Goal: Task Accomplishment & Management: Manage account settings

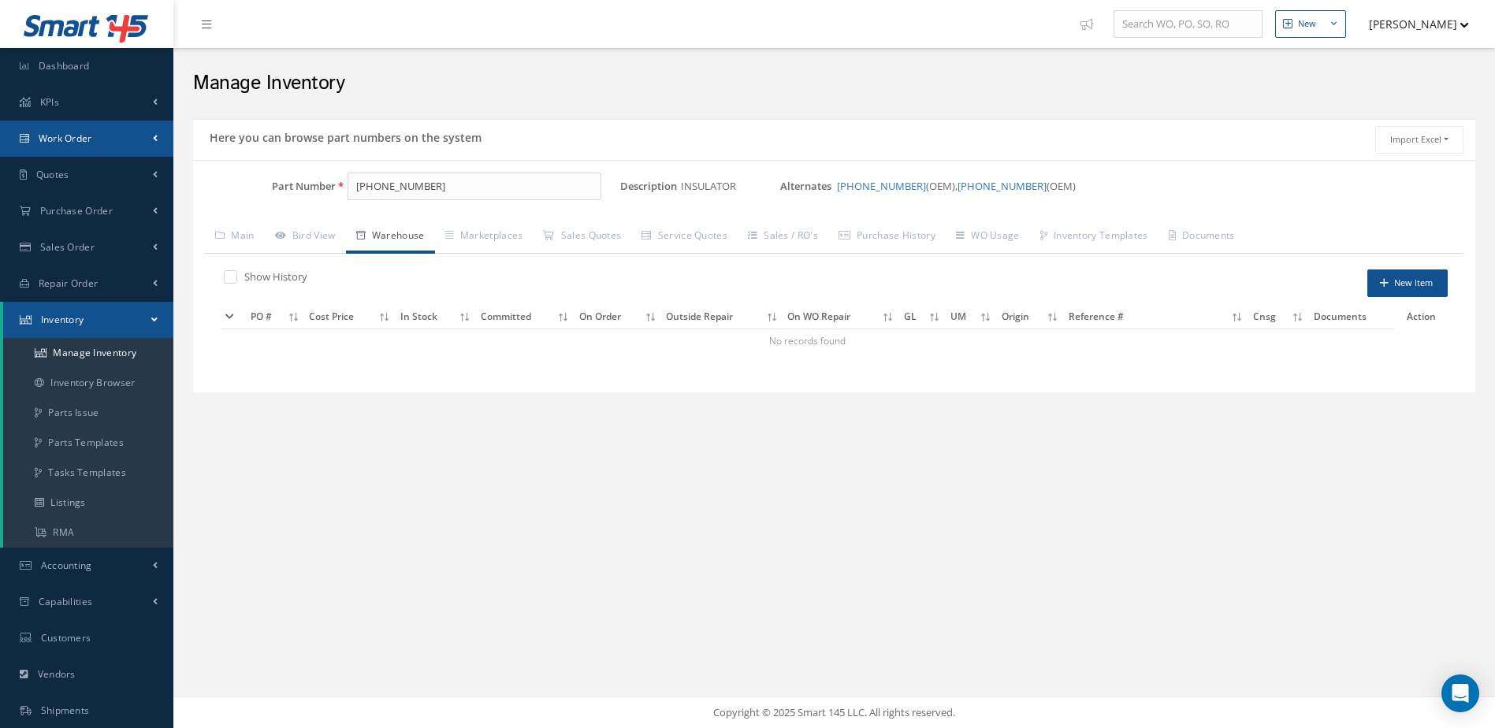
click at [95, 137] on link "Work Order" at bounding box center [86, 139] width 173 height 36
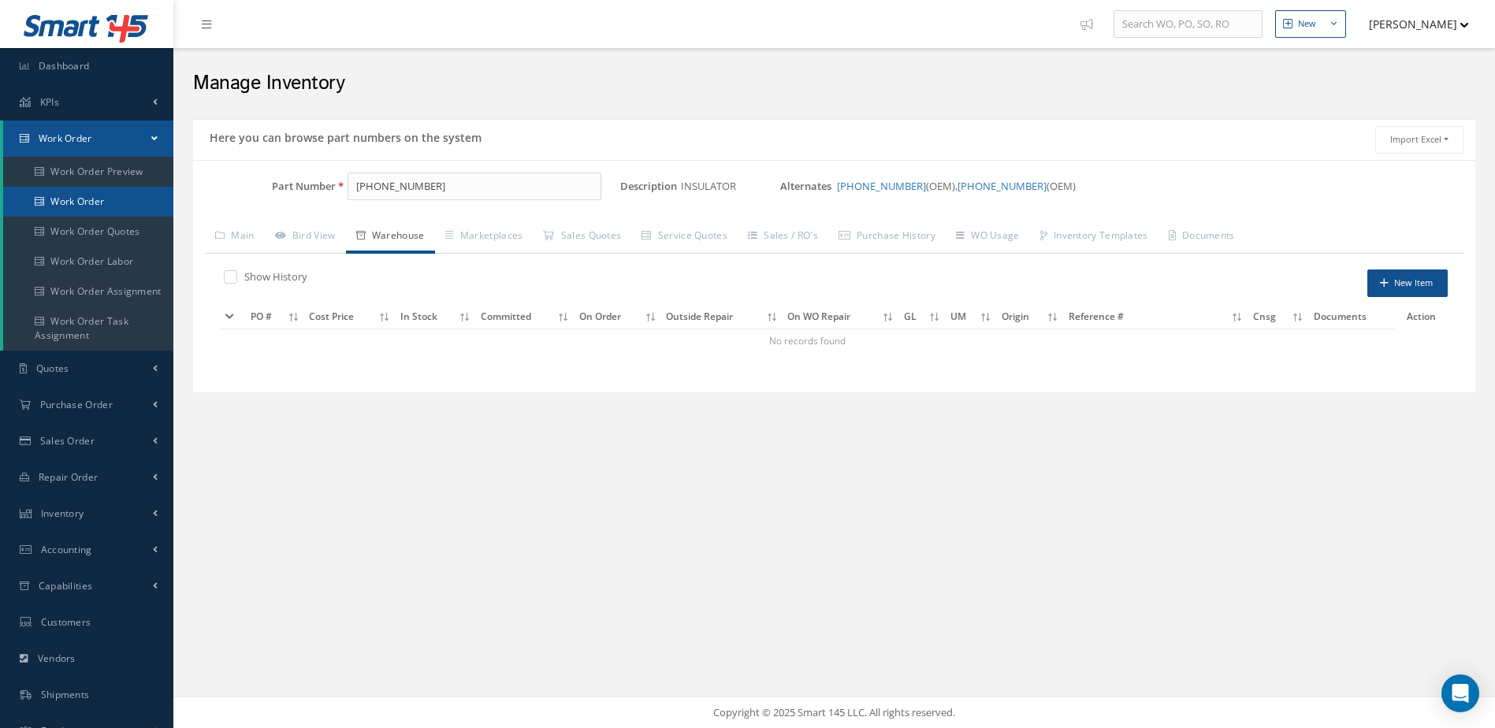
click at [100, 203] on link "Work Order" at bounding box center [88, 202] width 170 height 30
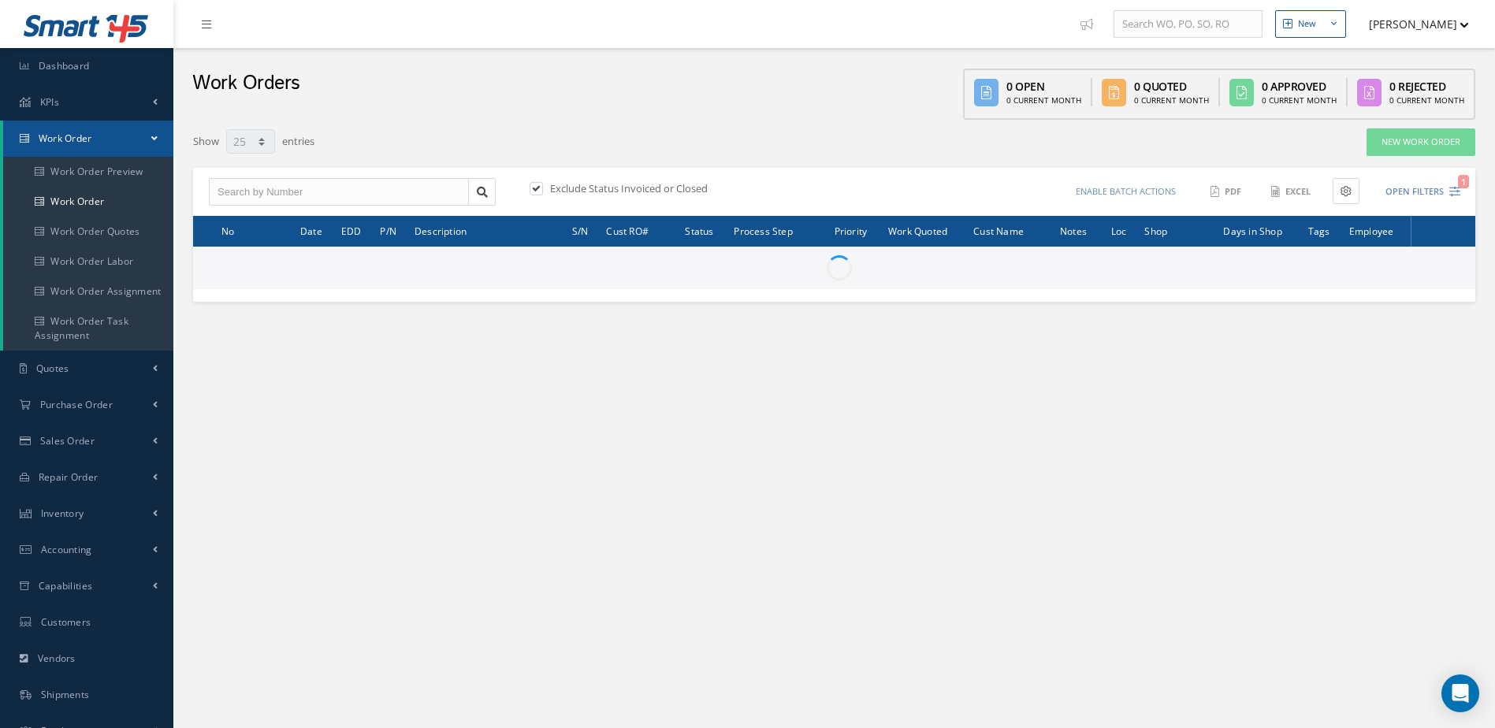
select select "25"
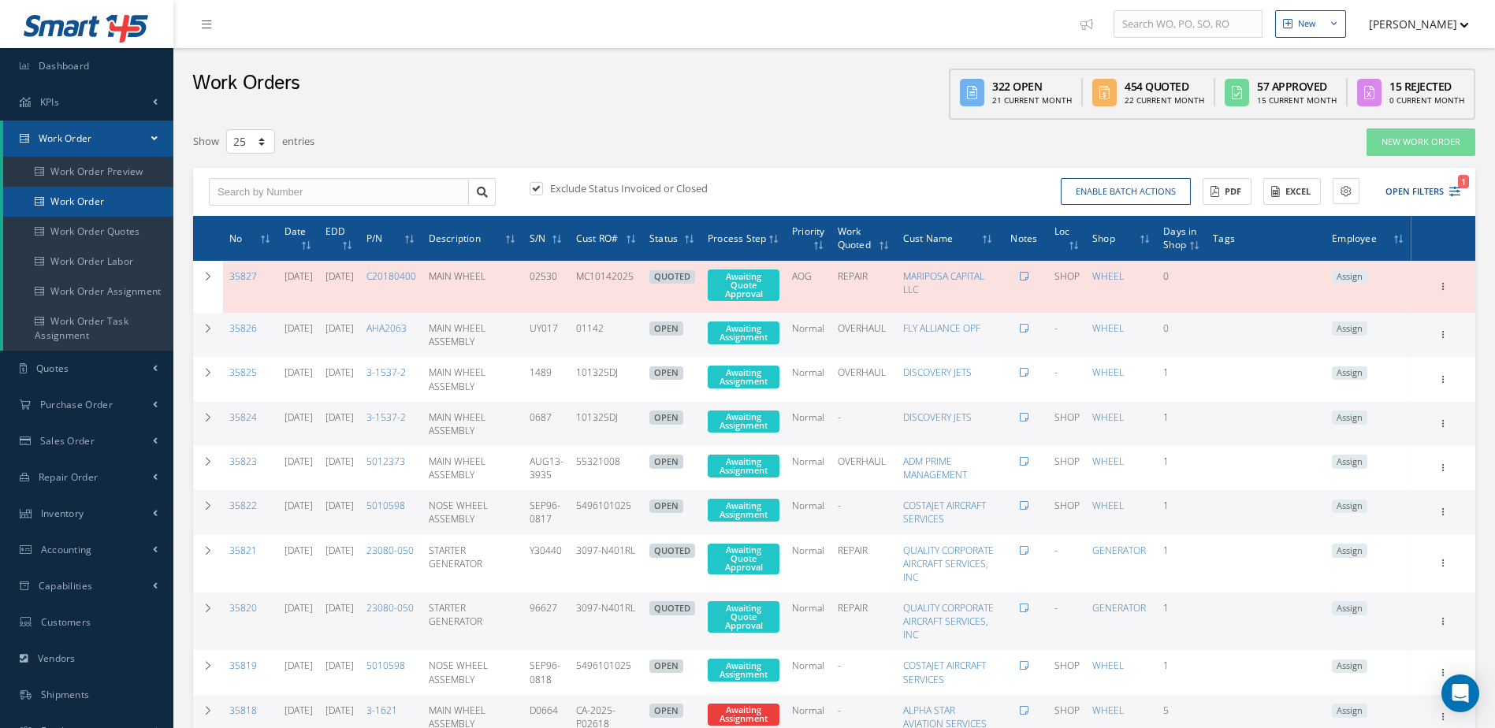
click at [139, 199] on link "Work Order" at bounding box center [88, 202] width 170 height 30
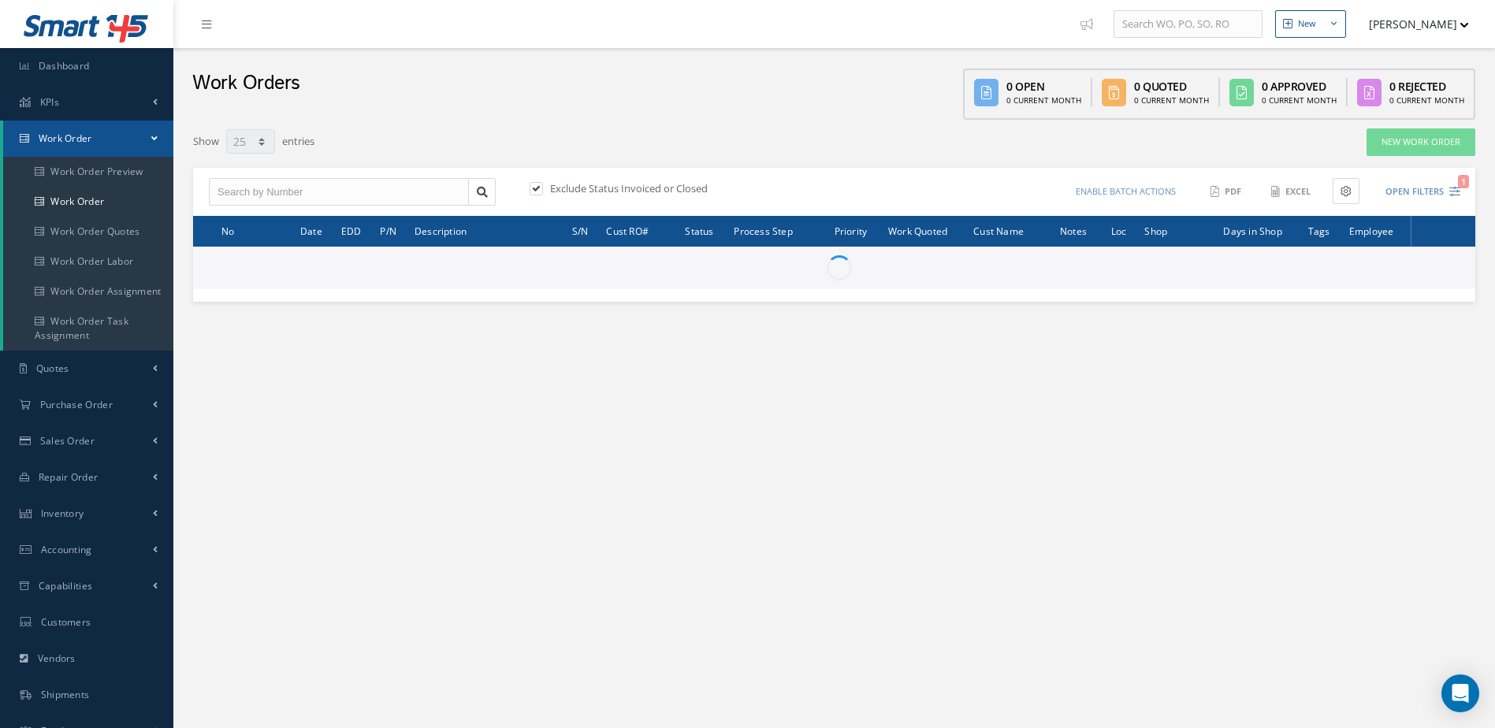
select select "25"
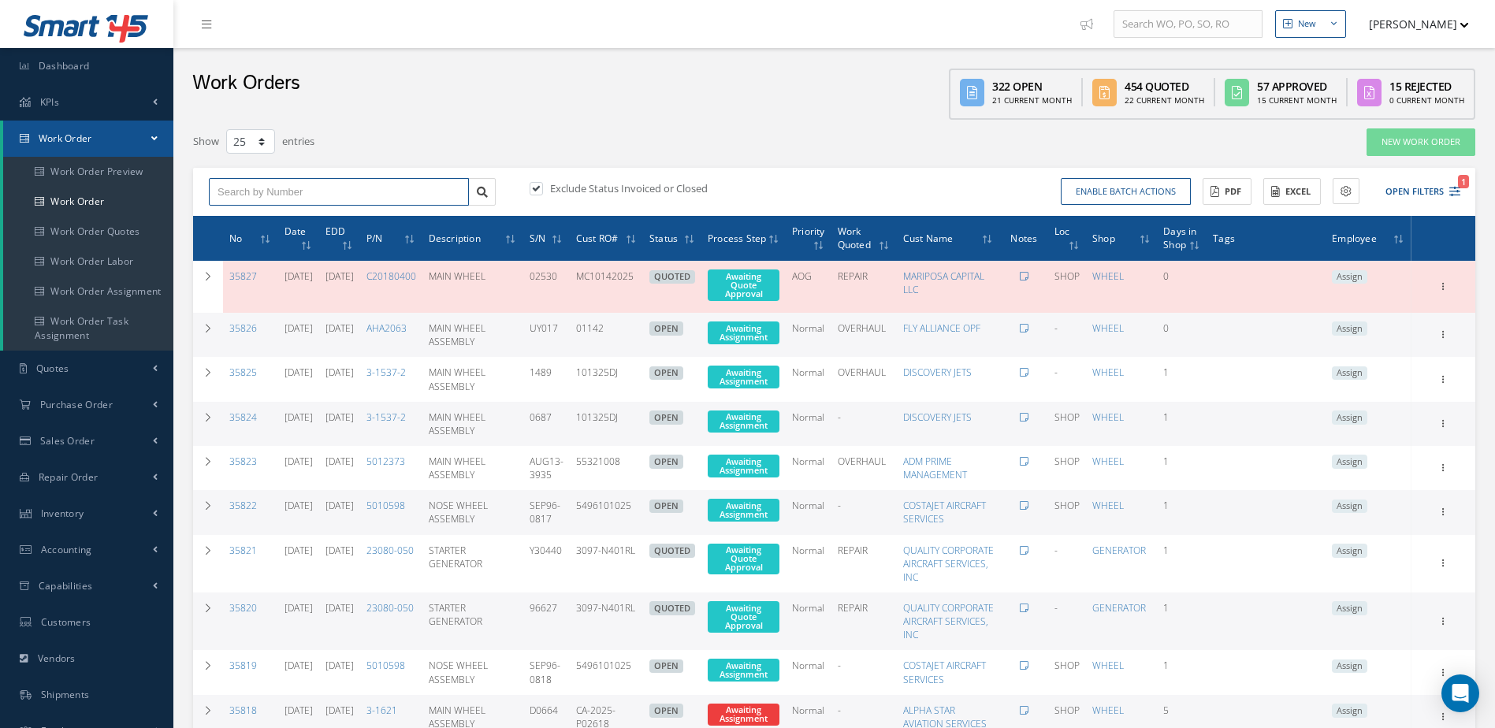
click at [368, 185] on input "text" at bounding box center [339, 192] width 260 height 28
type input "35827"
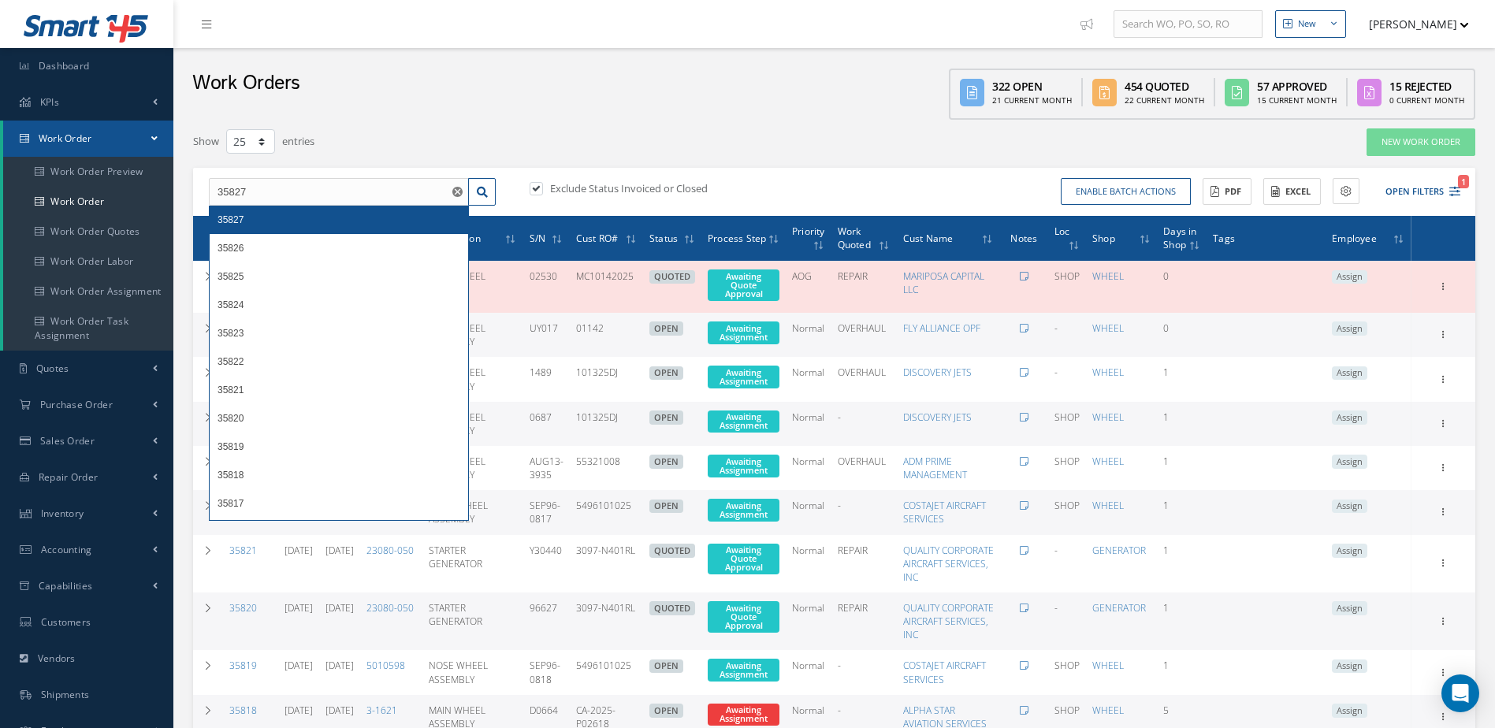
click at [314, 211] on div "35827" at bounding box center [339, 220] width 258 height 28
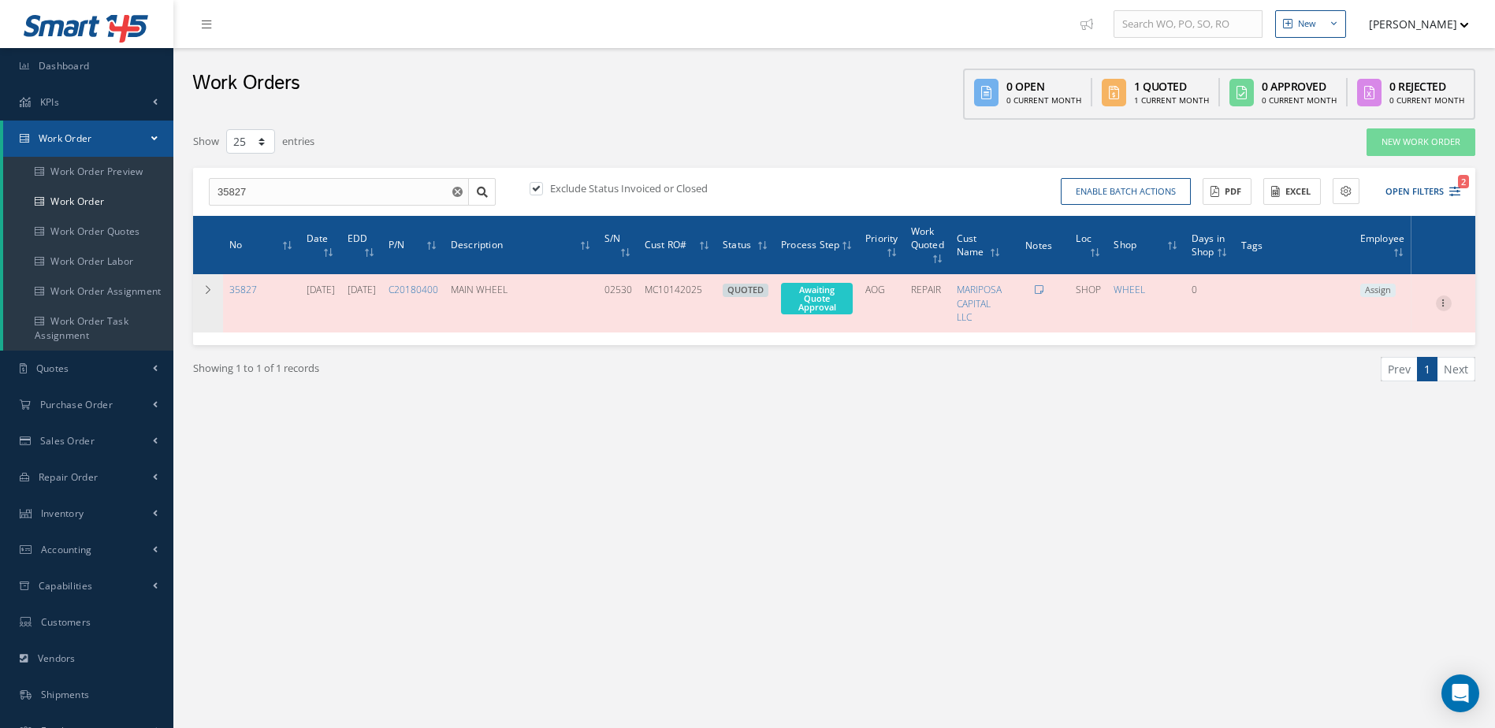
click at [1441, 303] on icon at bounding box center [1444, 302] width 16 height 13
click at [1363, 330] on link "Edit" at bounding box center [1371, 334] width 125 height 20
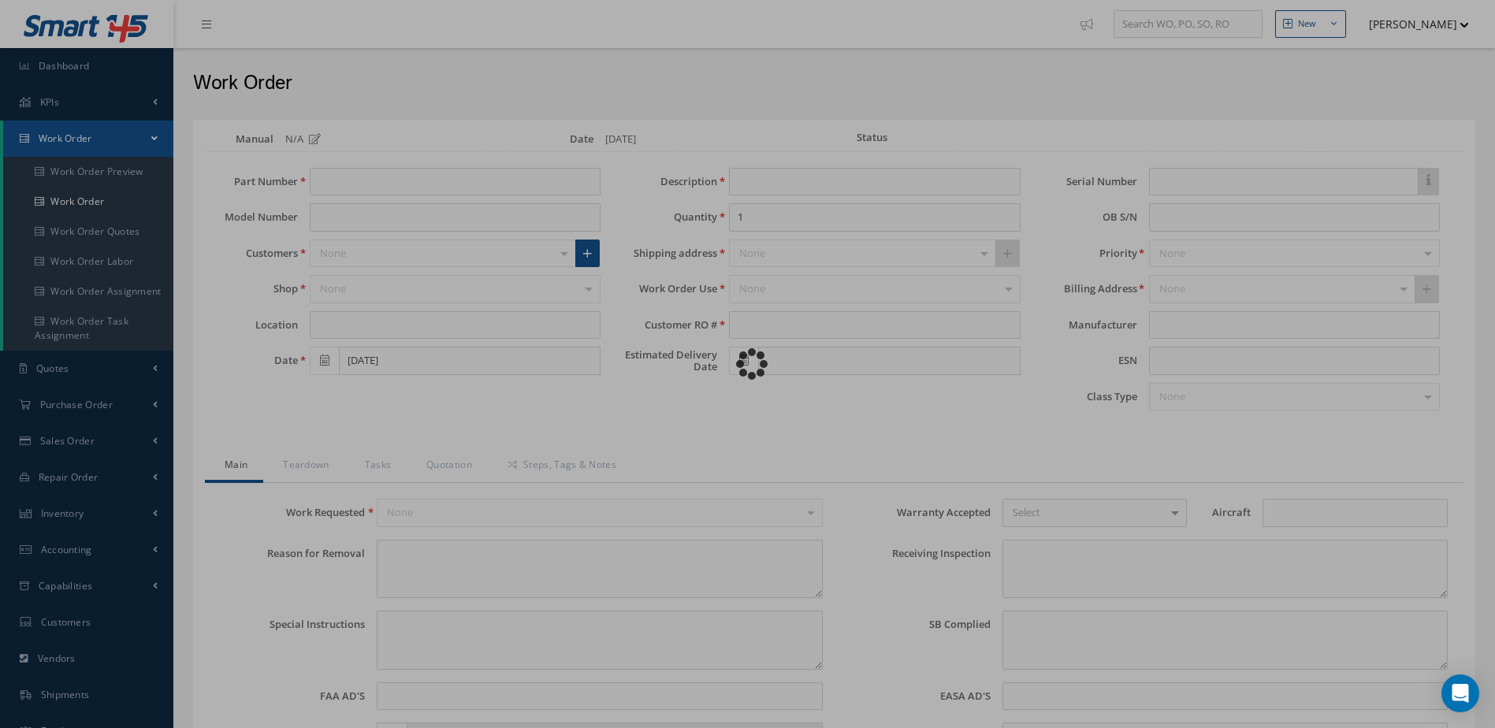
type input "C20180400"
type input "FALCON 900B"
type input "SHOP"
type input "MAIN WHEEL"
type input "MC10142025"
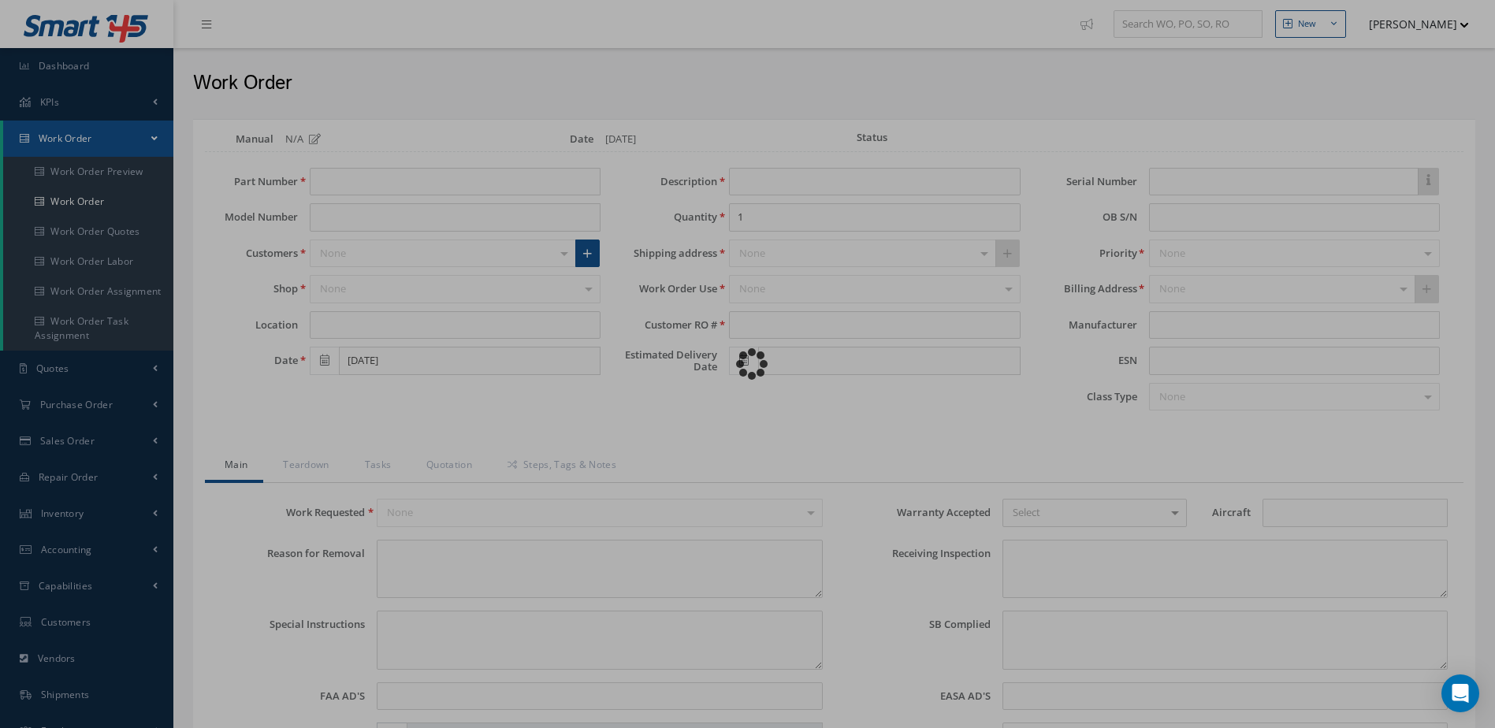
type input "[DATE]"
type input "02530"
type textarea "WORN TIRE."
type textarea "EVALUATE FOR TIRE CHANGE."
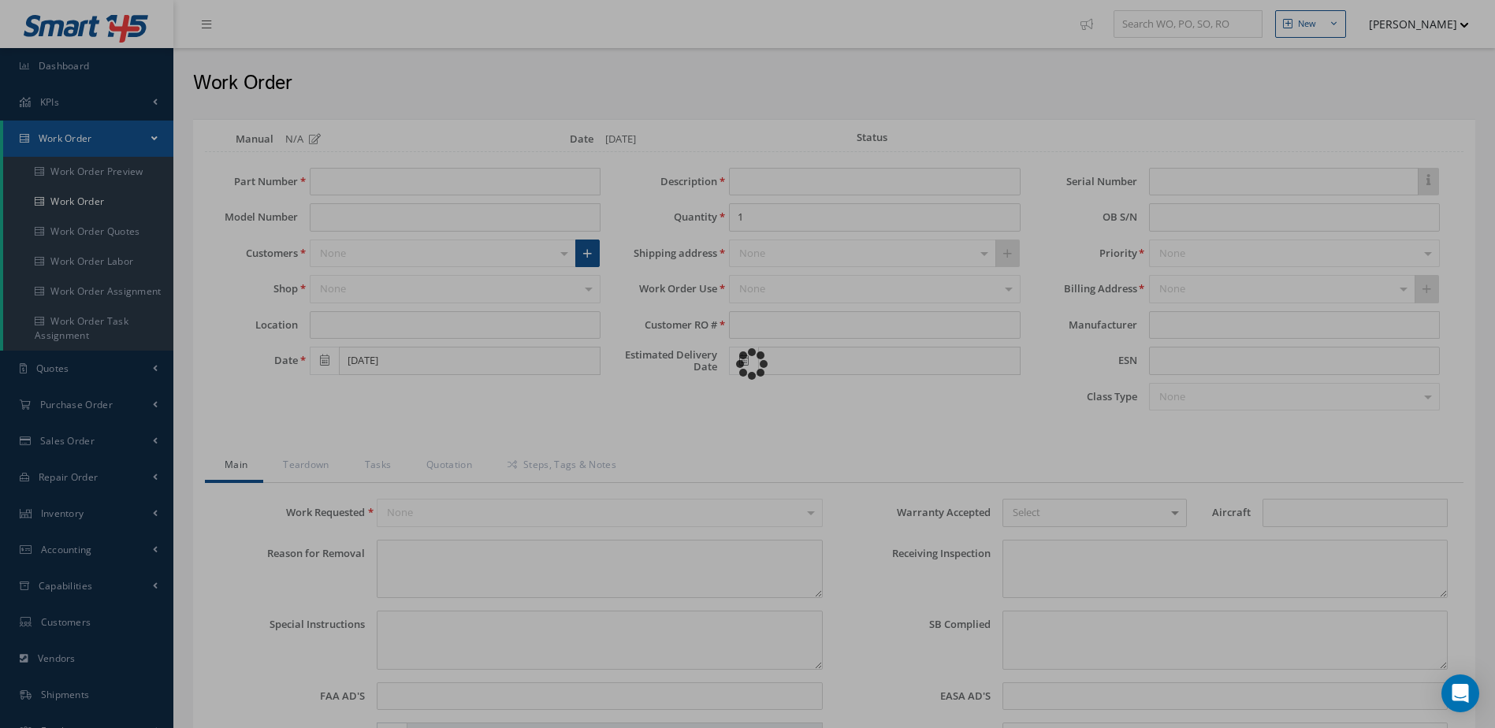
type input "NONE"
type textarea "NO VISUAL DAMAGE"
type textarea "NONE"
type input "NONE"
type input "SILVER"
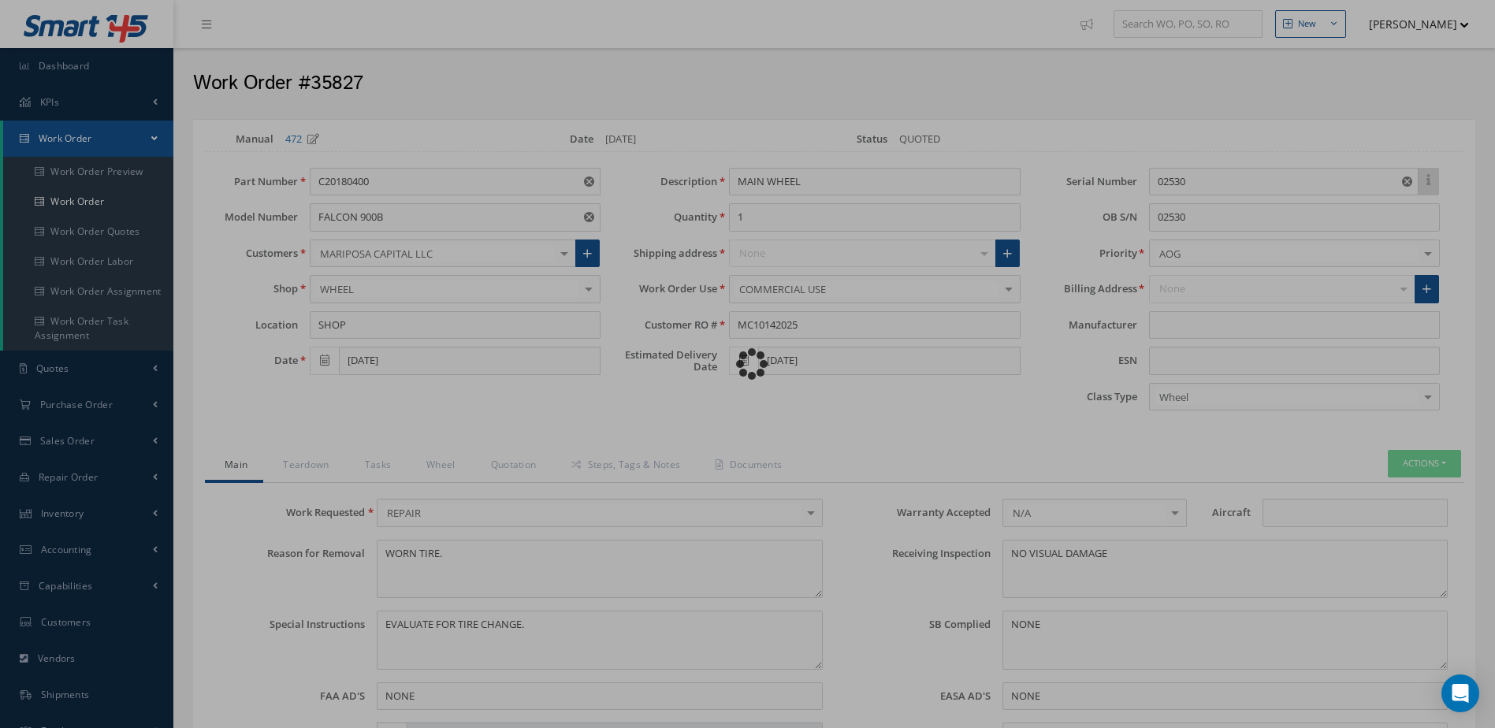
type input "."
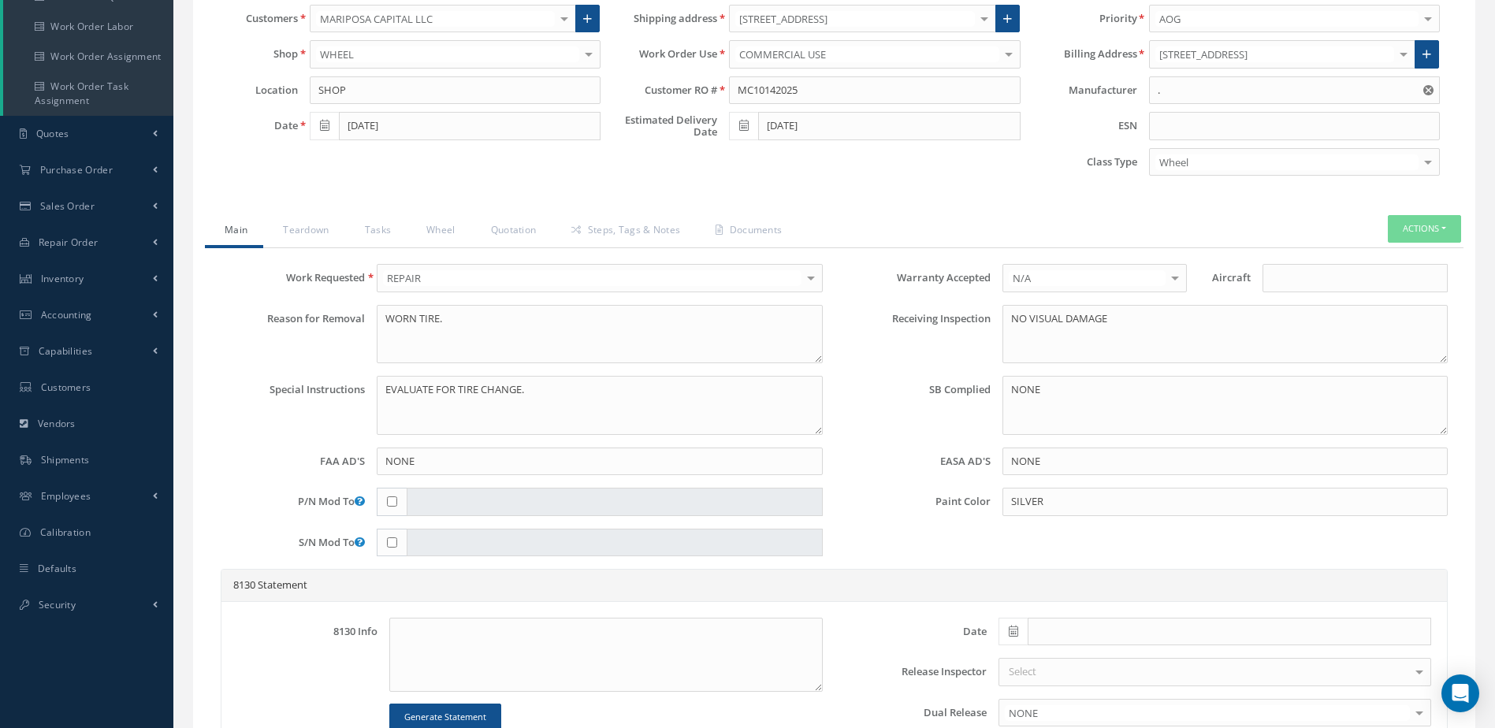
scroll to position [236, 0]
click at [1329, 278] on input "text" at bounding box center [1355, 276] width 184 height 28
type input "f"
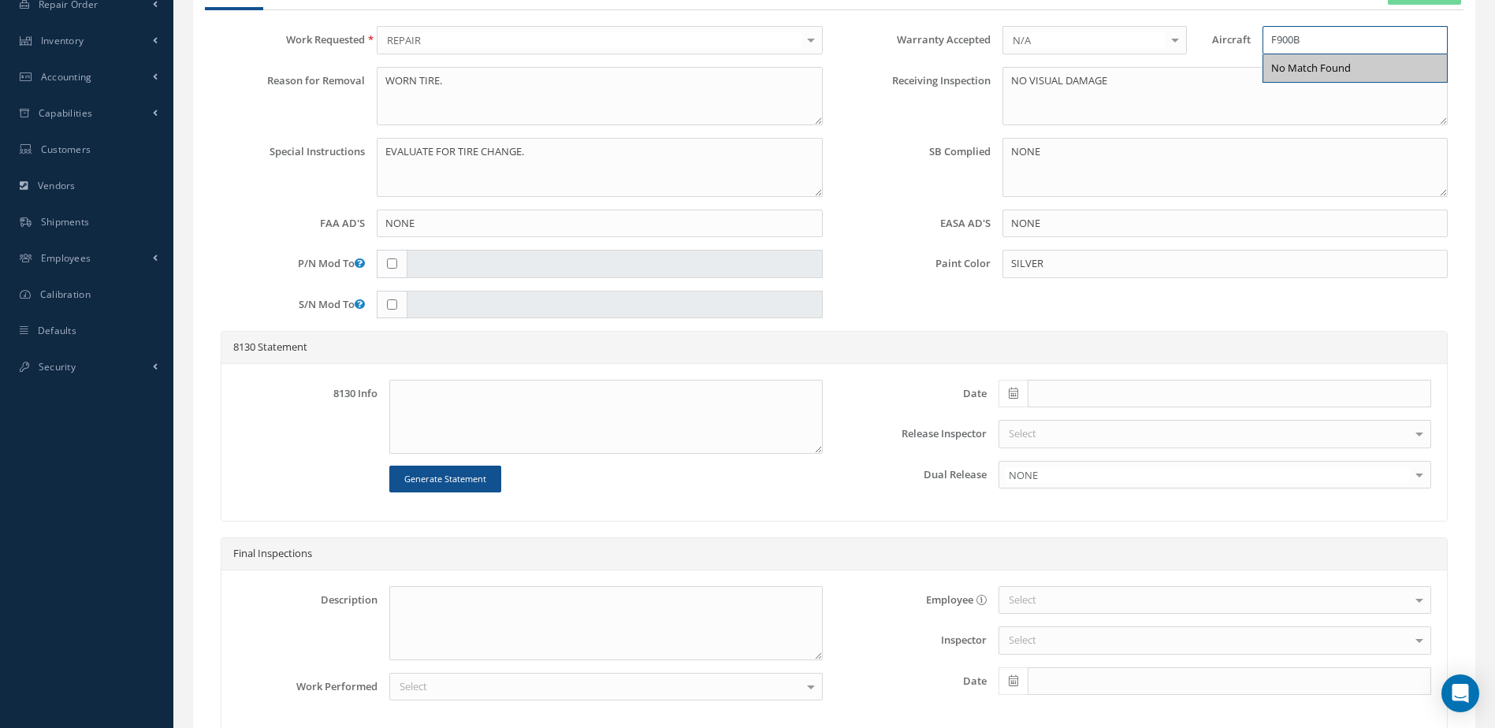
type input "F900B"
click at [1012, 394] on icon at bounding box center [1013, 393] width 9 height 11
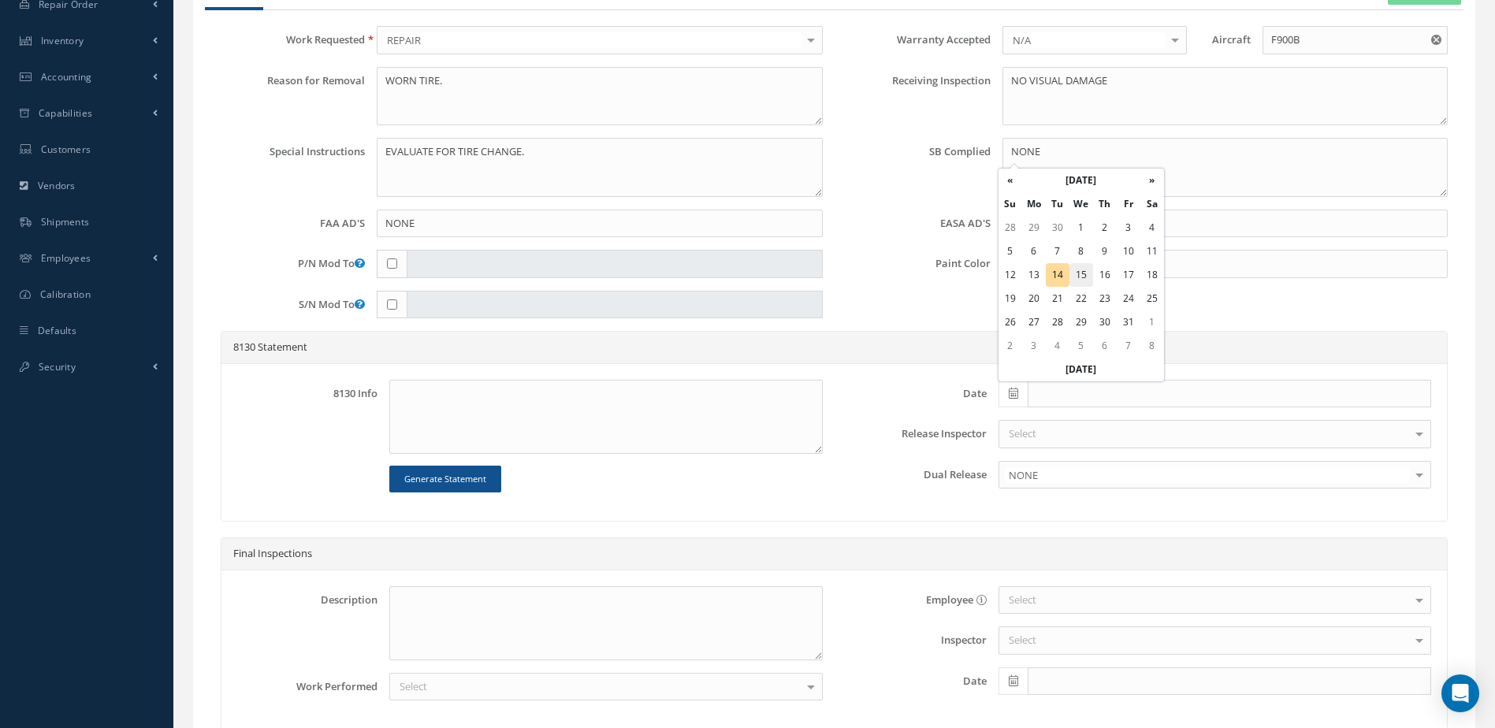
click at [1086, 273] on td "15" at bounding box center [1081, 275] width 24 height 24
type input "[DATE]"
click at [1065, 433] on div "Select" at bounding box center [1215, 434] width 433 height 28
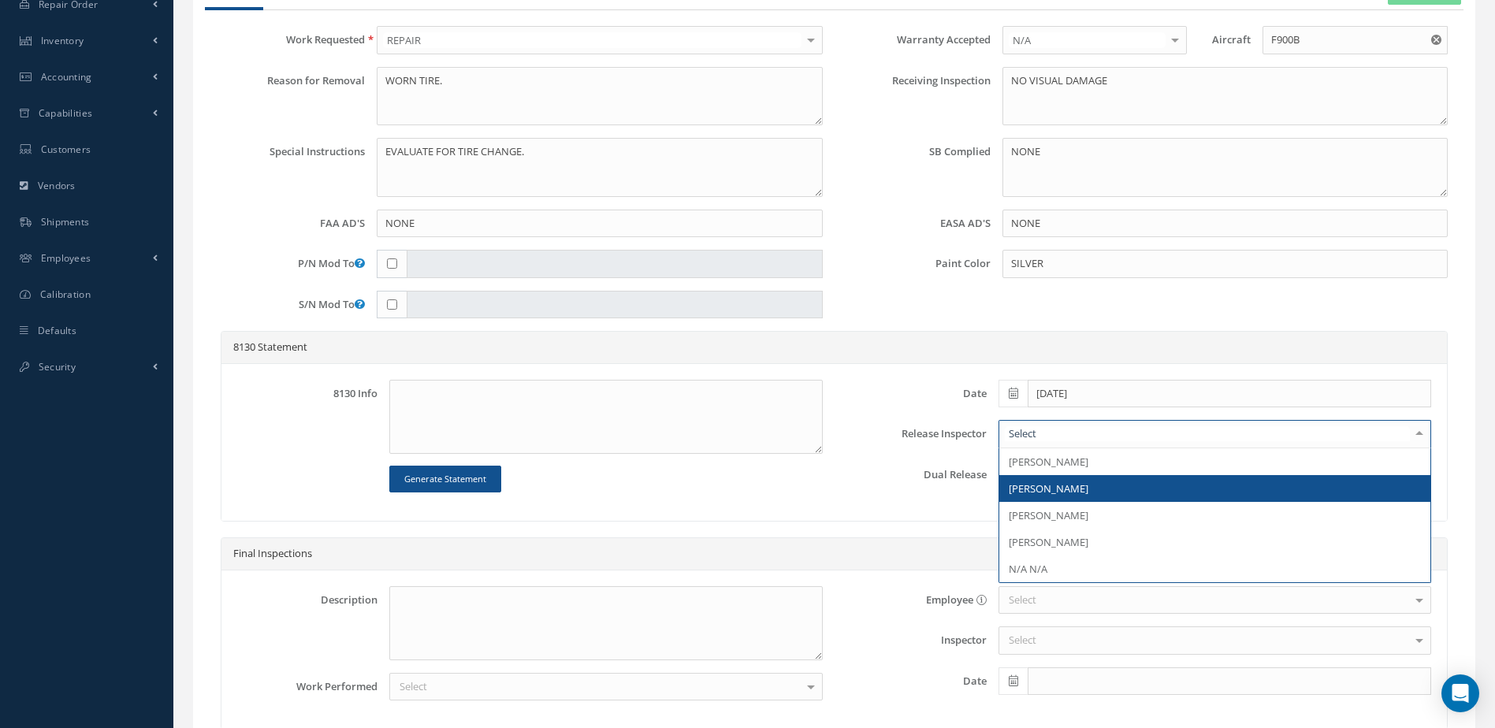
click at [1062, 484] on span "[PERSON_NAME]" at bounding box center [1049, 489] width 80 height 14
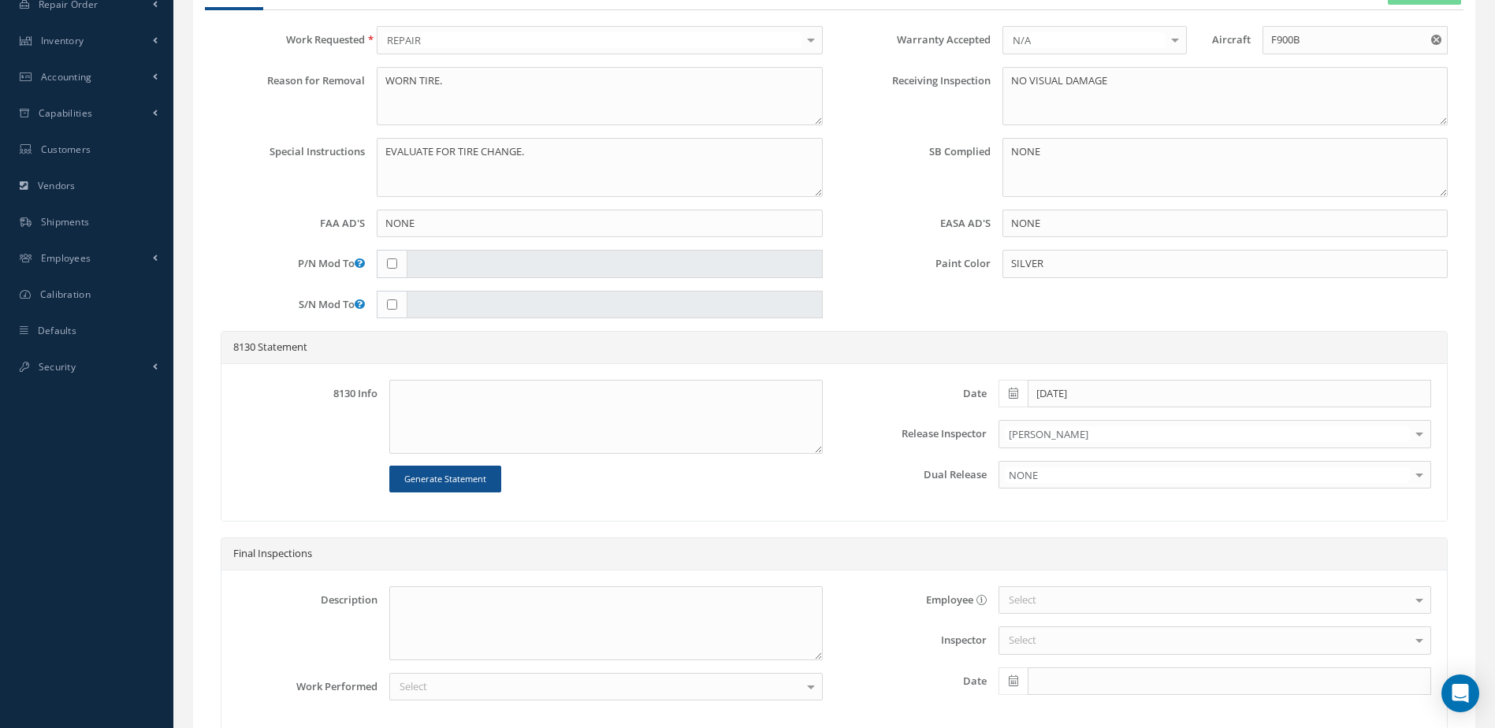
click at [909, 492] on div "Date 10/15/2025 Release Inspector JORGE J CLERO CAMILO E GARCIA JORGE J CLERO M…" at bounding box center [1139, 443] width 609 height 126
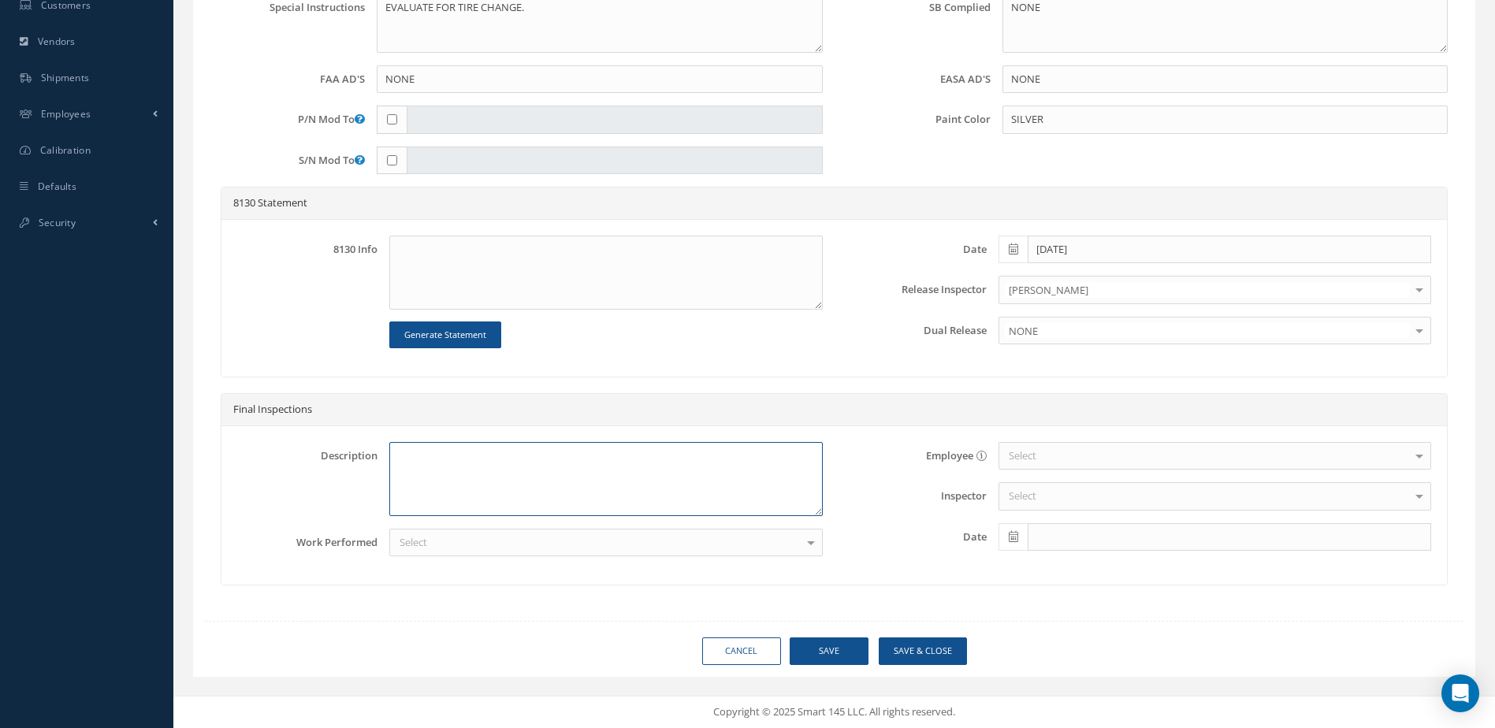
click at [669, 461] on textarea at bounding box center [605, 479] width 433 height 74
drag, startPoint x: 533, startPoint y: 497, endPoint x: 530, endPoint y: 518, distance: 21.4
click at [533, 499] on textarea "TIRE CHANGE IN REFERENCE DASSAULT TASK CARD 32-44-00-780-801 RREV. DATE FEB.01,…" at bounding box center [605, 479] width 433 height 74
click at [657, 491] on textarea "TIRE CHANGE IN REFERENCE DASSAULT TASK CARD 32-44-00-780-801 RREV. DATE FEB.01,…" at bounding box center [605, 479] width 433 height 74
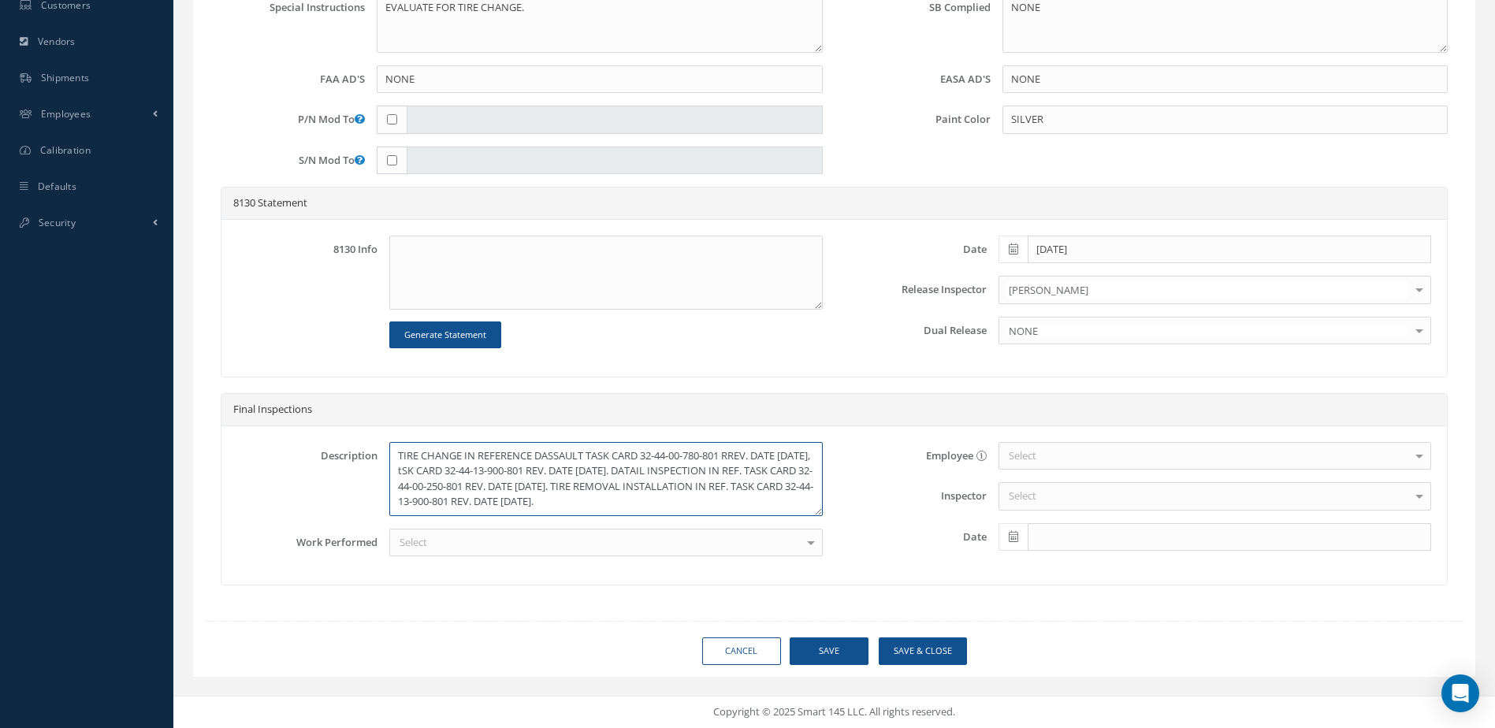
click at [480, 478] on textarea "TIRE CHANGE IN REFERENCE DASSAULT TASK CARD 32-44-00-780-801 RREV. DATE FEB.01,…" at bounding box center [605, 479] width 433 height 74
click at [396, 457] on textarea "TIRE CHANGE IN REFERENCE DASSAULT TASK CARD 32-44-00-780-801 RREV. DATE [DATE],…" at bounding box center [605, 479] width 433 height 74
drag, startPoint x: 396, startPoint y: 457, endPoint x: 811, endPoint y: 500, distance: 417.5
click at [811, 500] on textarea "TIRE CHANGE IN REFERENCE DASSAULT TASK CARD 32-44-00-780-801 RREV. DATE [DATE],…" at bounding box center [605, 479] width 433 height 74
type textarea "TIRE CHANGE IN REFERENCE DASSAULT TASK CARD 32-44-00-780-801 RREV. DATE [DATE],…"
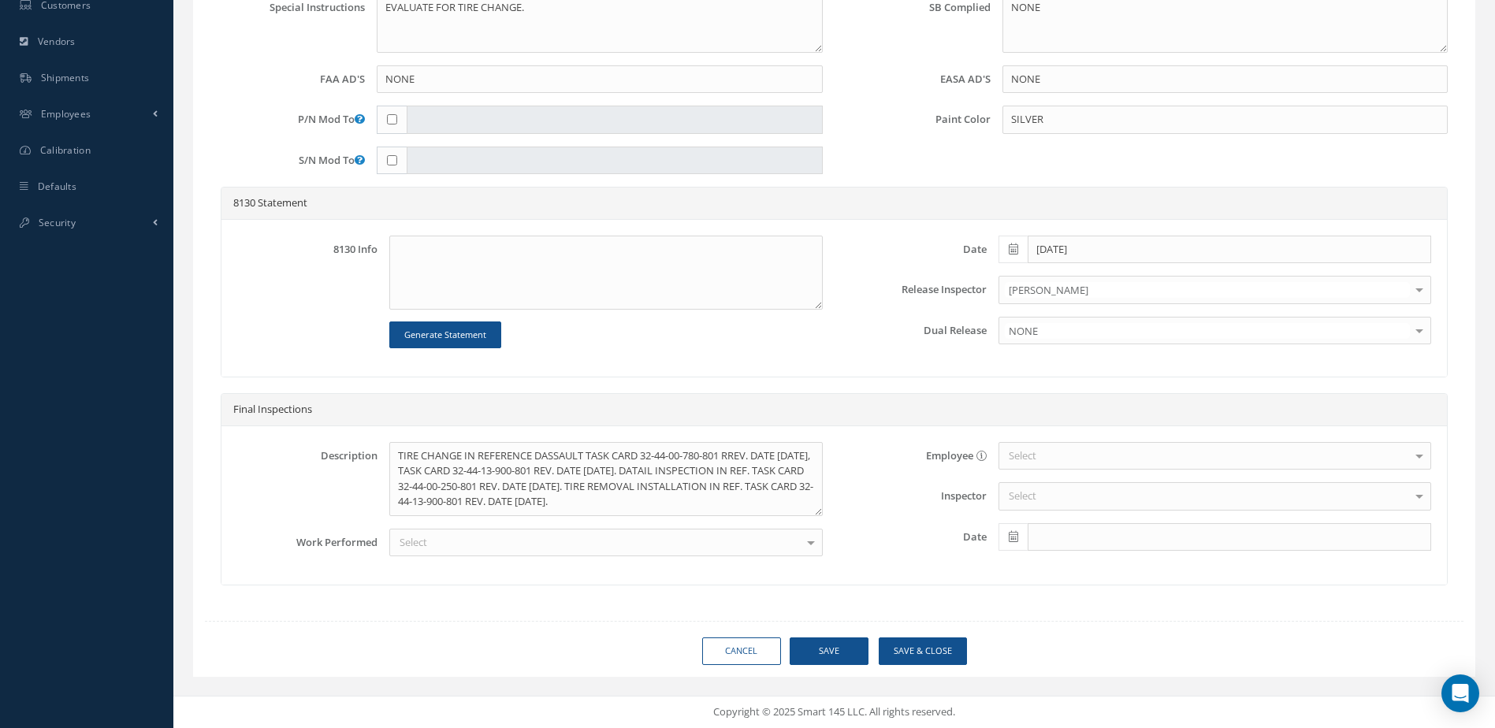
click at [1112, 451] on div "Select" at bounding box center [1215, 456] width 433 height 28
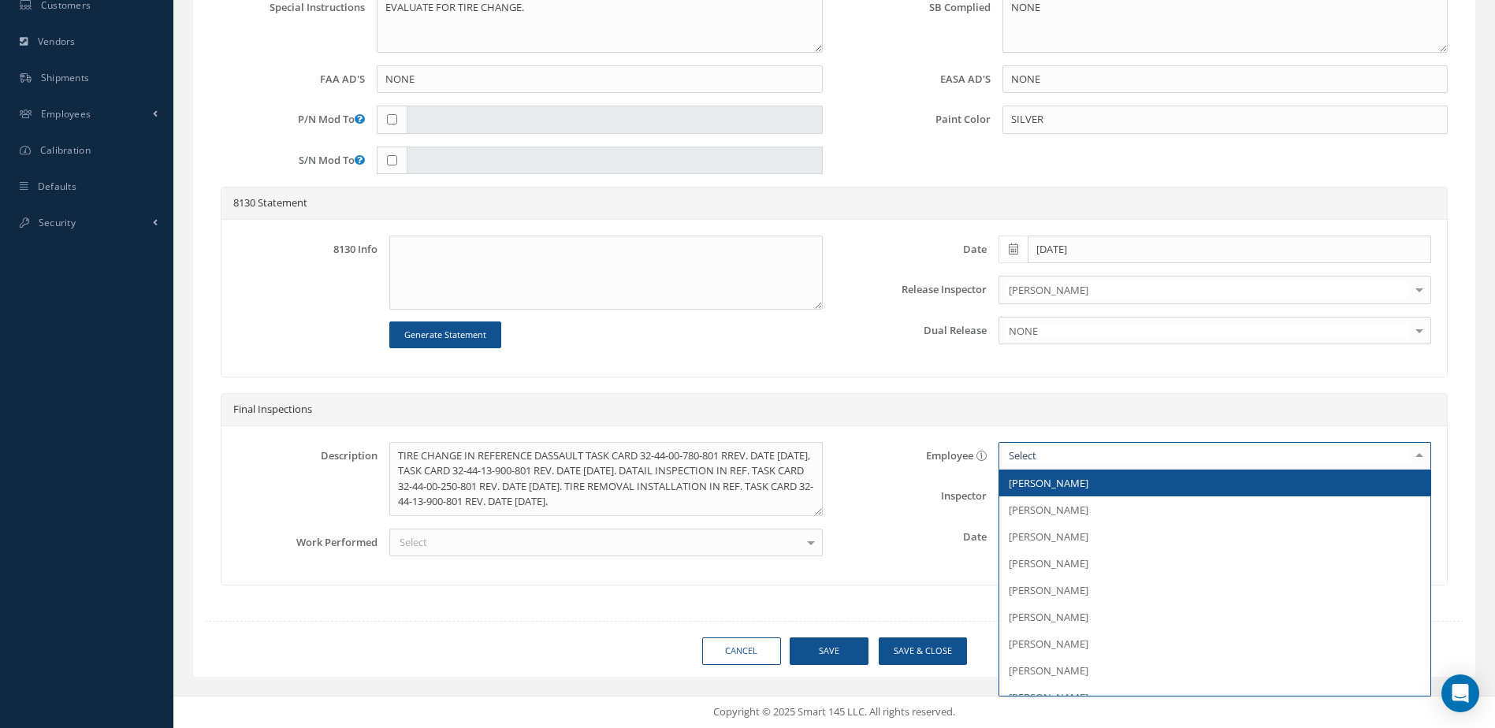
click at [1110, 478] on span "[PERSON_NAME]" at bounding box center [1214, 483] width 431 height 27
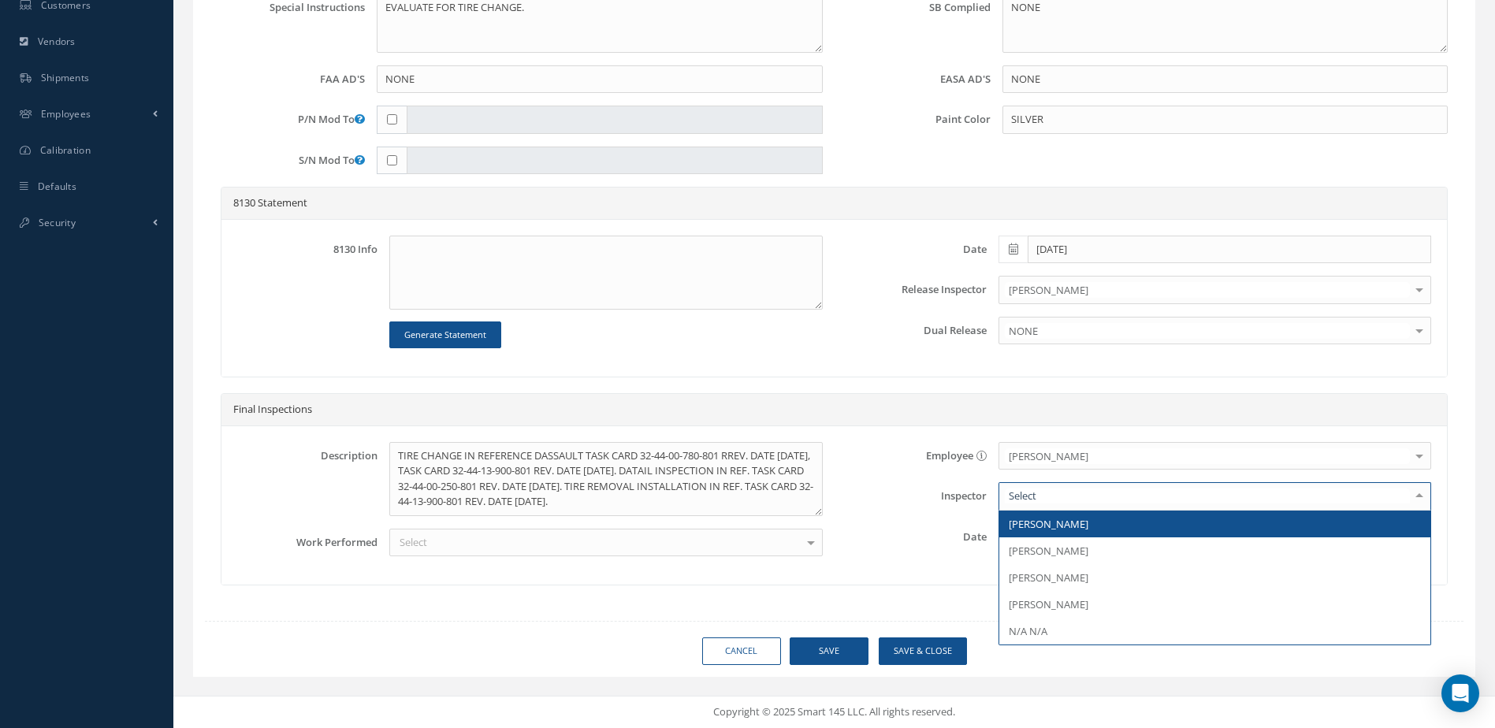
click at [1074, 494] on div at bounding box center [1215, 496] width 433 height 28
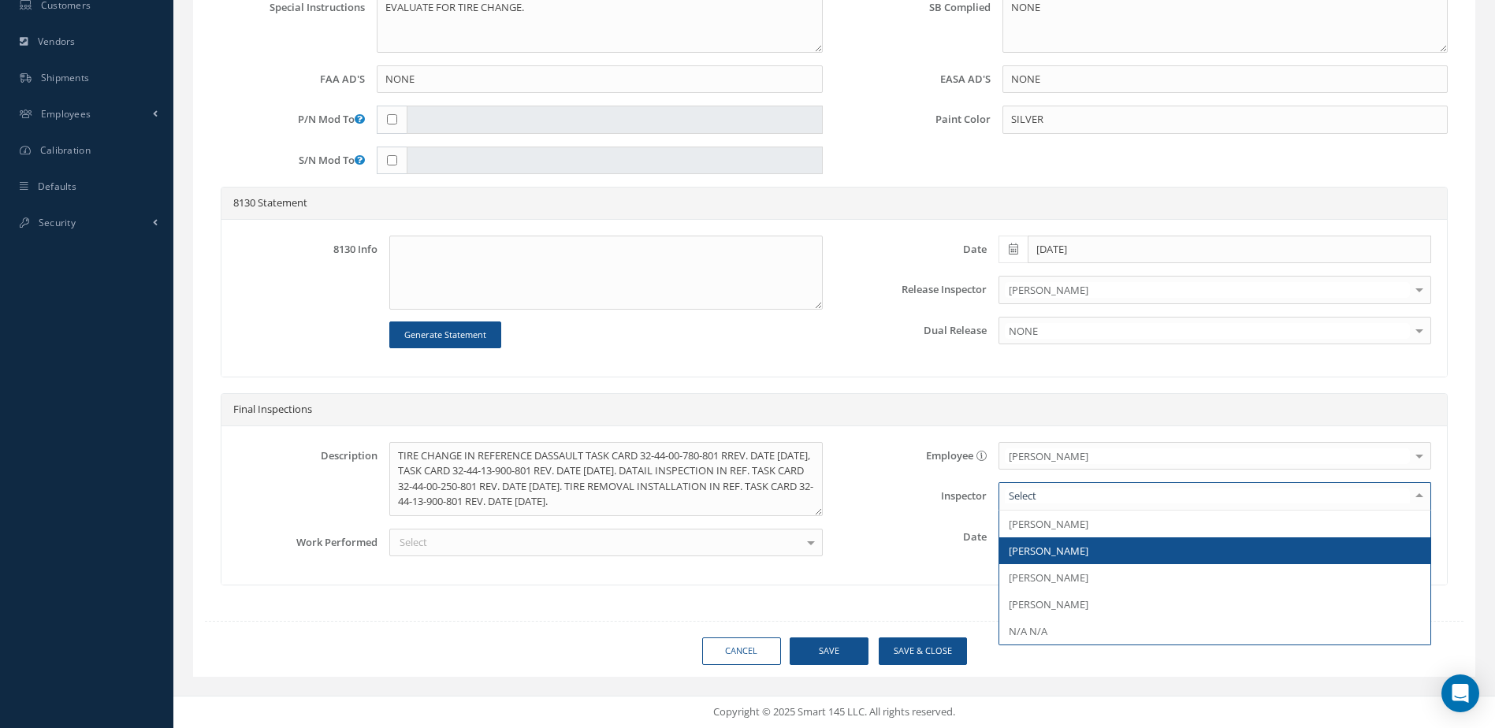
click at [1070, 551] on span "[PERSON_NAME]" at bounding box center [1049, 551] width 80 height 14
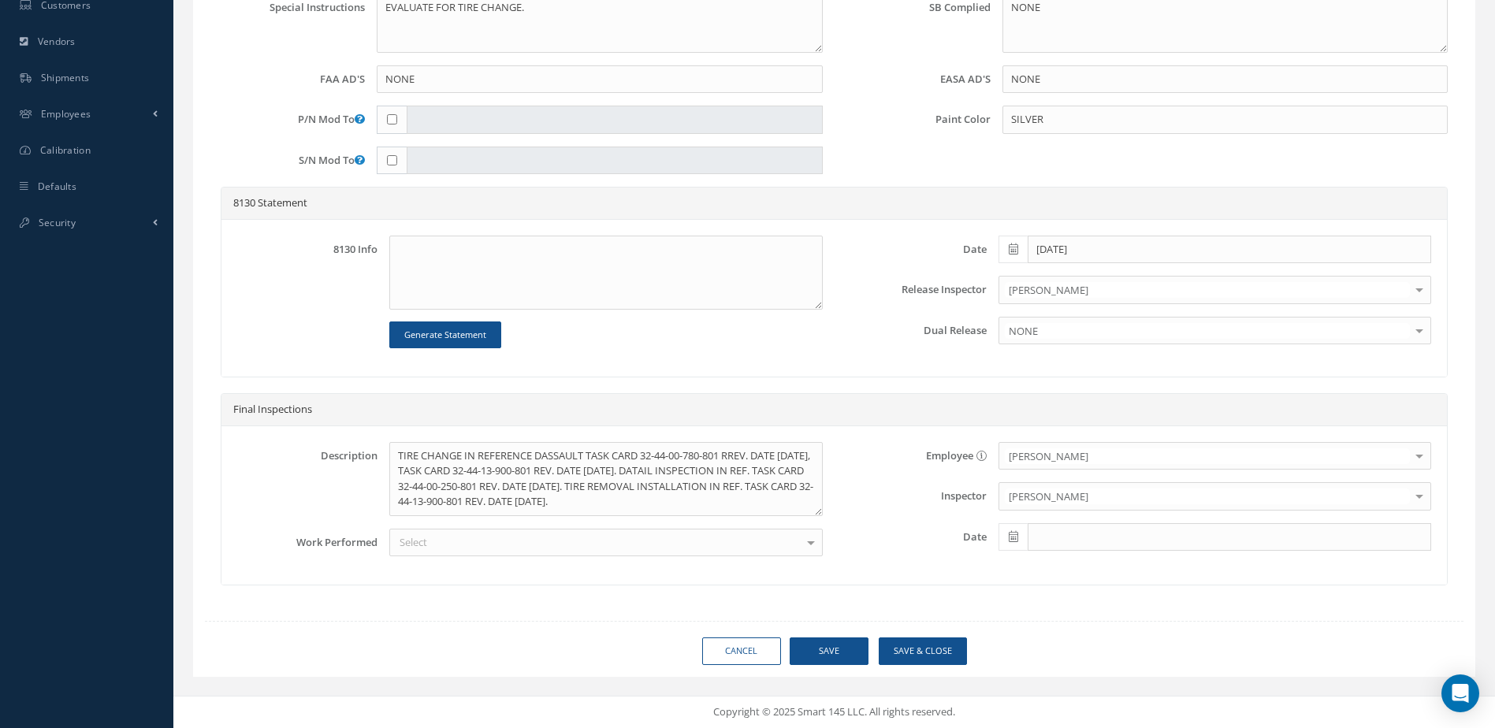
click at [1020, 541] on span at bounding box center [1013, 537] width 29 height 28
click at [1062, 416] on td "14" at bounding box center [1058, 419] width 24 height 24
type input "[DATE]"
click at [653, 540] on div "Select" at bounding box center [605, 543] width 433 height 28
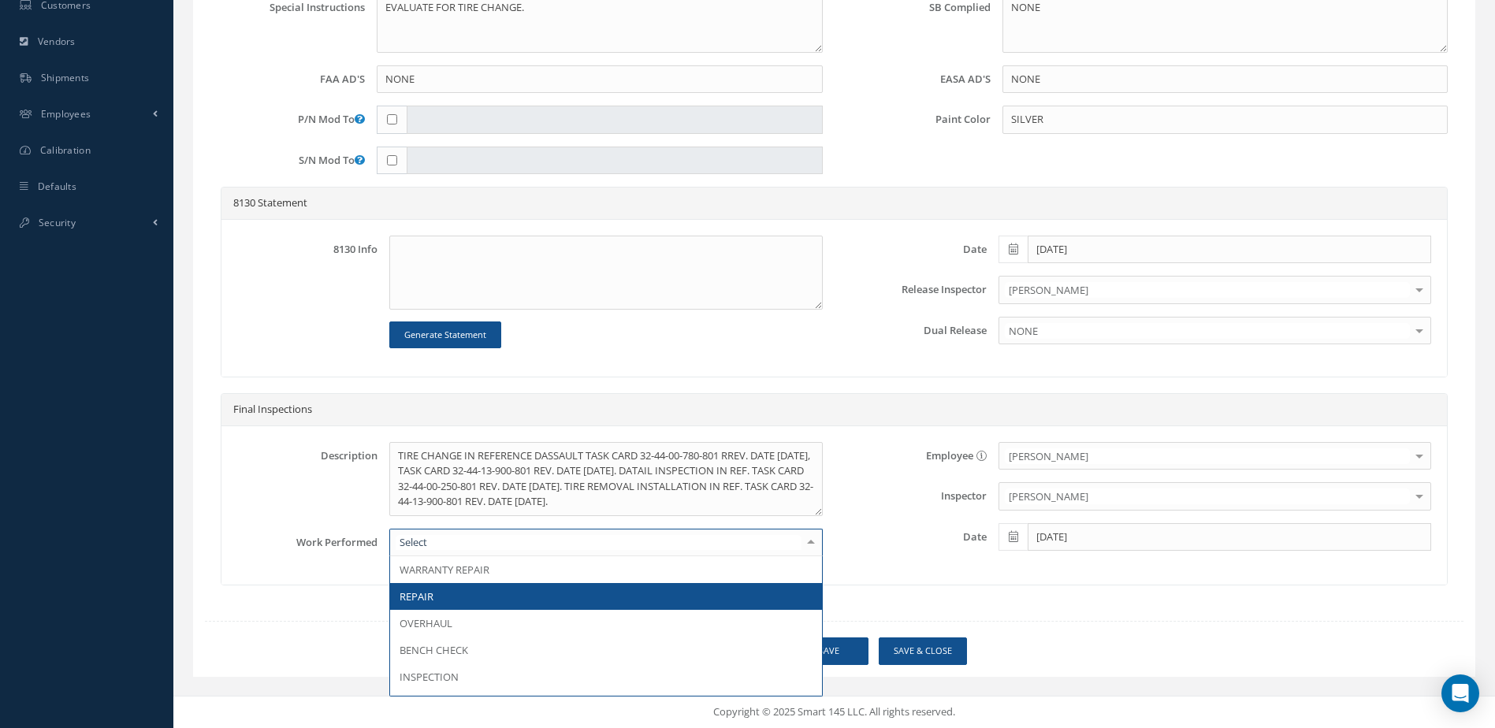
click at [563, 597] on span "REPAIR" at bounding box center [605, 596] width 431 height 27
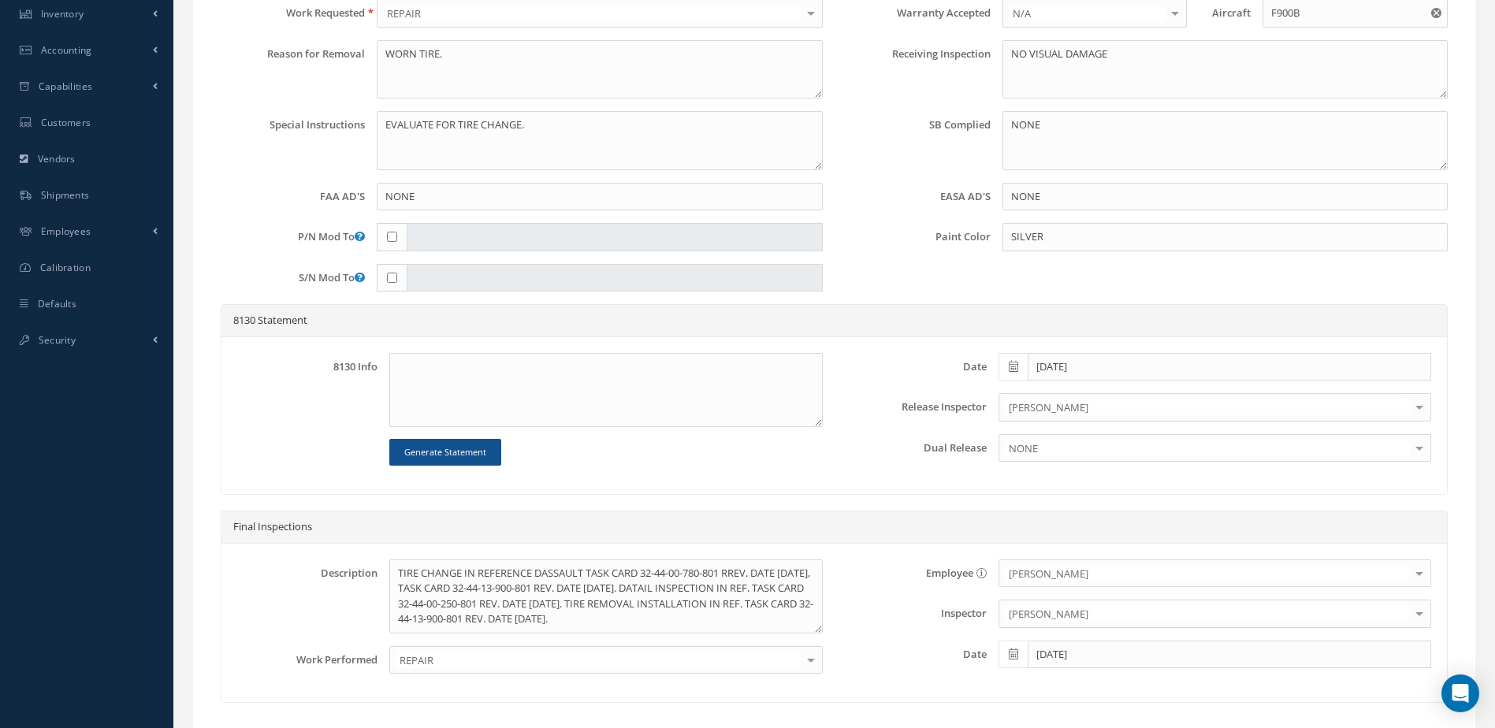
scroll to position [459, 0]
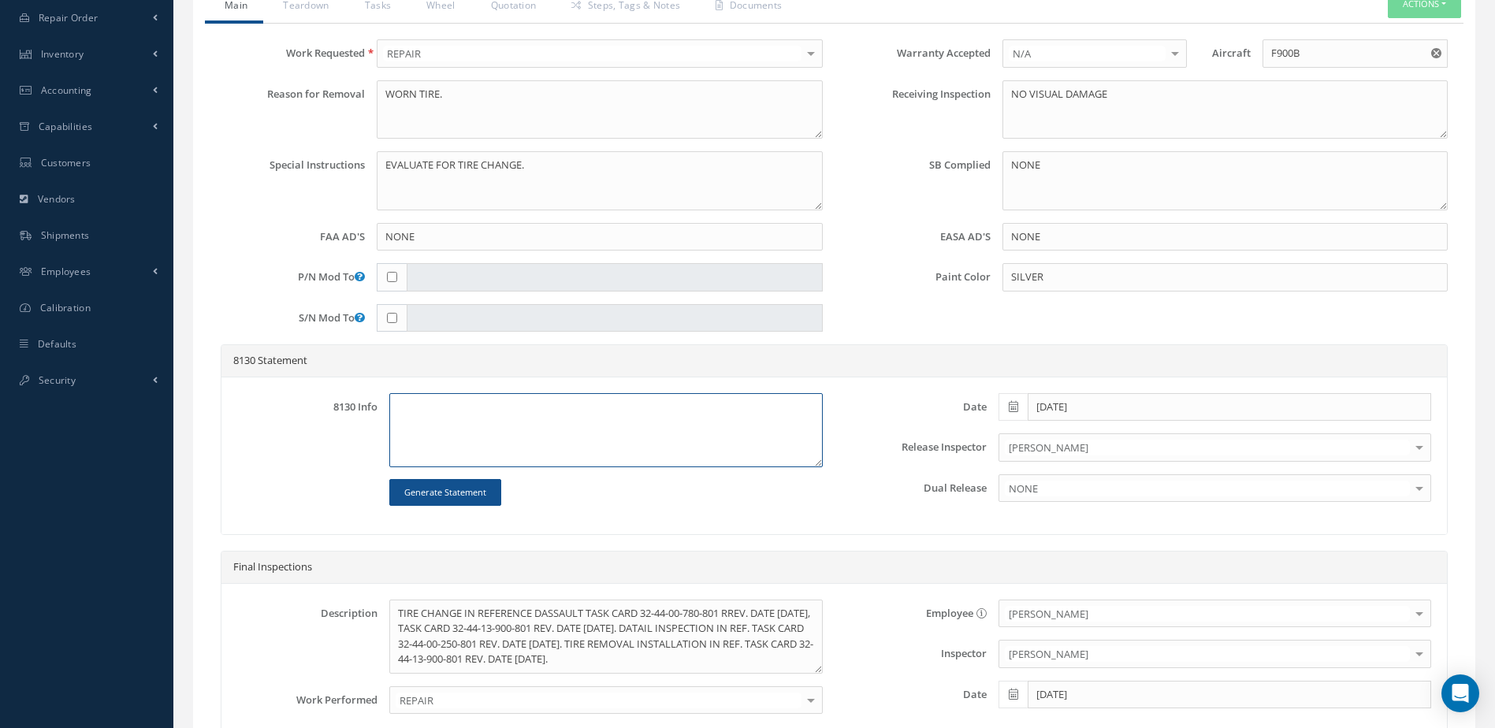
click at [726, 440] on textarea at bounding box center [605, 430] width 433 height 74
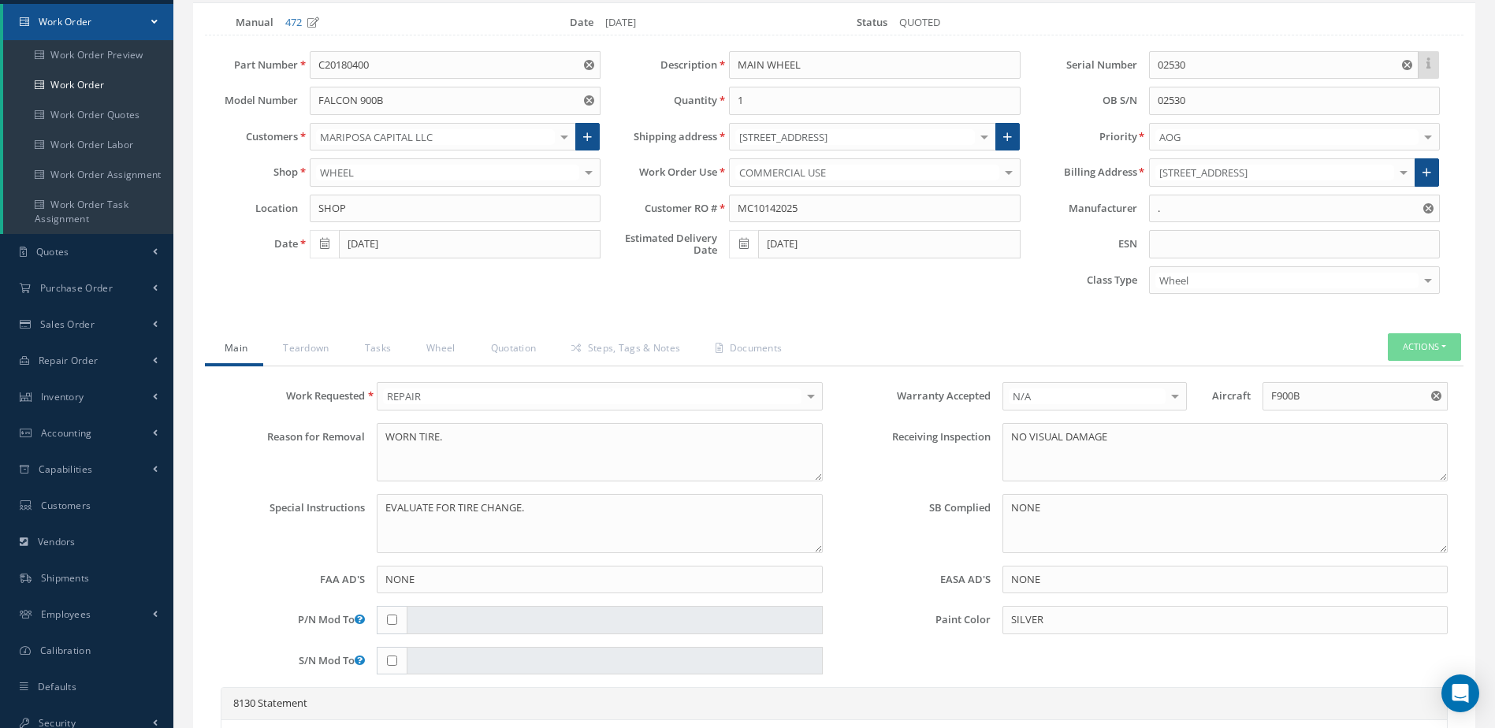
scroll to position [144, 0]
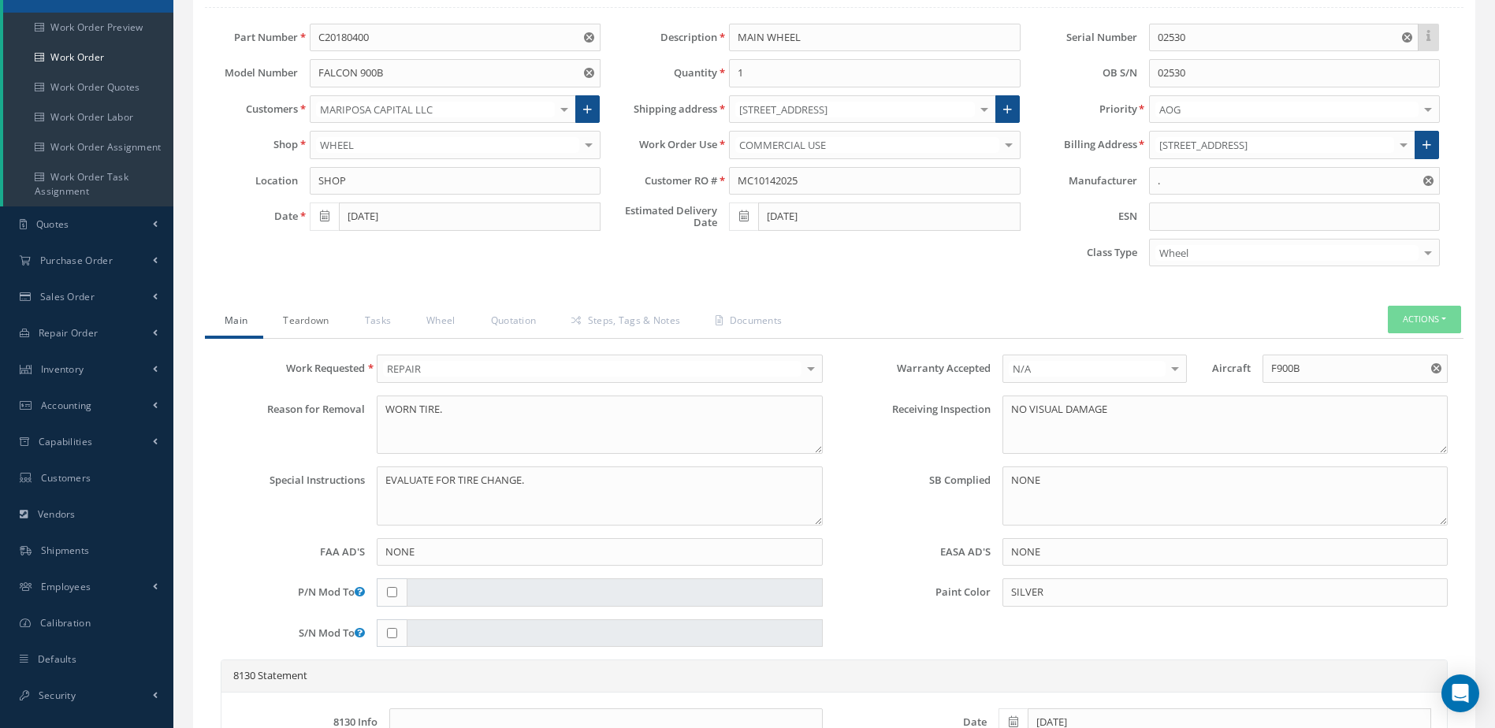
click at [309, 319] on link "Teardown" at bounding box center [303, 322] width 81 height 33
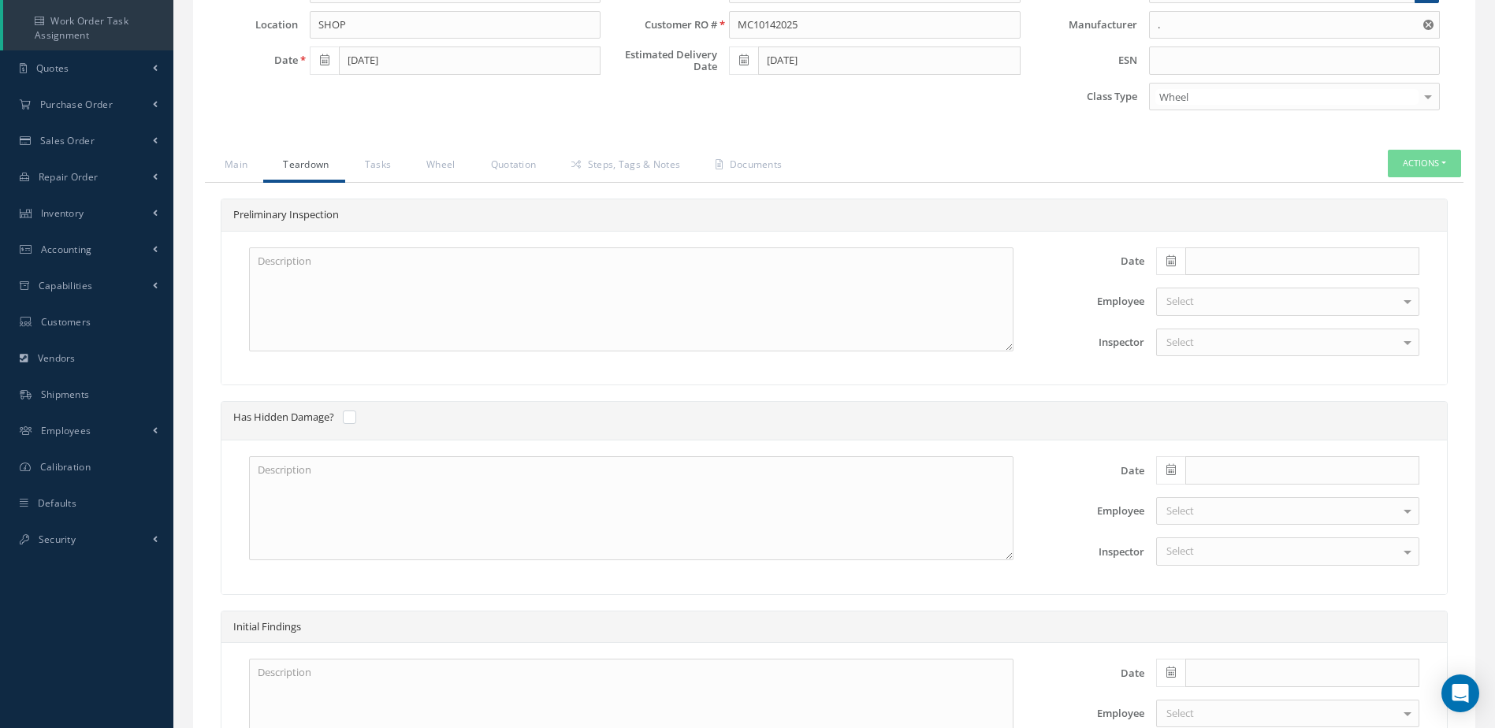
scroll to position [302, 0]
click at [508, 269] on textarea at bounding box center [631, 298] width 764 height 104
type textarea "NO VISUAL DAMAGE"
click at [1168, 261] on icon at bounding box center [1170, 259] width 9 height 11
click at [1219, 381] on td "14" at bounding box center [1215, 382] width 24 height 24
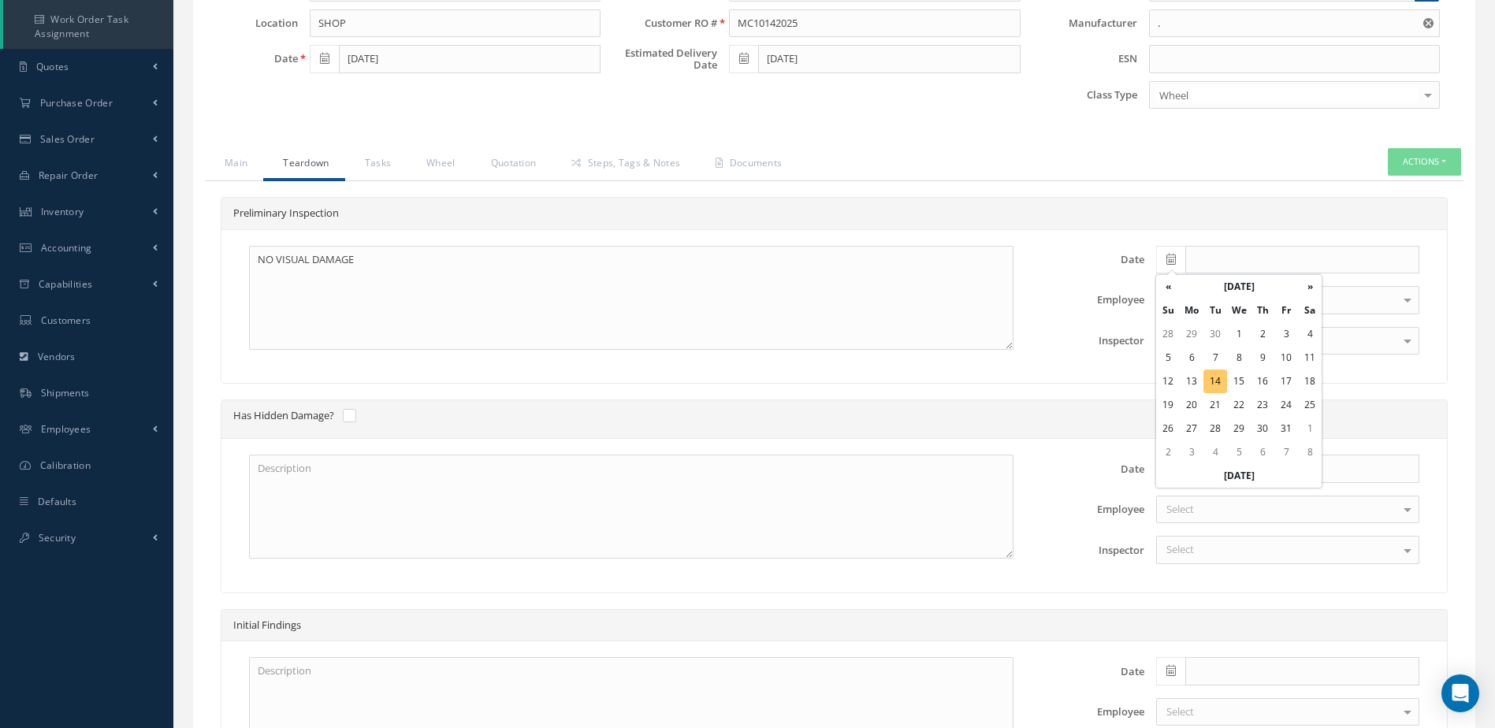
type input "[DATE]"
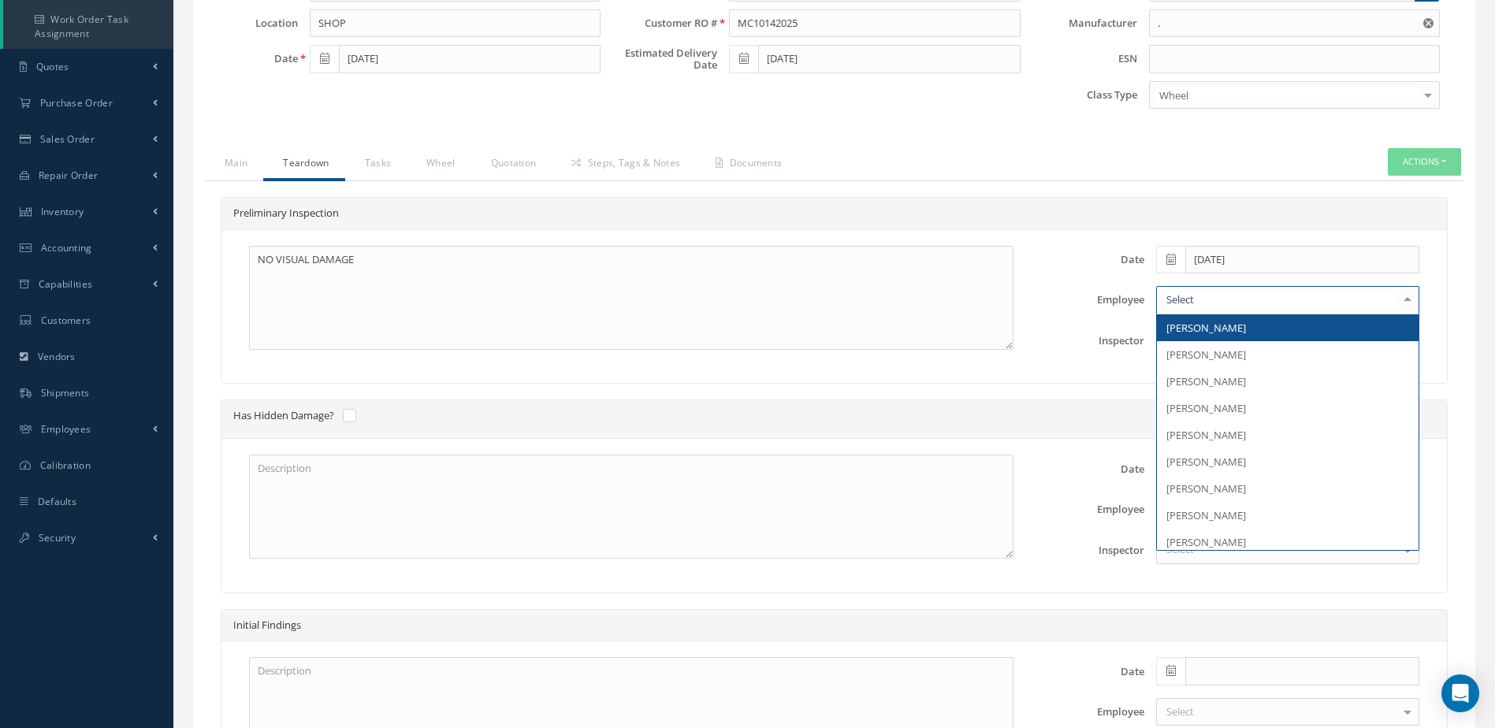
click at [1205, 291] on div at bounding box center [1287, 300] width 263 height 28
click at [1206, 331] on span "[PERSON_NAME]" at bounding box center [1206, 328] width 80 height 14
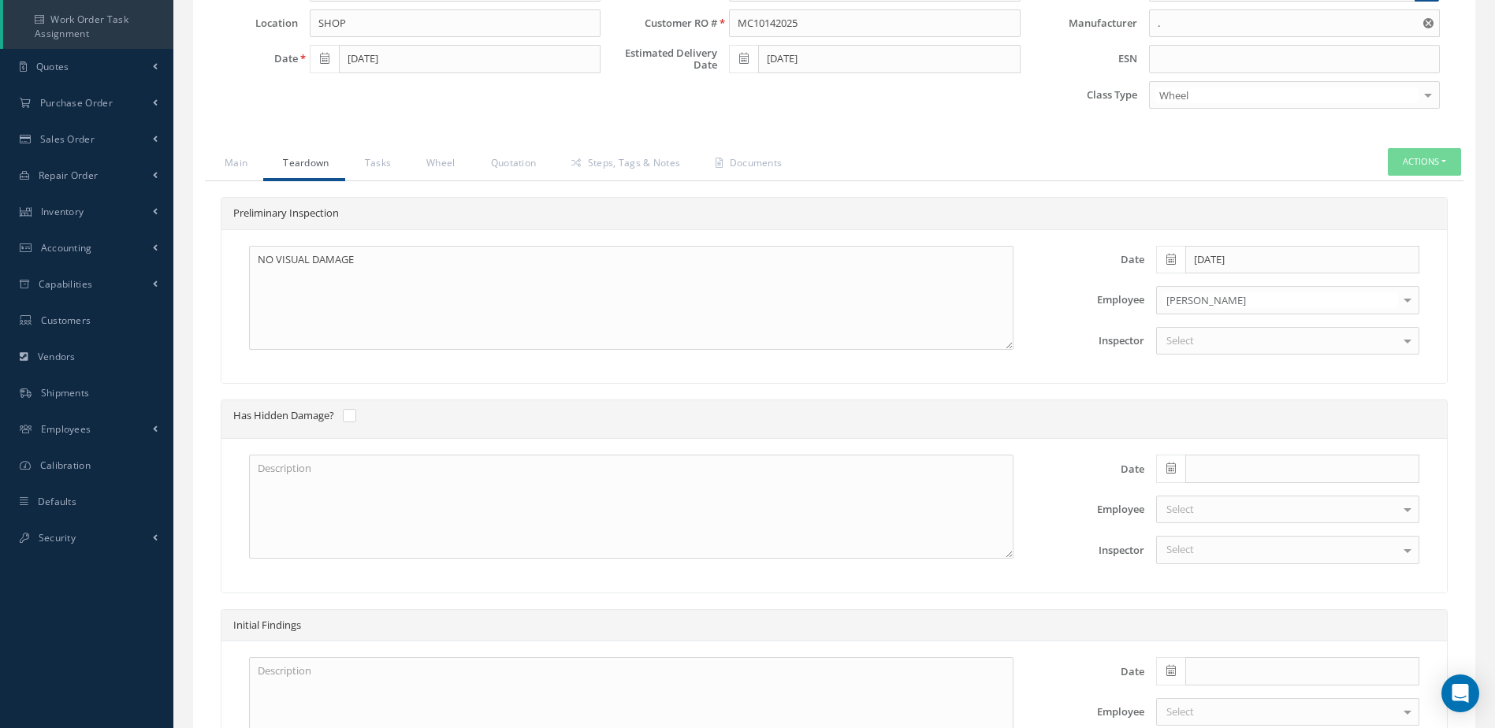
click at [1206, 344] on div "Select" at bounding box center [1287, 341] width 263 height 28
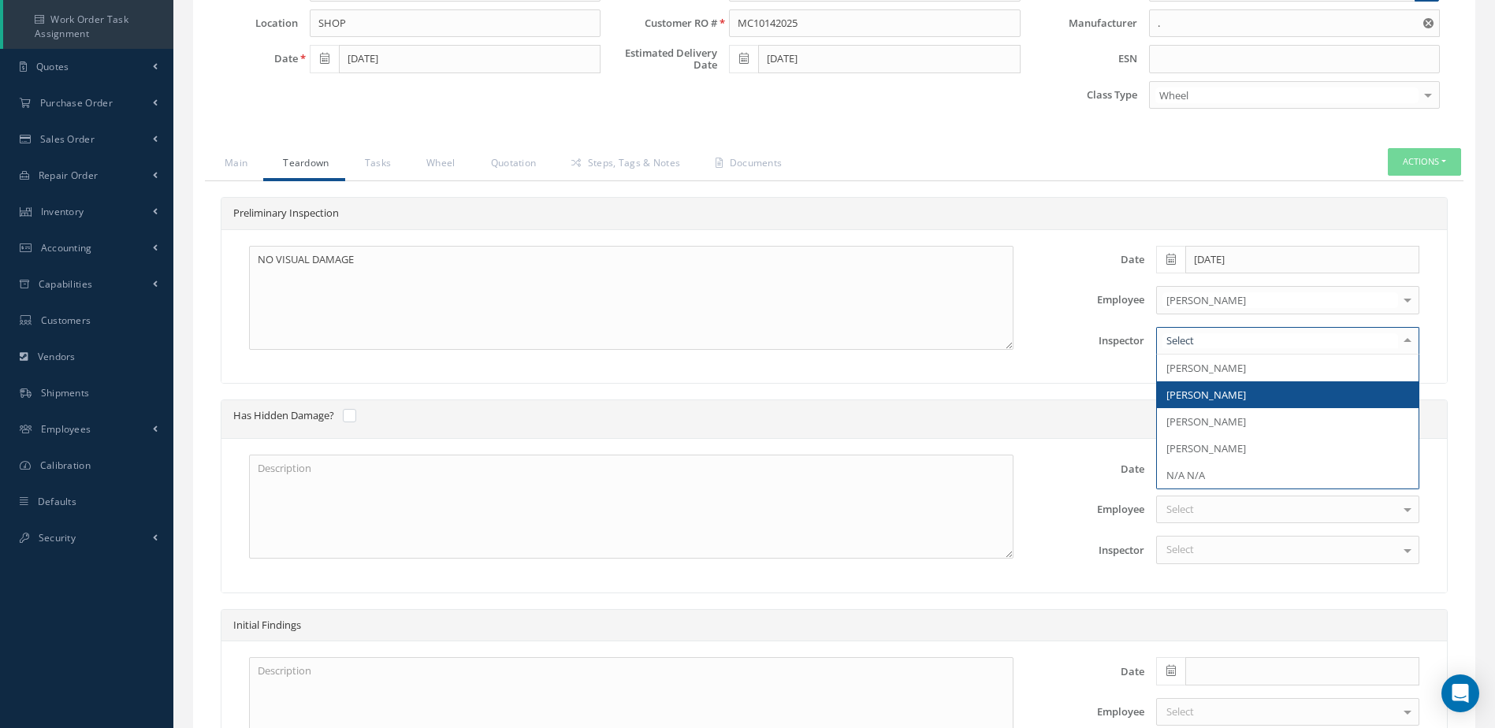
click at [1207, 396] on span "[PERSON_NAME]" at bounding box center [1206, 395] width 80 height 14
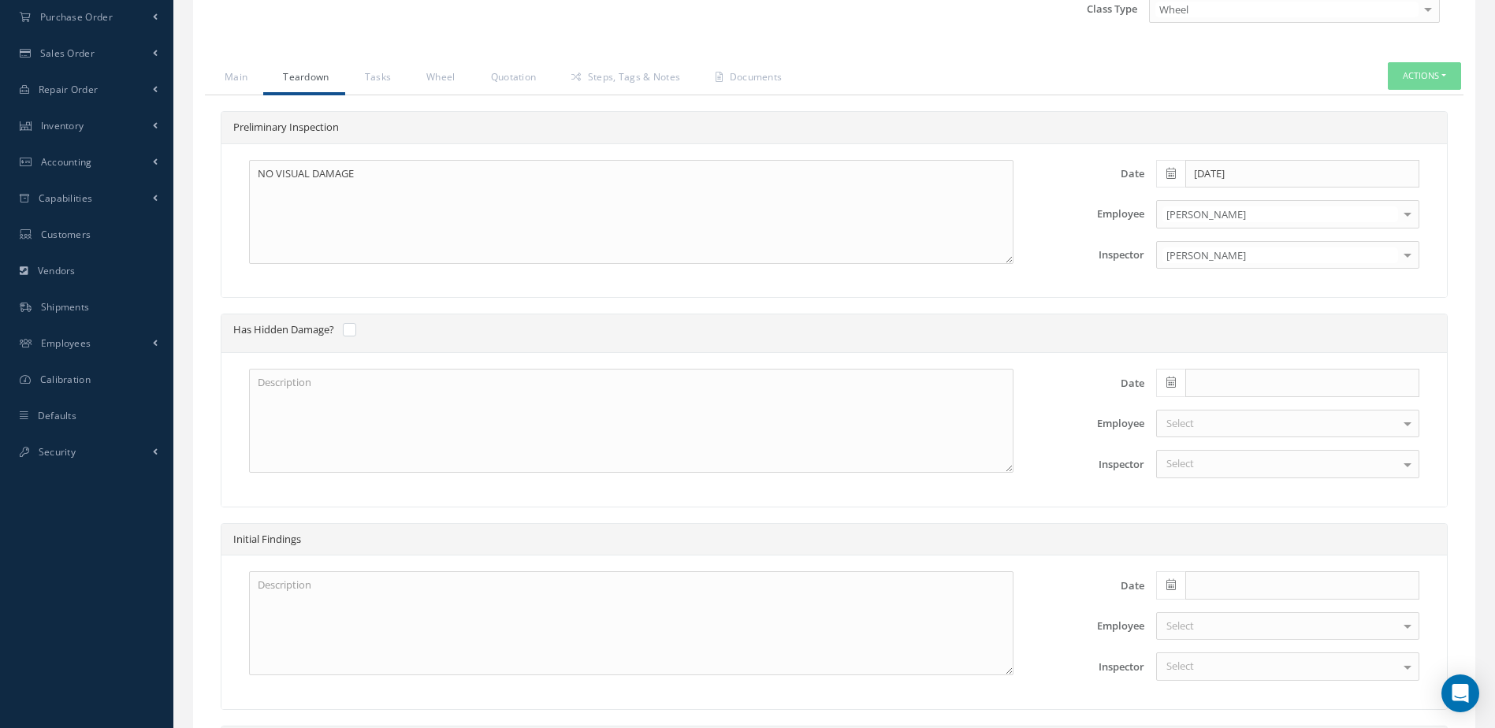
scroll to position [538, 0]
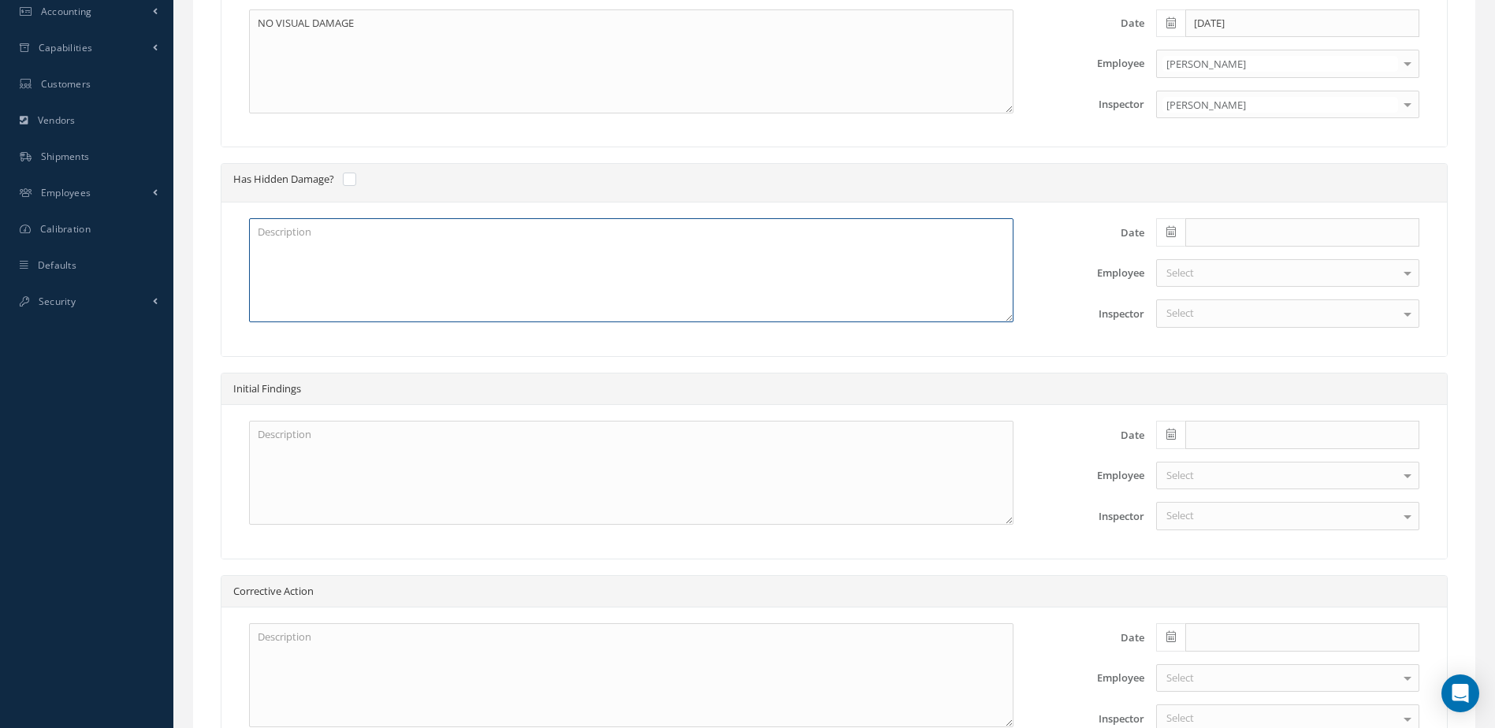
click at [603, 277] on textarea at bounding box center [631, 270] width 764 height 104
type textarea "NONE"
click at [1175, 232] on icon at bounding box center [1170, 231] width 9 height 11
click at [1221, 351] on td "14" at bounding box center [1215, 355] width 24 height 24
type input "[DATE]"
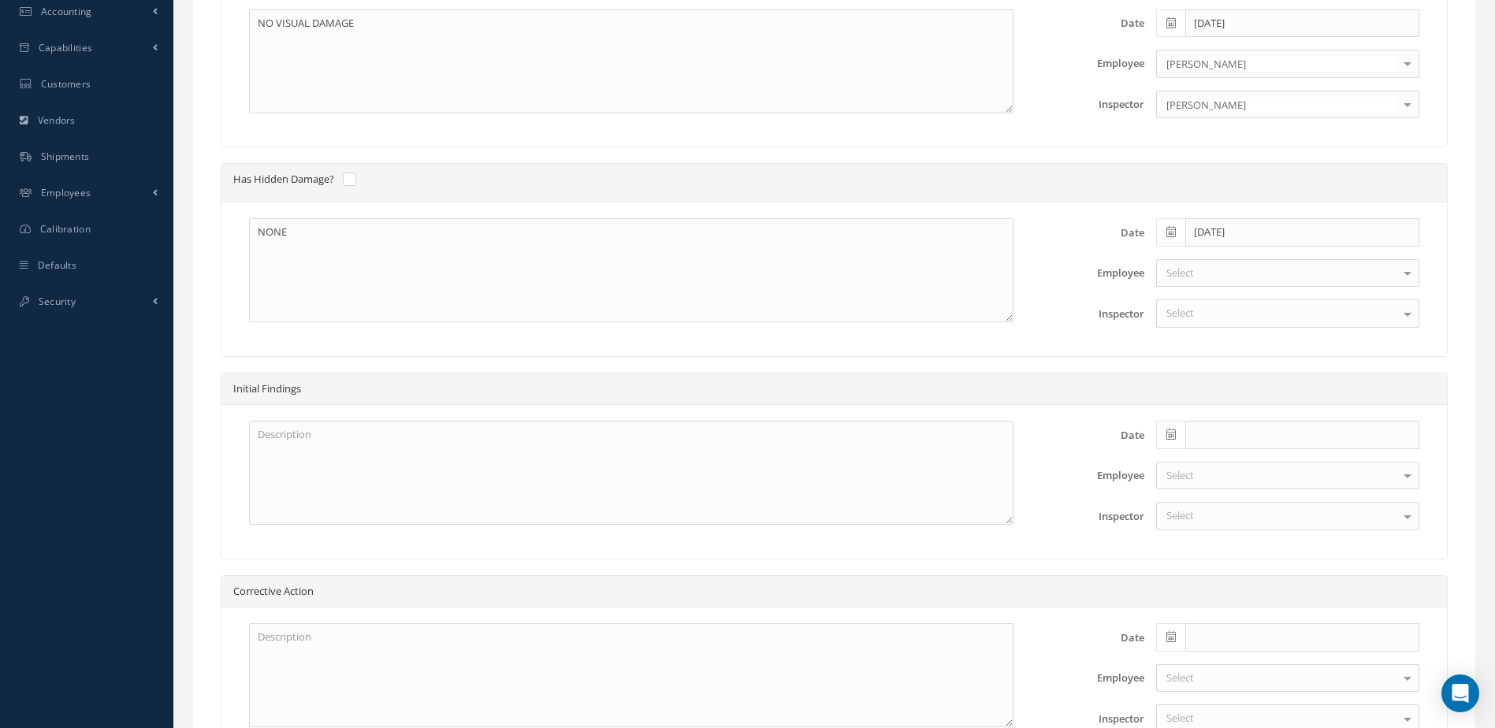
click at [1203, 273] on div "Select" at bounding box center [1287, 273] width 263 height 28
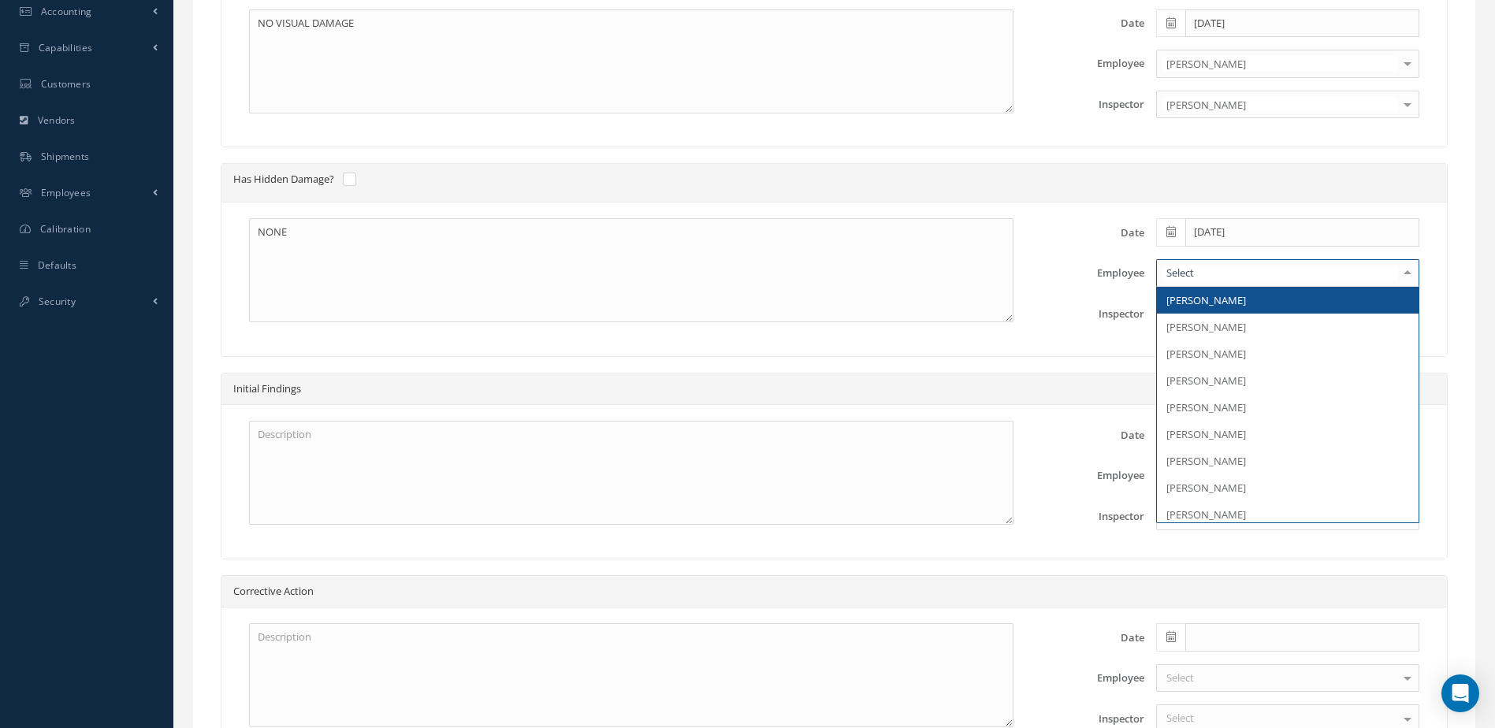
click at [1207, 304] on span "[PERSON_NAME]" at bounding box center [1206, 300] width 80 height 14
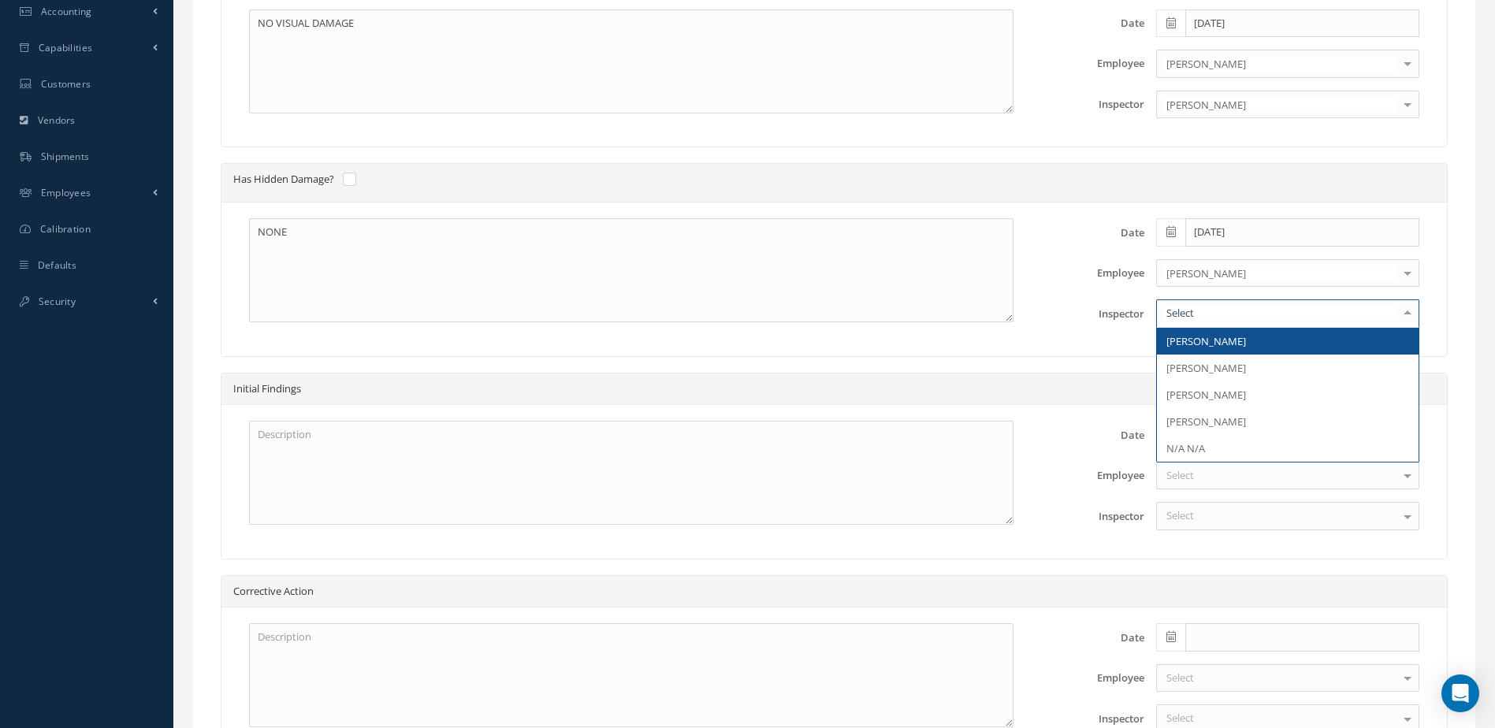
click at [1207, 322] on div at bounding box center [1287, 313] width 263 height 28
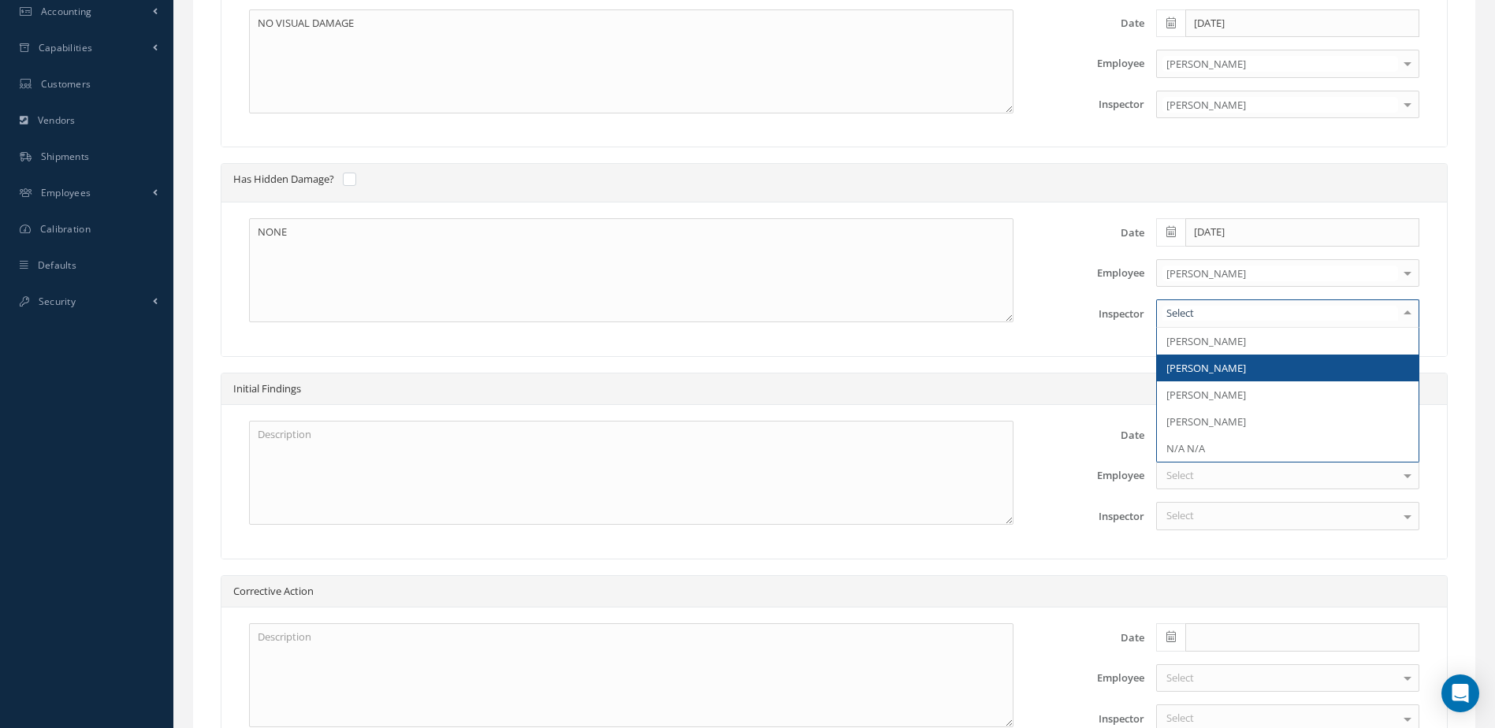
click at [1207, 370] on span "[PERSON_NAME]" at bounding box center [1206, 368] width 80 height 14
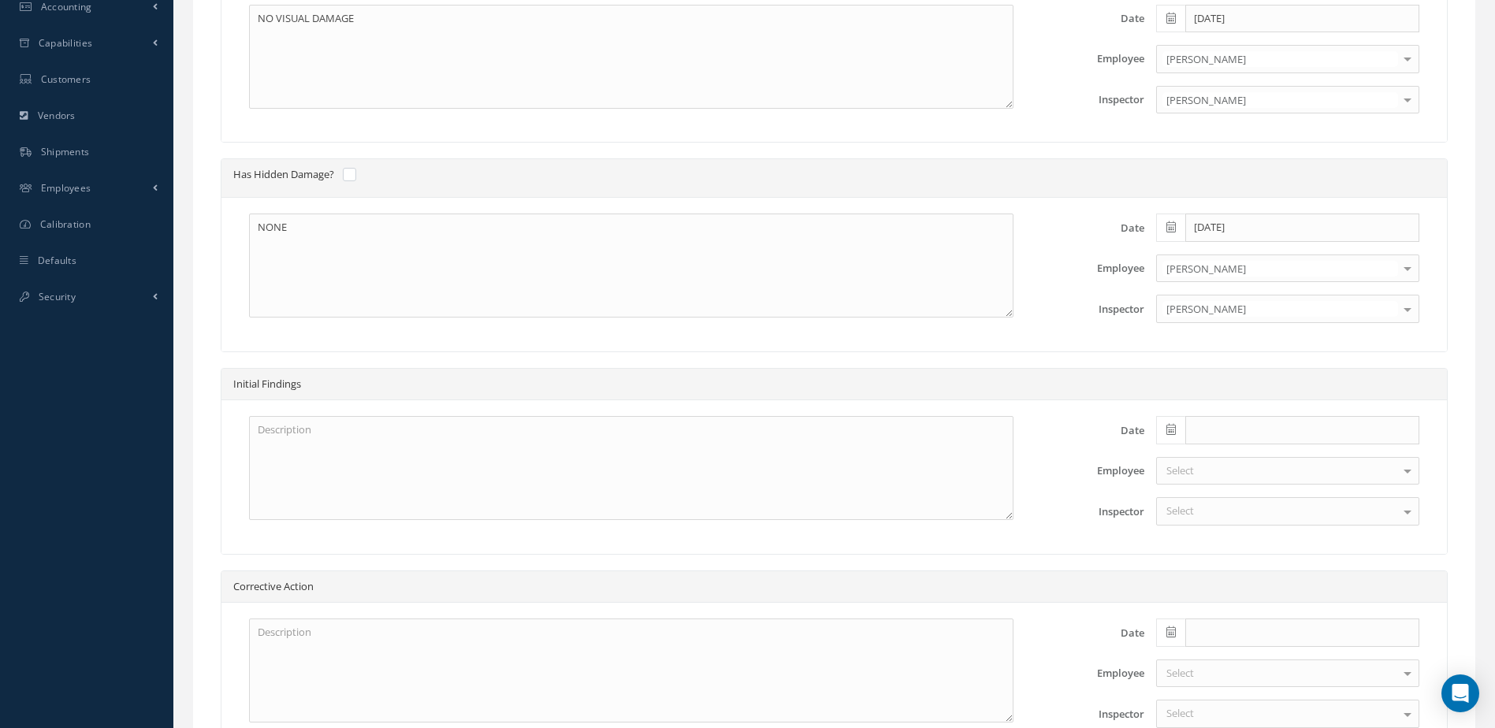
scroll to position [775, 0]
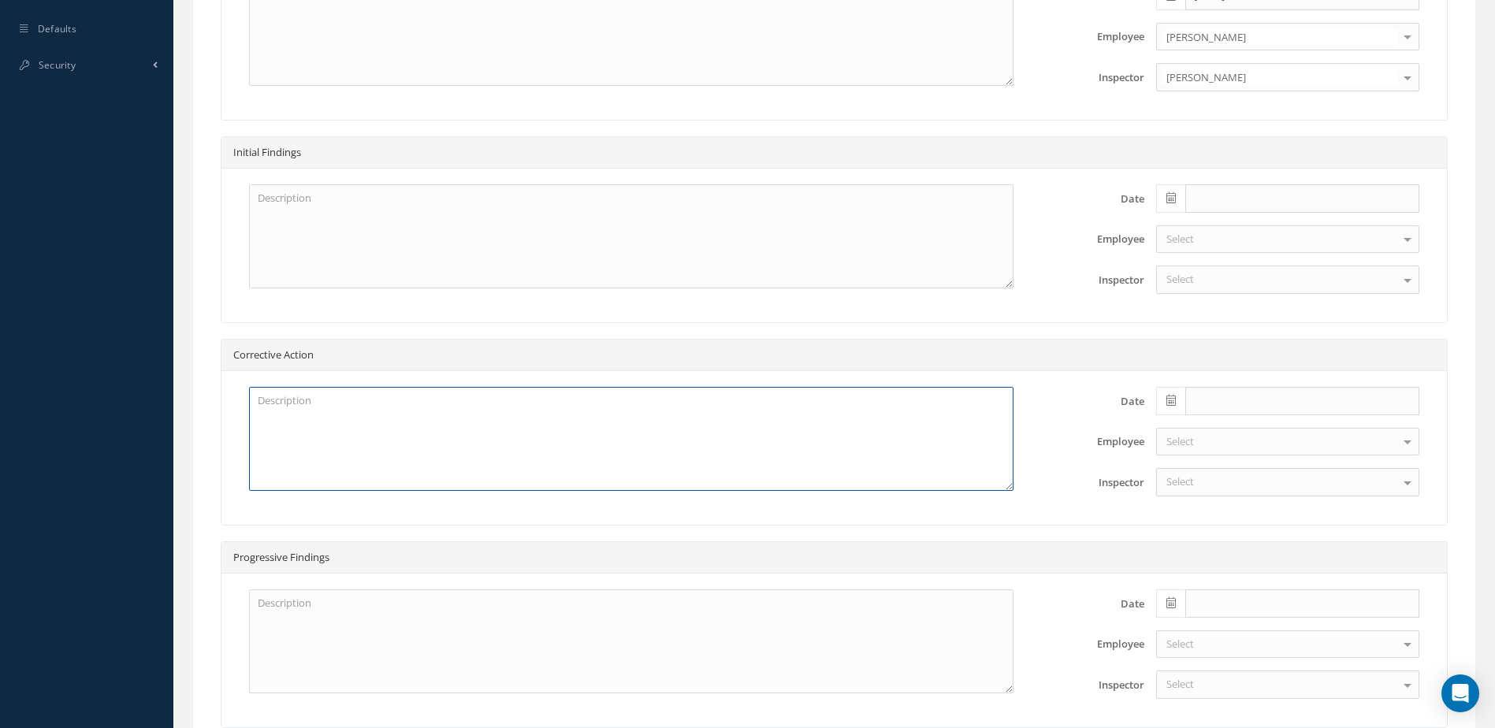
click at [725, 431] on textarea at bounding box center [631, 439] width 764 height 104
type textarea "N"
paste textarea "TIRE CHANGE IN REFERENCE DASSAULT TASK CARD 32-44-00-780-801 RREV. DATE [DATE],…"
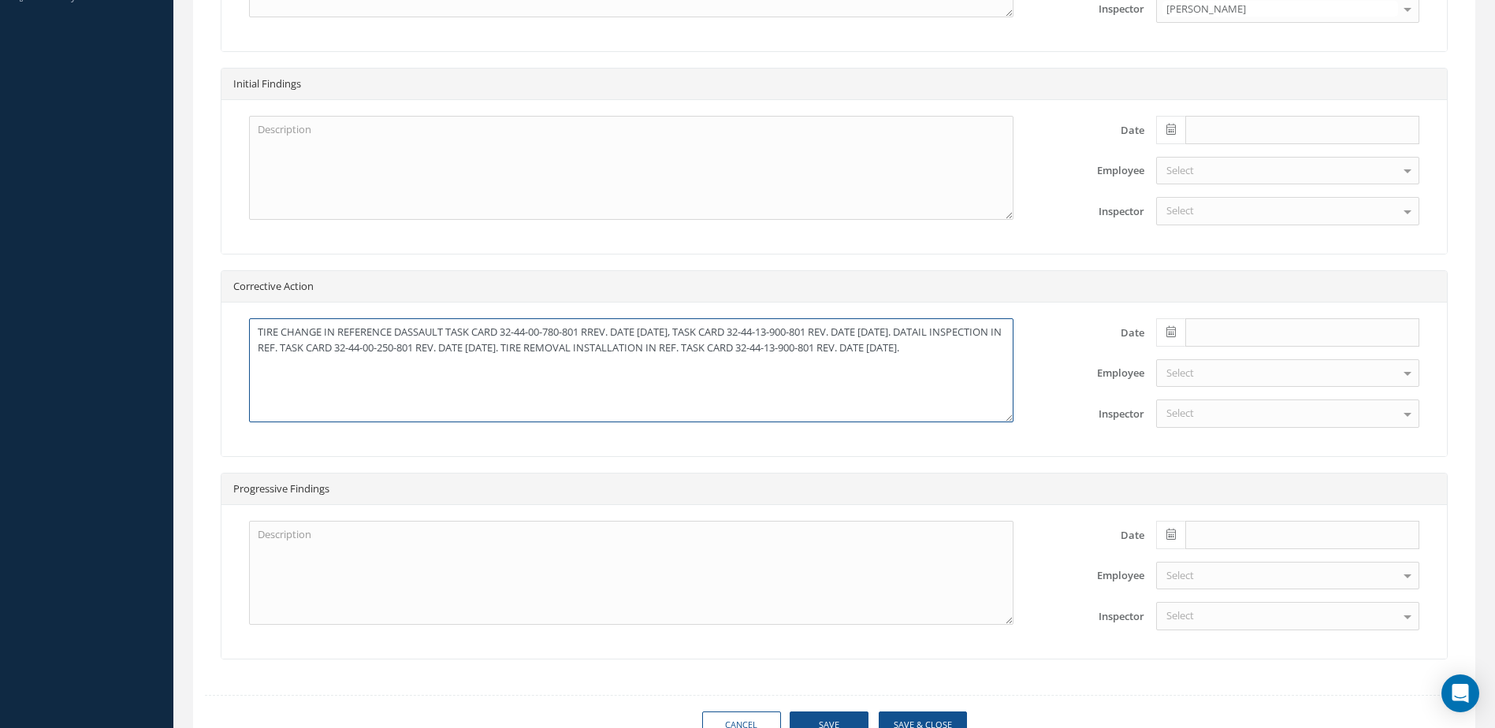
scroll to position [917, 0]
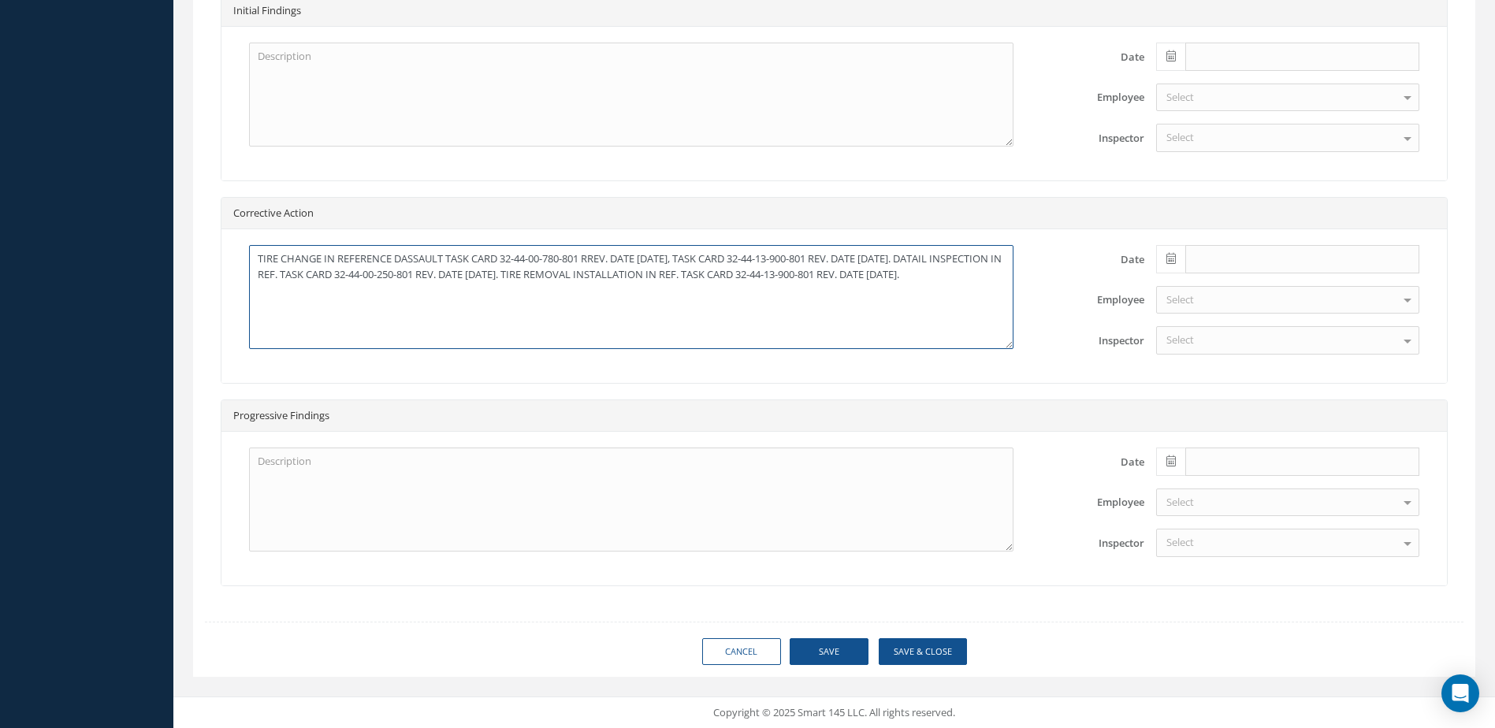
type textarea "TIRE CHANGE IN REFERENCE DASSAULT TASK CARD 32-44-00-780-801 RREV. DATE [DATE],…"
click at [378, 497] on textarea at bounding box center [631, 500] width 764 height 104
type textarea "NO DAMAGE FOUND"
click at [1176, 256] on icon at bounding box center [1170, 258] width 9 height 11
click at [1213, 381] on td "14" at bounding box center [1215, 382] width 24 height 24
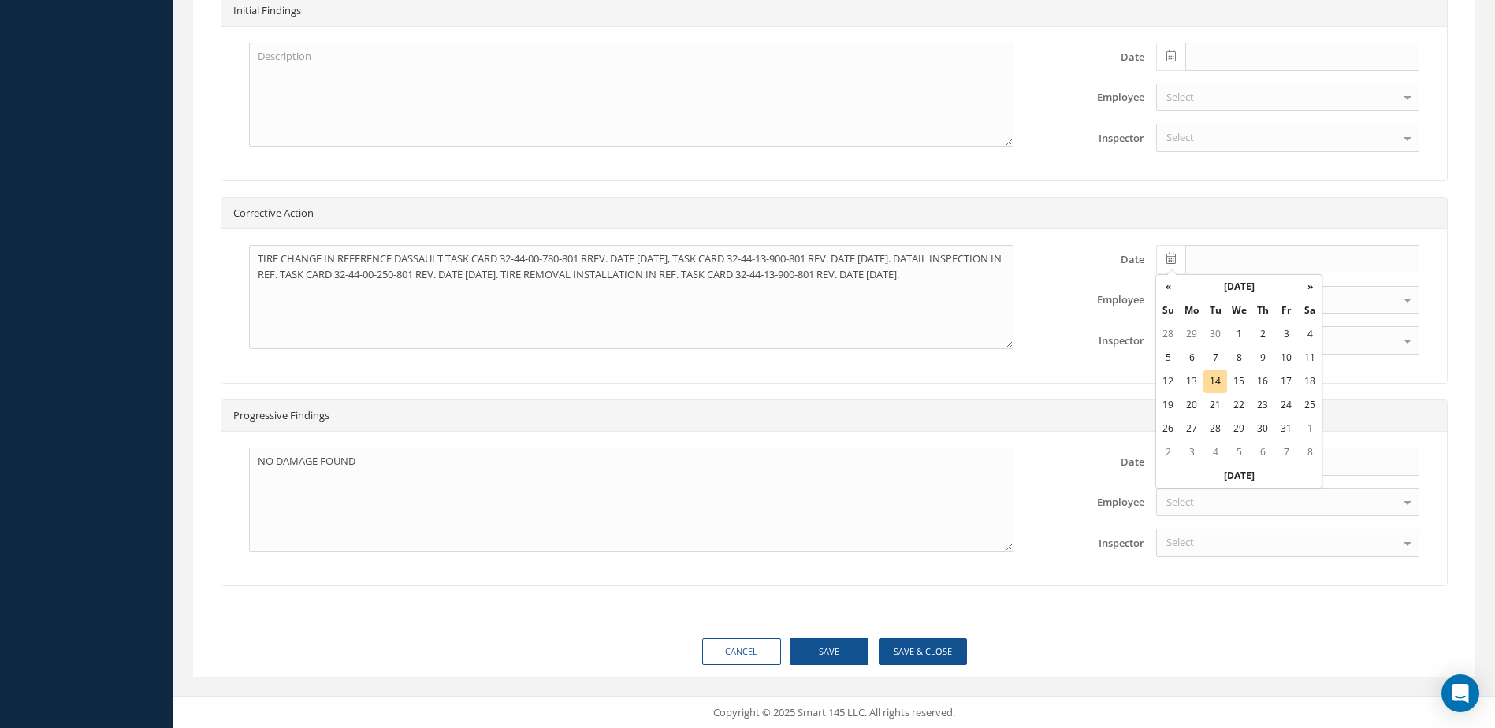
type input "[DATE]"
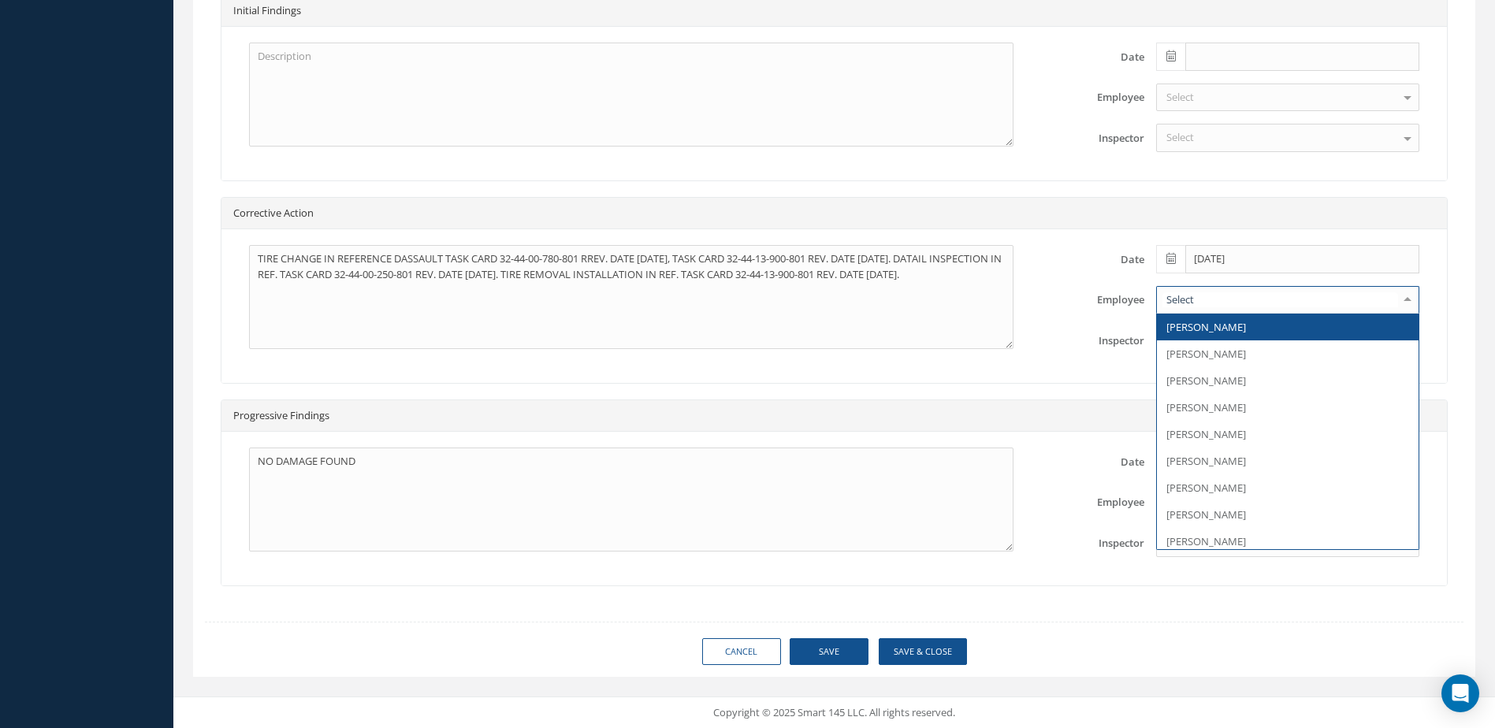
click at [1198, 327] on span "[PERSON_NAME]" at bounding box center [1206, 327] width 80 height 14
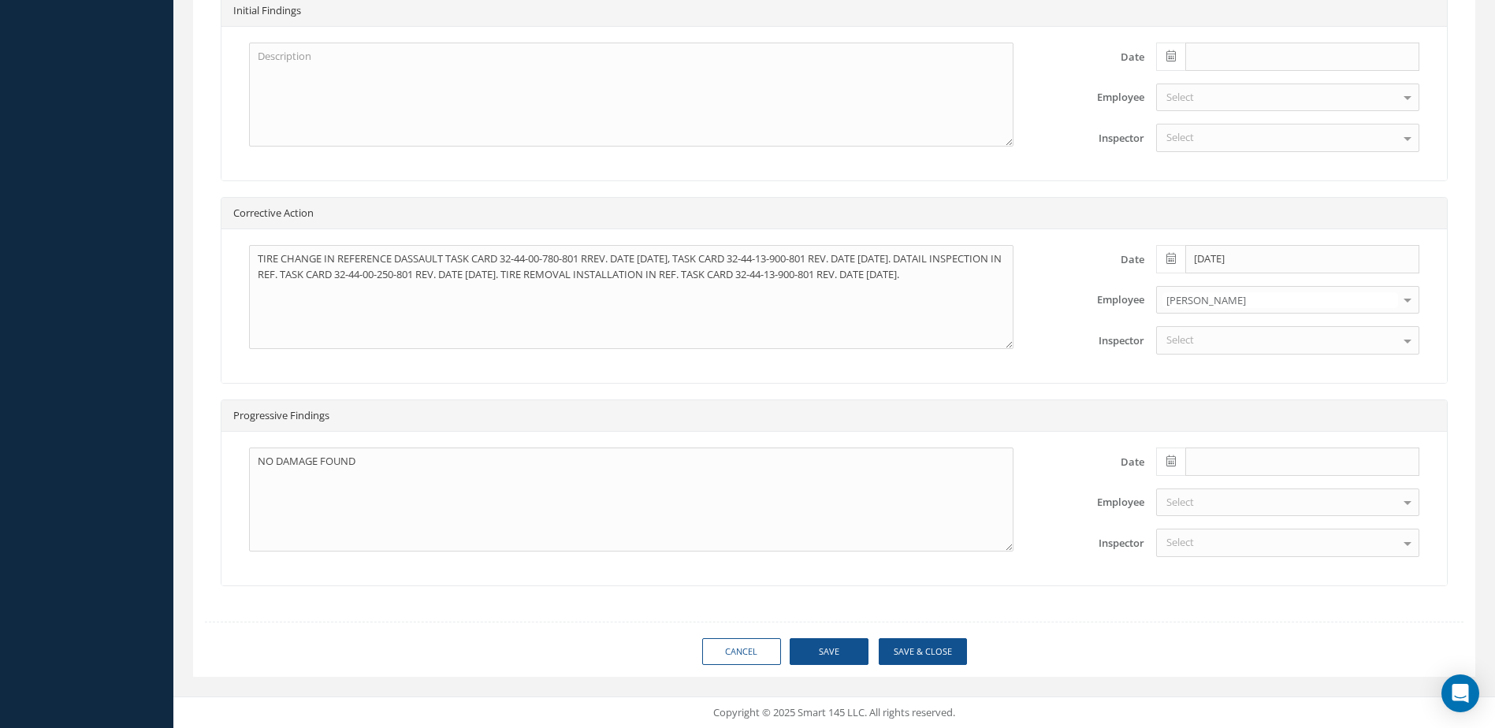
click at [1199, 346] on div "Select" at bounding box center [1287, 340] width 263 height 28
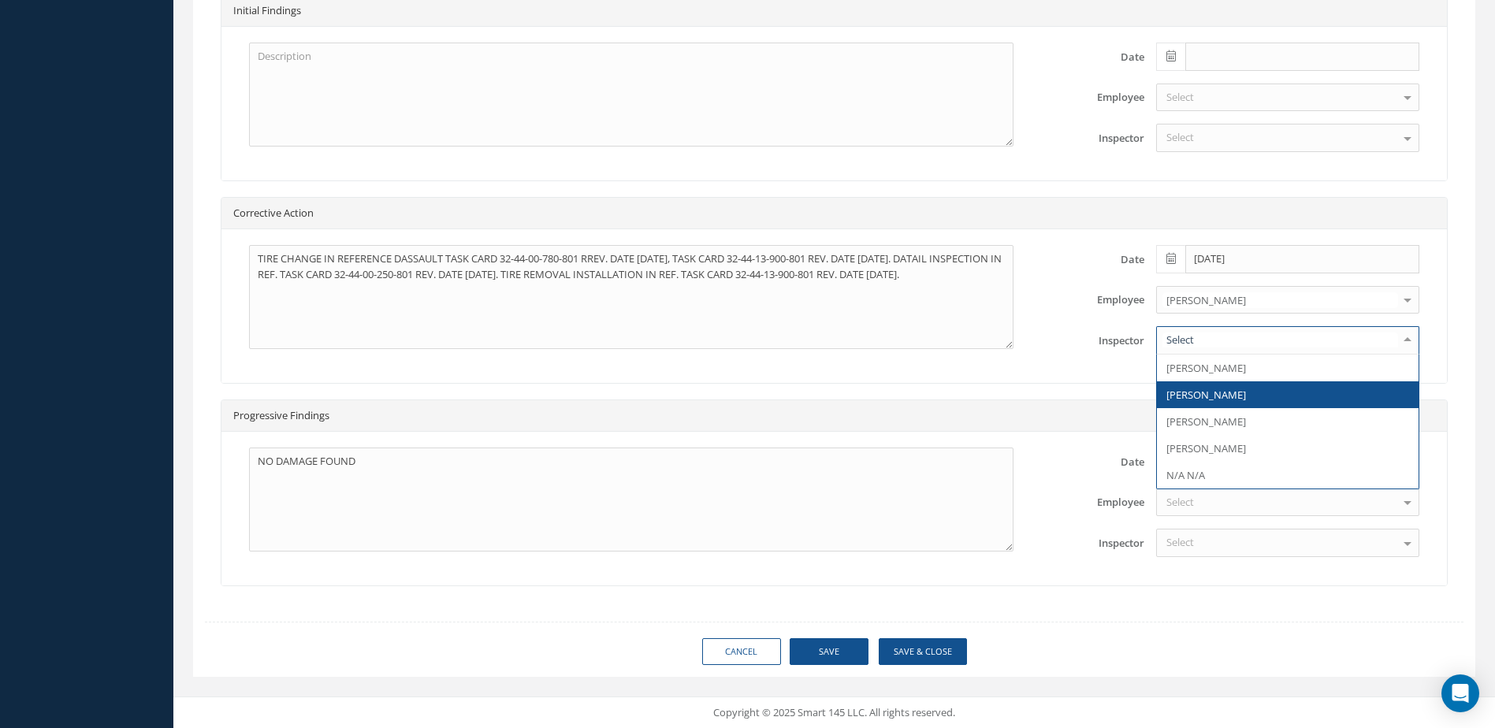
click at [1210, 399] on span "[PERSON_NAME]" at bounding box center [1206, 395] width 80 height 14
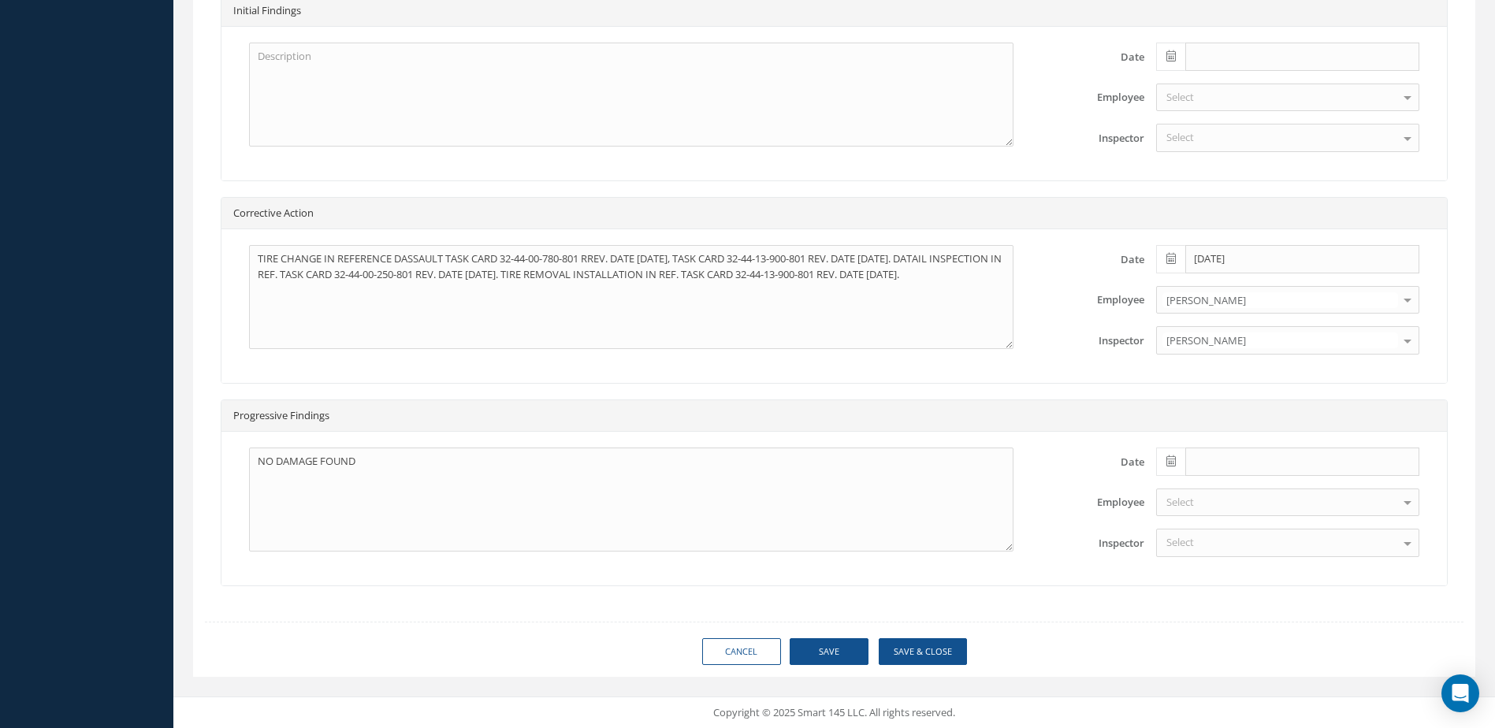
click at [1178, 463] on span at bounding box center [1170, 462] width 29 height 28
click at [1211, 340] on td "14" at bounding box center [1215, 343] width 24 height 24
type input "[DATE]"
click at [1214, 494] on div "Select" at bounding box center [1287, 503] width 263 height 28
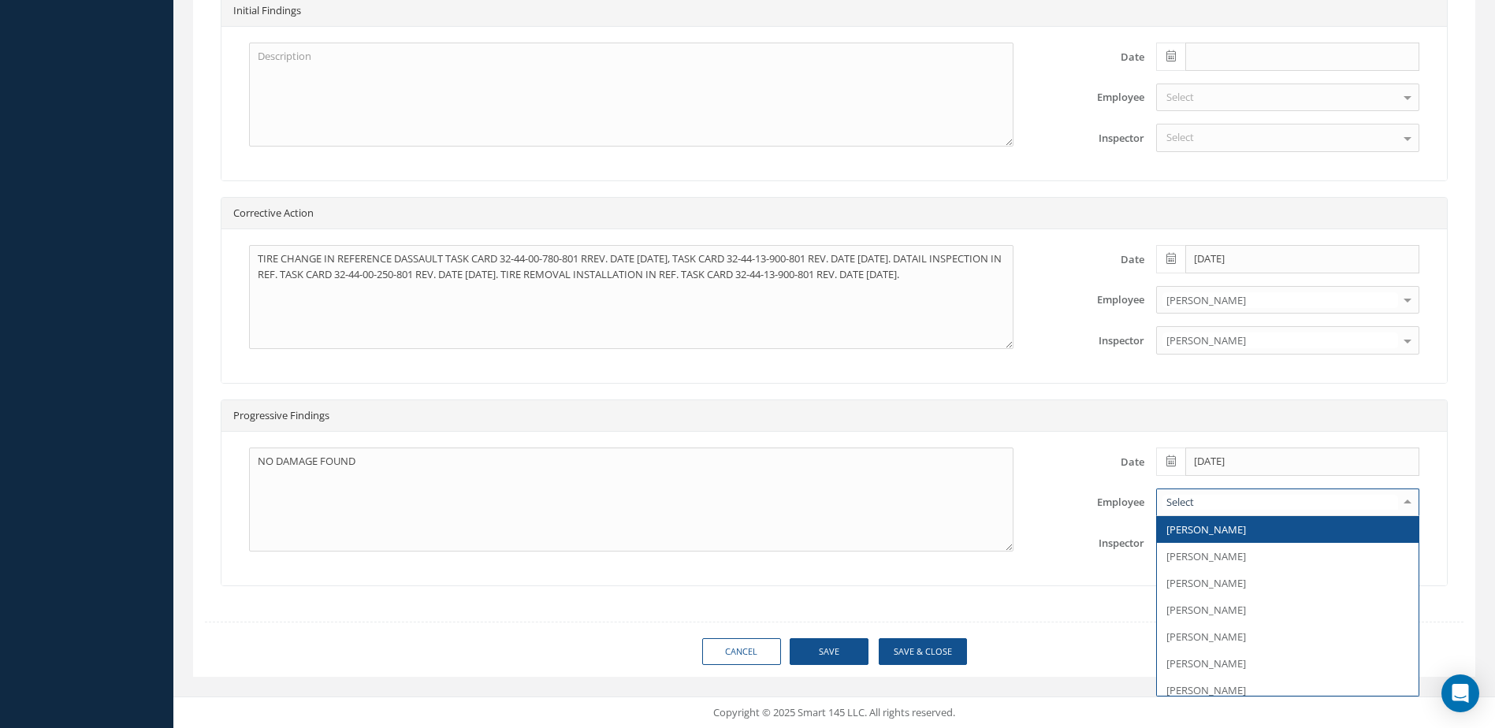
click at [1218, 531] on span "[PERSON_NAME]" at bounding box center [1206, 530] width 80 height 14
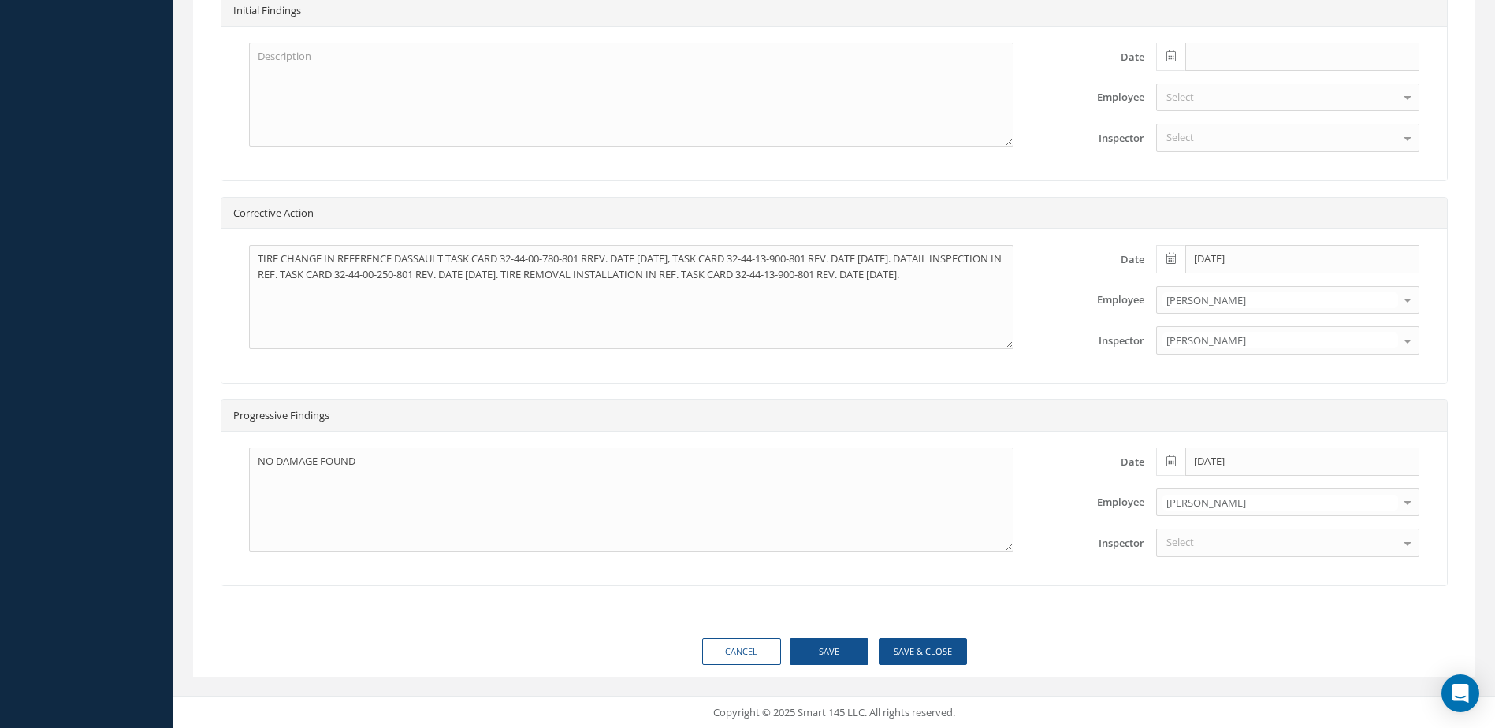
click at [1219, 546] on div "Select" at bounding box center [1287, 543] width 263 height 28
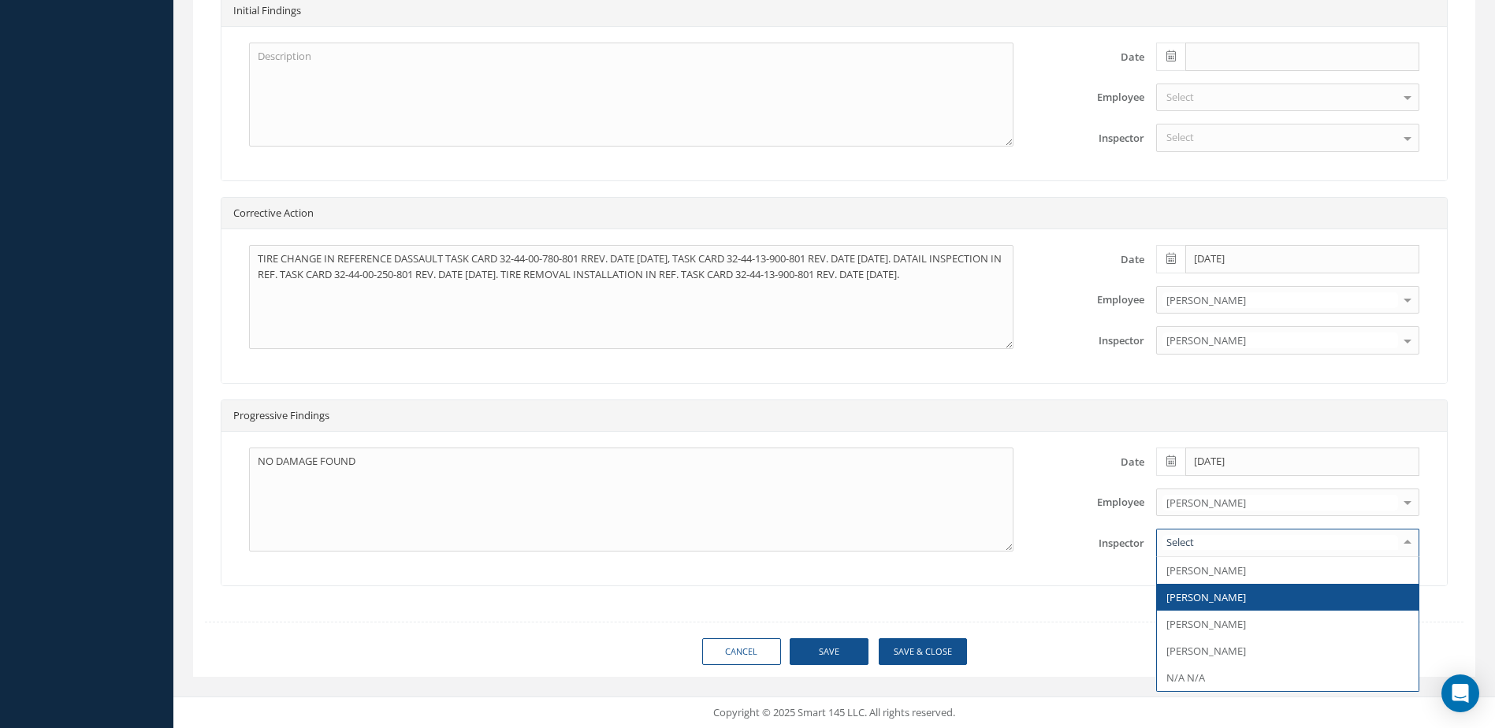
click at [1225, 601] on span "[PERSON_NAME]" at bounding box center [1206, 597] width 80 height 14
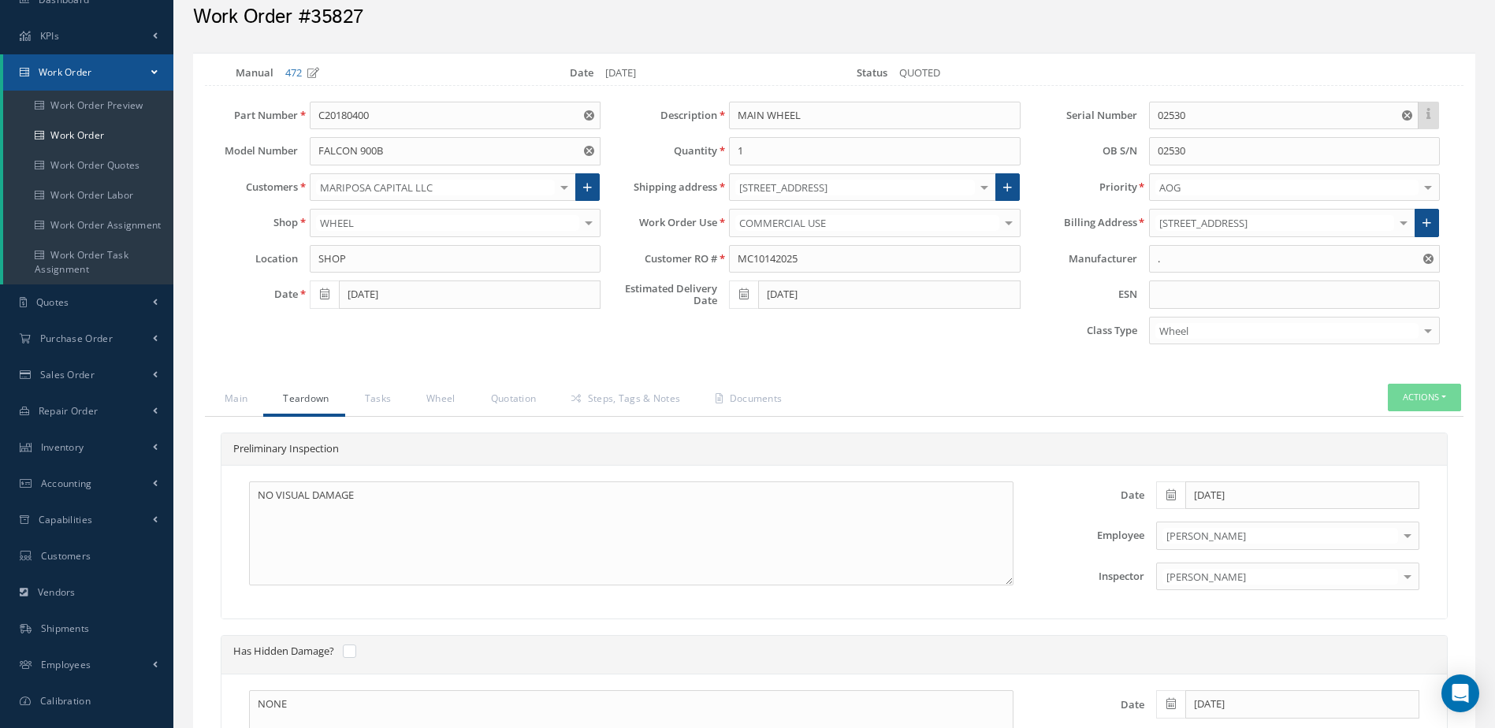
scroll to position [50, 0]
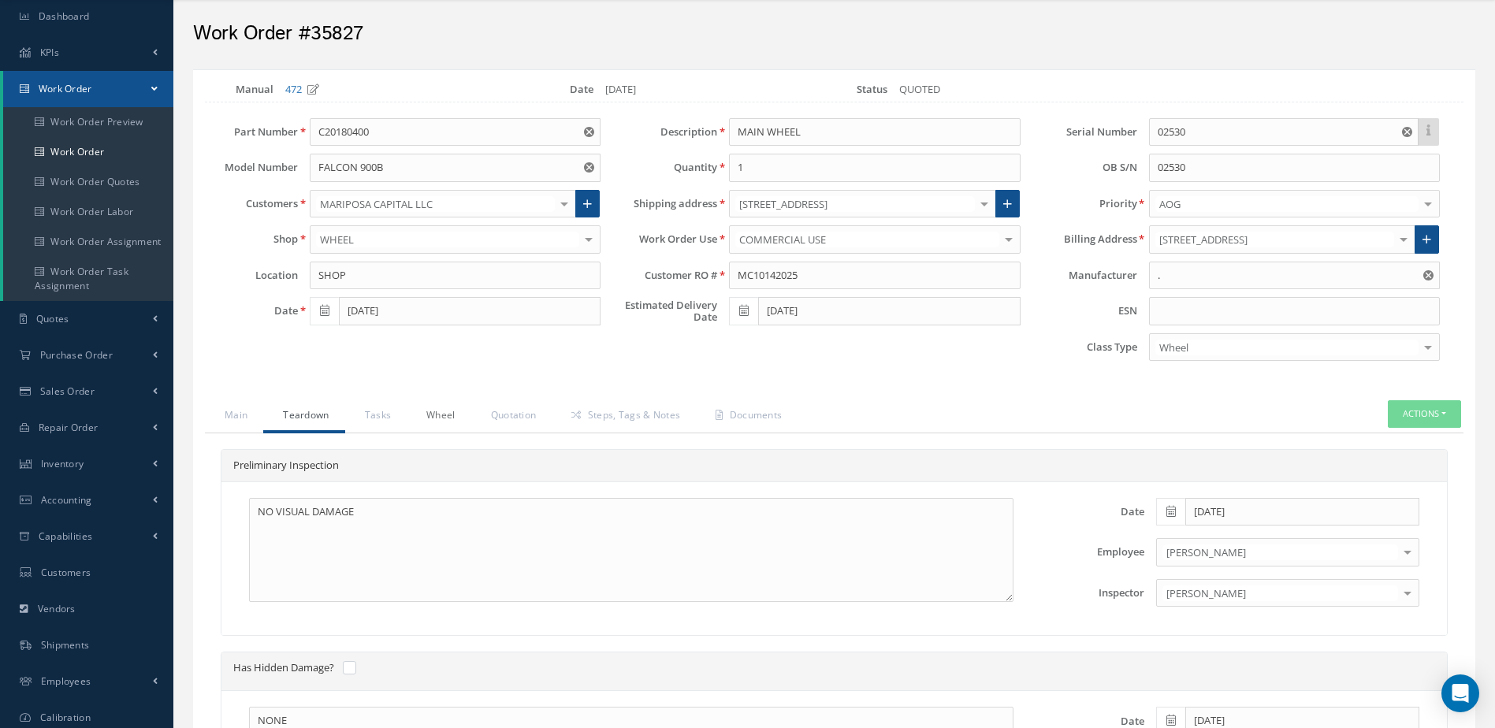
click at [447, 415] on link "Wheel" at bounding box center [439, 416] width 65 height 33
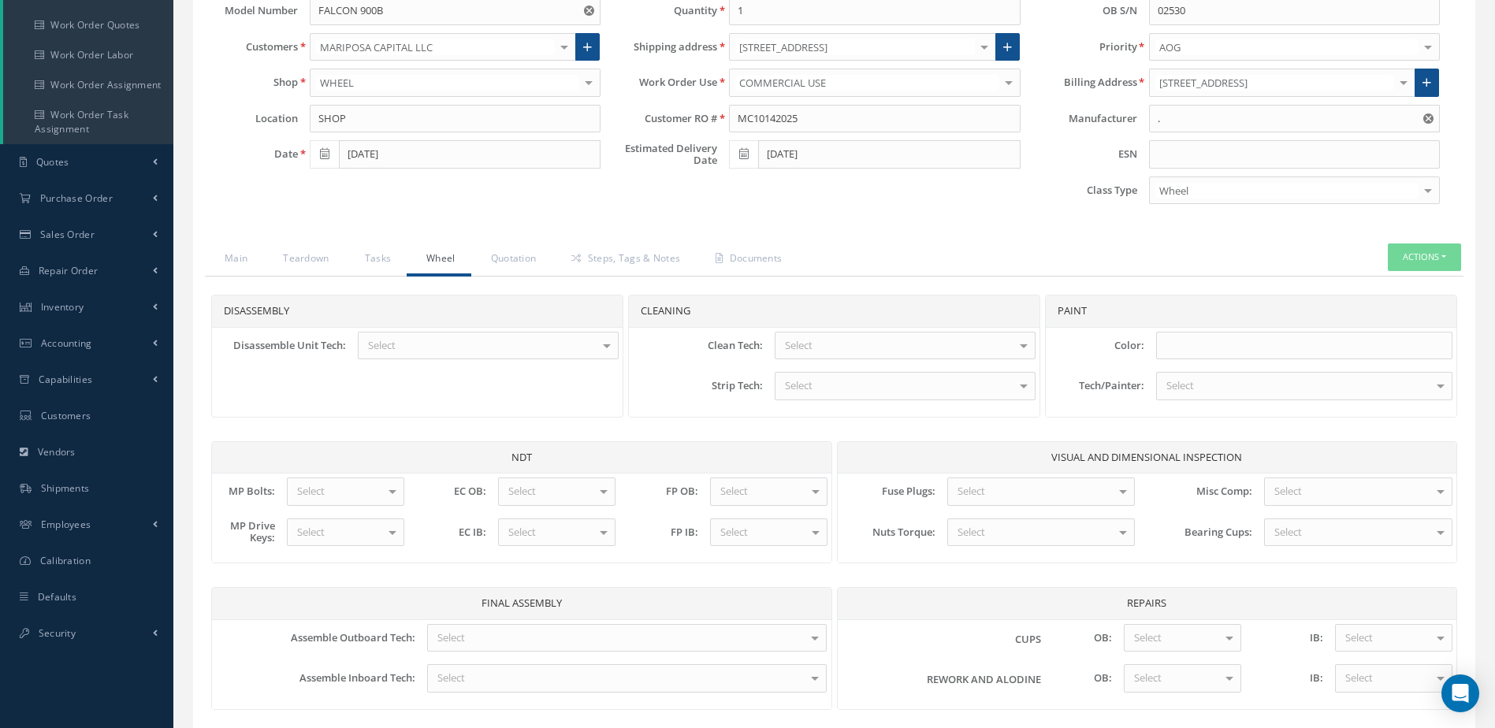
scroll to position [207, 0]
click at [513, 341] on div "Select" at bounding box center [488, 345] width 261 height 28
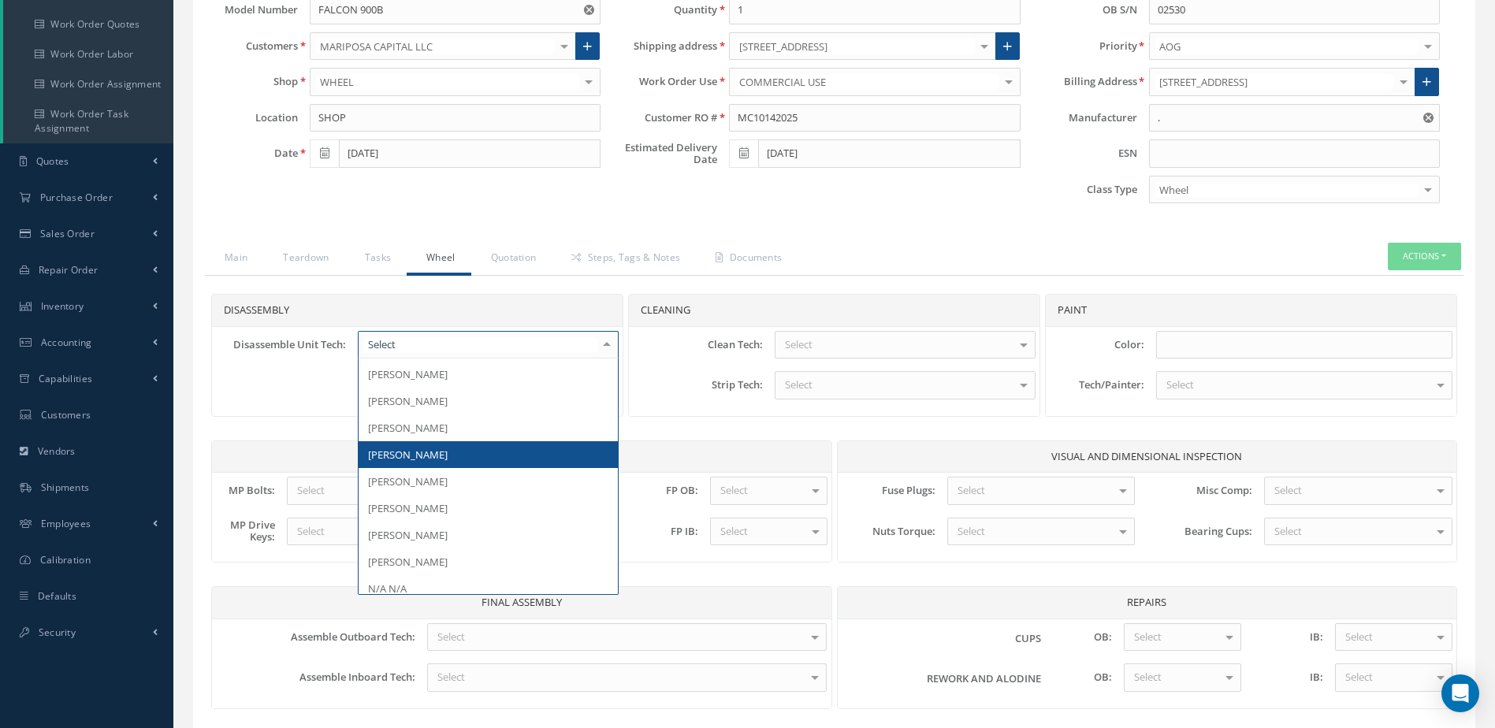
scroll to position [79, 0]
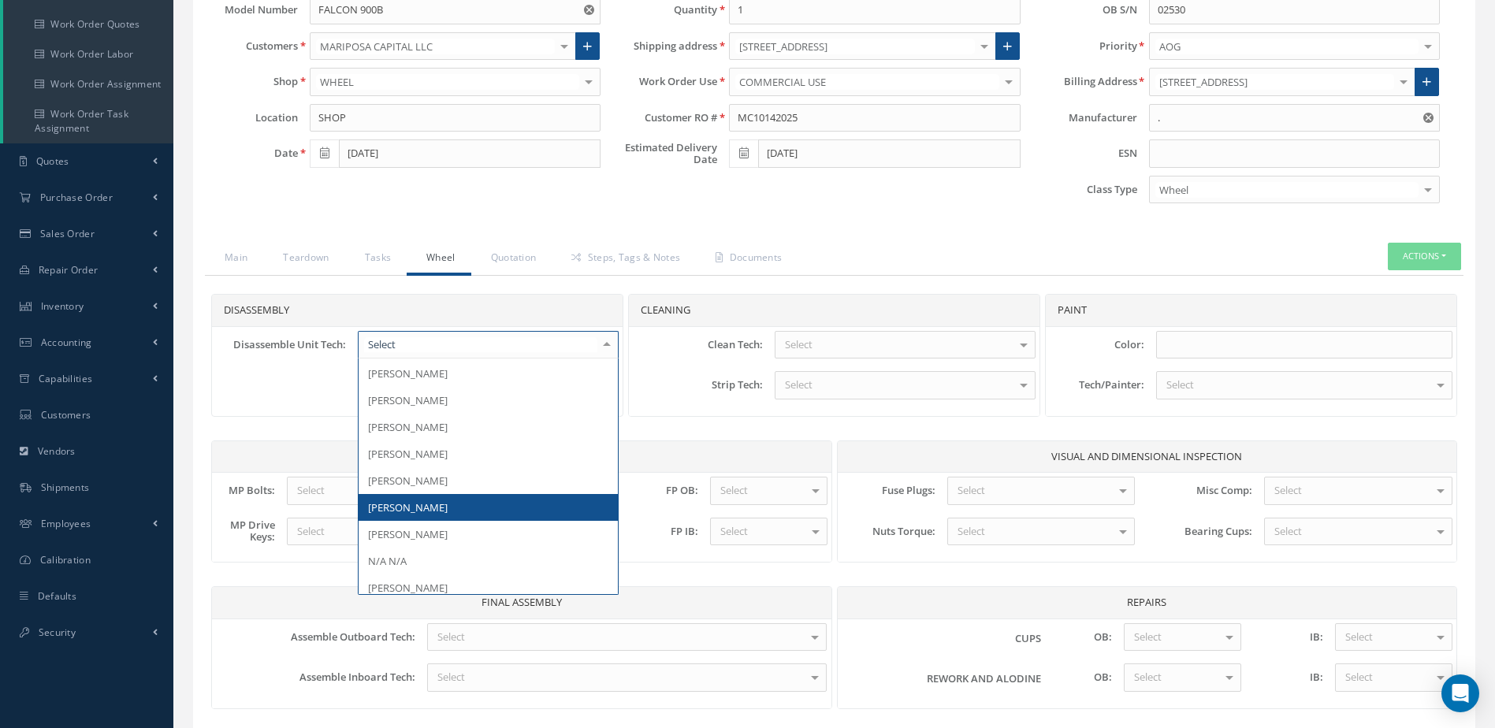
click at [483, 511] on span "[PERSON_NAME]" at bounding box center [488, 507] width 259 height 27
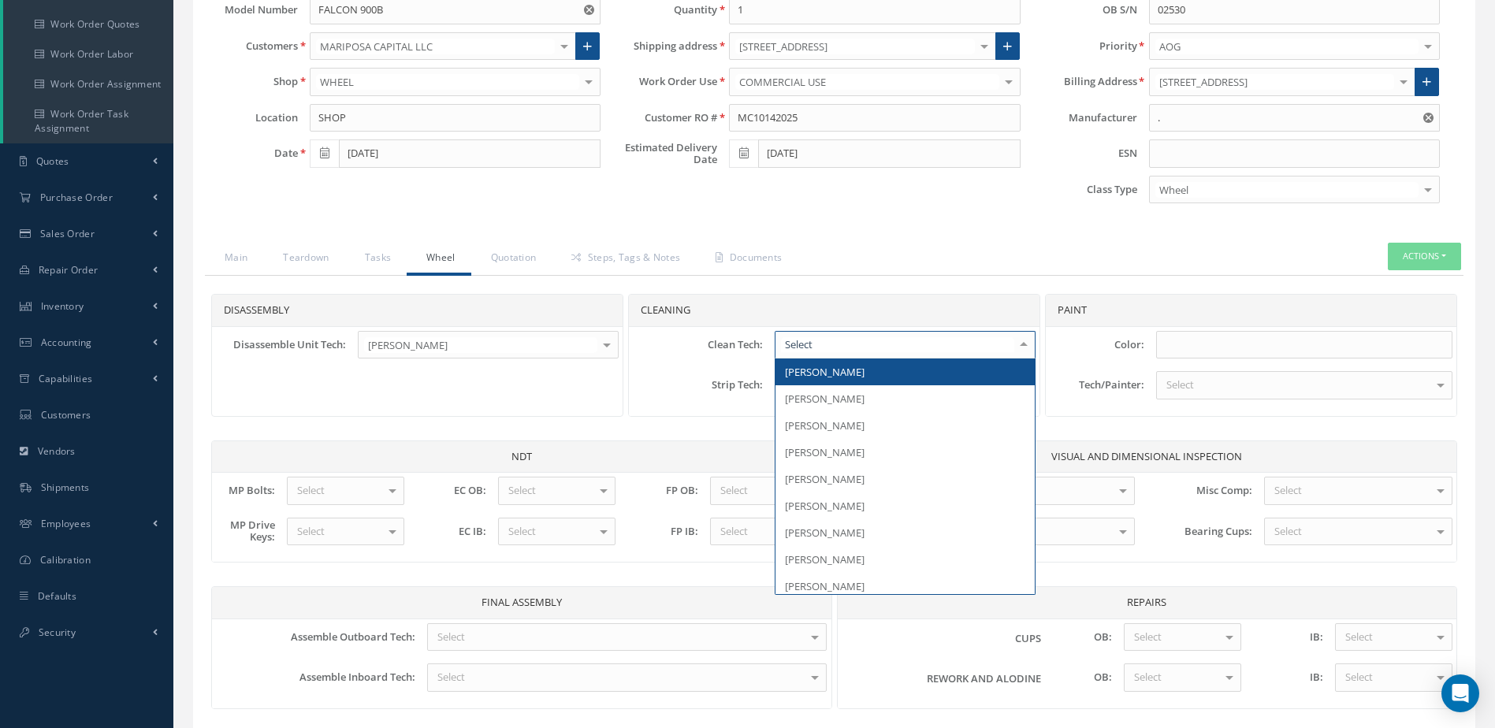
click at [825, 342] on div at bounding box center [905, 345] width 261 height 28
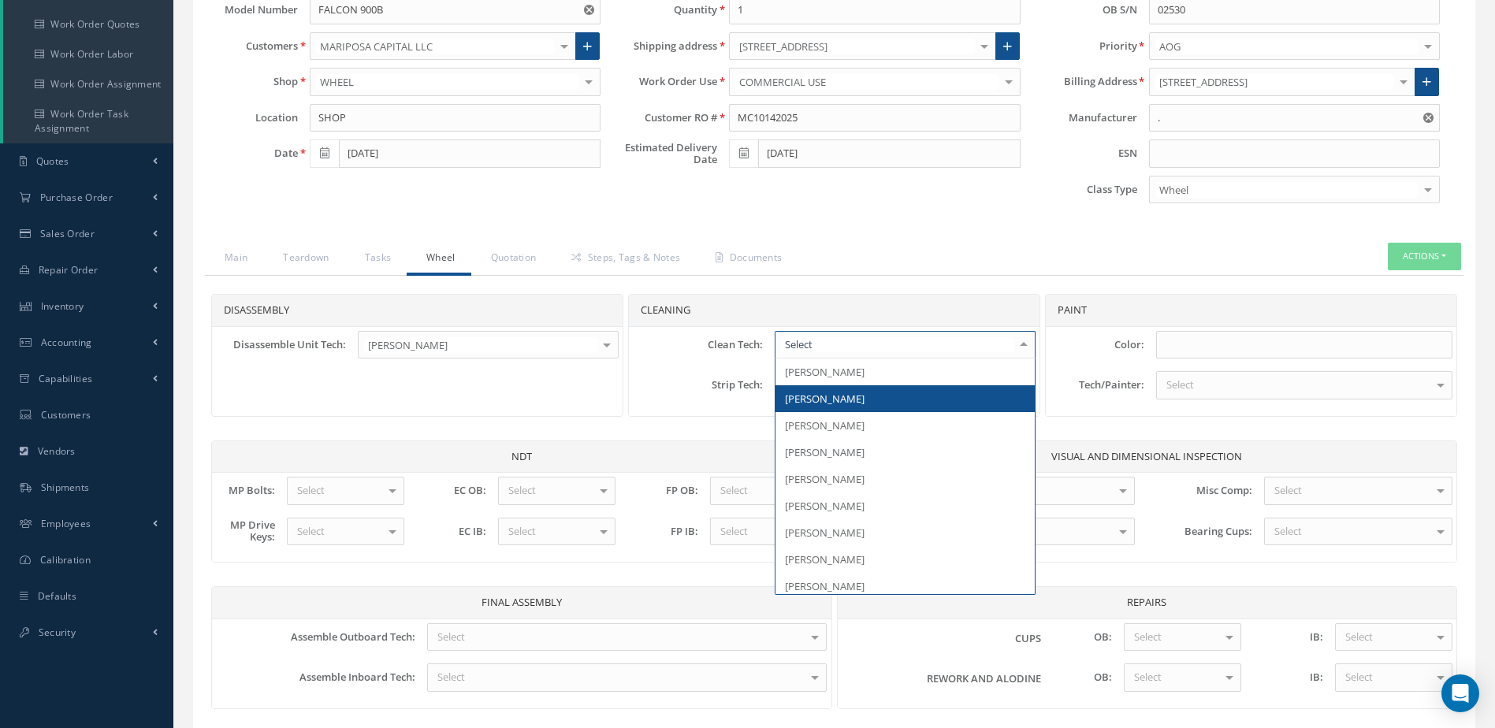
click at [833, 406] on span "[PERSON_NAME]" at bounding box center [904, 398] width 259 height 27
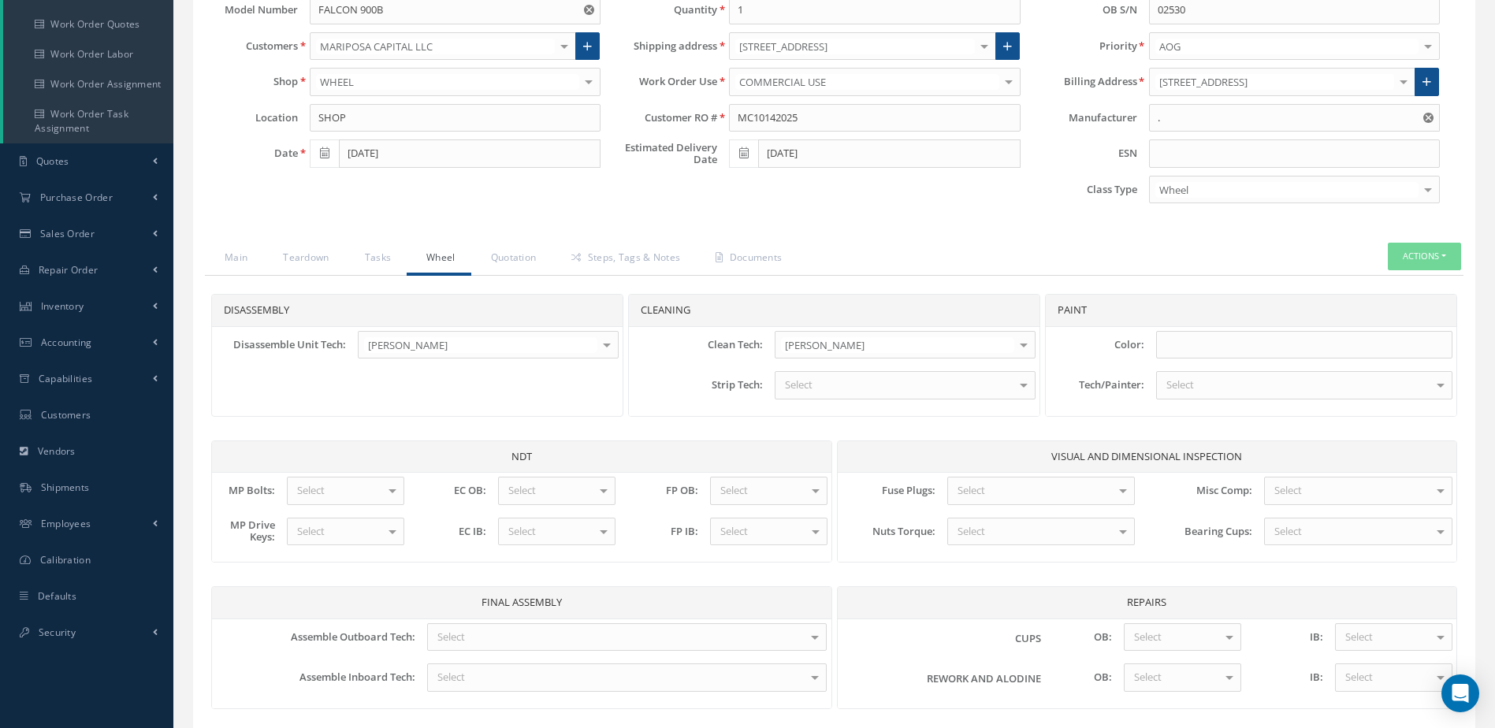
click at [872, 378] on div "Select" at bounding box center [905, 385] width 261 height 28
type input "N/A"
click at [877, 408] on span "N/A N/A" at bounding box center [904, 413] width 259 height 27
click at [1176, 343] on input at bounding box center [1304, 345] width 296 height 28
type input "SILVER"
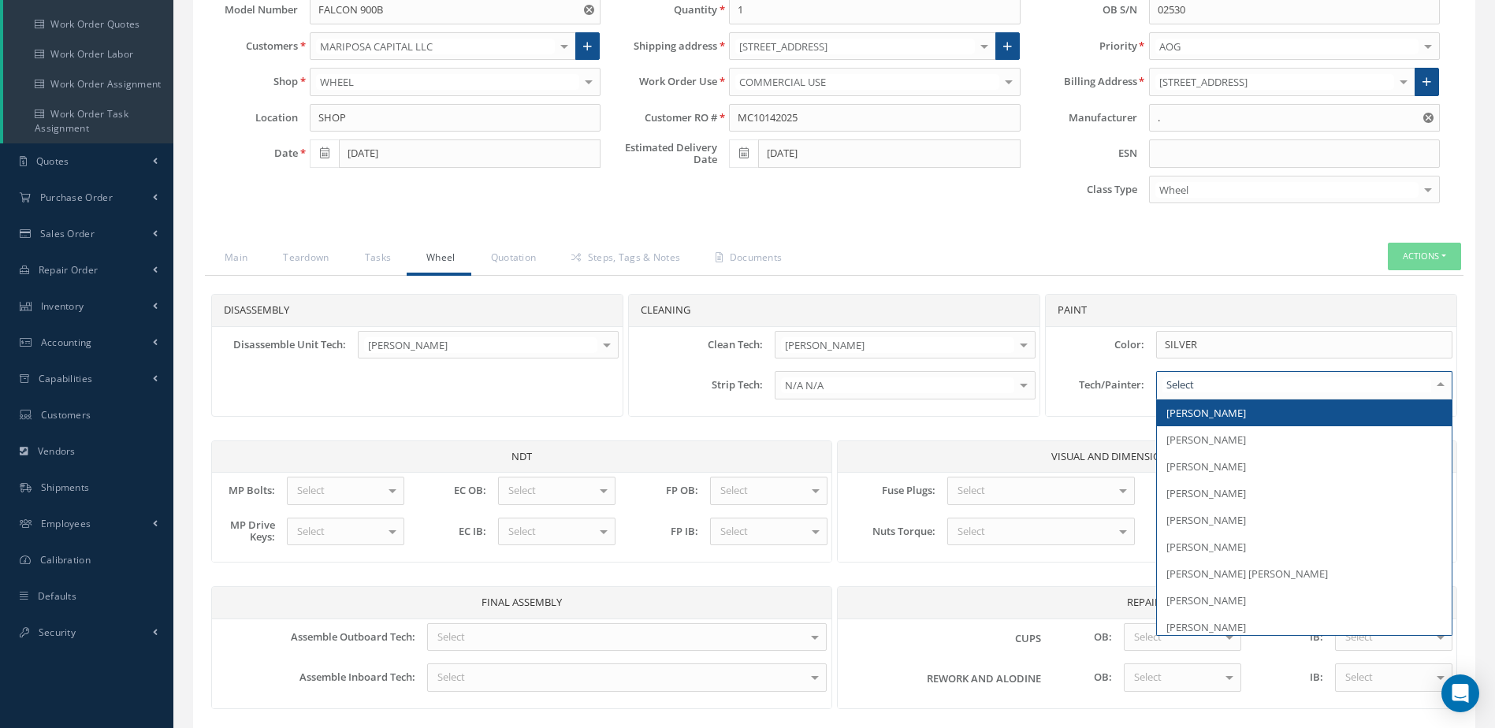
click at [1214, 390] on div at bounding box center [1304, 385] width 296 height 28
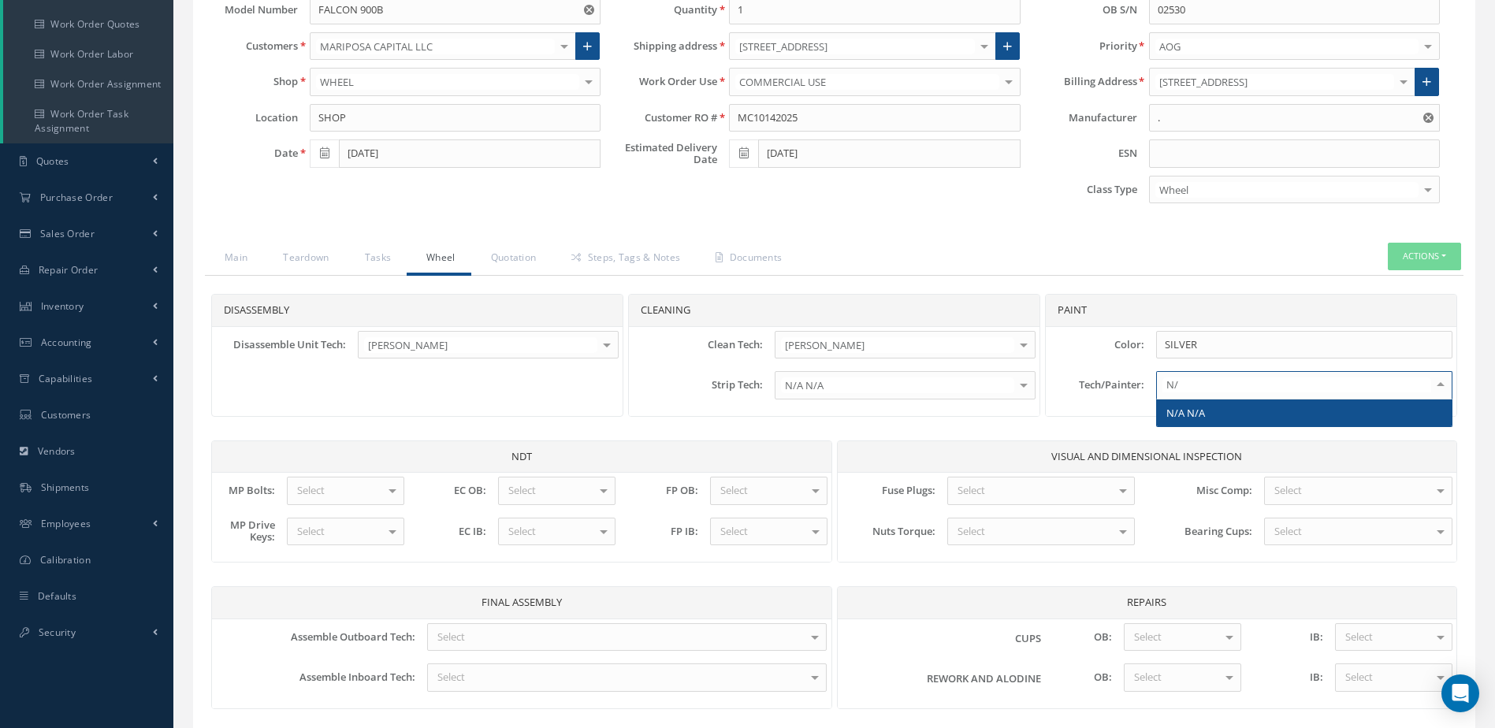
type input "N/A"
click at [1216, 407] on span "N/A N/A" at bounding box center [1304, 413] width 295 height 27
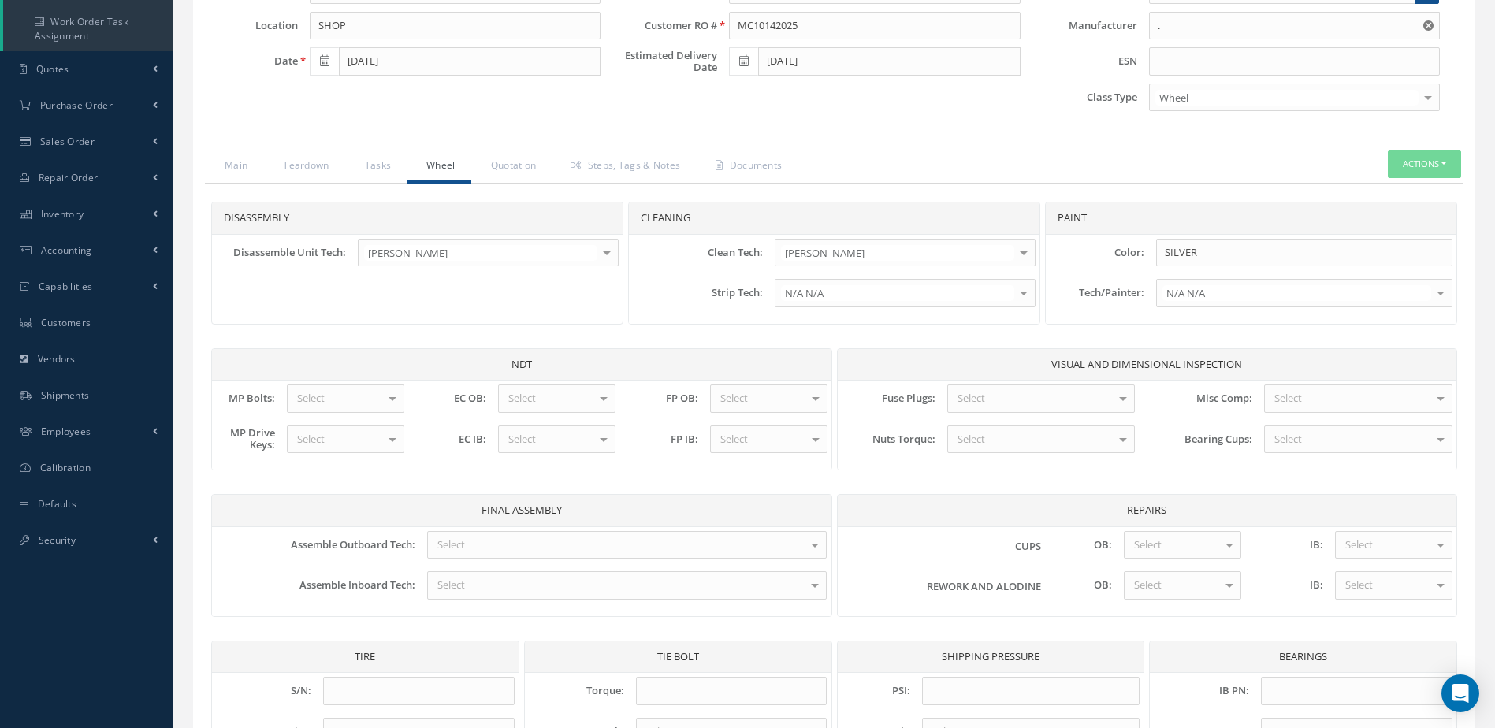
scroll to position [444, 0]
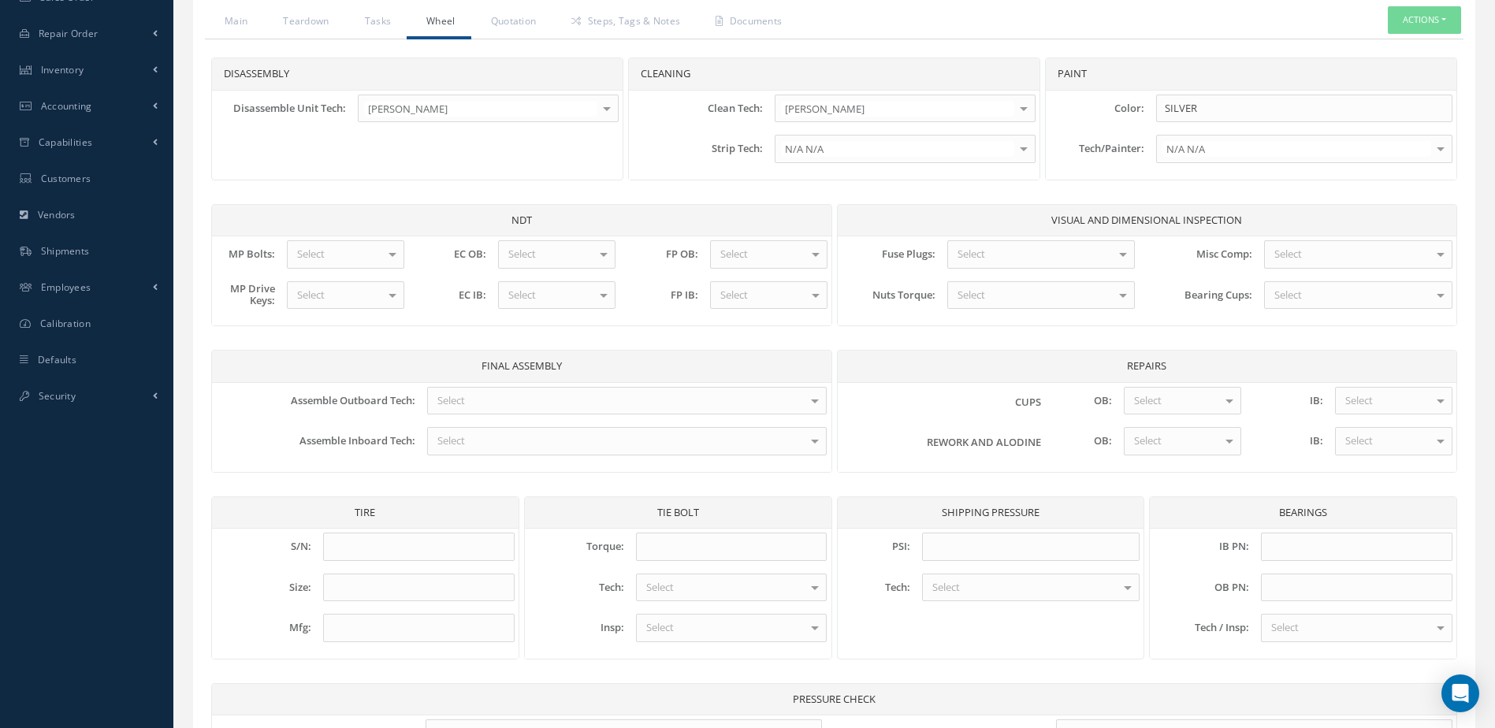
click at [351, 259] on div "Select" at bounding box center [345, 254] width 117 height 28
type input "N/"
click at [351, 275] on span "N/A N/A" at bounding box center [346, 282] width 116 height 27
click at [351, 295] on div "Select" at bounding box center [345, 295] width 117 height 28
type input "N/"
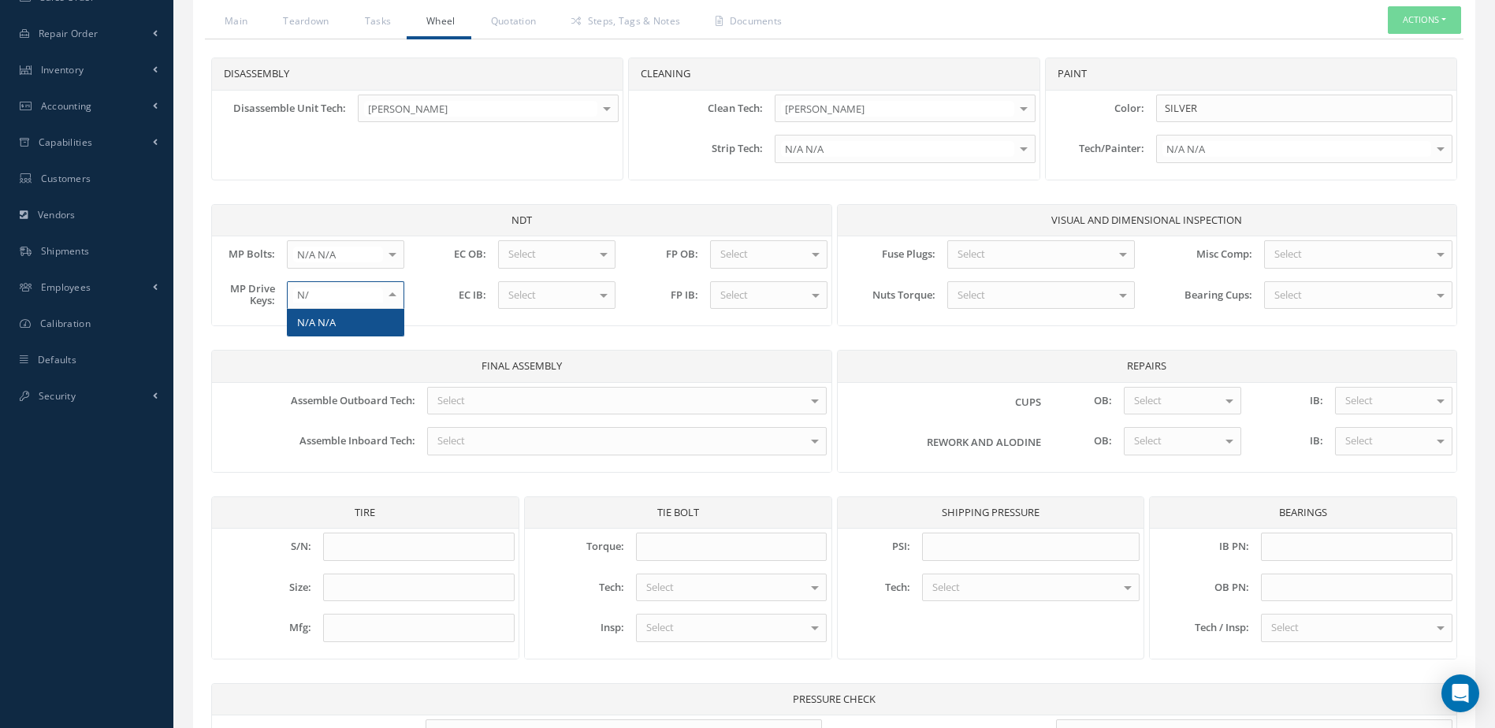
click at [350, 320] on span "N/A N/A" at bounding box center [346, 322] width 116 height 27
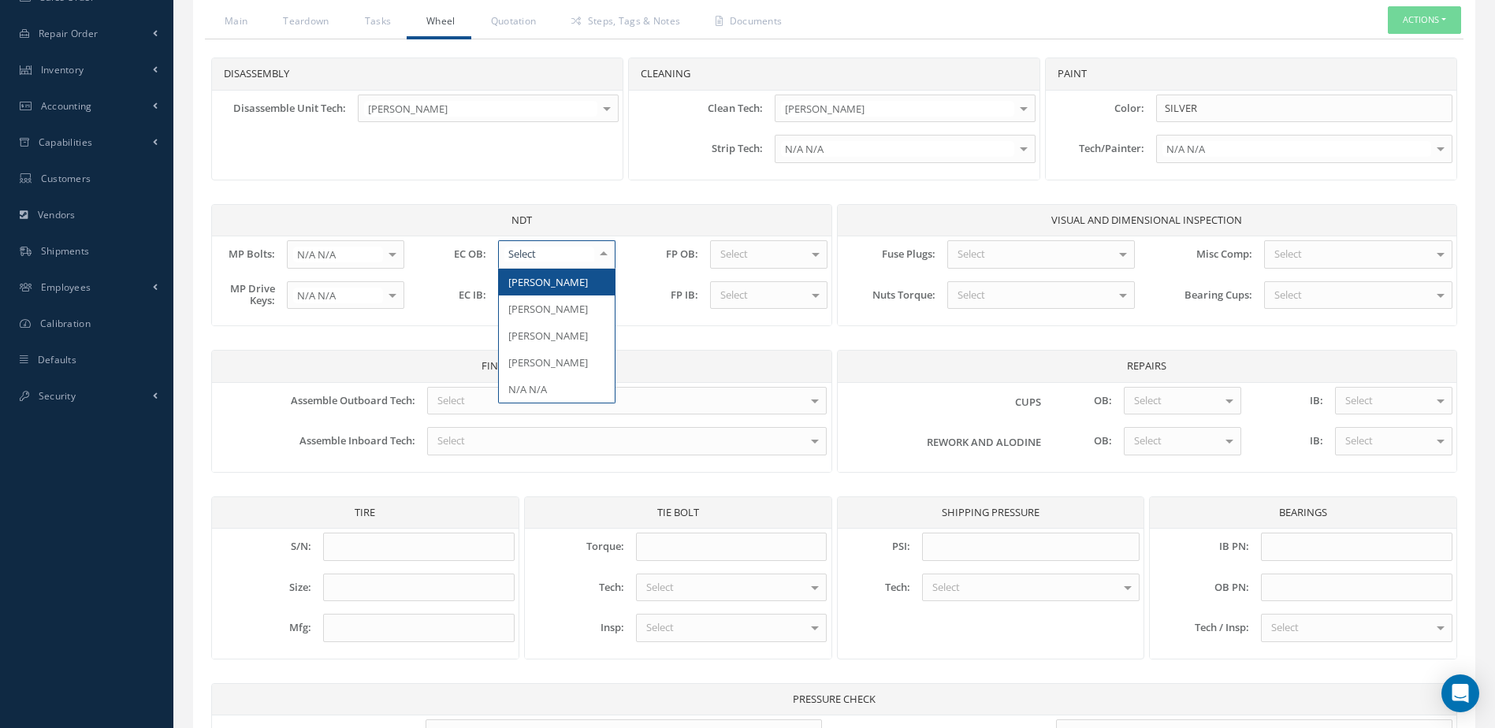
click at [549, 255] on div at bounding box center [556, 254] width 117 height 28
click at [553, 285] on span "[PERSON_NAME]" at bounding box center [548, 282] width 80 height 14
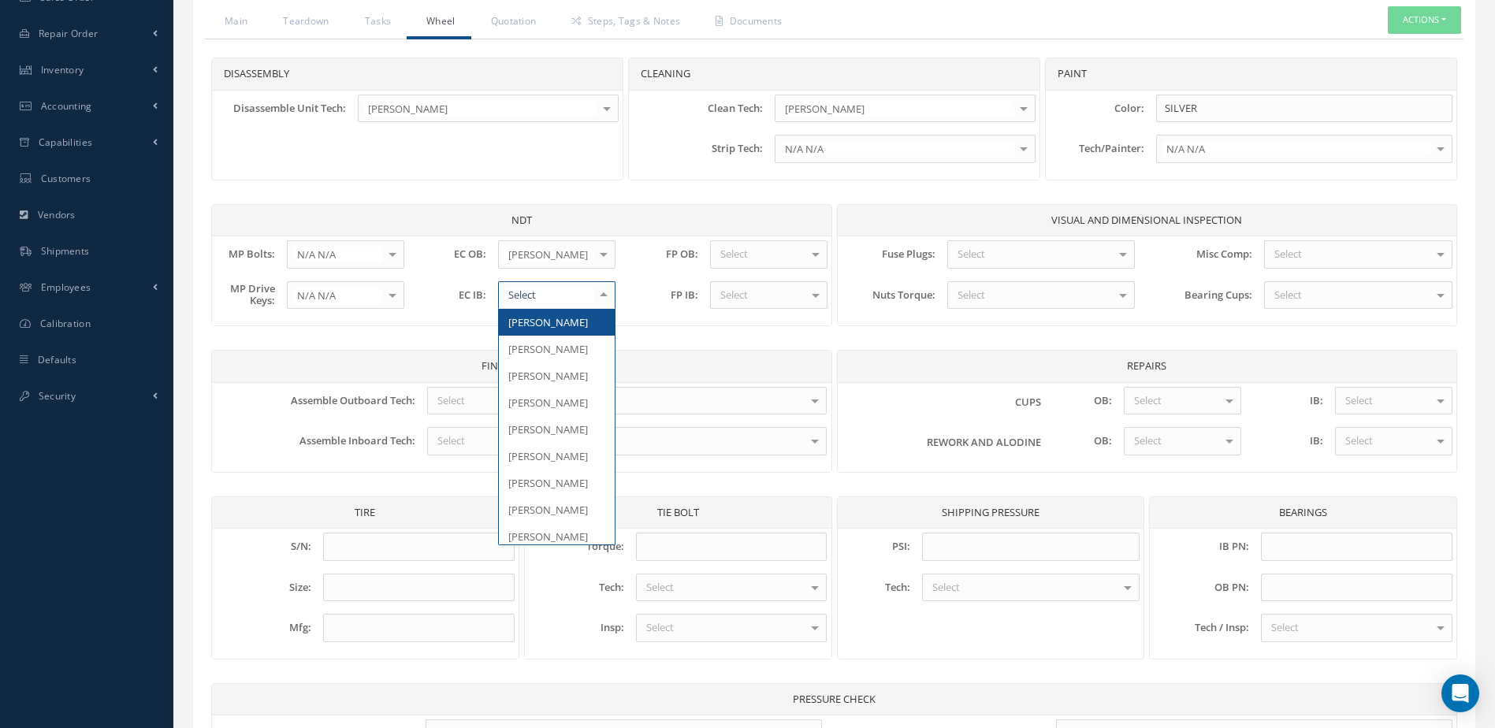
click at [552, 296] on div at bounding box center [556, 295] width 117 height 28
click at [557, 320] on span "[PERSON_NAME]" at bounding box center [557, 322] width 116 height 27
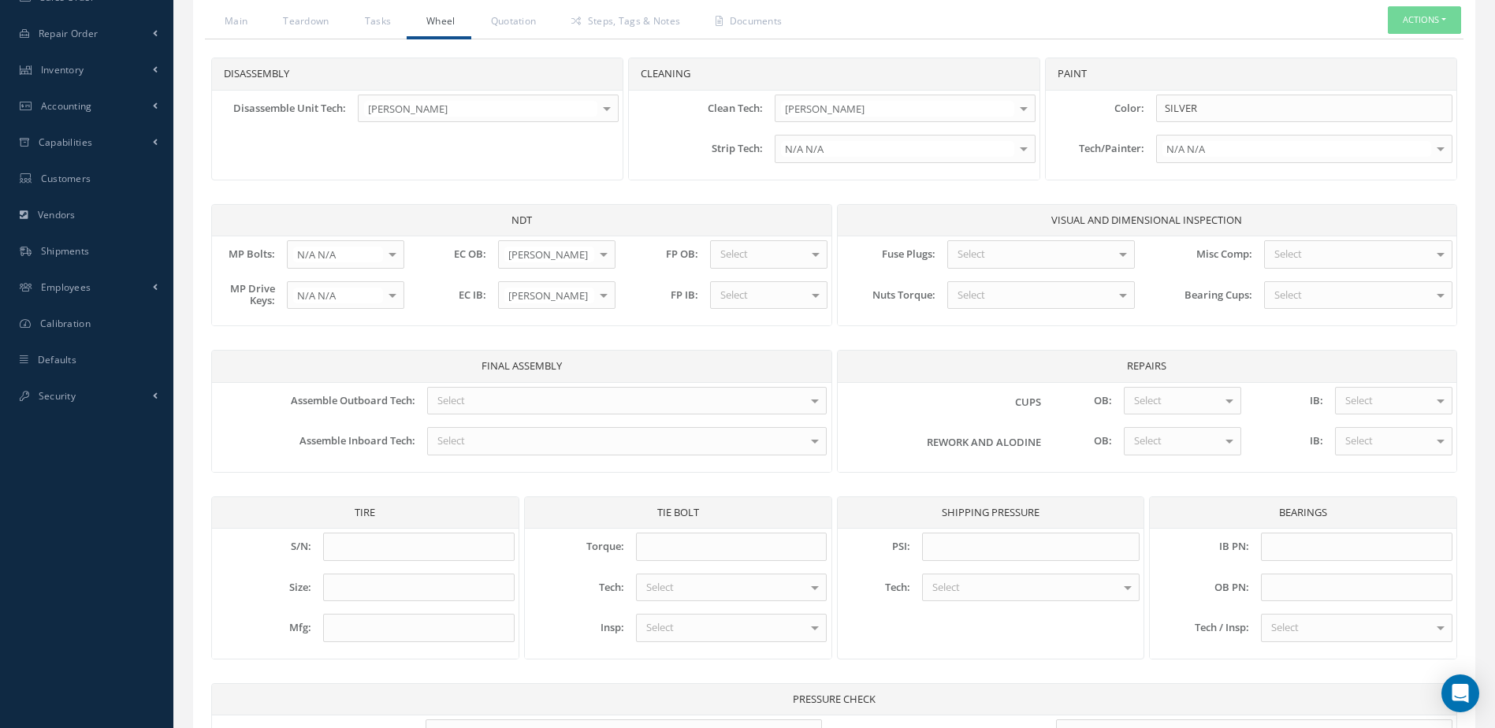
click at [753, 255] on div "Select" at bounding box center [768, 254] width 117 height 28
type input "N/"
click at [757, 280] on span "N/A N/A" at bounding box center [739, 282] width 39 height 14
click at [753, 291] on div "Select" at bounding box center [768, 295] width 117 height 28
type input "N/"
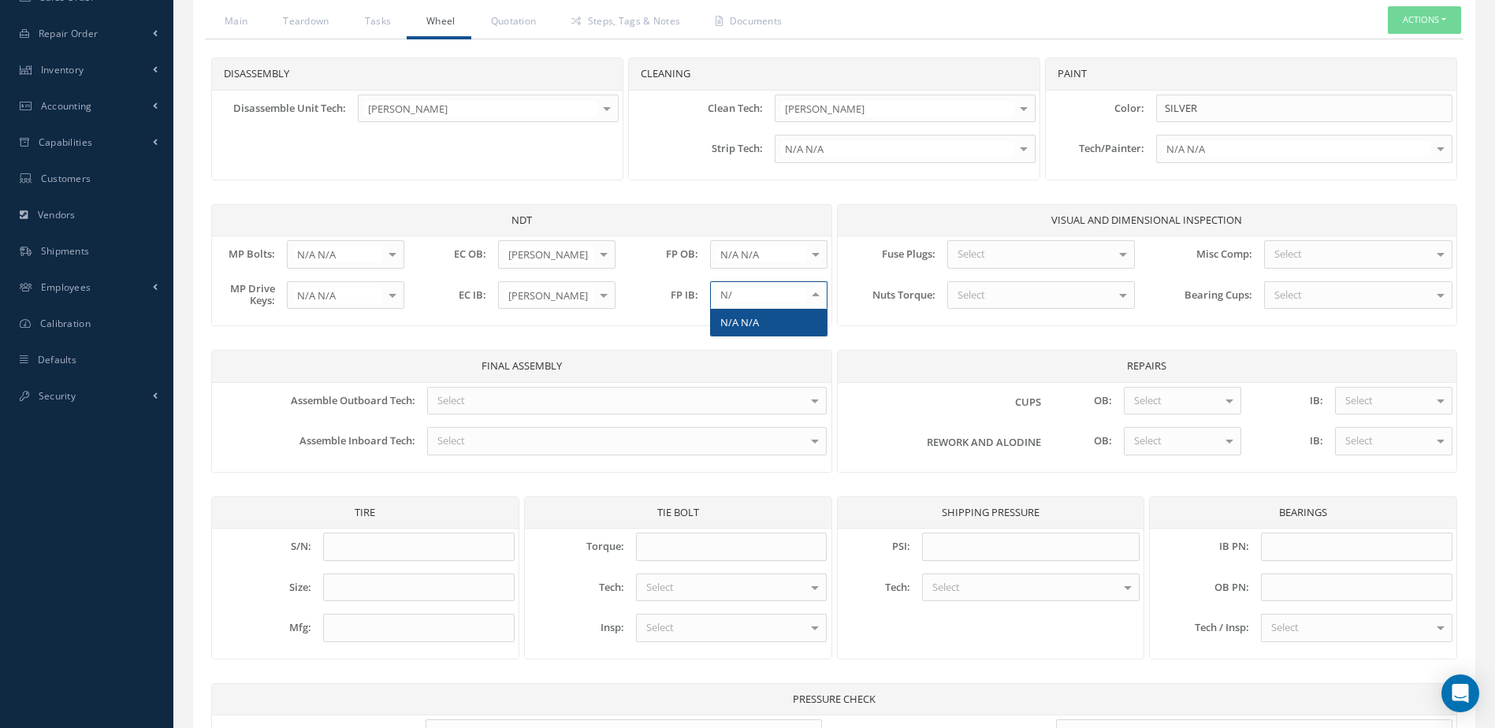
click at [753, 324] on span "N/A N/A" at bounding box center [739, 322] width 39 height 14
click at [995, 253] on div "Select" at bounding box center [1041, 254] width 188 height 28
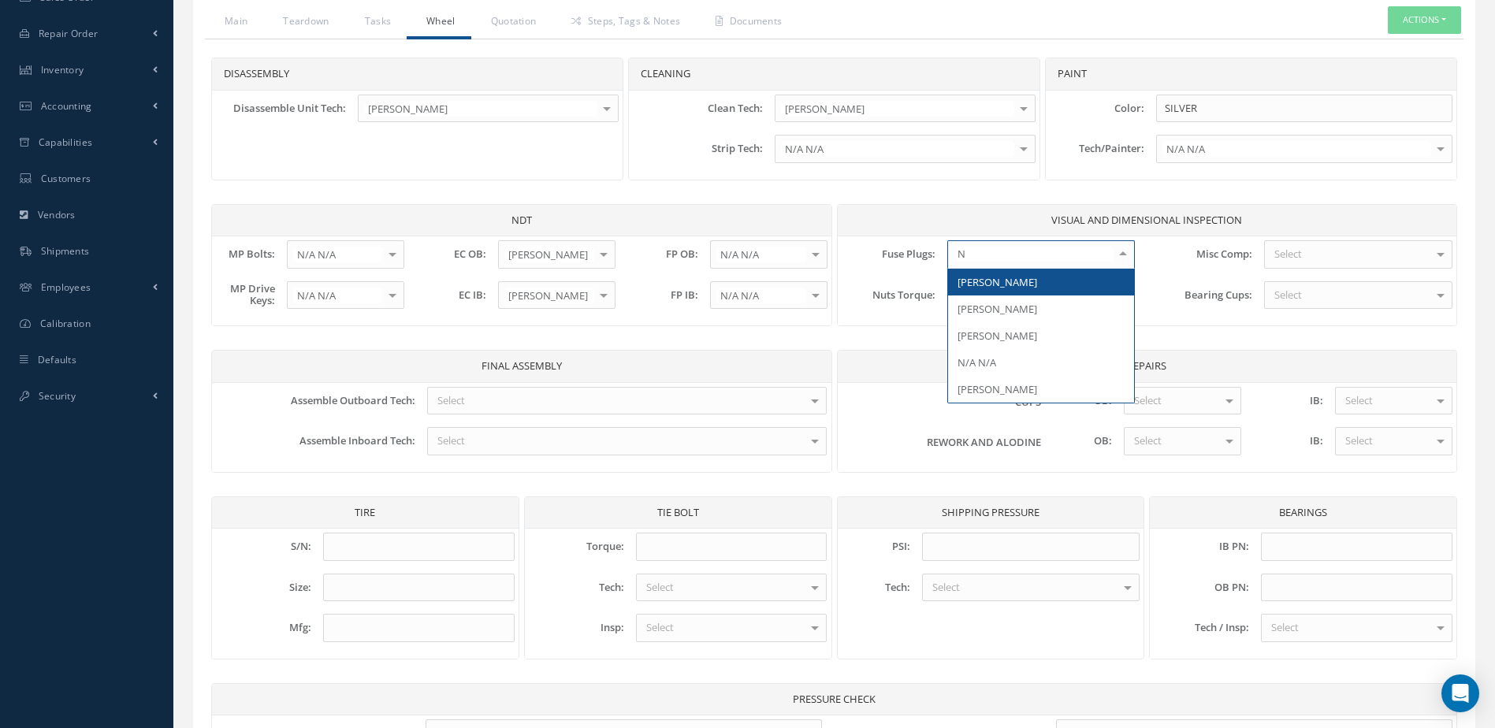
type input "N/"
click at [998, 279] on span "N/A N/A" at bounding box center [1041, 282] width 186 height 27
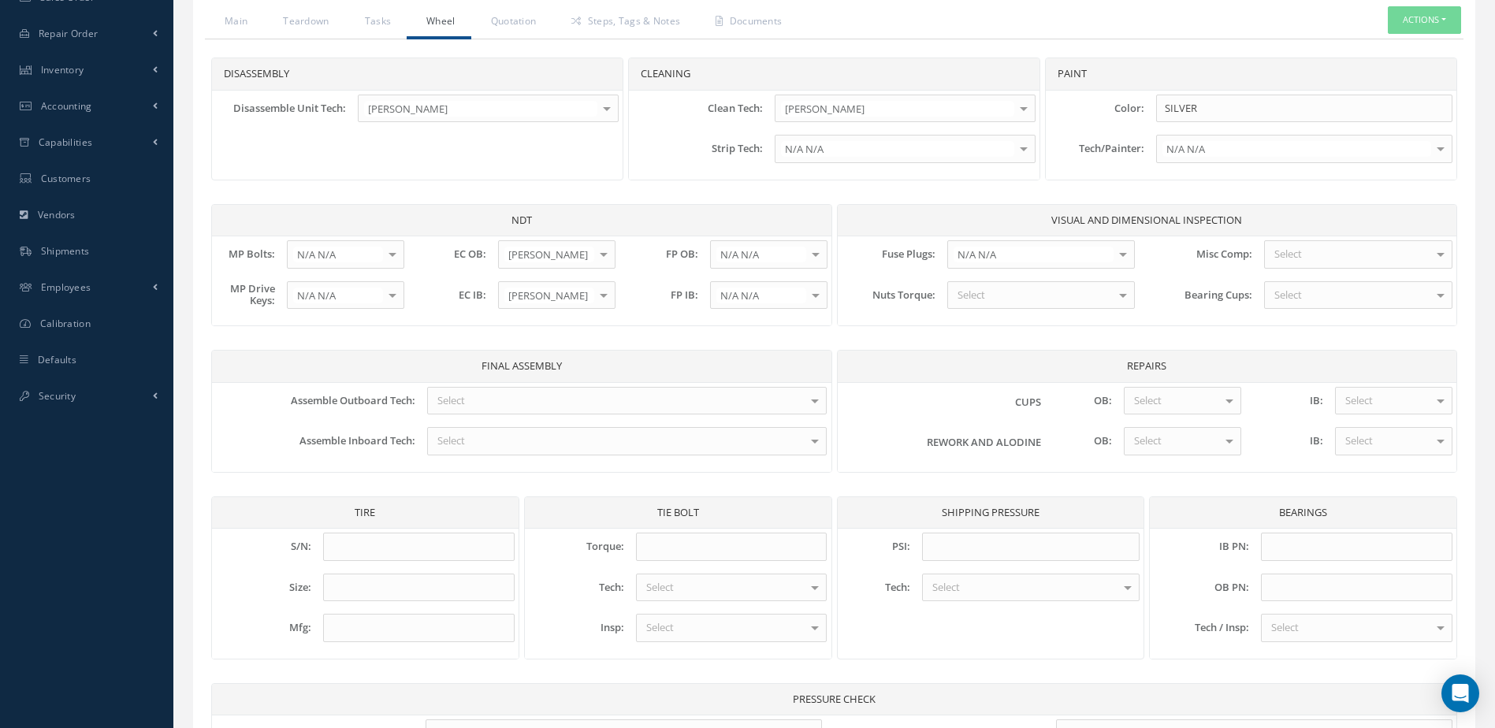
click at [998, 294] on div "Select" at bounding box center [1041, 295] width 188 height 28
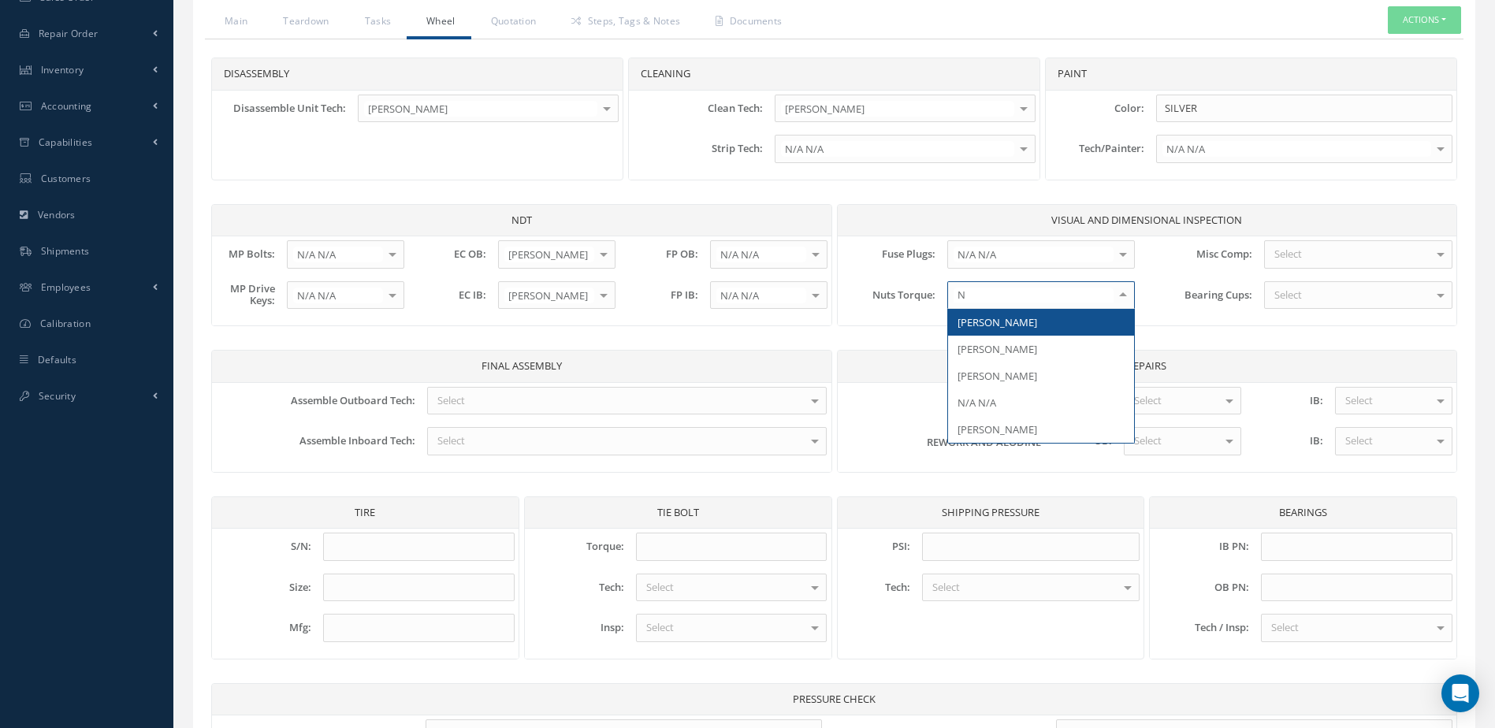
type input "N/"
click at [998, 324] on span "N/A N/A" at bounding box center [1041, 322] width 186 height 27
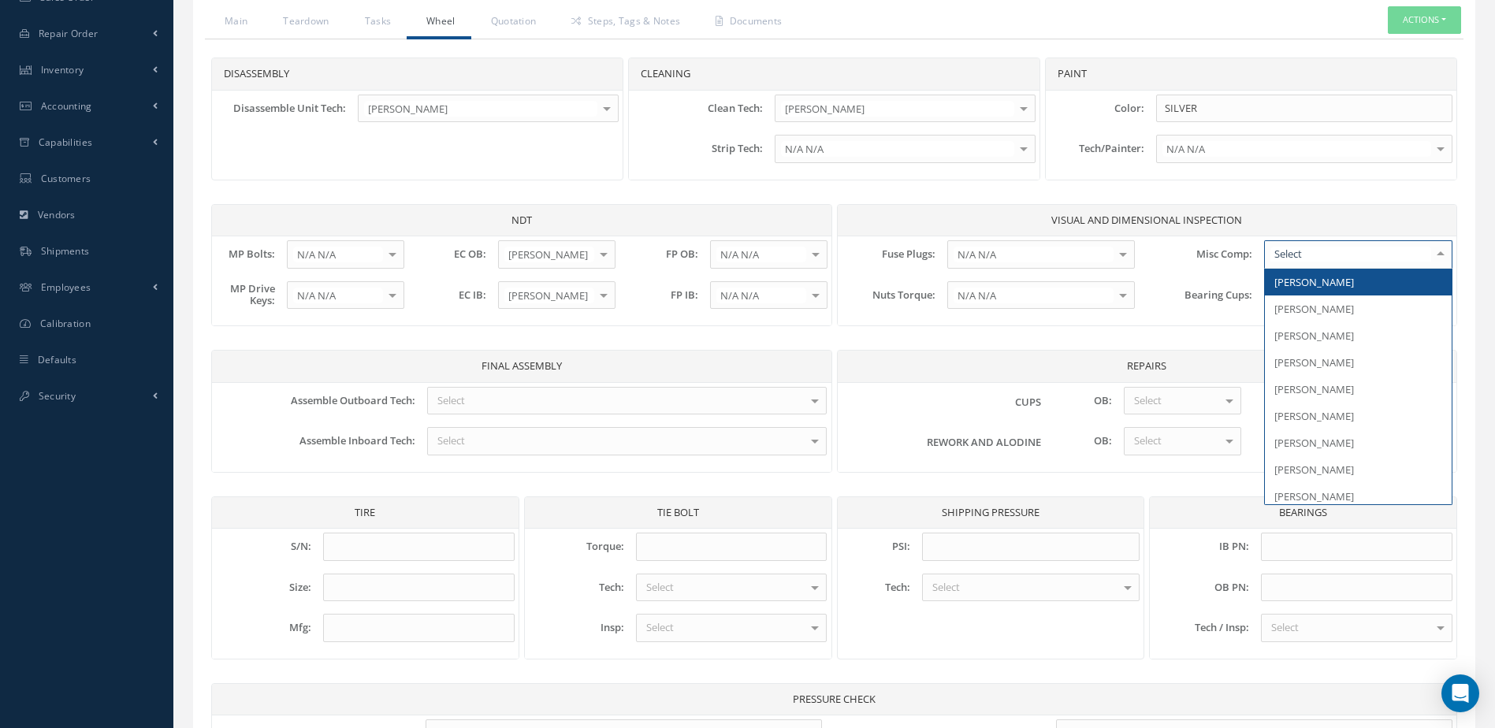
click at [1304, 282] on span "[PERSON_NAME]" at bounding box center [1314, 282] width 80 height 14
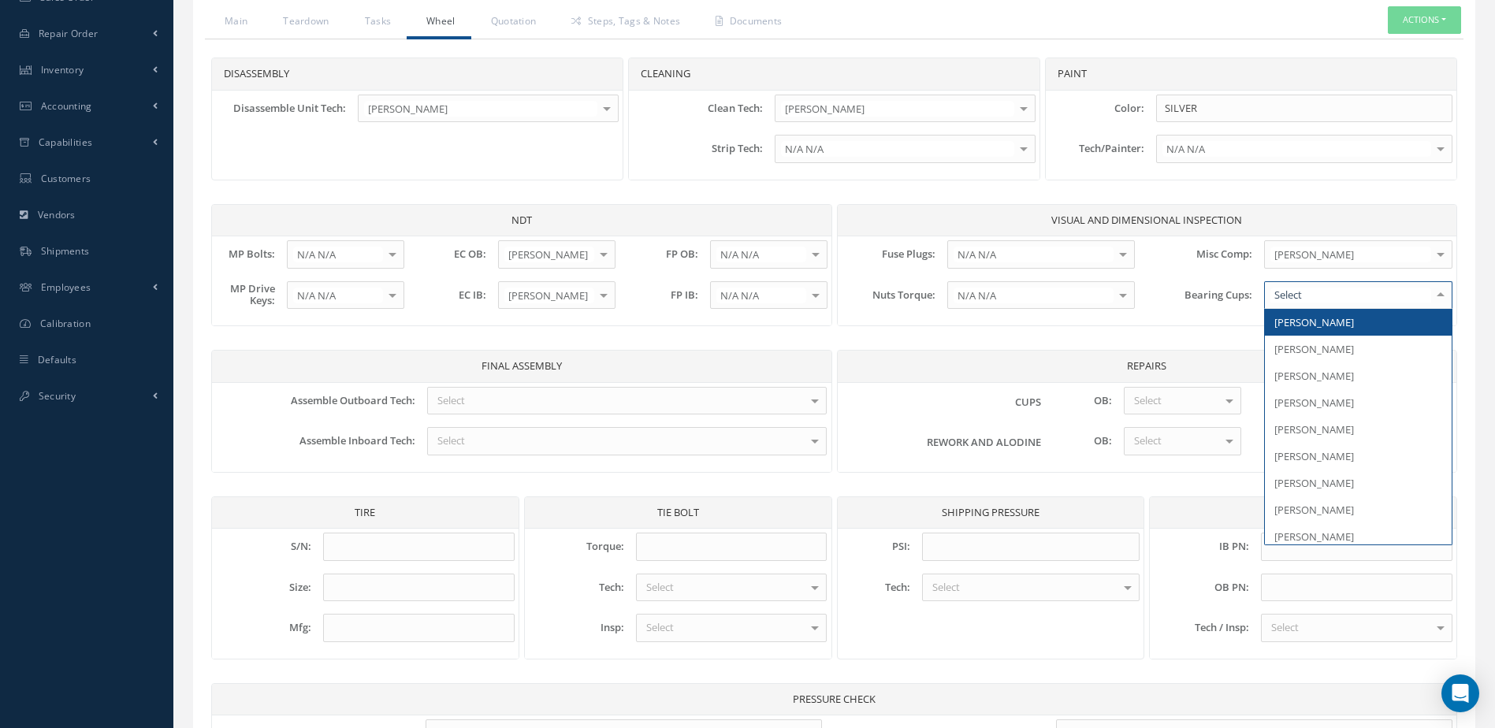
click at [1304, 295] on div at bounding box center [1358, 295] width 188 height 28
click at [1304, 322] on span "[PERSON_NAME]" at bounding box center [1314, 322] width 80 height 14
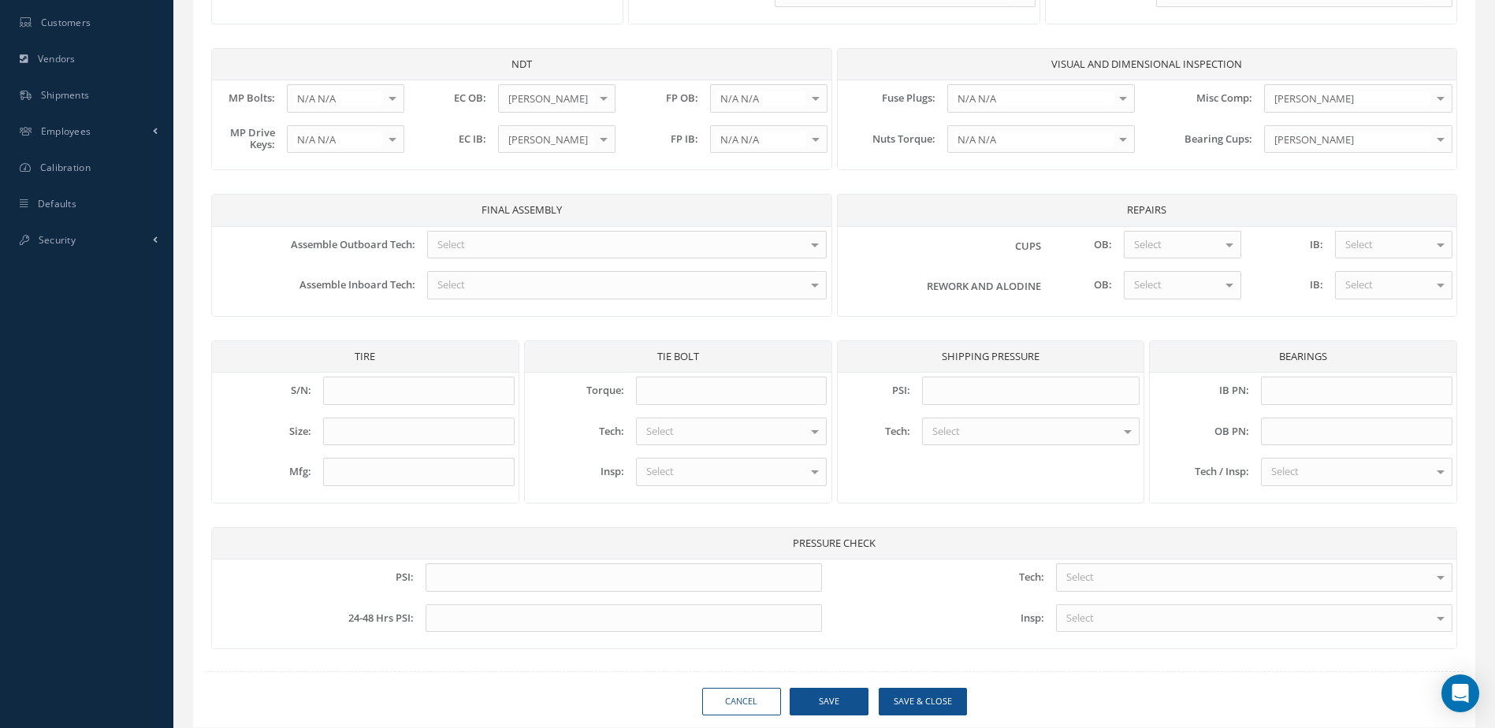
scroll to position [601, 0]
click at [679, 238] on div "Select" at bounding box center [627, 243] width 400 height 28
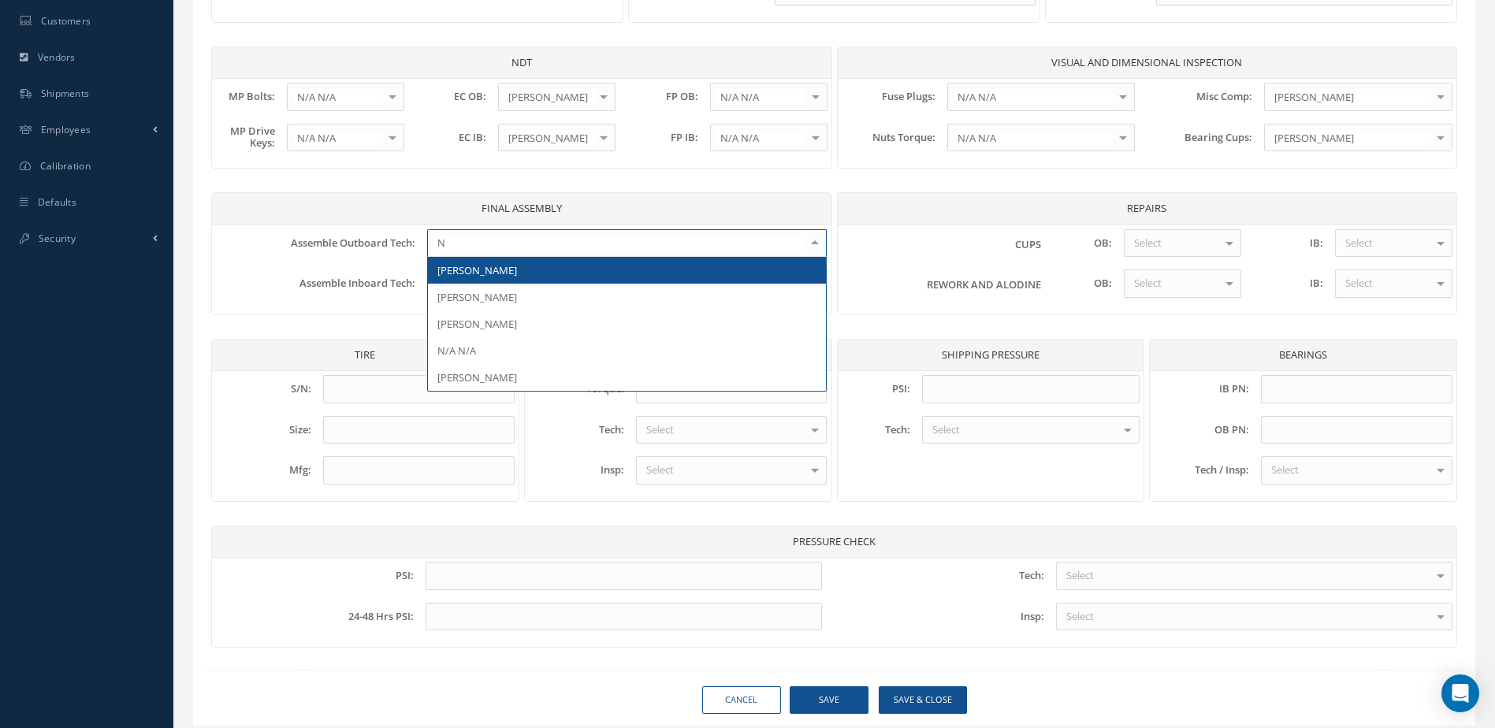
type input "N/"
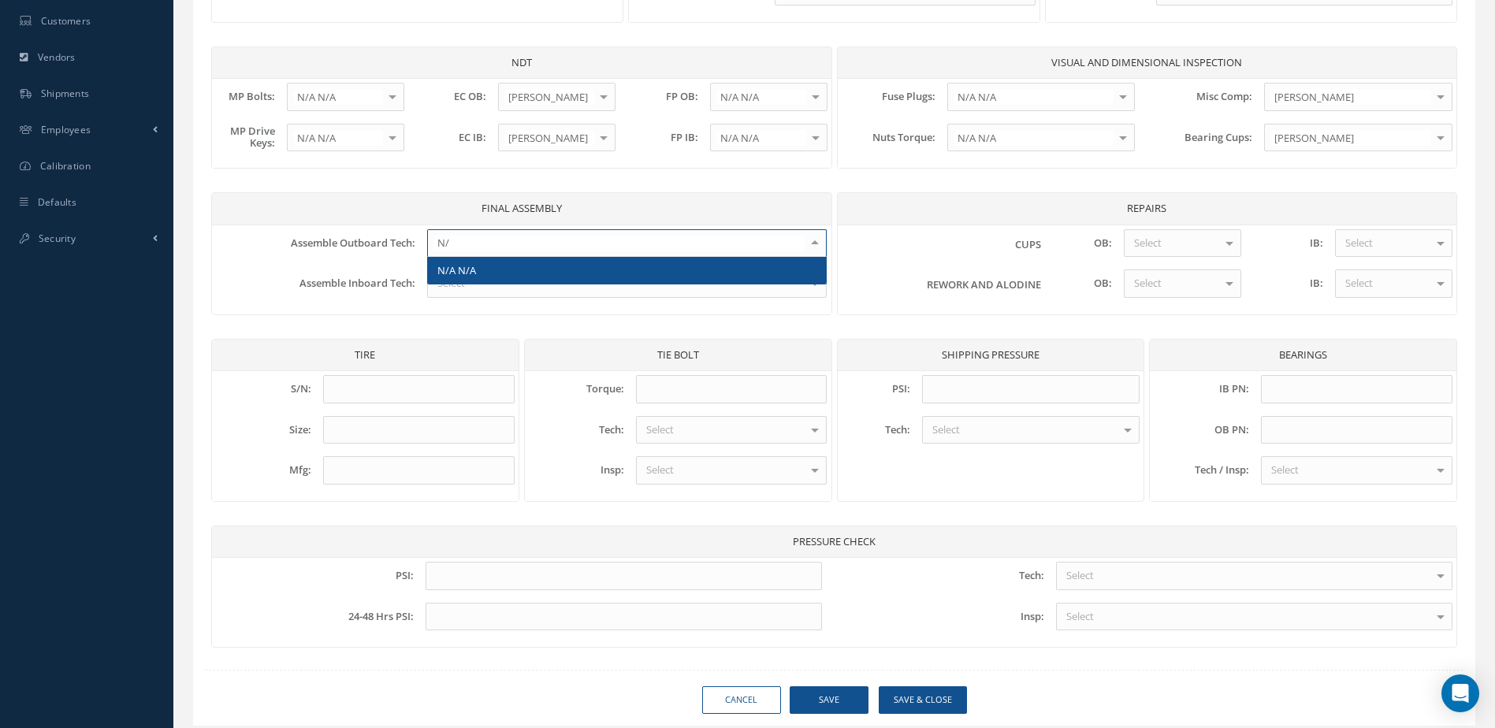
click at [679, 284] on div "N/A N/A No elements found. List is empty." at bounding box center [627, 271] width 400 height 28
click at [679, 278] on span "N/A N/A" at bounding box center [627, 270] width 398 height 27
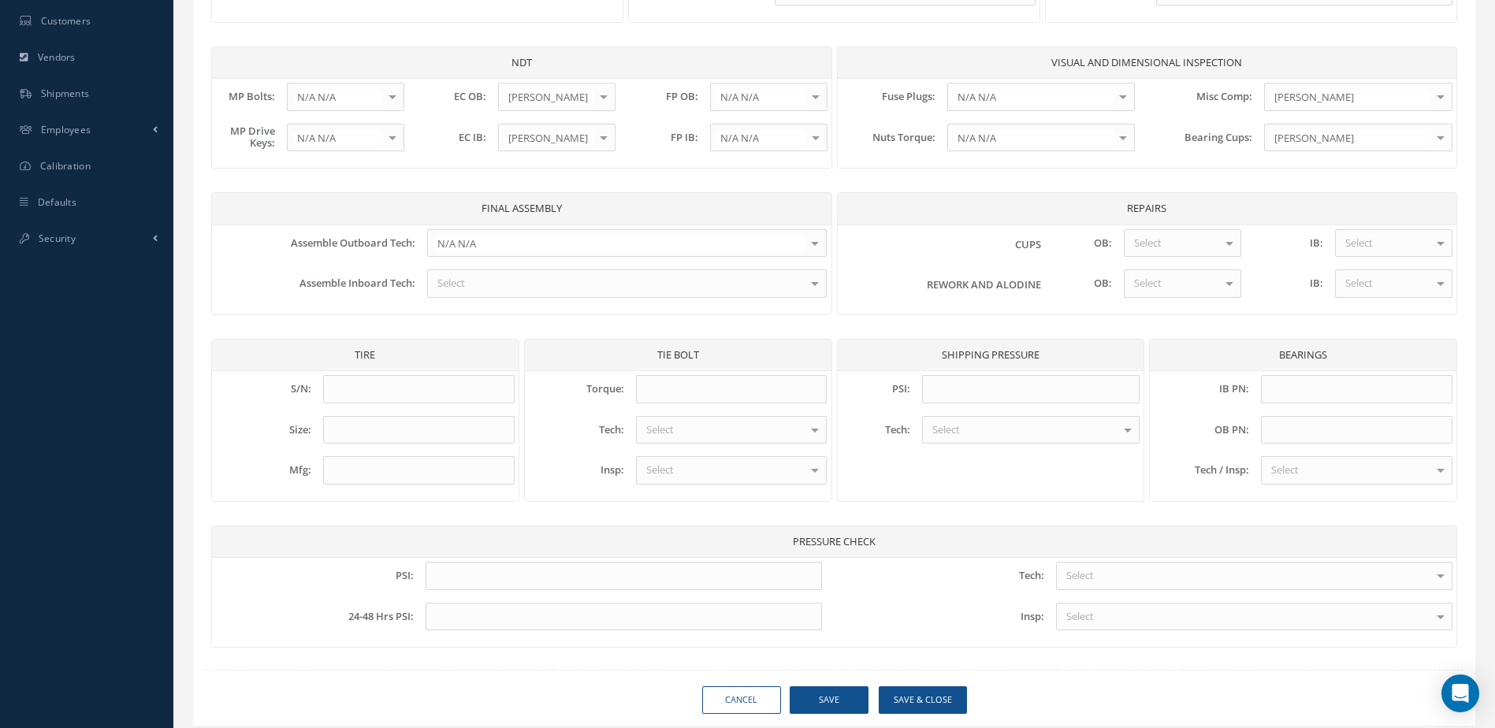
click at [716, 279] on div "Select" at bounding box center [627, 284] width 400 height 28
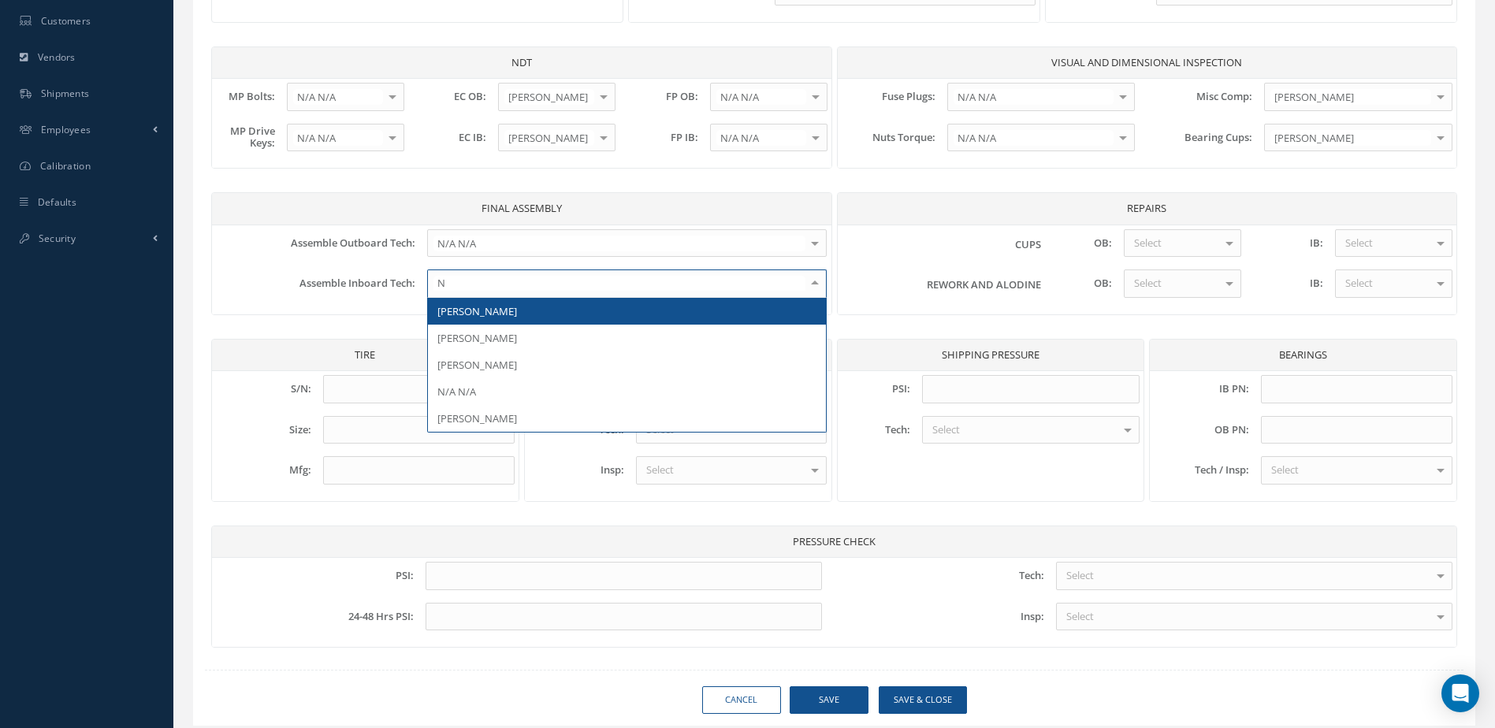
type input "N/"
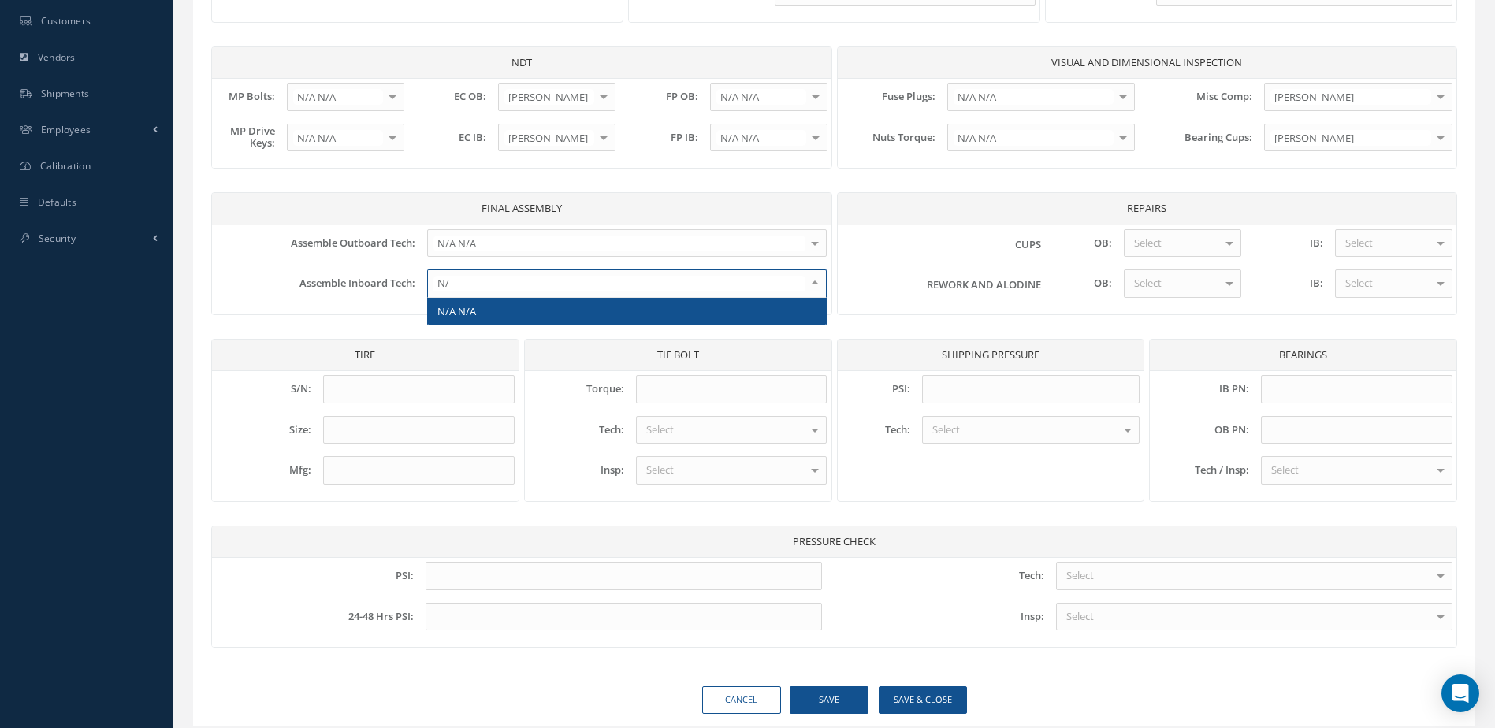
click at [716, 314] on span "N/A N/A" at bounding box center [627, 311] width 398 height 27
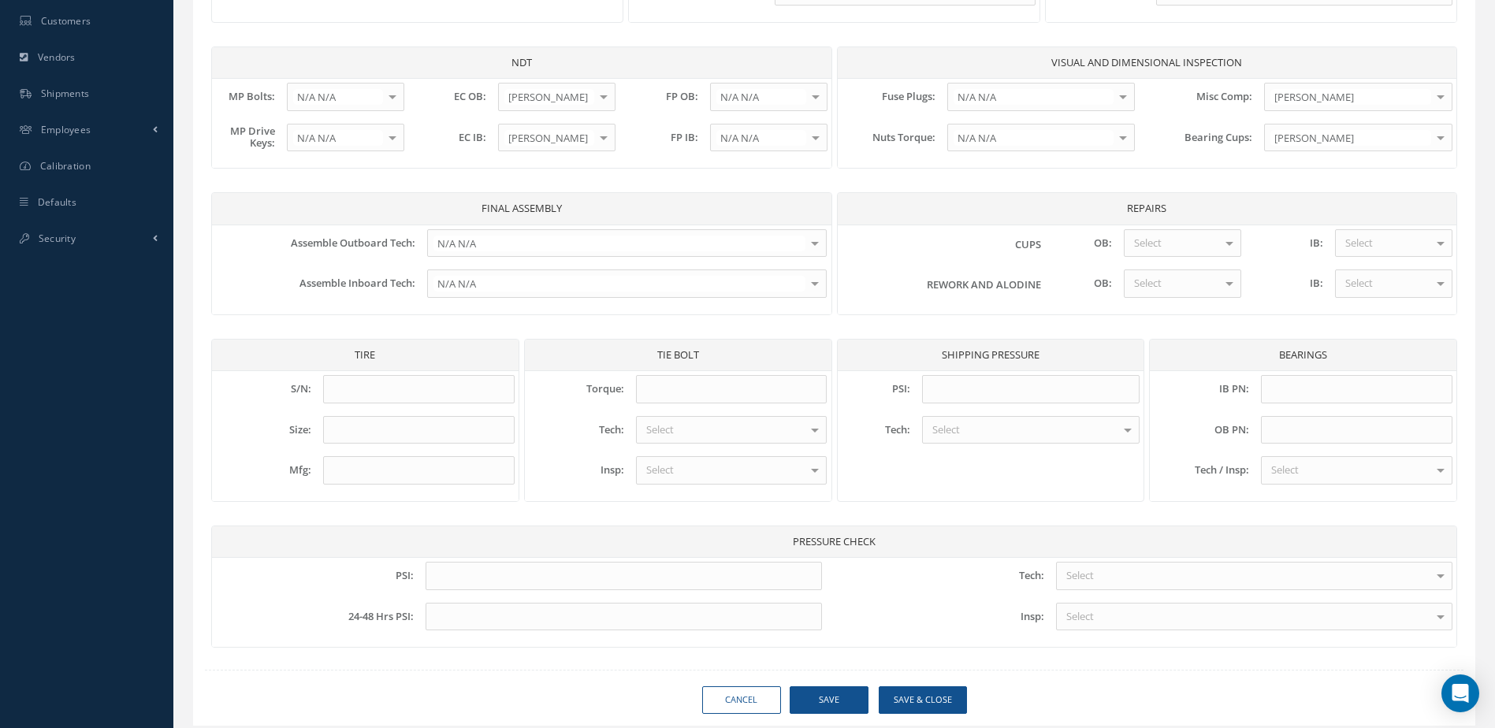
click at [1164, 243] on div "Select" at bounding box center [1182, 243] width 117 height 28
type input "N/"
click at [1166, 270] on span "N/A N/A" at bounding box center [1153, 270] width 39 height 14
click at [1167, 284] on div "Select" at bounding box center [1182, 284] width 117 height 28
type input "N/"
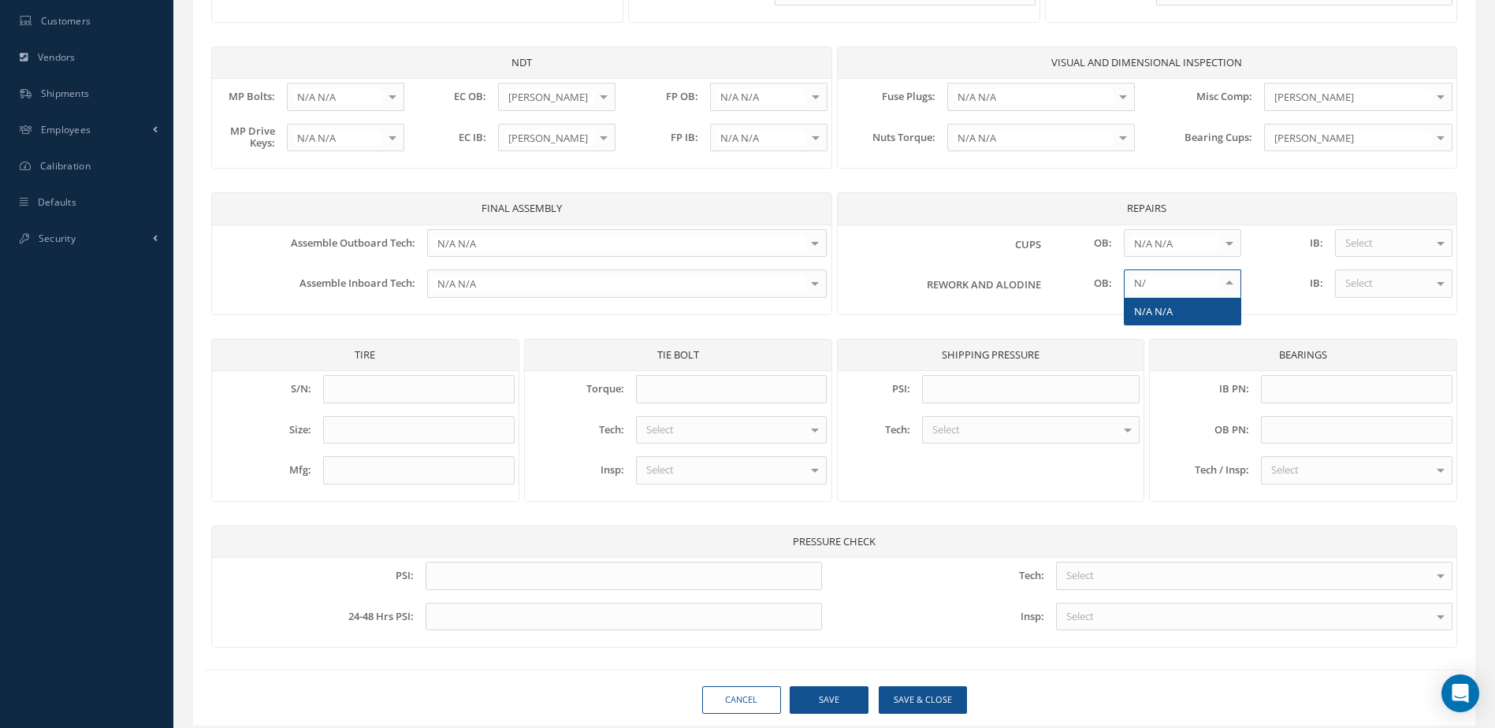
click at [1177, 318] on span "N/A N/A" at bounding box center [1183, 311] width 116 height 27
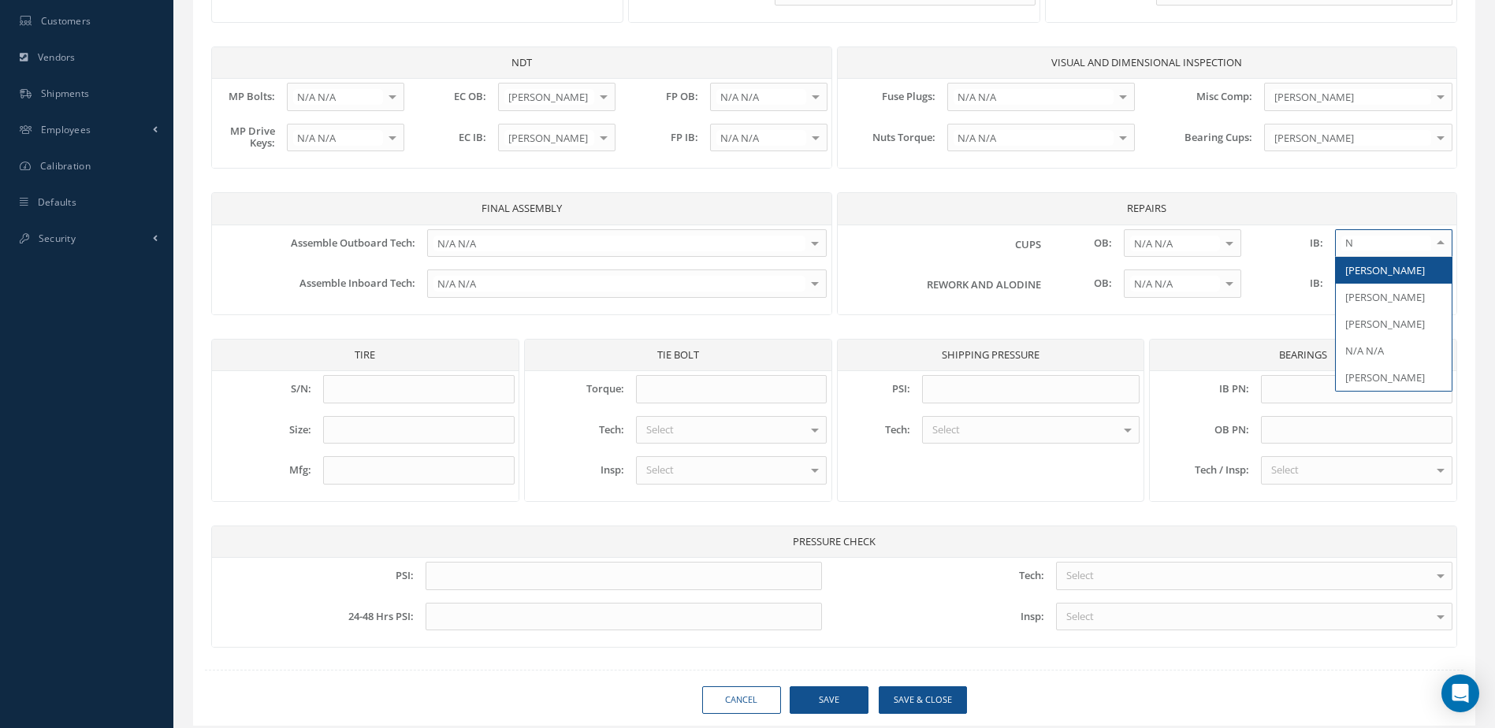
type input "N/"
click at [1359, 270] on span "N/A N/A" at bounding box center [1364, 270] width 39 height 14
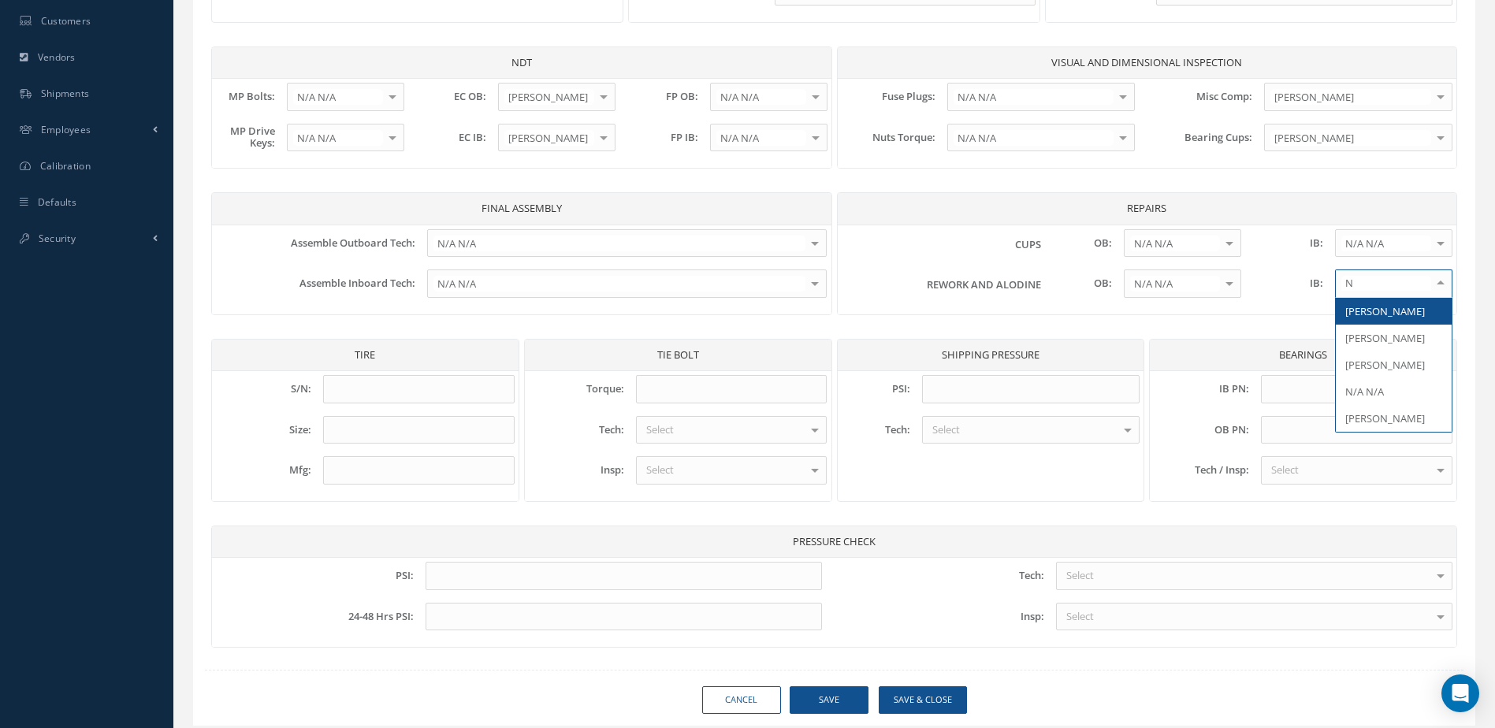
type input "N/"
click at [1365, 311] on span "N/A N/A" at bounding box center [1364, 311] width 39 height 14
click at [371, 378] on input at bounding box center [418, 389] width 191 height 28
type input "5149T227"
click at [367, 423] on input at bounding box center [418, 430] width 191 height 28
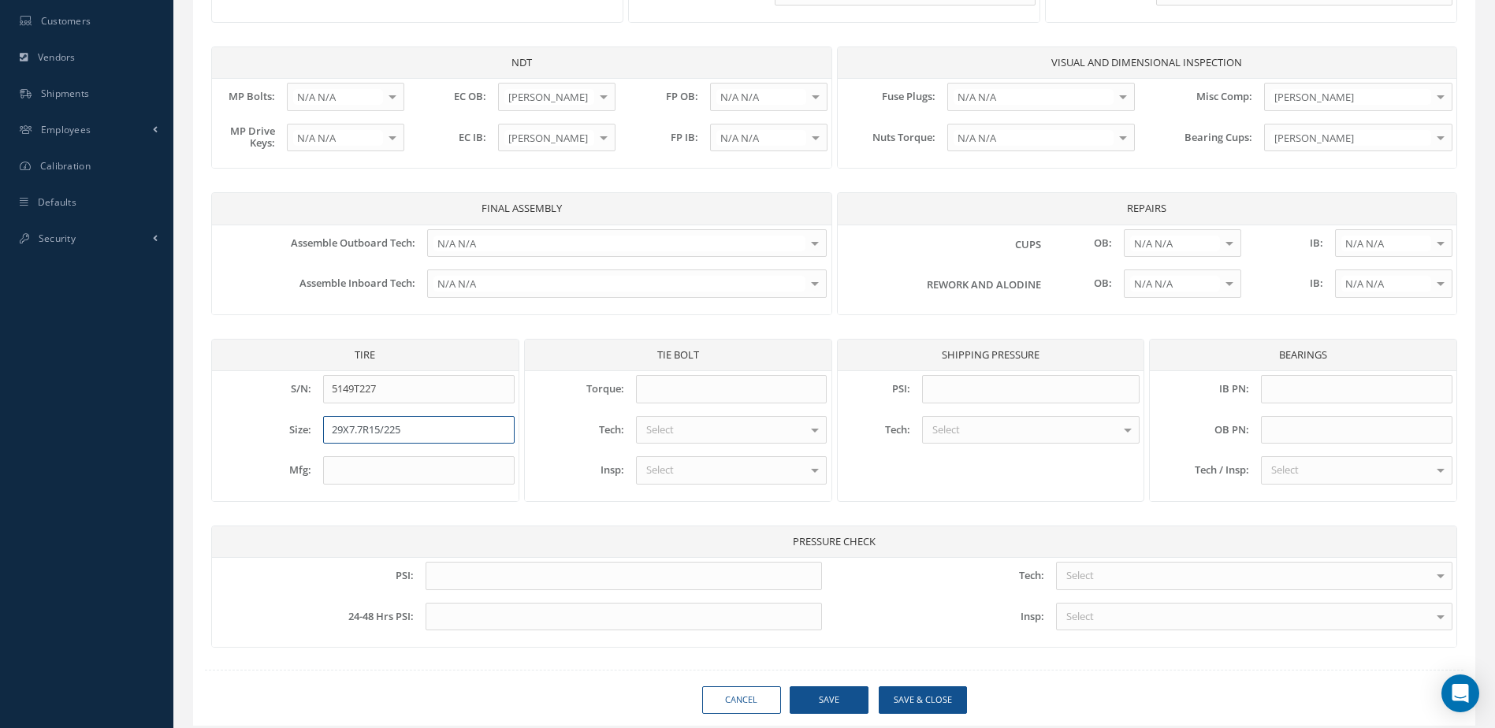
type input "29X7.7R15/225"
click at [370, 461] on input at bounding box center [418, 470] width 191 height 28
type input "MICHELIN"
click at [701, 389] on input at bounding box center [731, 389] width 191 height 28
type input "N/A"
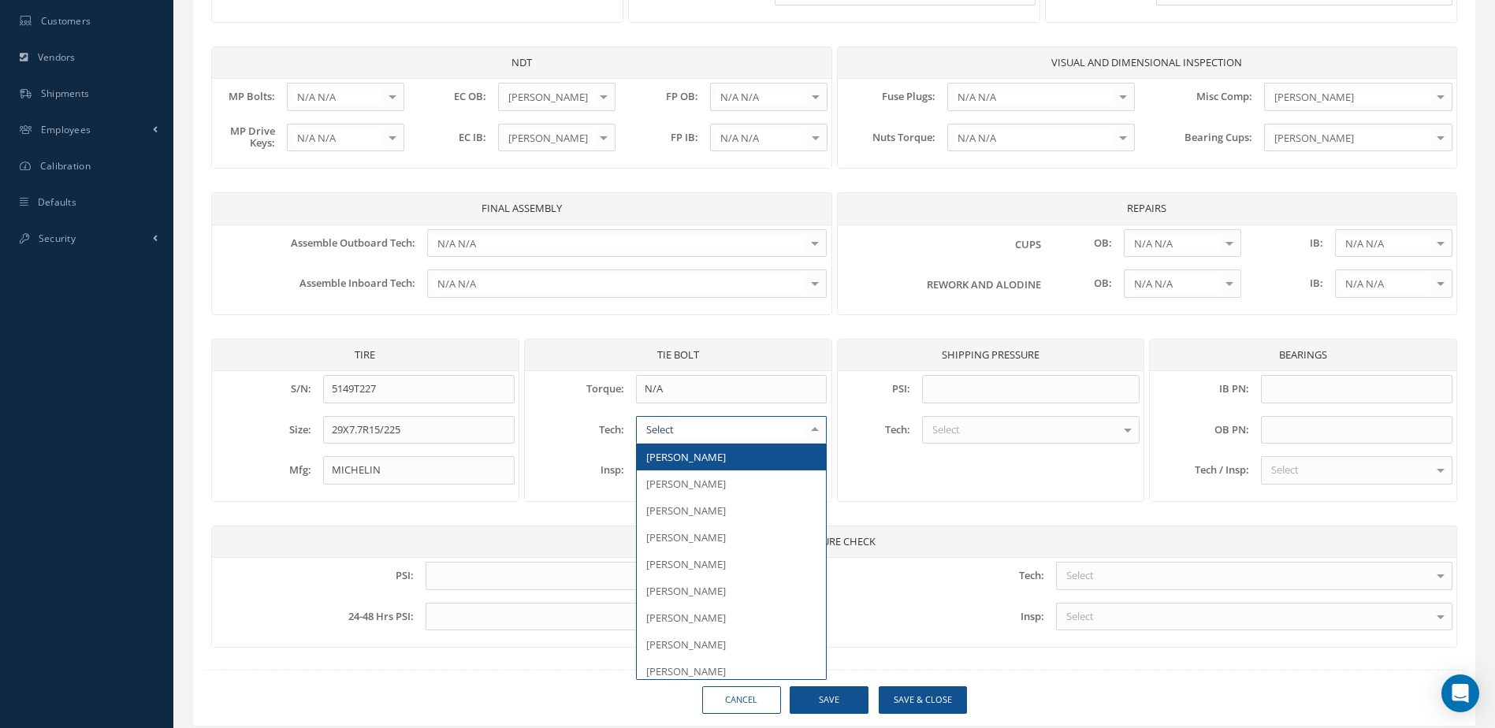
click at [705, 422] on div at bounding box center [731, 430] width 191 height 28
type input "N/"
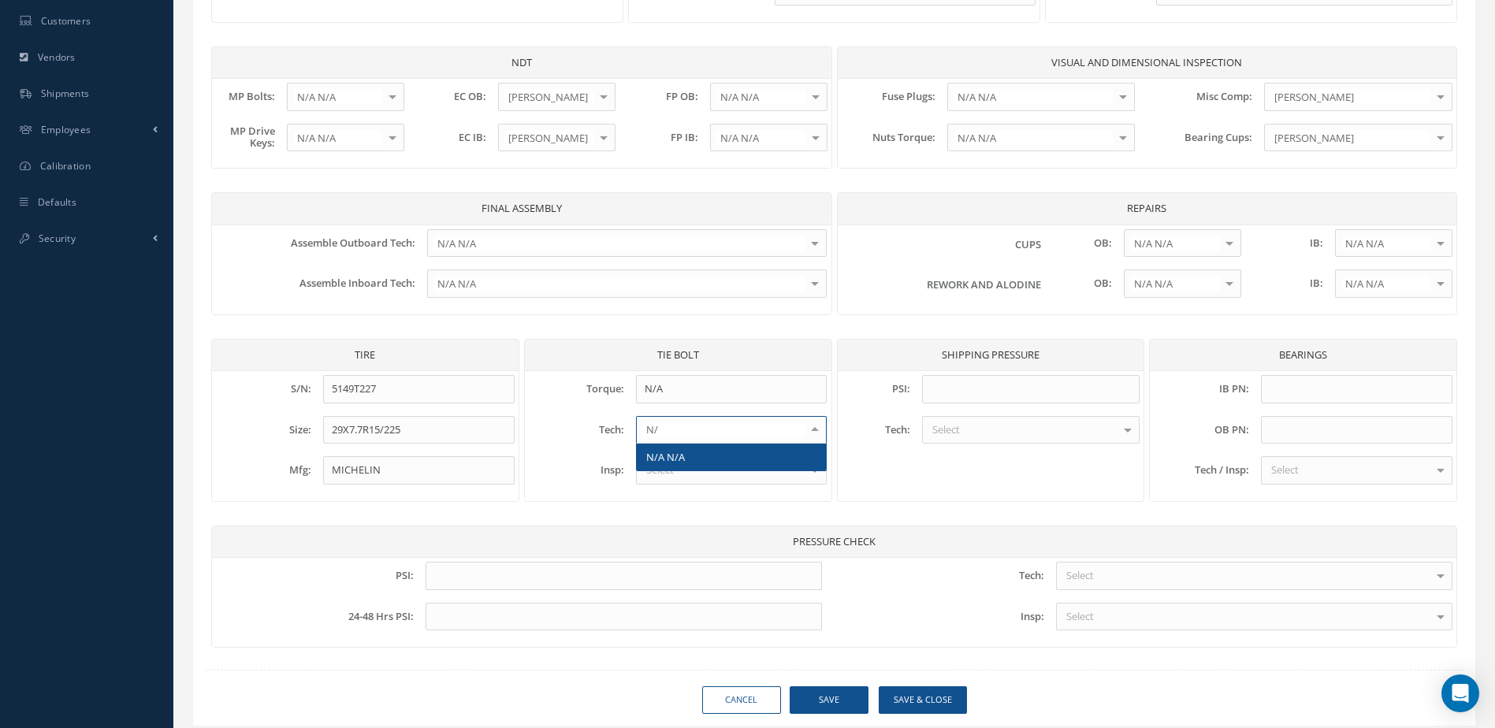
click at [709, 453] on span "N/A N/A" at bounding box center [731, 457] width 189 height 27
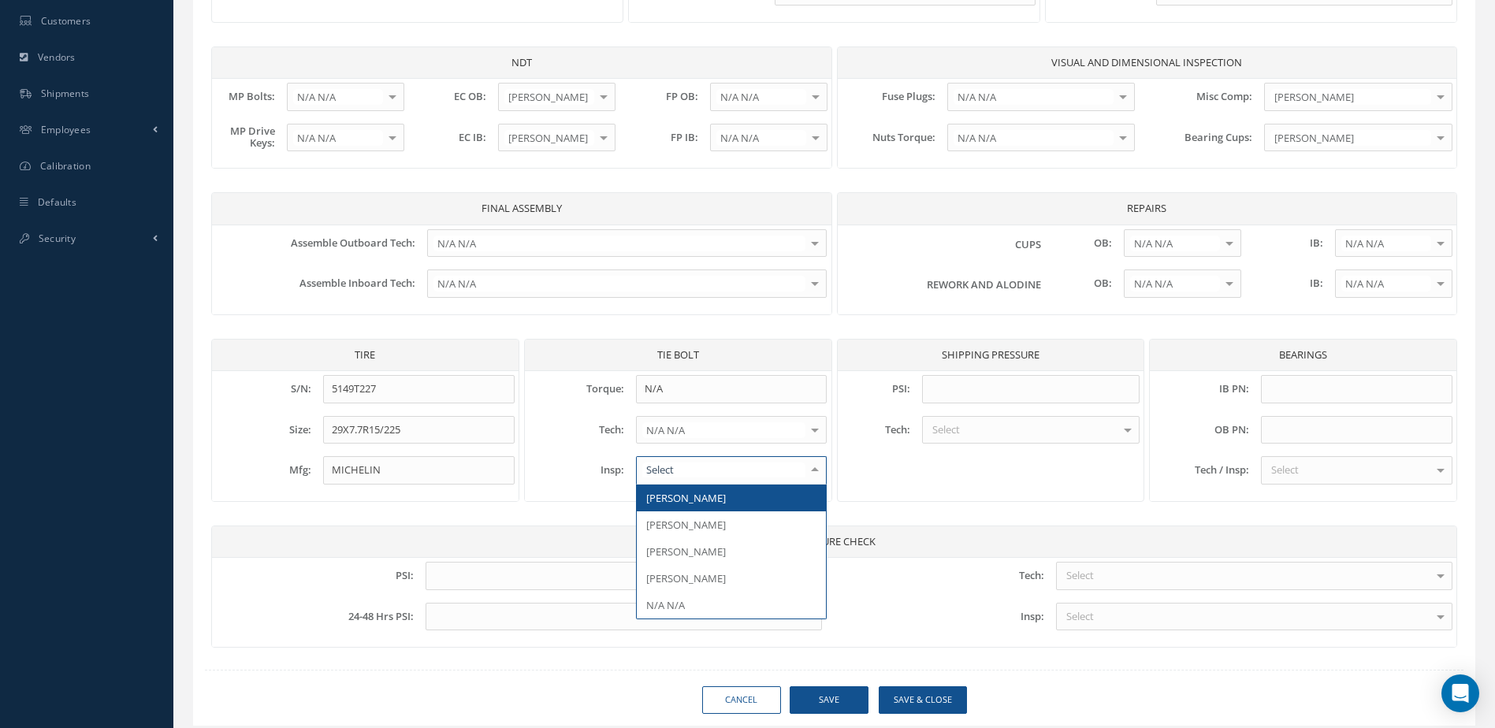
click at [709, 467] on div at bounding box center [731, 470] width 191 height 28
type input "N/"
click at [712, 494] on span "N/A N/A" at bounding box center [731, 498] width 189 height 27
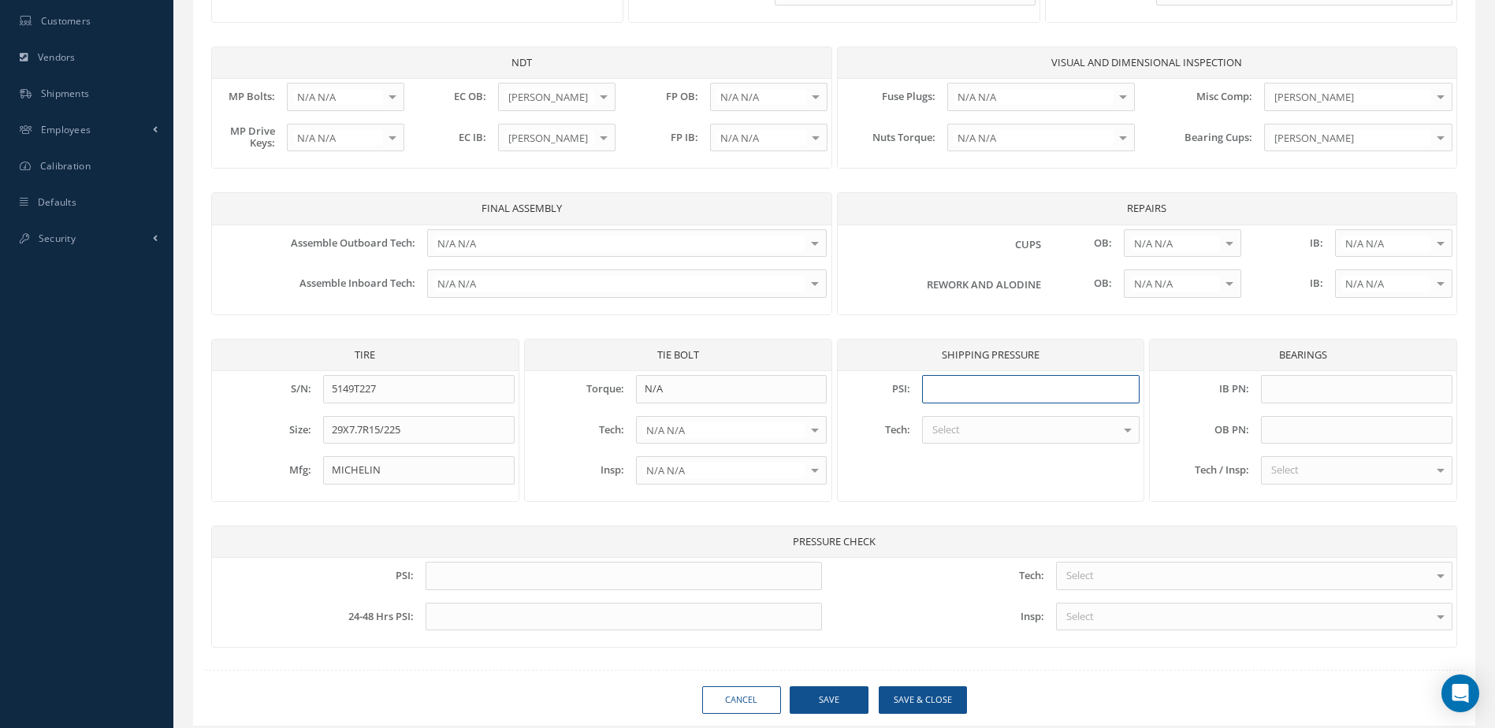
click at [972, 393] on input at bounding box center [1031, 389] width 218 height 28
type input "50"
click at [980, 424] on div "Select" at bounding box center [1031, 430] width 218 height 28
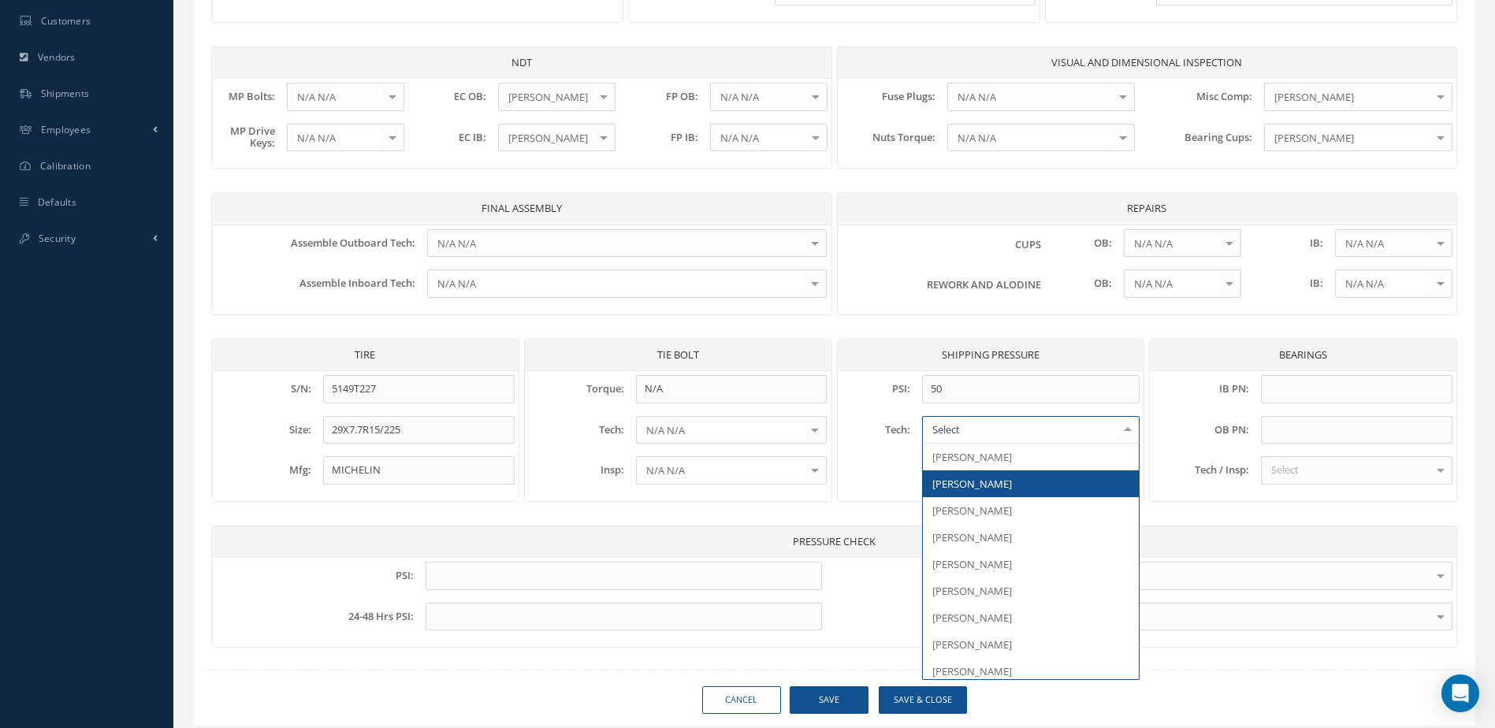
click at [980, 476] on span "[PERSON_NAME]" at bounding box center [1031, 483] width 217 height 27
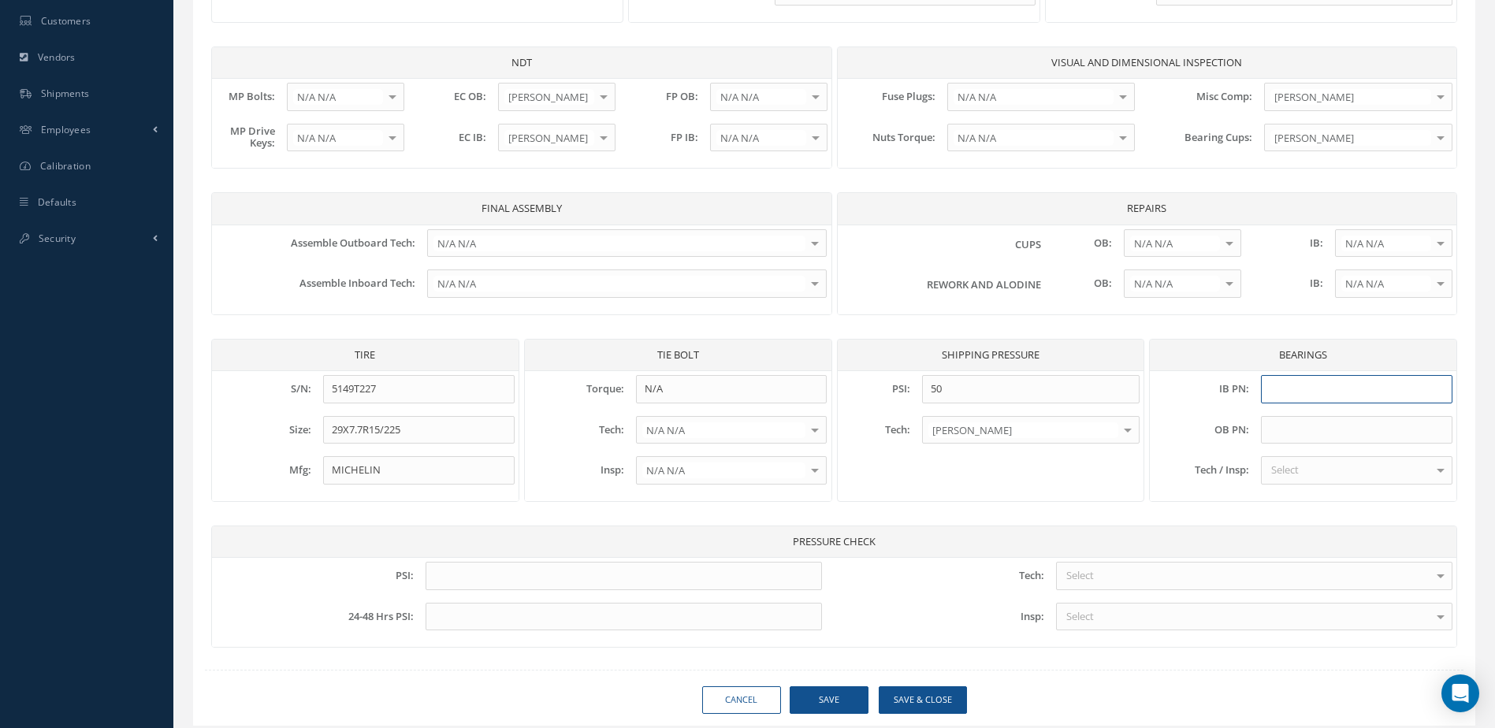
click at [1296, 388] on input at bounding box center [1356, 389] width 191 height 28
type input "39250"
click at [1351, 415] on div "IB PN: 39250 OB PN: Tech / Insp: Select AWILDA OTERO VELEZ CAMILO E GARCIA EDUA…" at bounding box center [1303, 436] width 322 height 122
click at [1342, 428] on input at bounding box center [1356, 430] width 191 height 28
type input "L507949"
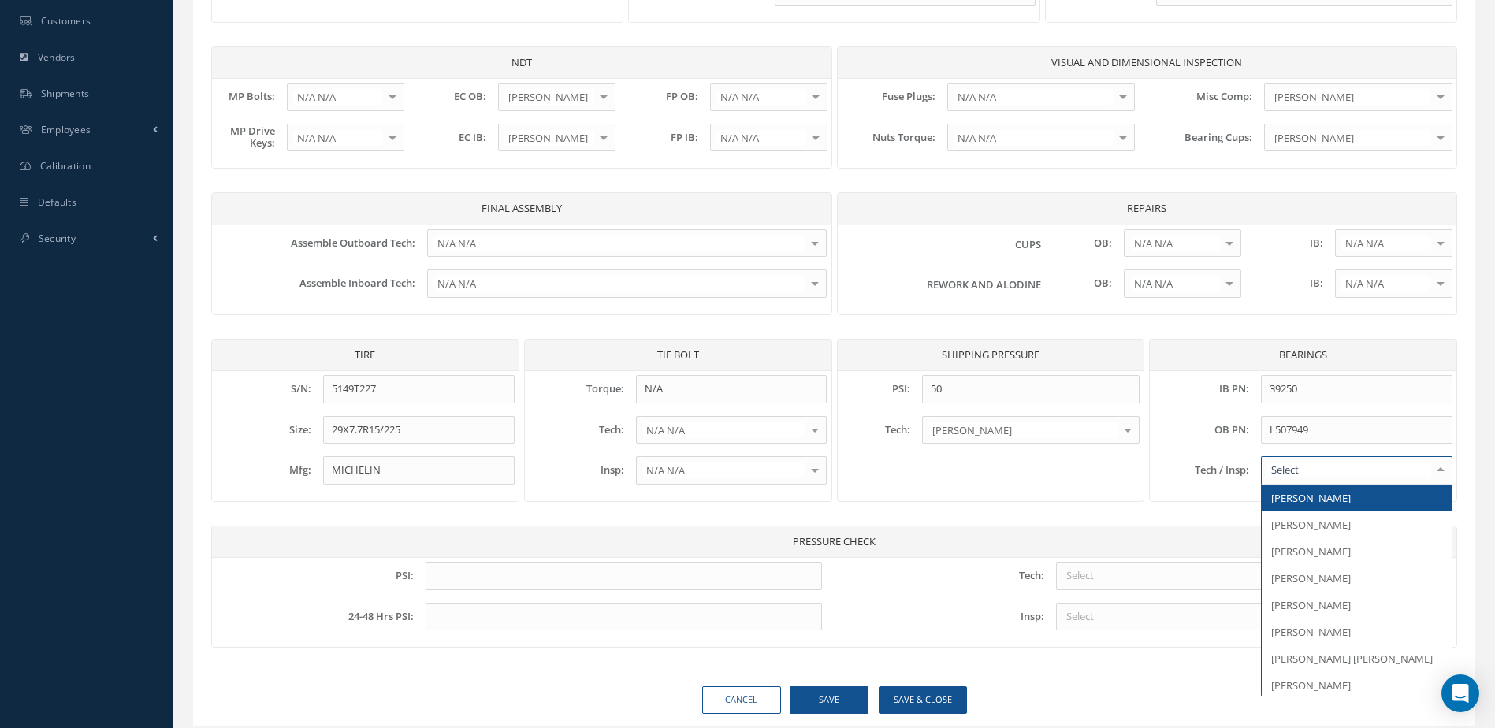
click at [1352, 465] on div at bounding box center [1356, 470] width 191 height 28
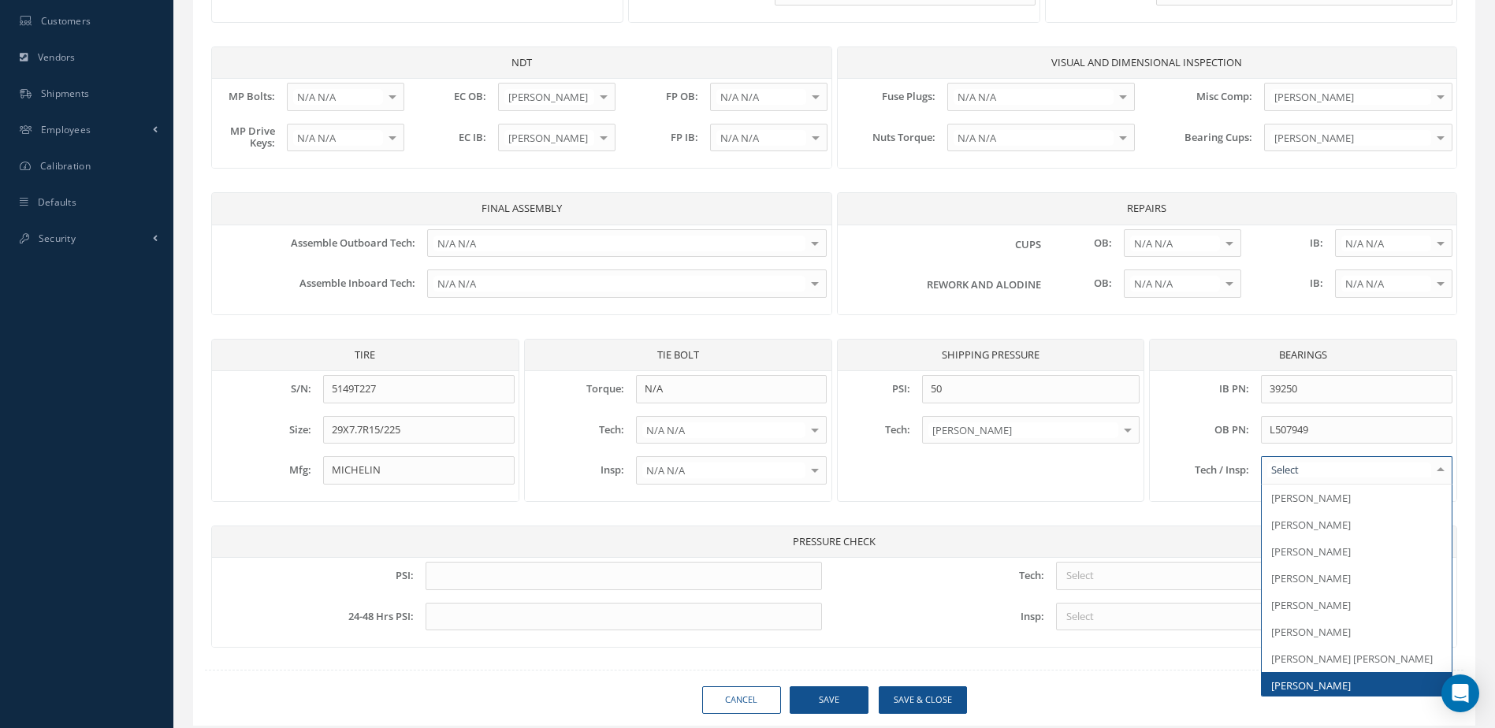
click at [1343, 684] on span "[PERSON_NAME]" at bounding box center [1356, 685] width 189 height 27
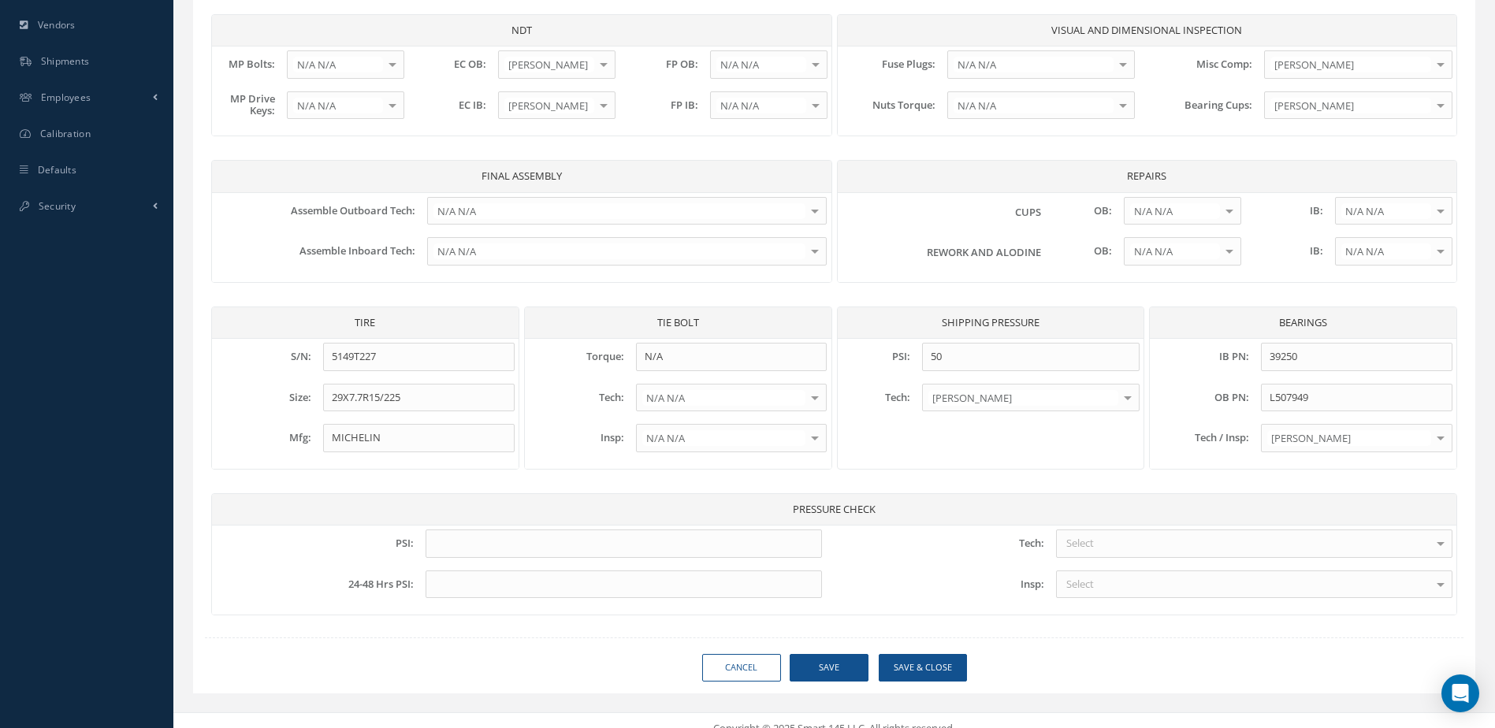
scroll to position [650, 0]
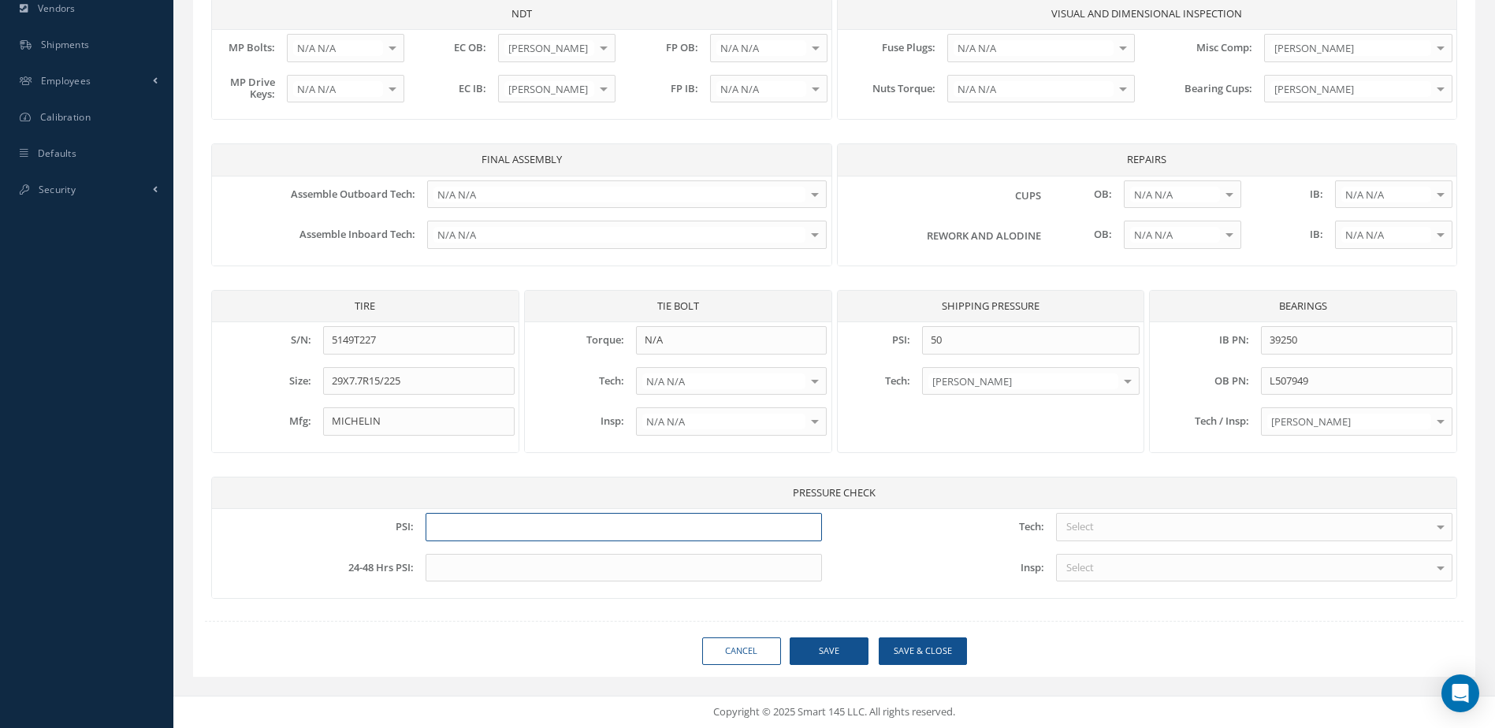
click at [610, 526] on input at bounding box center [624, 527] width 396 height 28
type input "205"
click at [605, 563] on input at bounding box center [624, 568] width 396 height 28
type input "196"
click at [1188, 521] on div "Select" at bounding box center [1254, 527] width 396 height 28
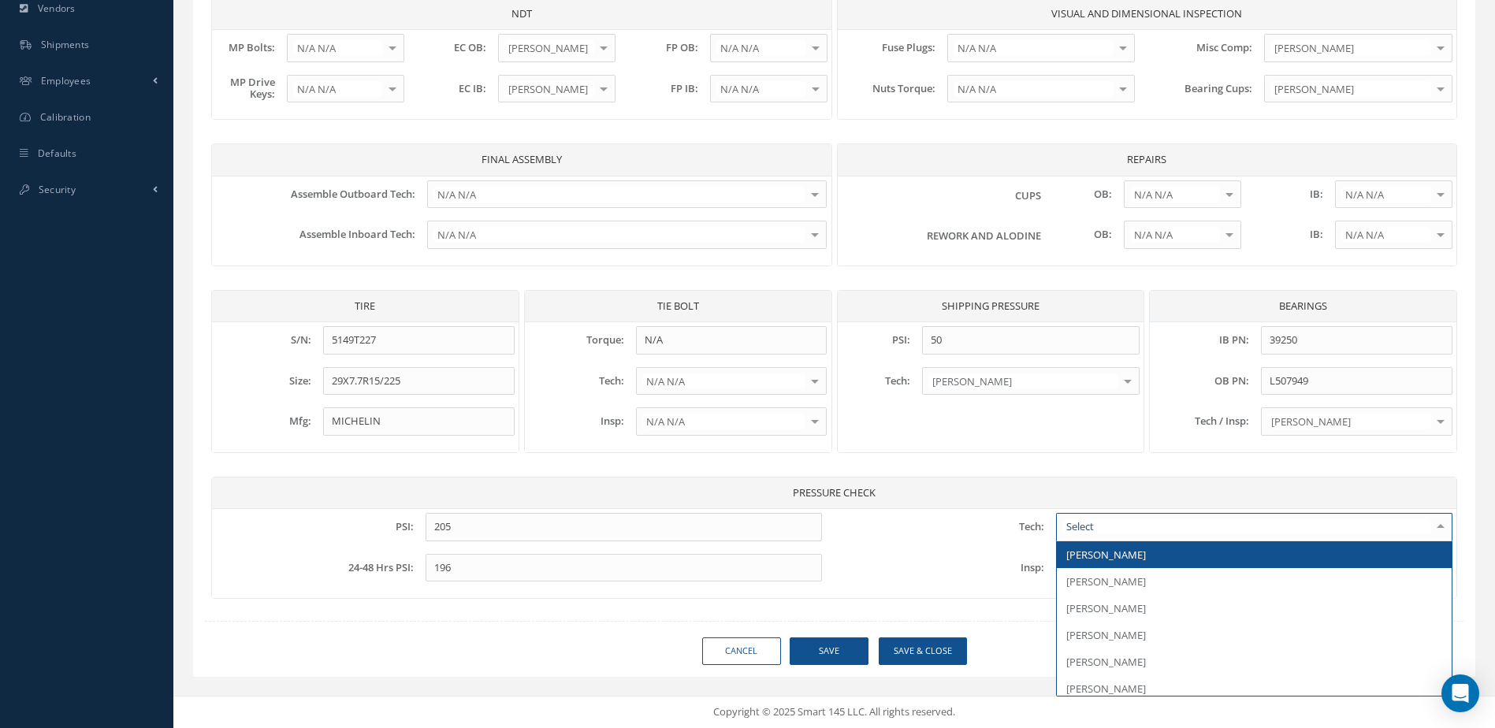
click at [1166, 559] on span "[PERSON_NAME]" at bounding box center [1254, 554] width 395 height 27
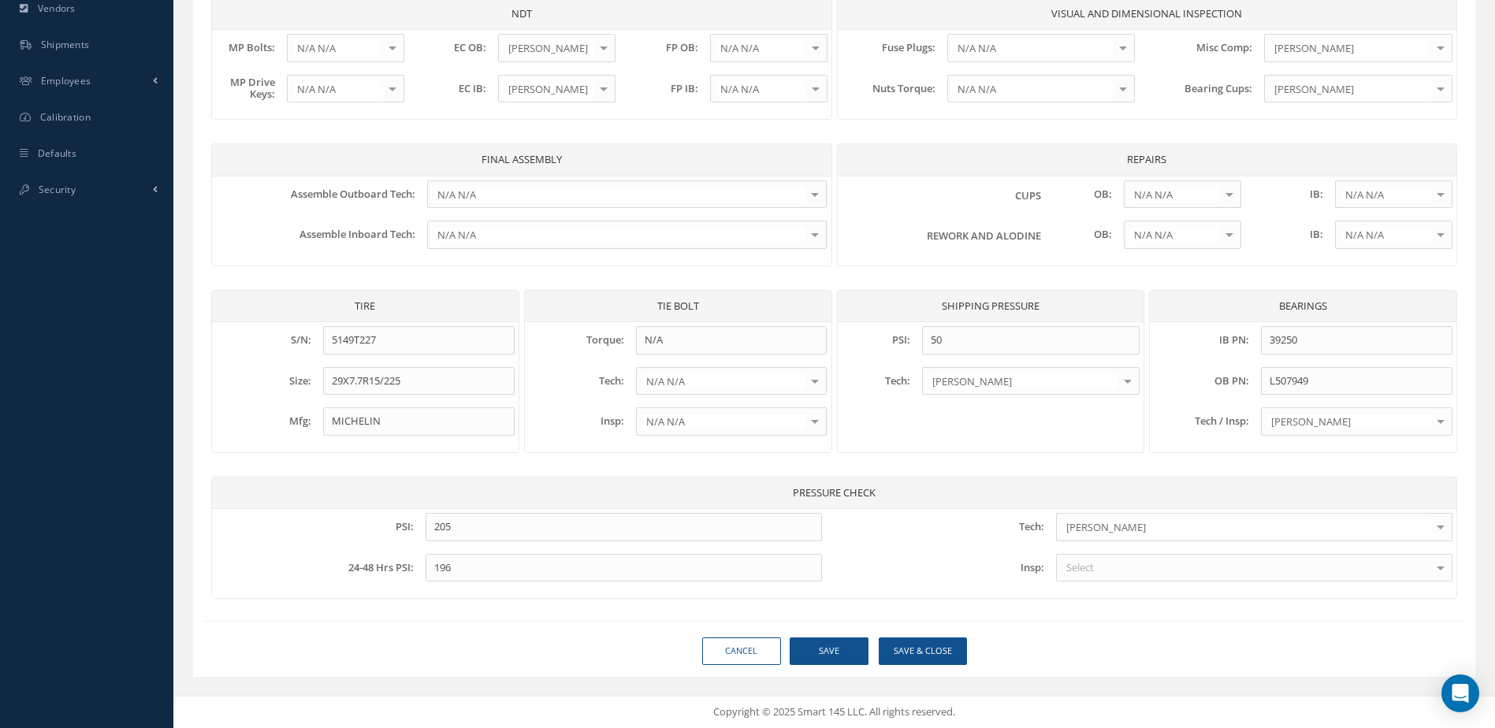
click at [1159, 569] on div "Select" at bounding box center [1254, 568] width 396 height 28
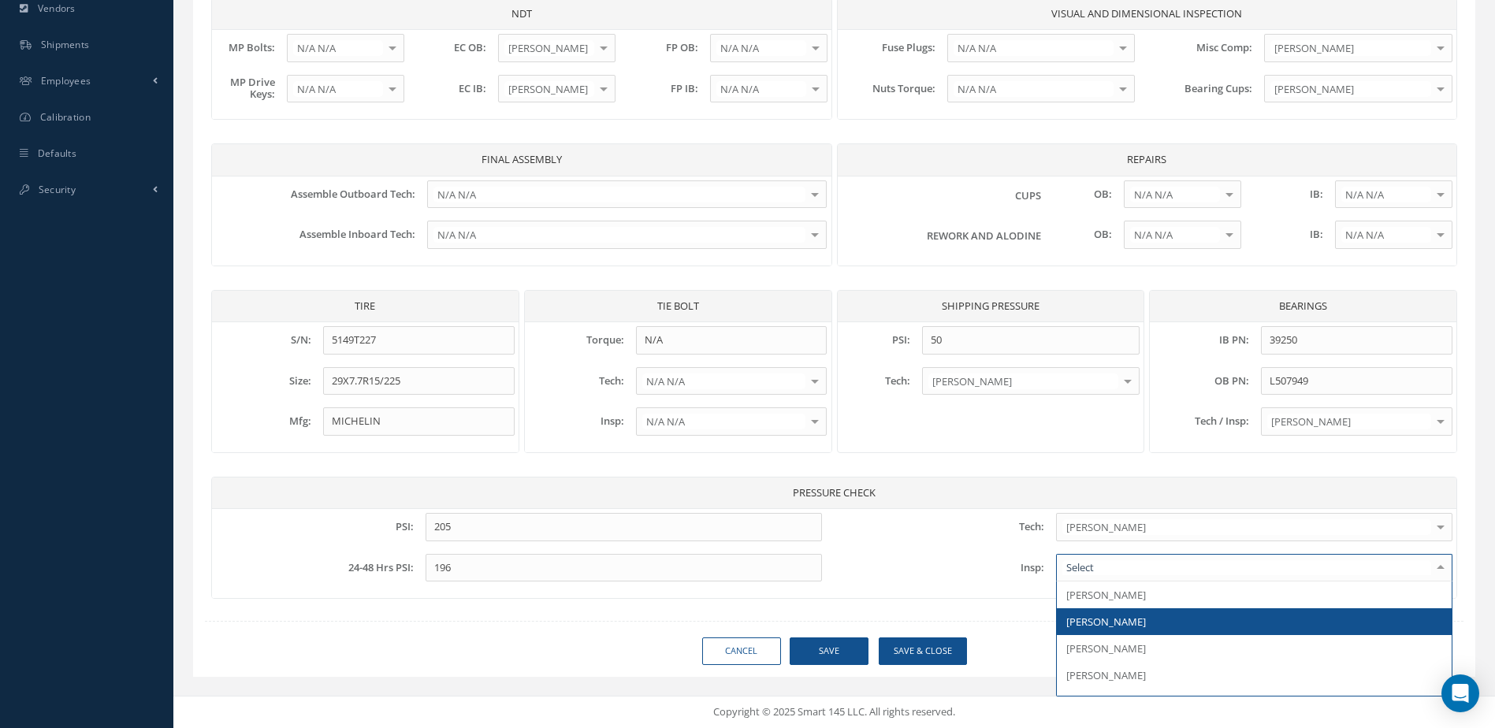
click at [1159, 623] on span "[PERSON_NAME]" at bounding box center [1254, 621] width 395 height 27
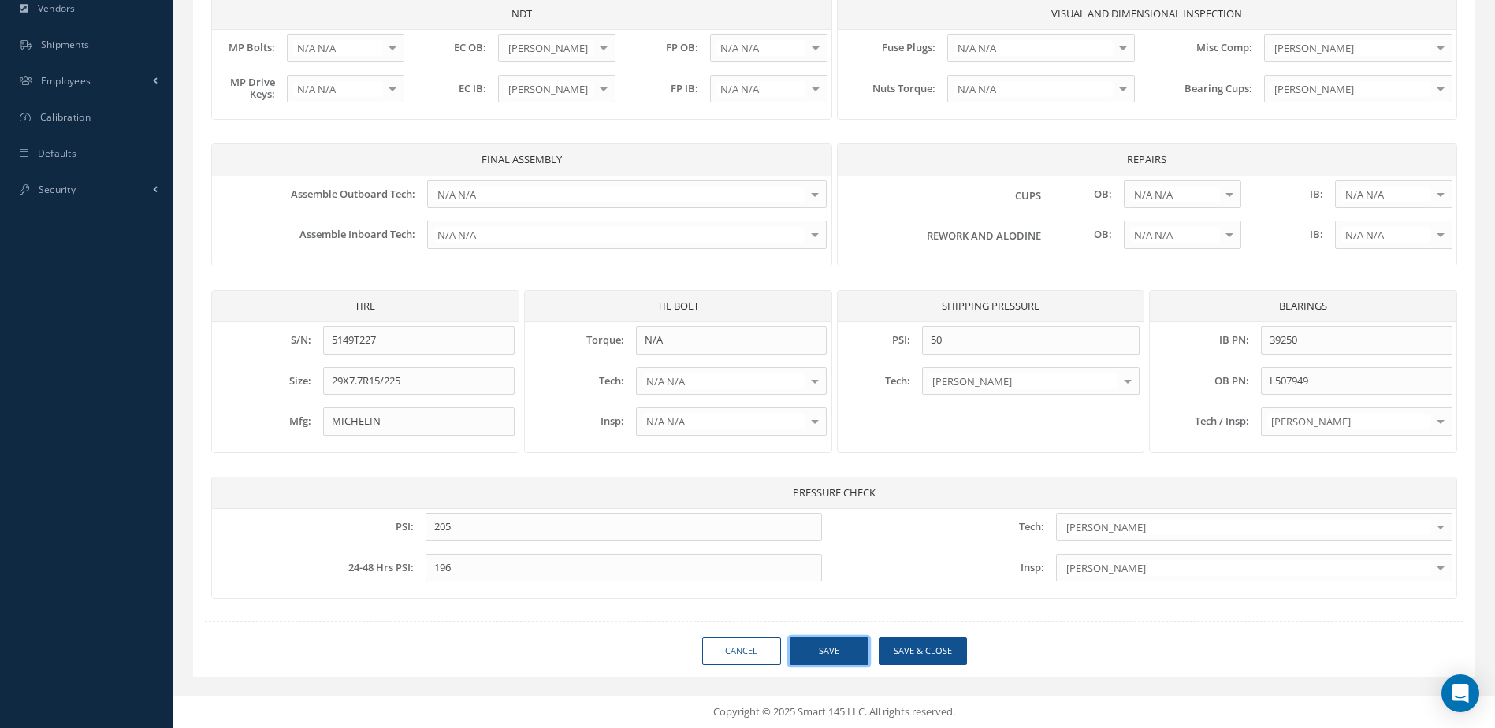
click at [856, 649] on button "Save" at bounding box center [829, 652] width 79 height 28
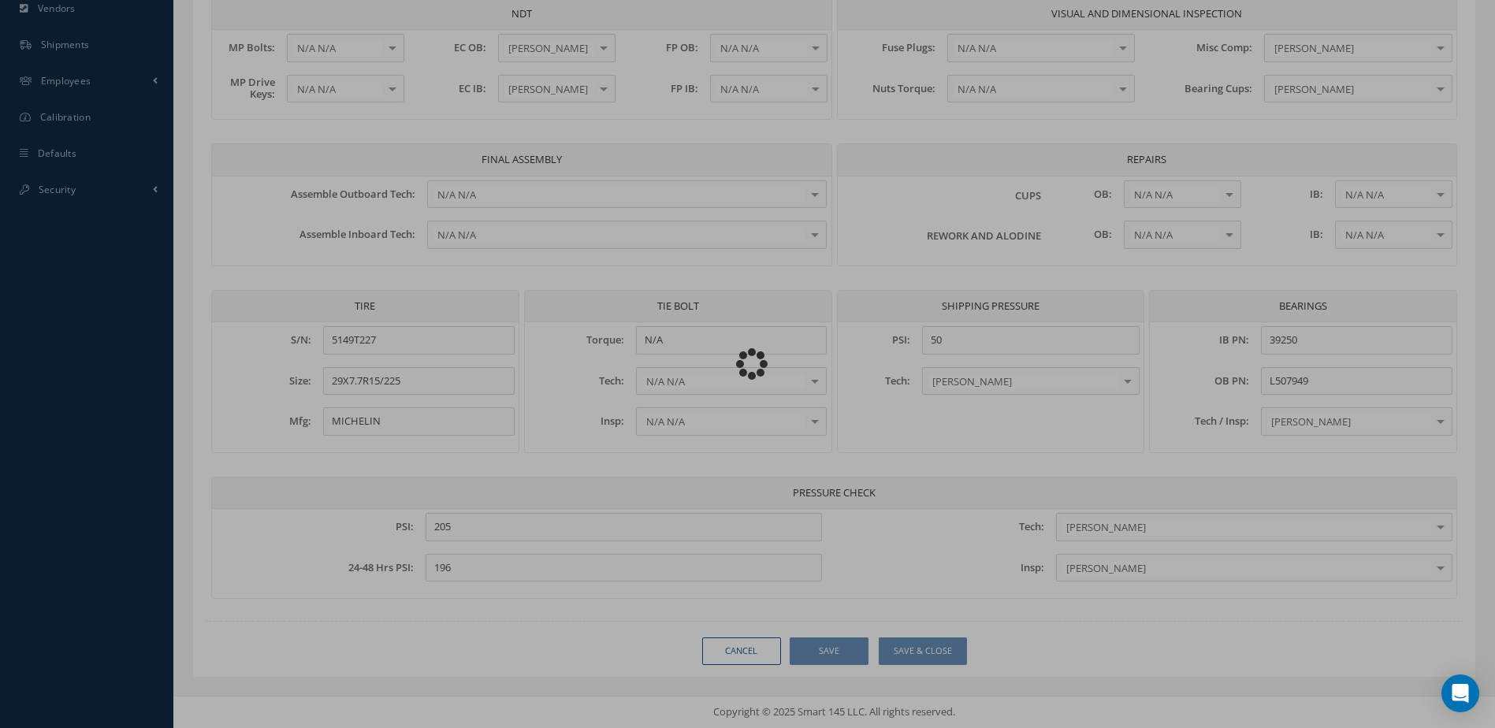
type input "."
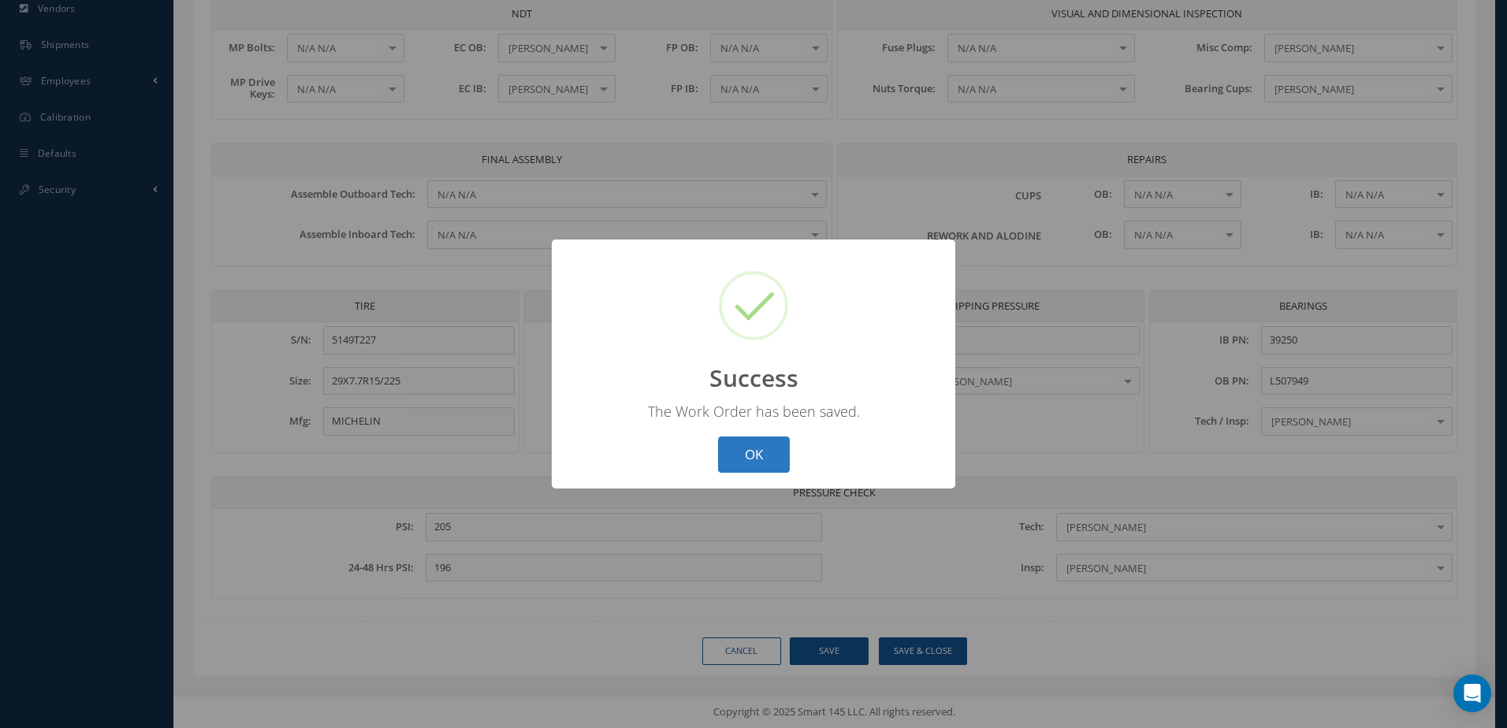
click at [777, 458] on button "OK" at bounding box center [754, 455] width 72 height 37
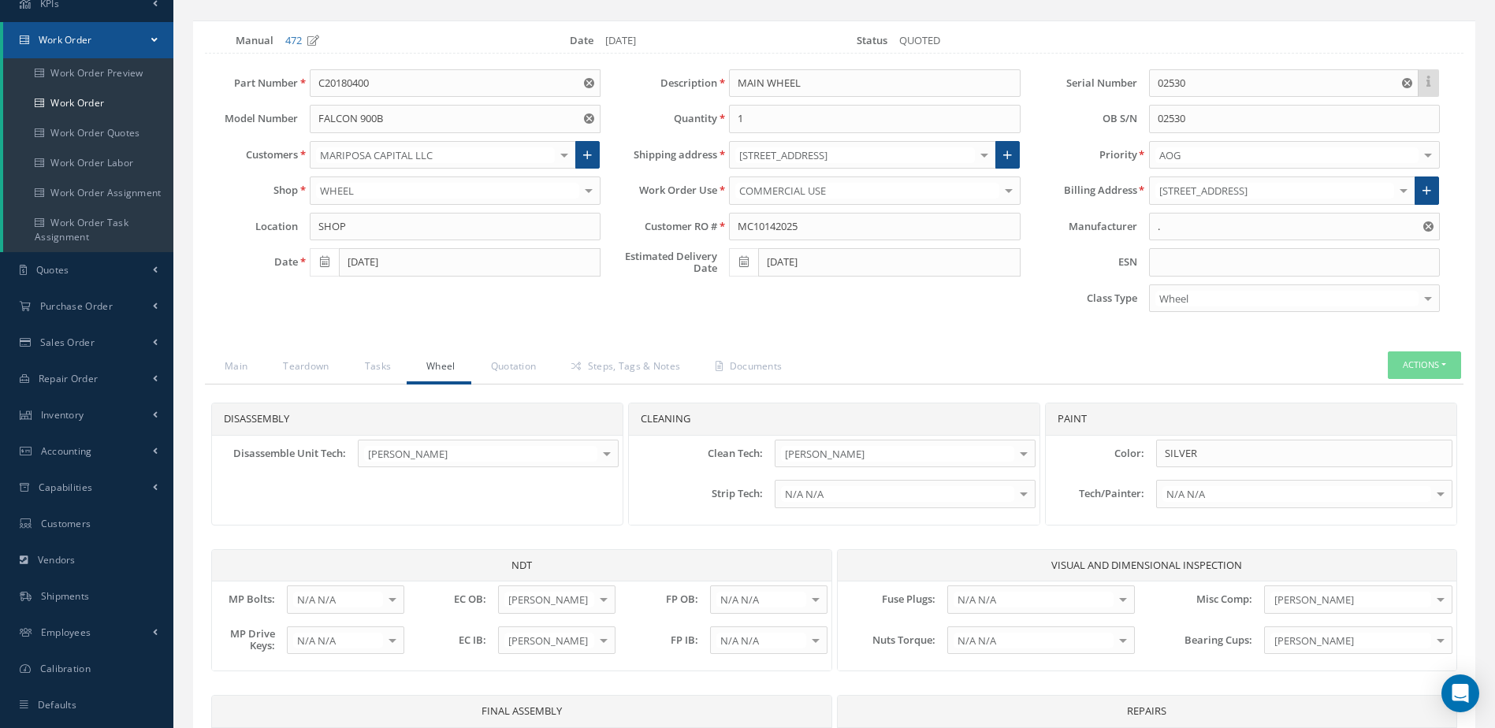
scroll to position [177, 0]
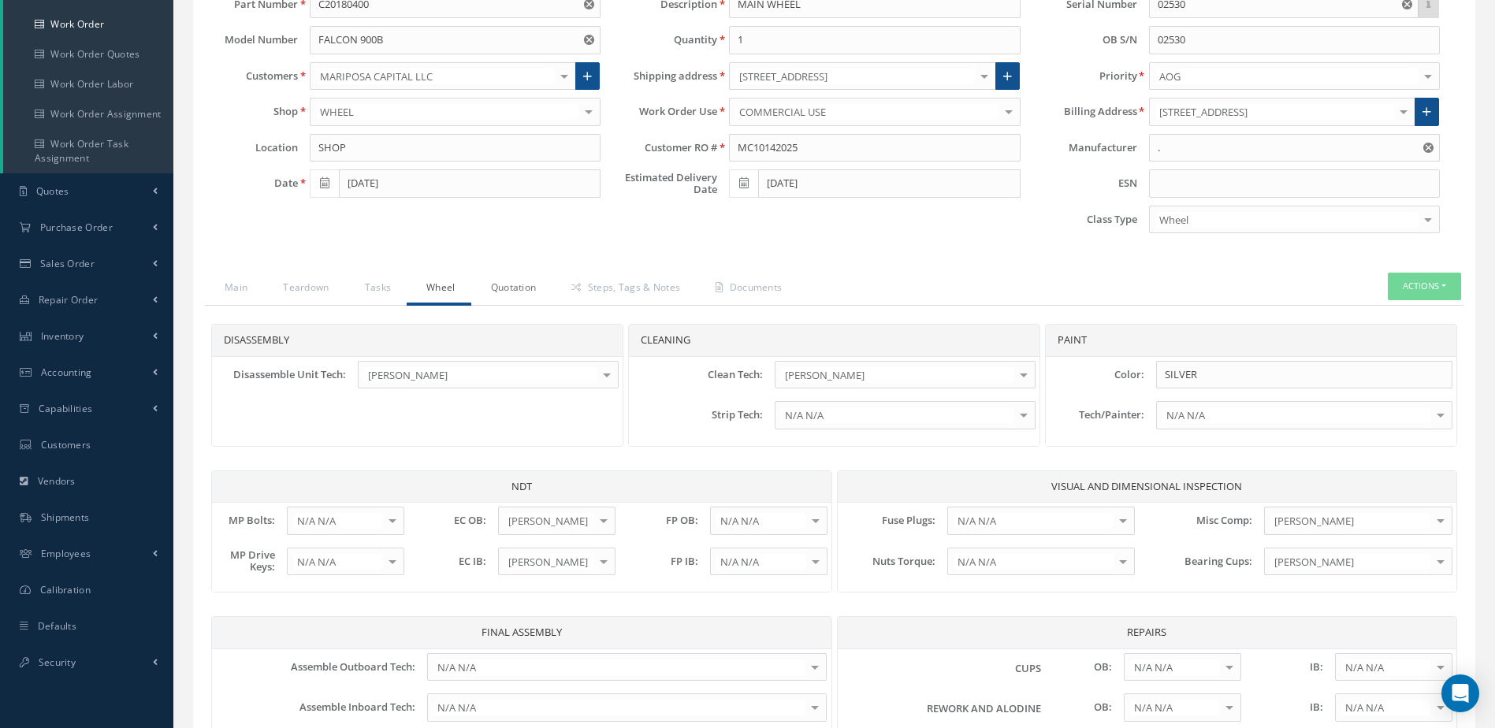
click at [514, 281] on link "Quotation" at bounding box center [511, 289] width 81 height 33
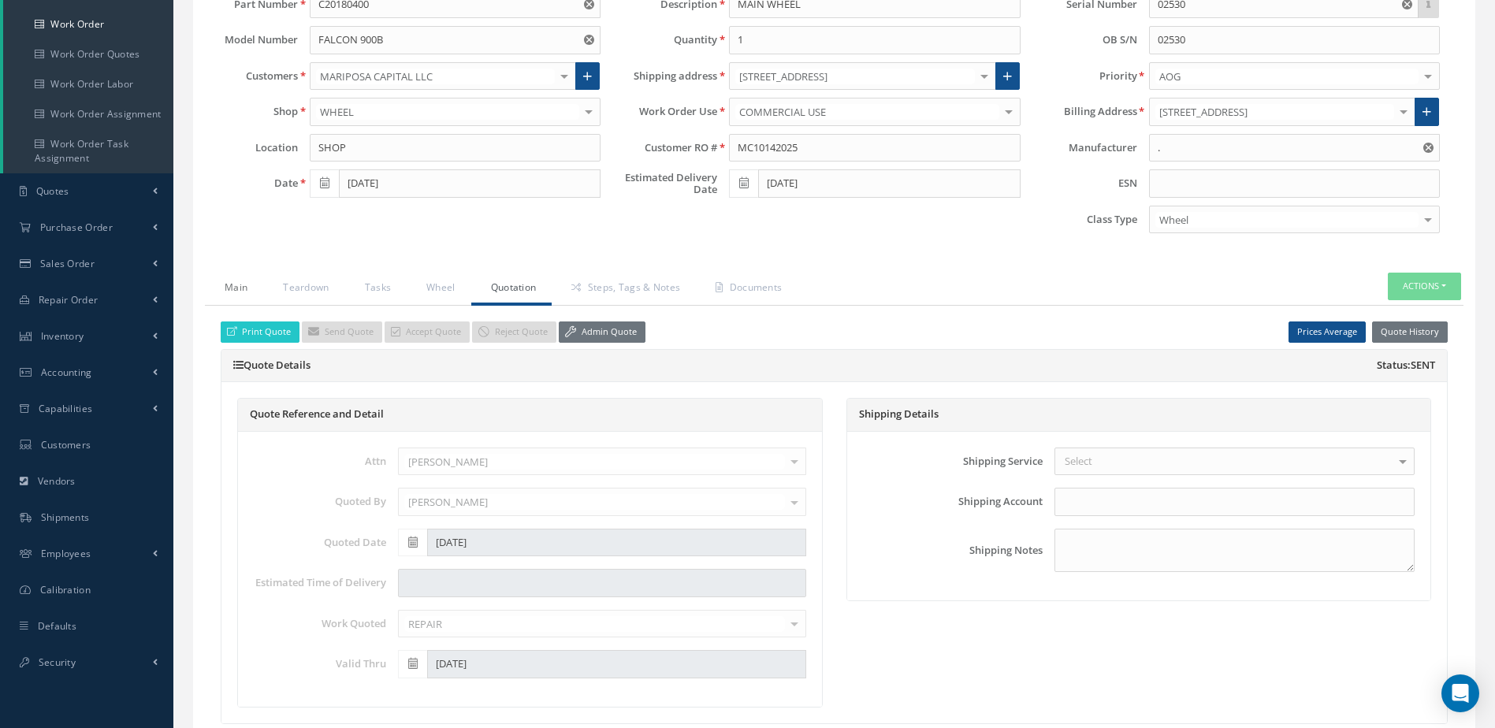
click at [236, 285] on link "Main" at bounding box center [234, 289] width 58 height 33
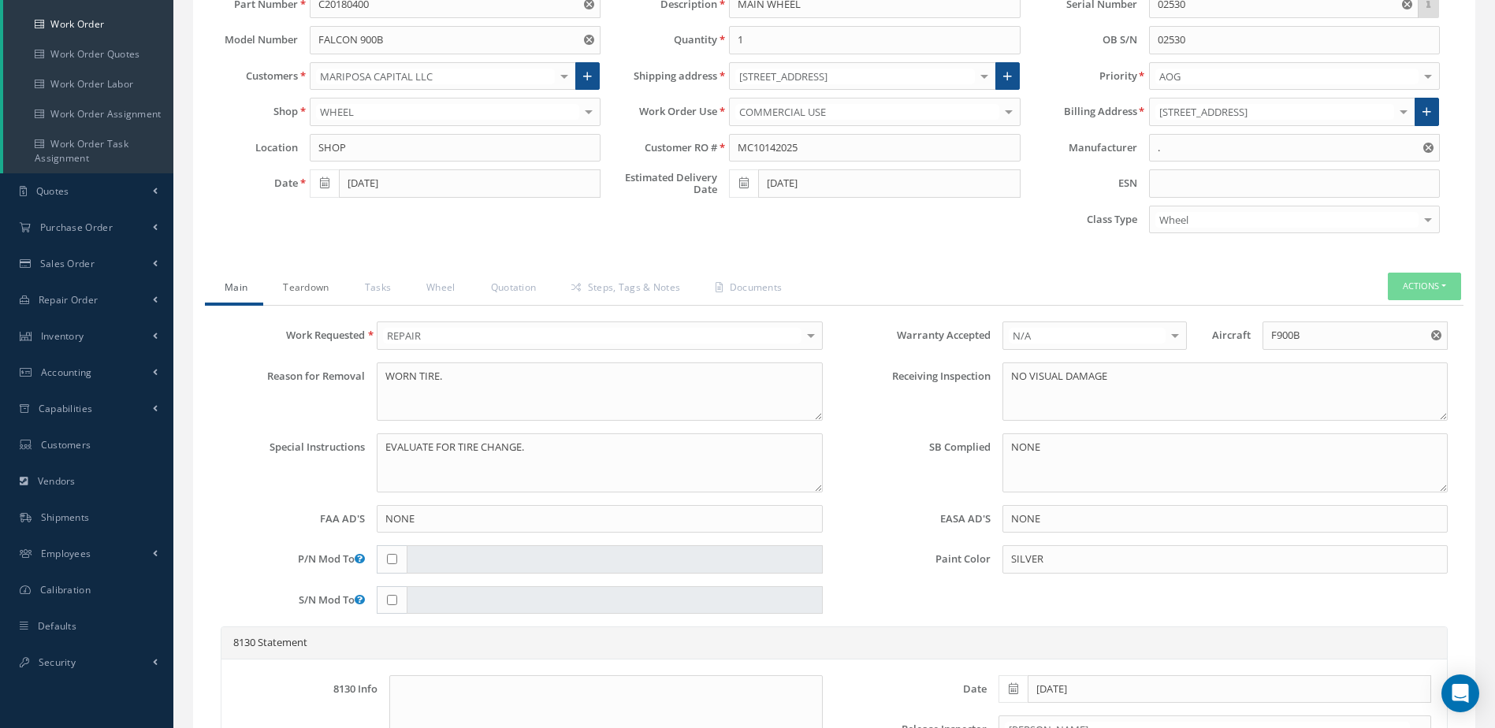
click at [321, 281] on link "Teardown" at bounding box center [303, 289] width 81 height 33
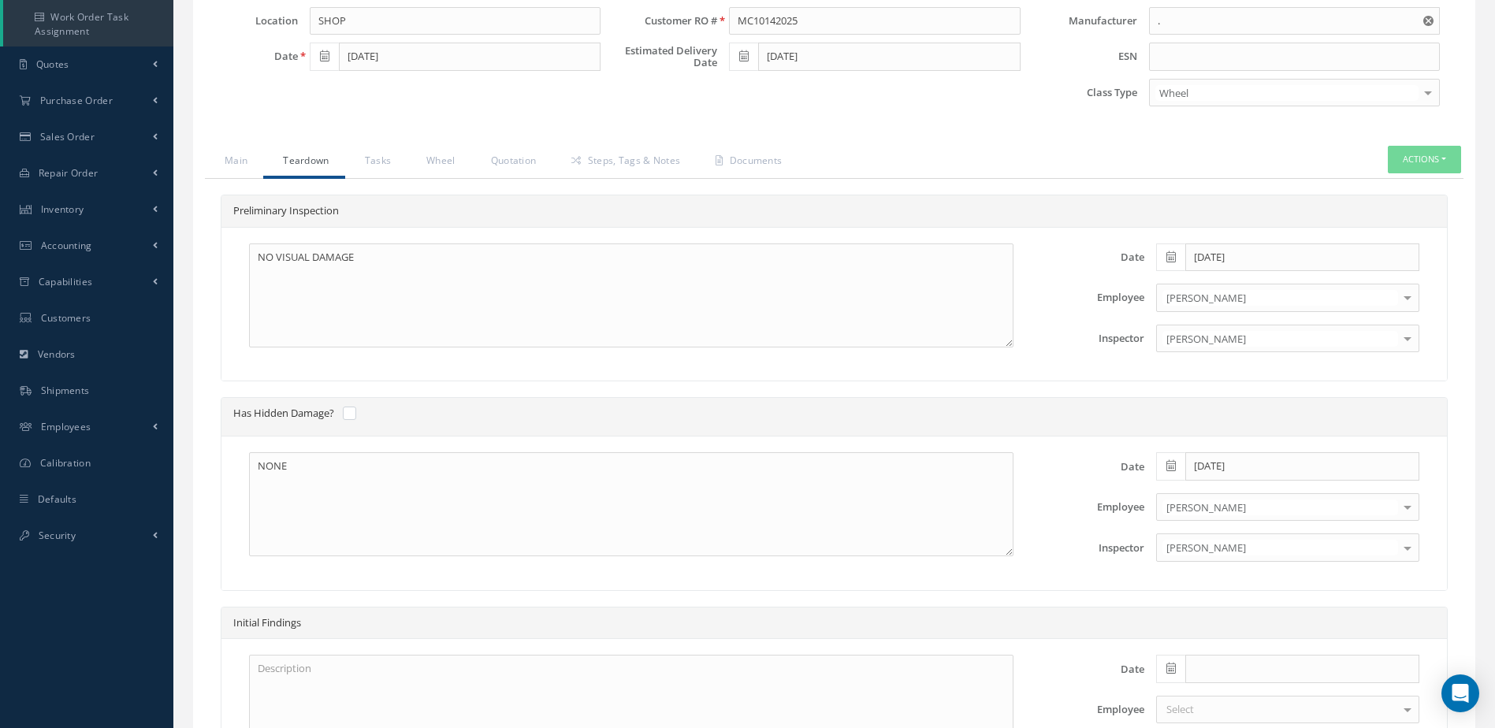
scroll to position [256, 0]
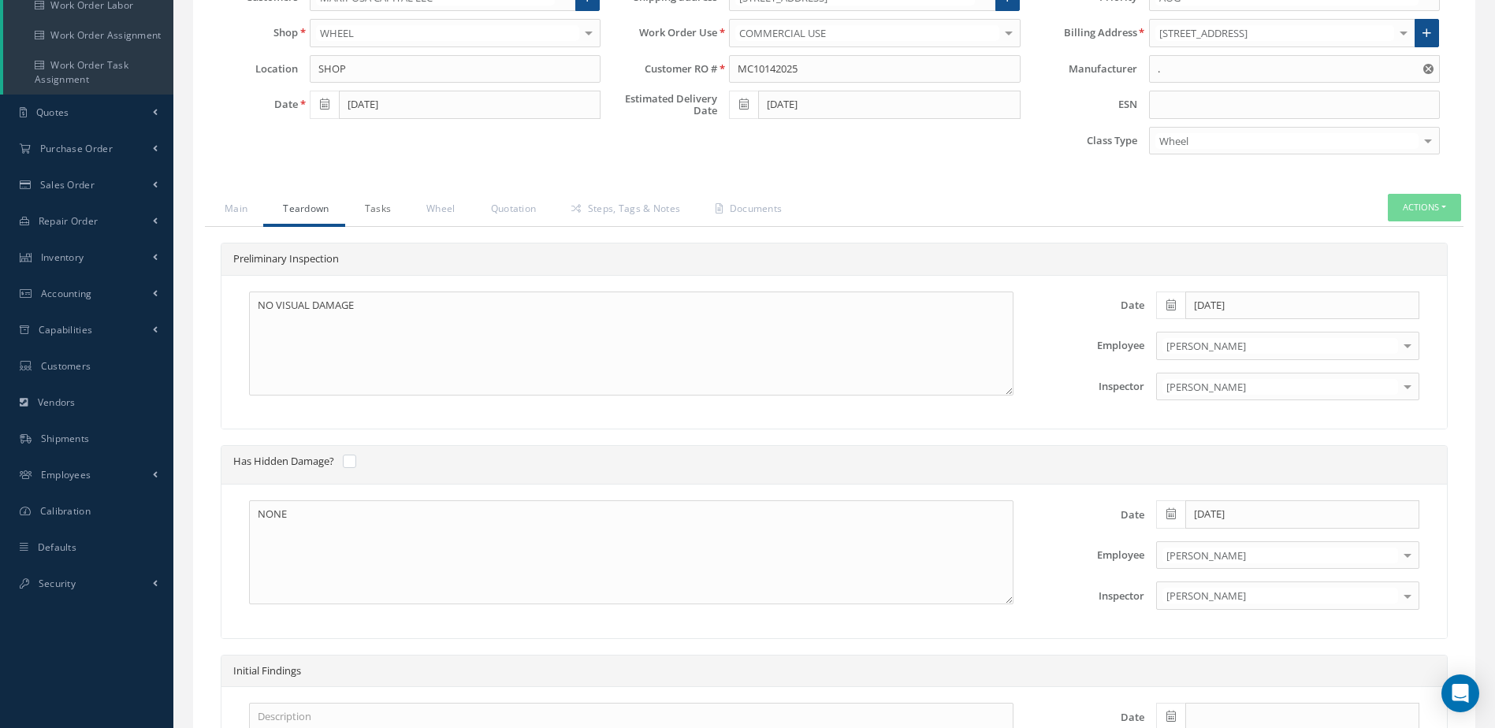
click at [385, 211] on link "Tasks" at bounding box center [376, 210] width 62 height 33
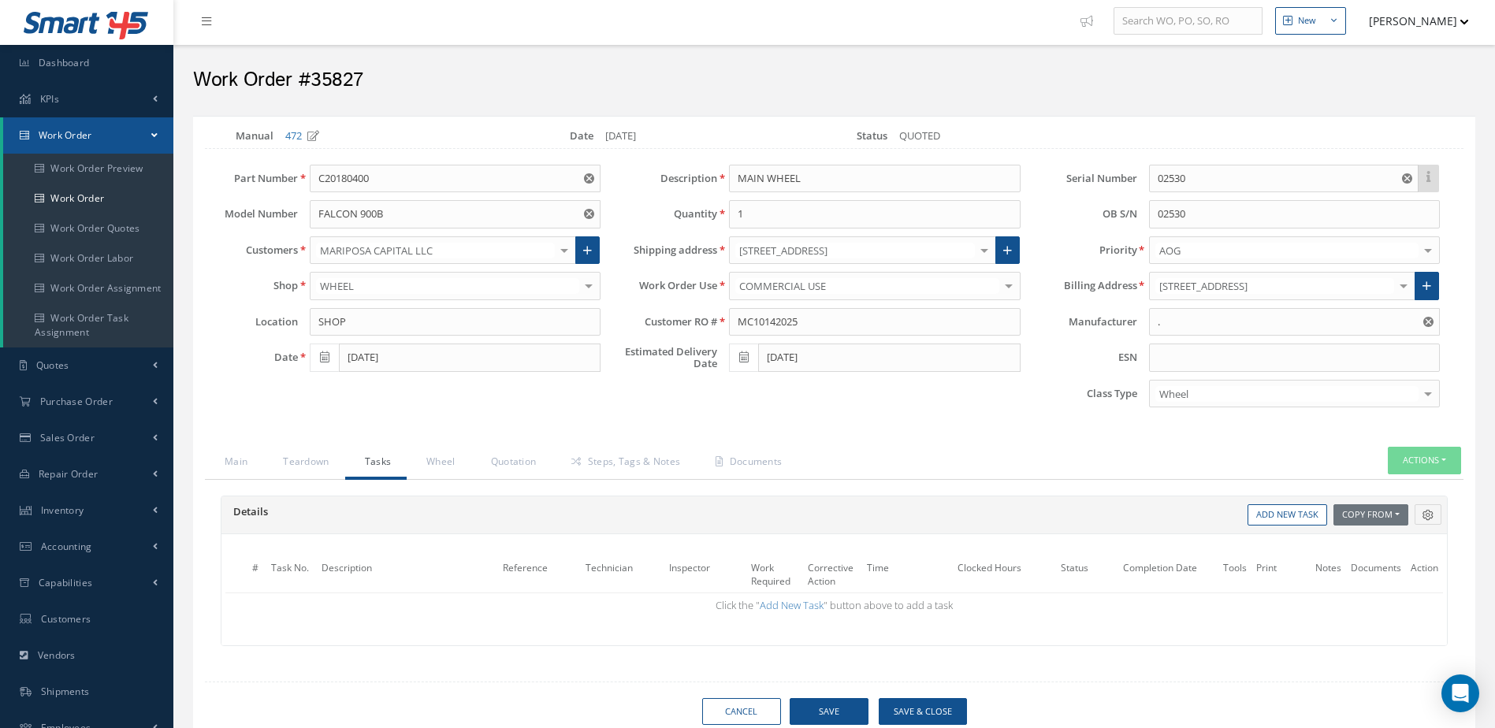
scroll to position [0, 0]
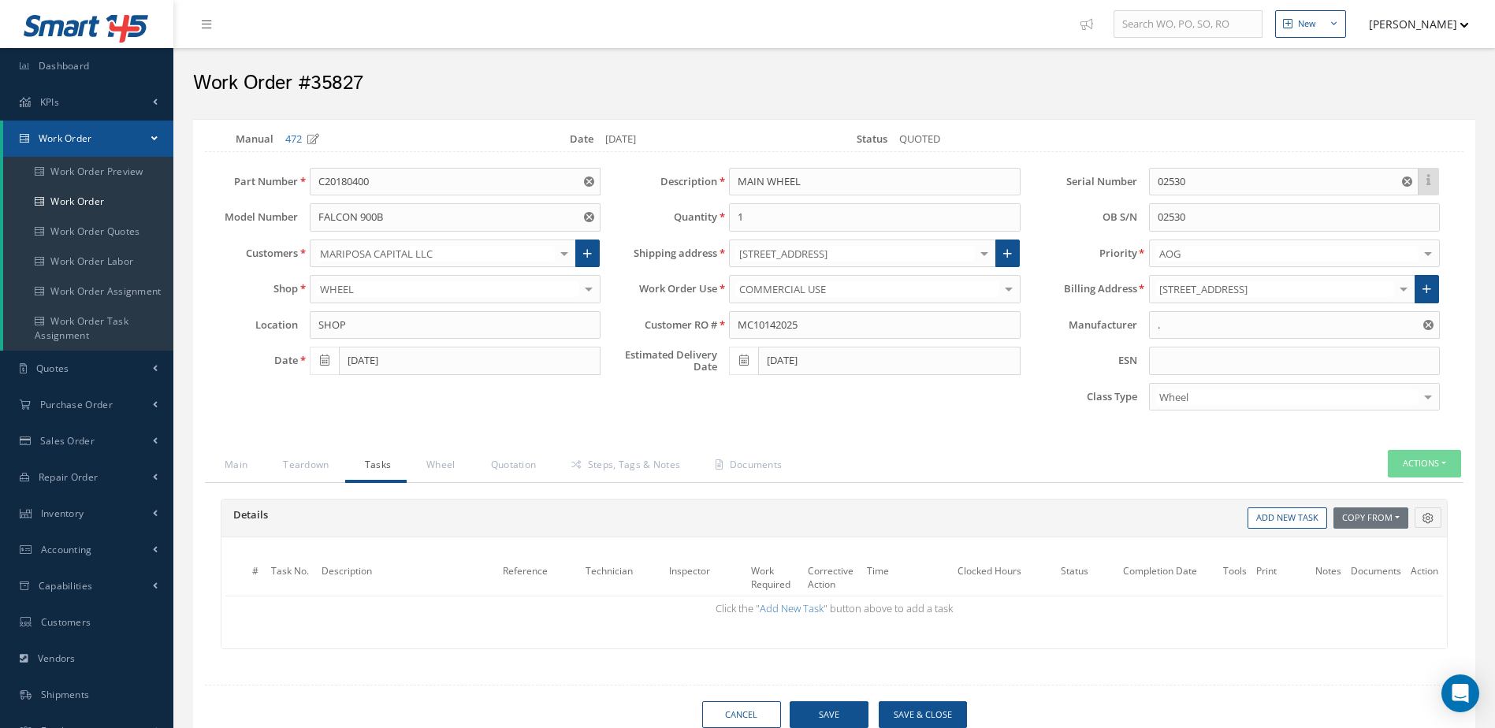
select select "25"
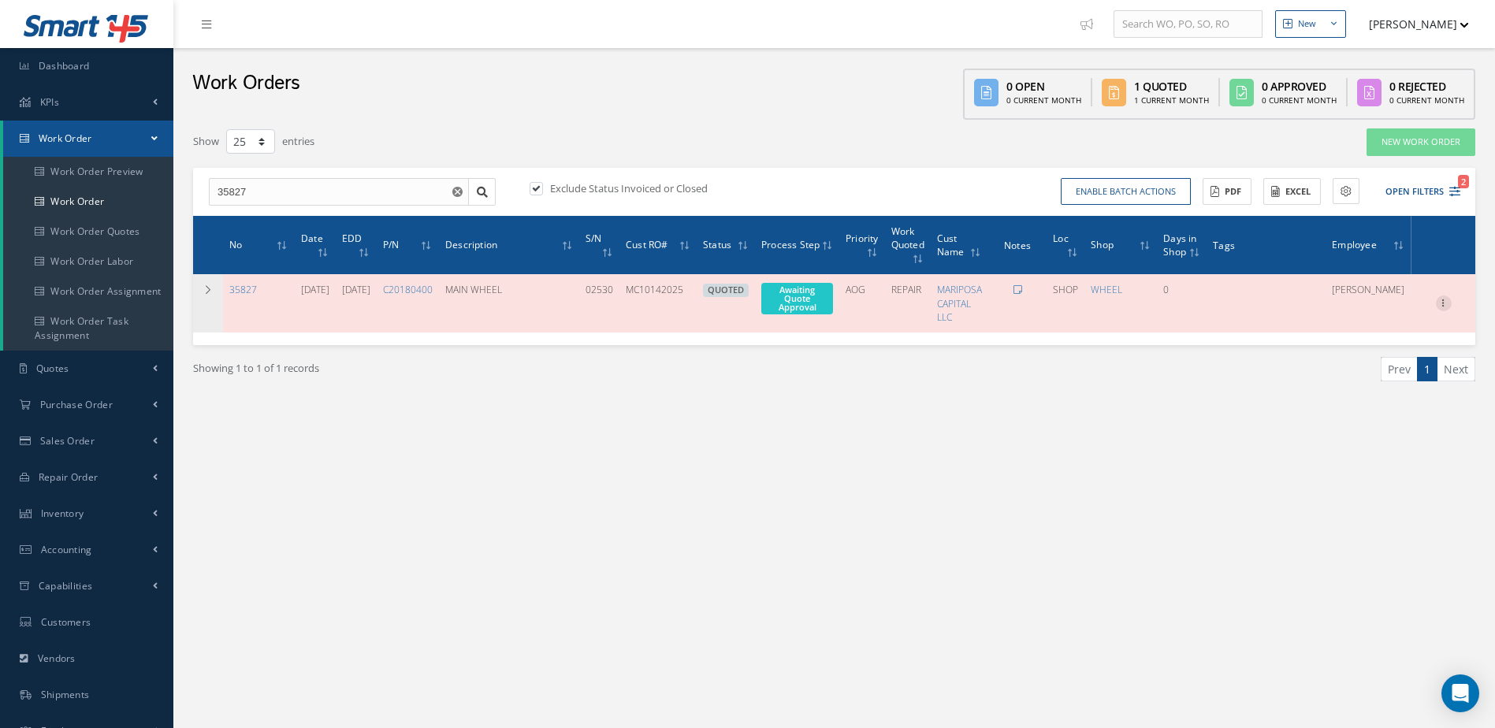
click at [1444, 301] on icon at bounding box center [1444, 302] width 16 height 13
click at [1385, 329] on link "Edit" at bounding box center [1371, 334] width 125 height 20
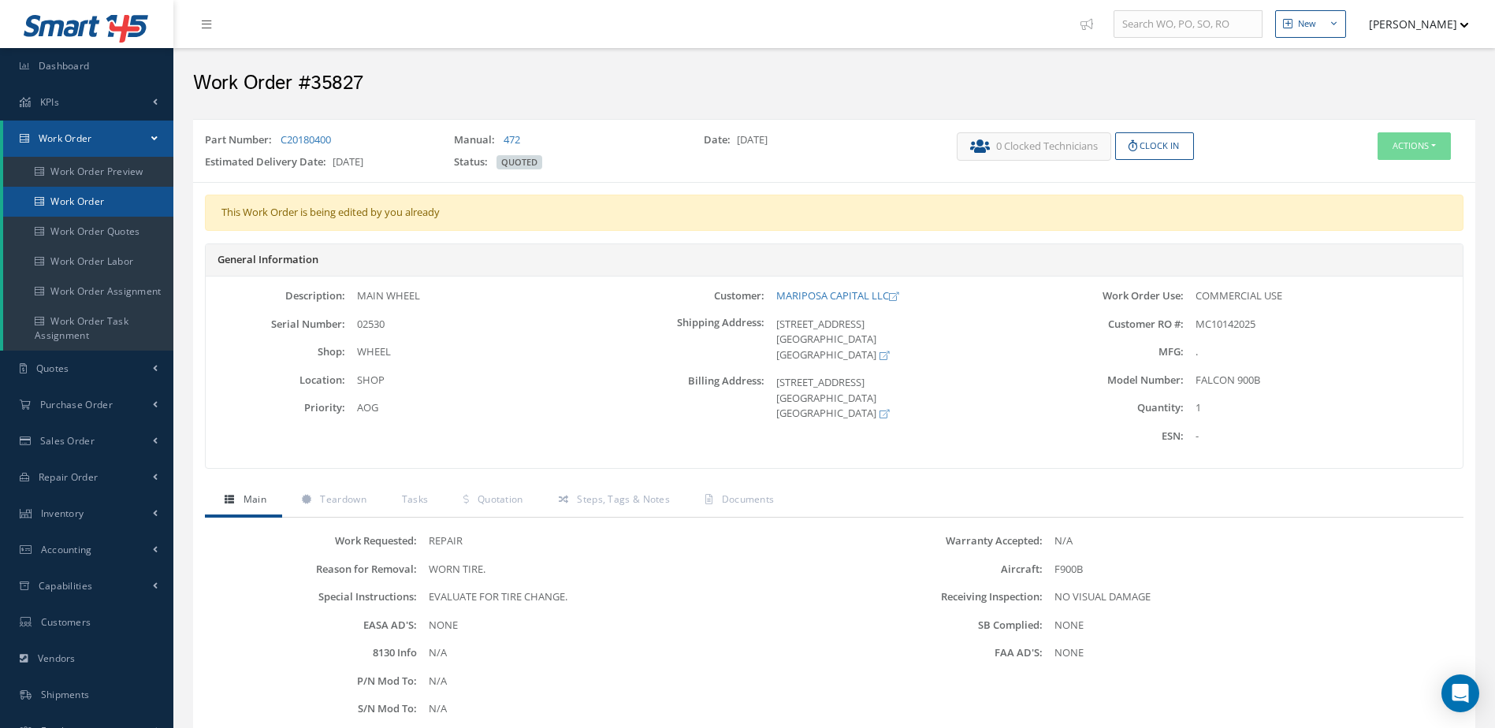
click at [121, 199] on link "Work Order" at bounding box center [88, 202] width 170 height 30
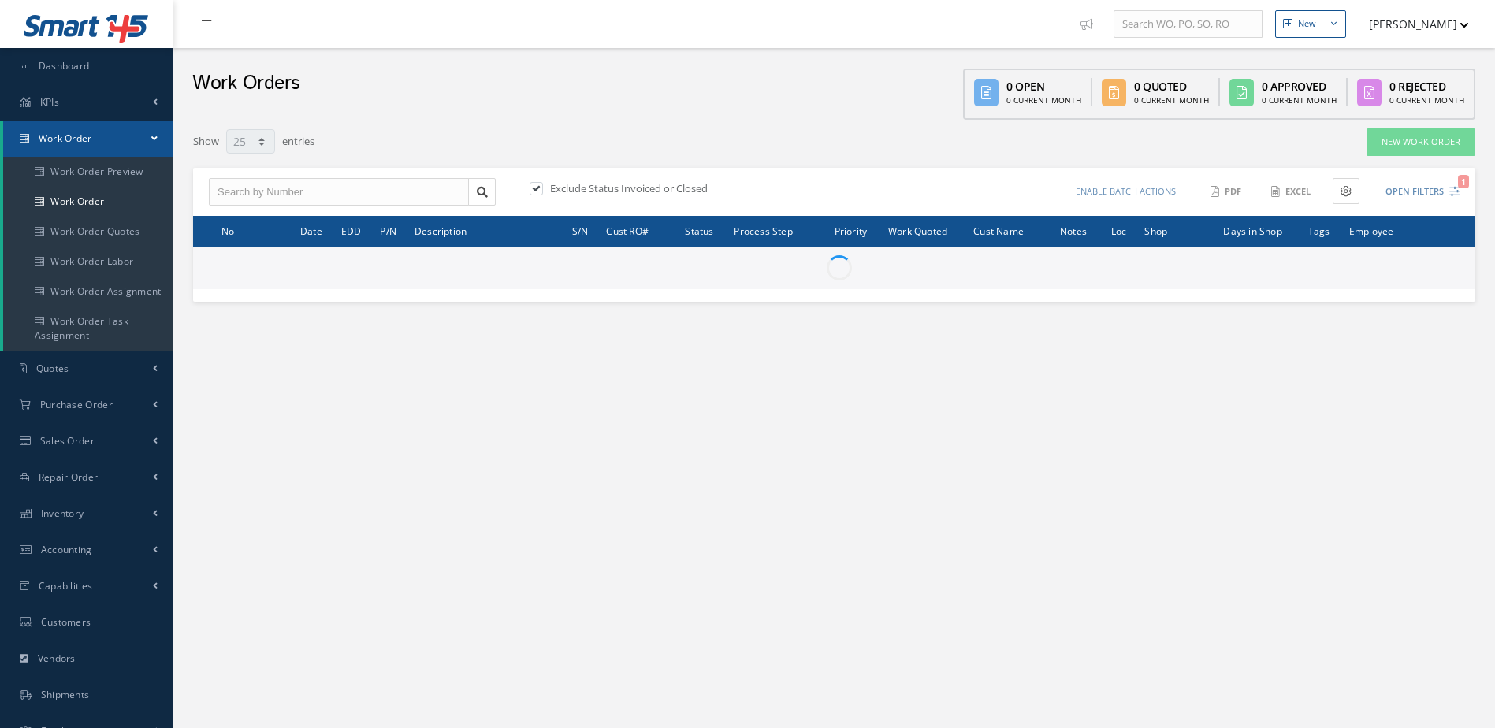
select select "25"
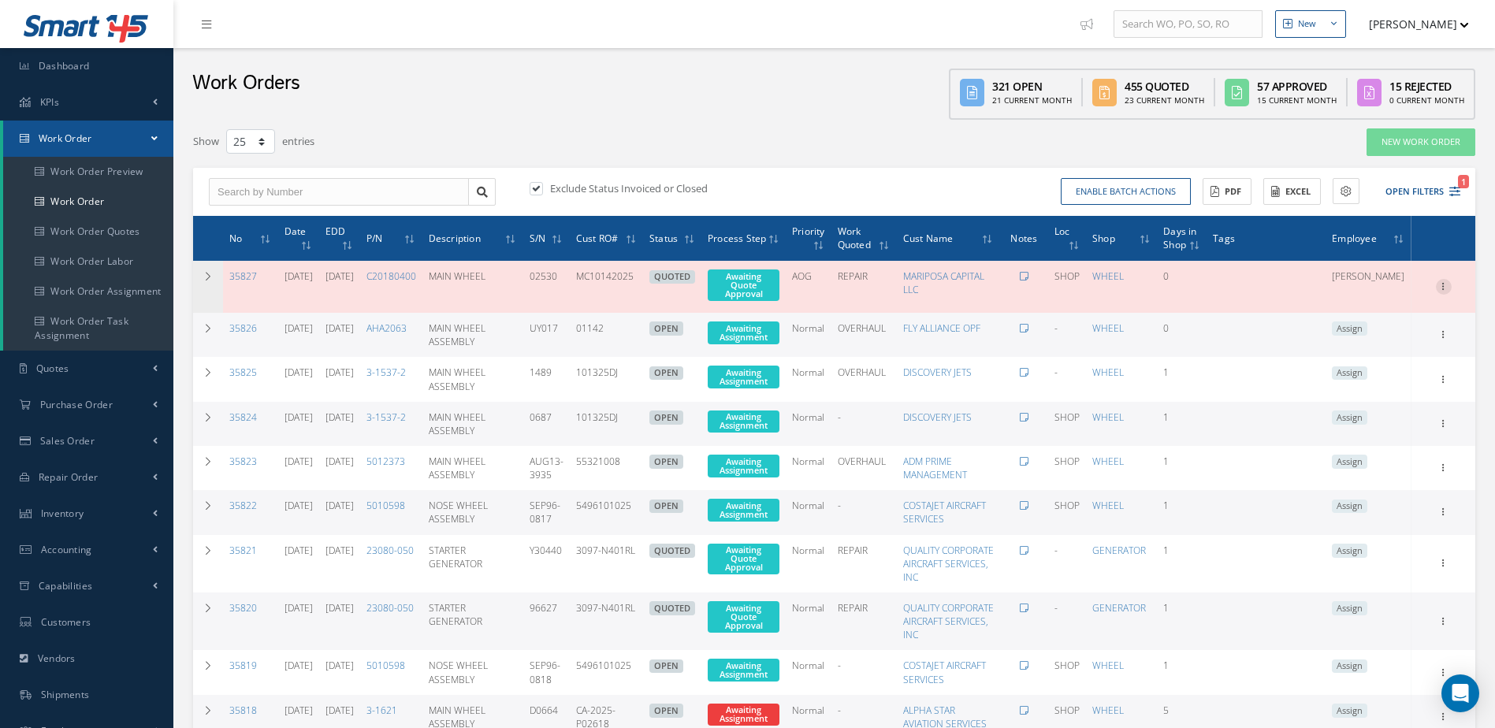
click at [1442, 287] on icon at bounding box center [1444, 285] width 16 height 13
click at [1374, 318] on link "Edit" at bounding box center [1371, 317] width 125 height 20
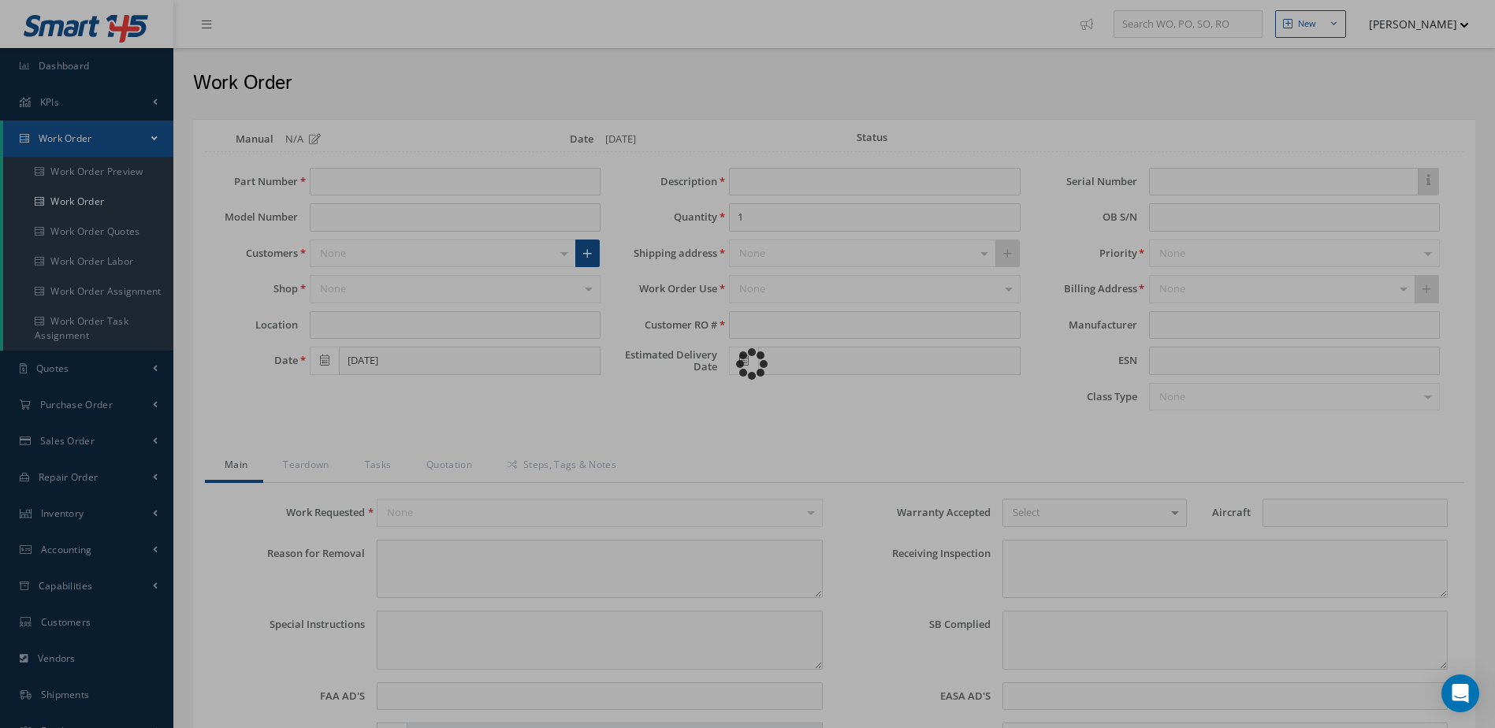
type input "C20180400"
type input "FALCON 900B"
type input "SHOP"
type input "MAIN WHEEL"
type input "MC10142025"
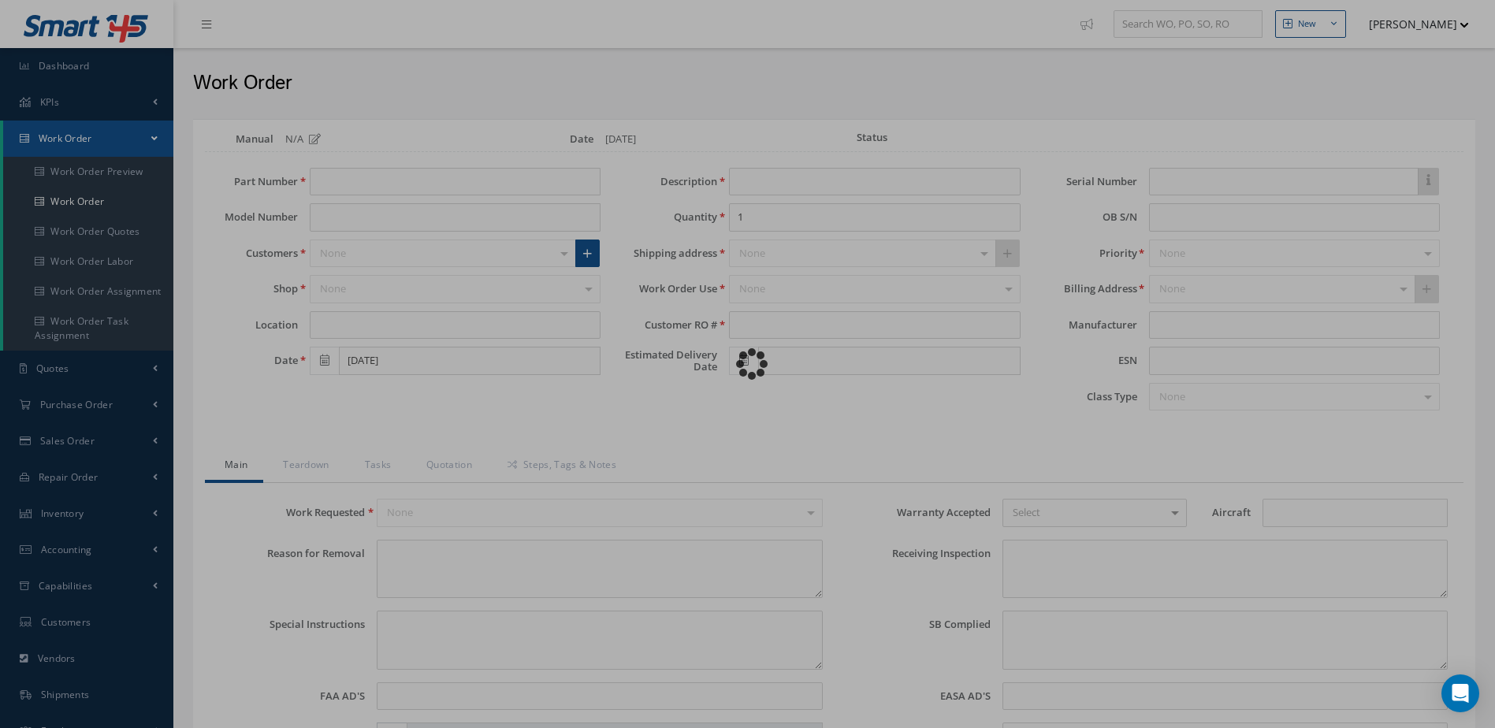
type input "[DATE]"
type input "02530"
type textarea "WORN TIRE."
type textarea "EVALUATE FOR TIRE CHANGE."
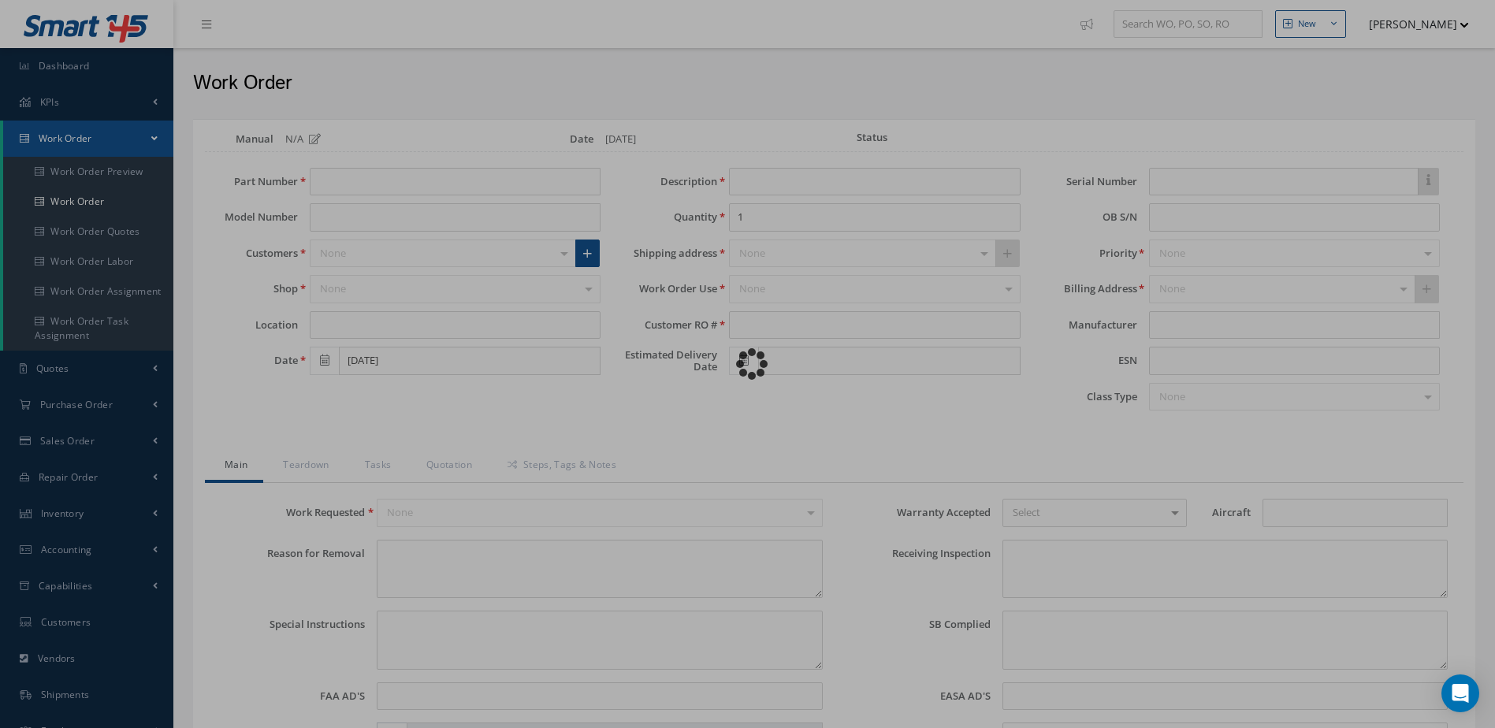
type input "NONE"
type input "F900B"
type textarea "NO VISUAL DAMAGE"
type textarea "NONE"
type input "NONE"
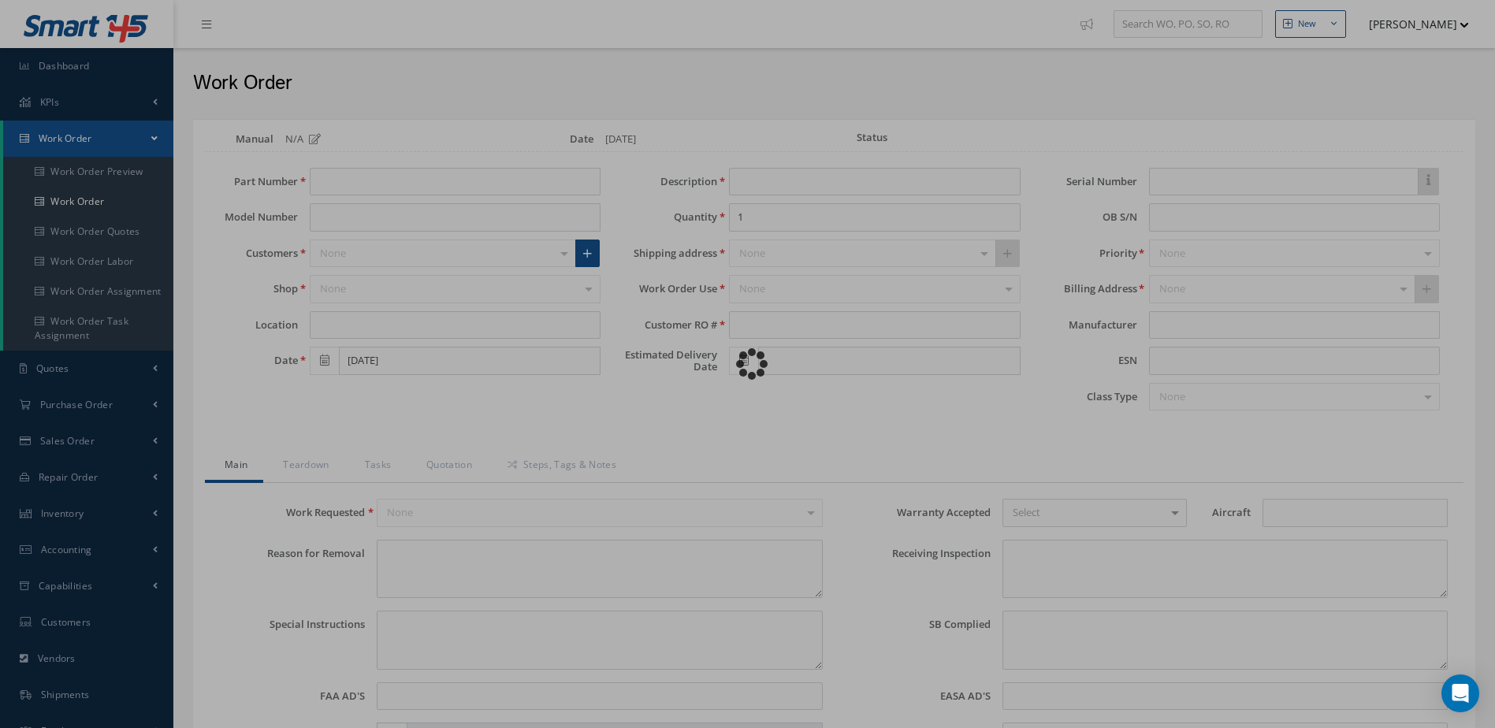
type input "SILVER"
type input "[DATE]"
type textarea "TIRE CHANGE IN REFERENCE DASSAULT TASK CARD 32-44-00-780-801 RREV. DATE [DATE],…"
type input "[DATE]"
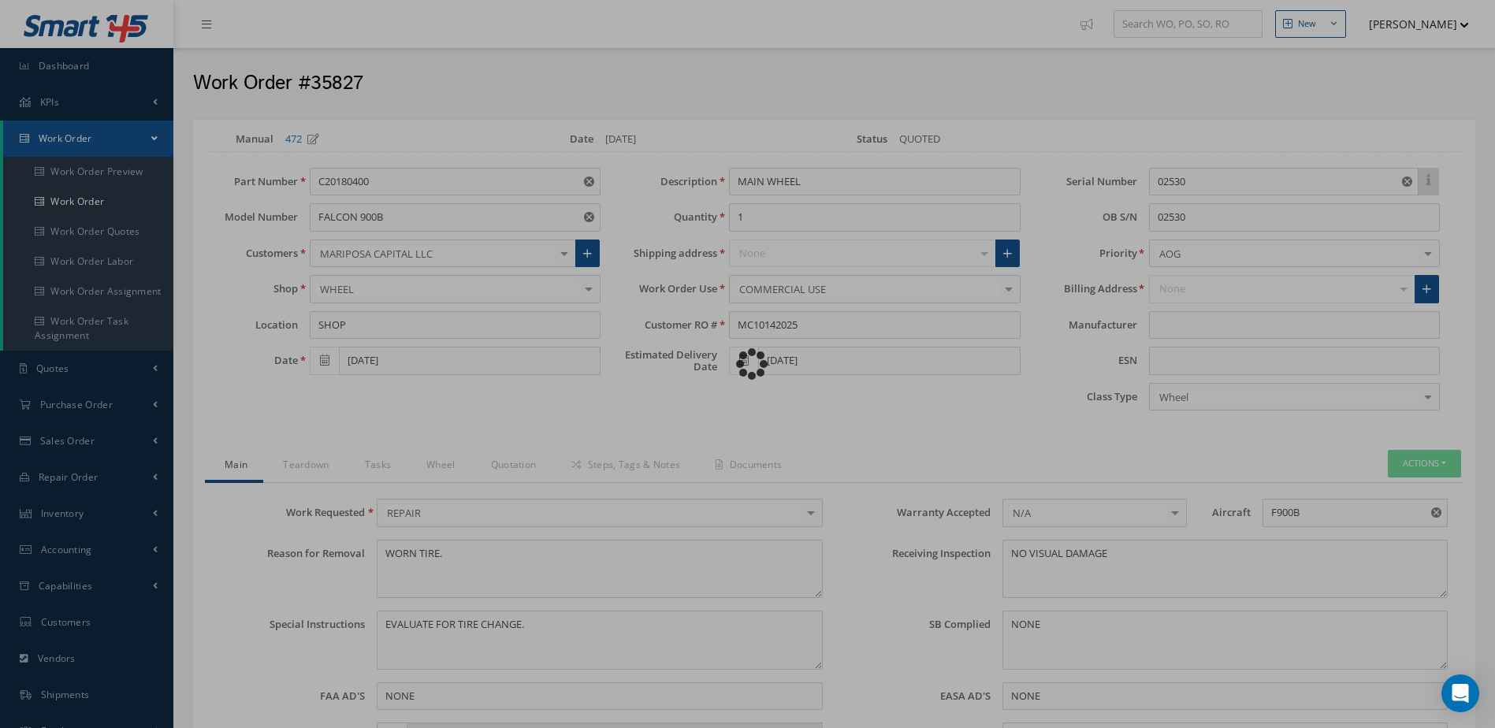
type input "."
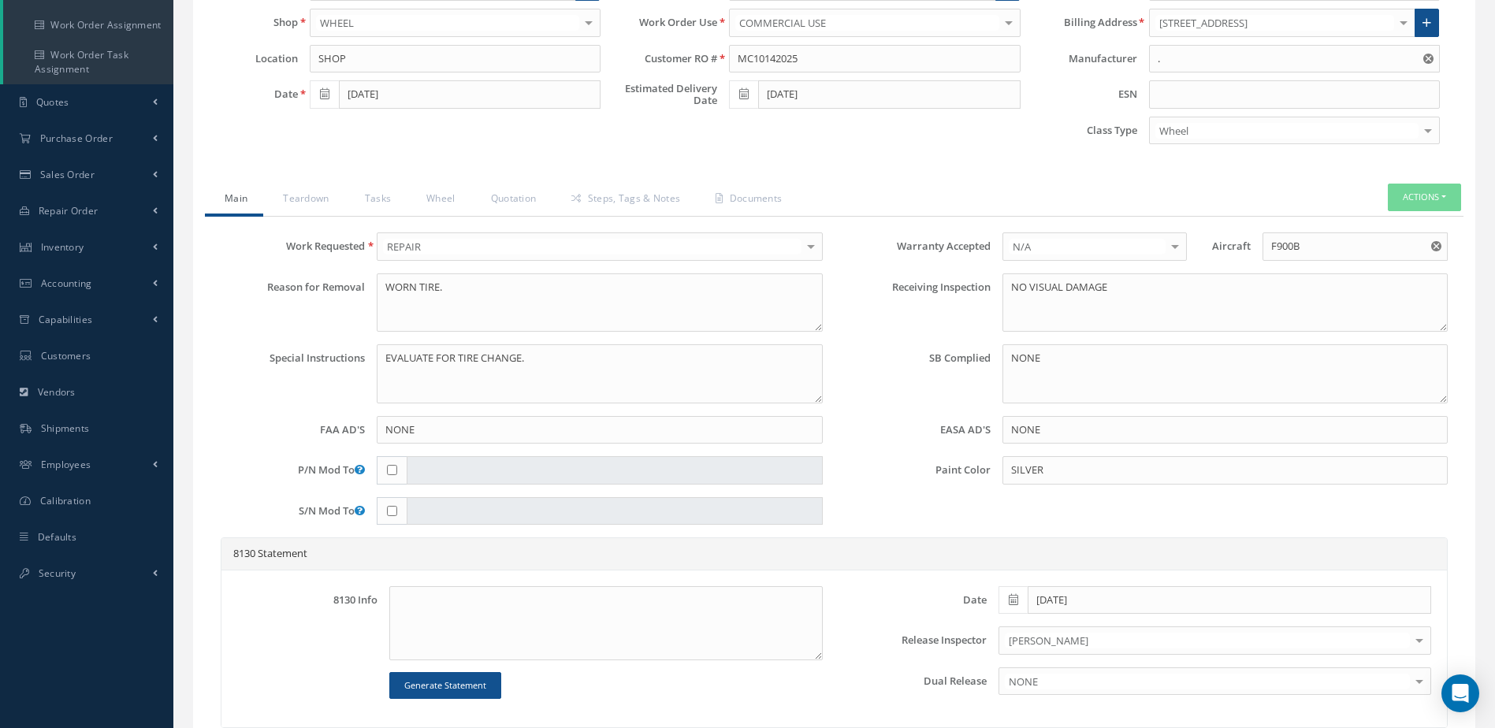
scroll to position [223, 0]
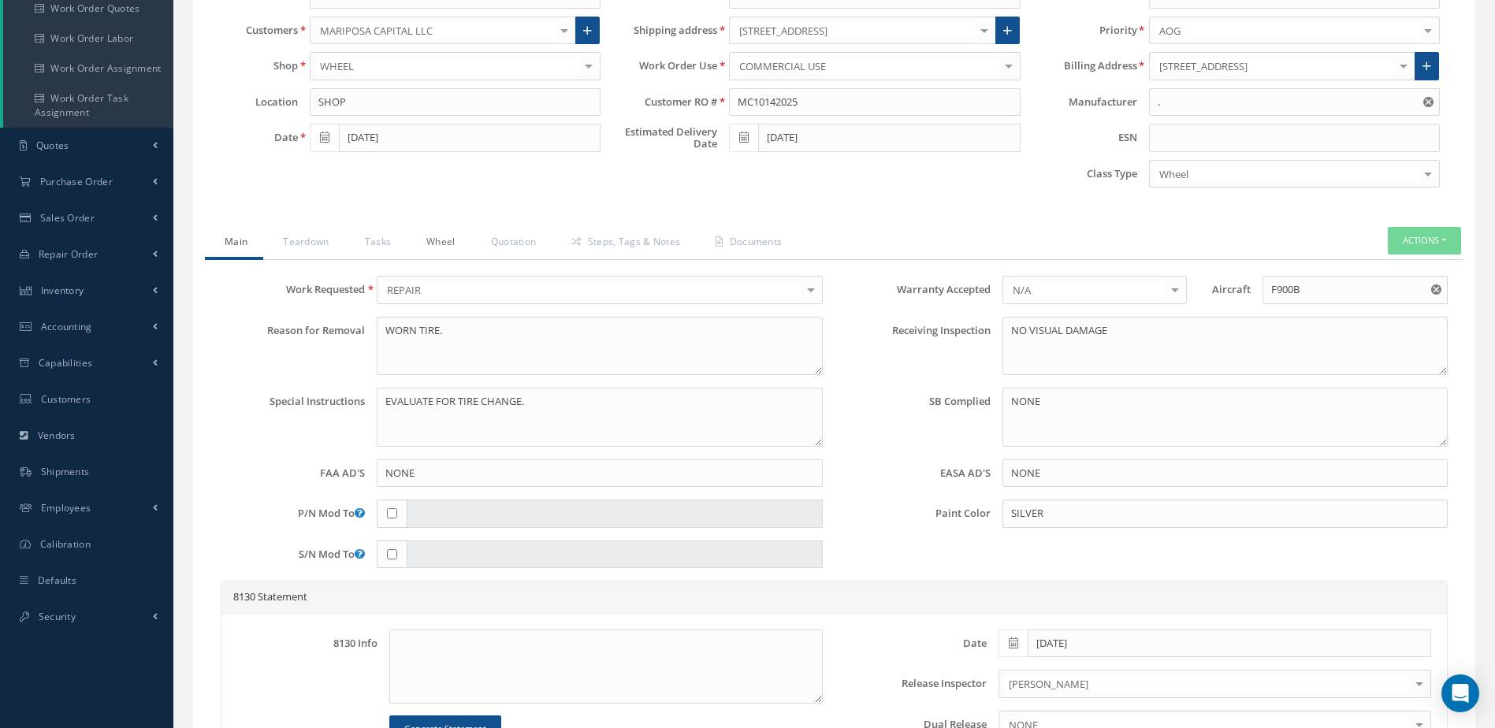
click at [444, 236] on link "Wheel" at bounding box center [439, 243] width 65 height 33
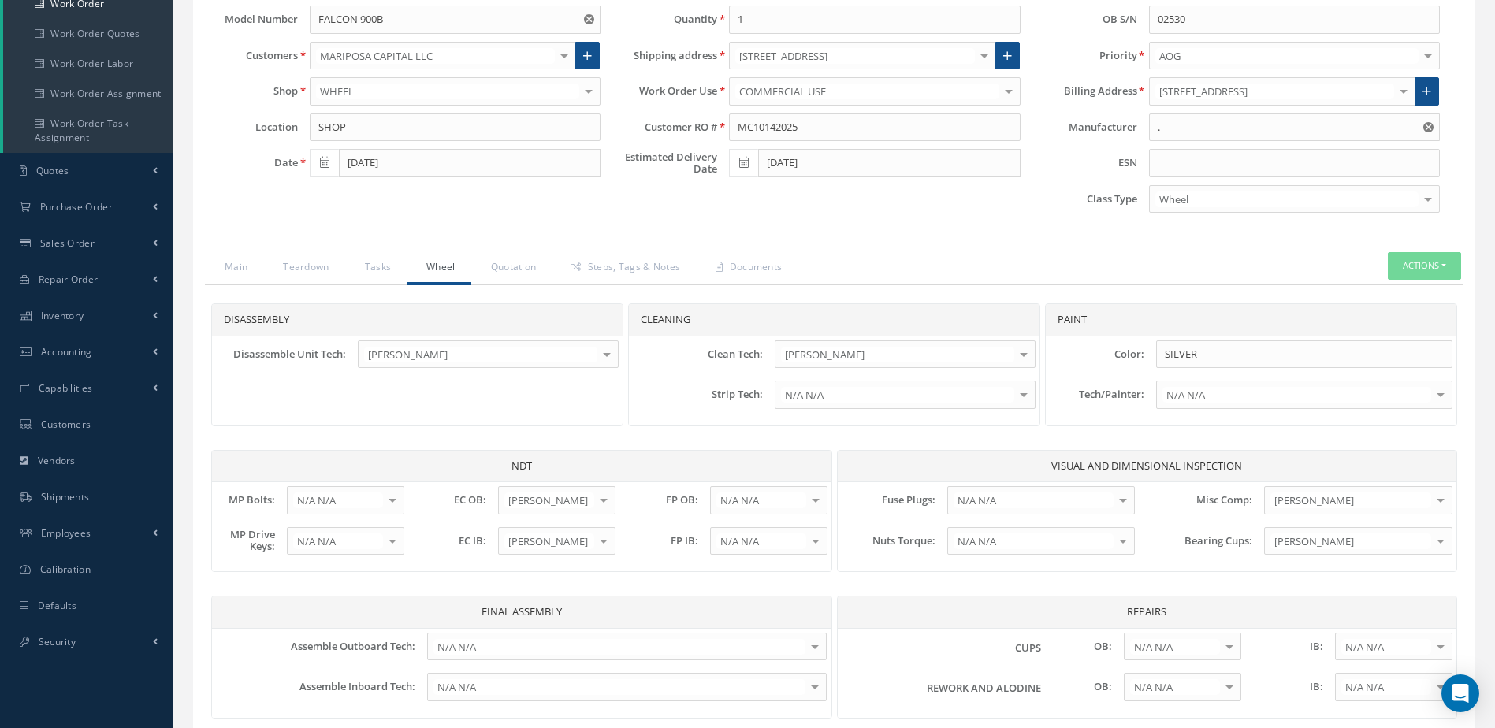
scroll to position [177, 0]
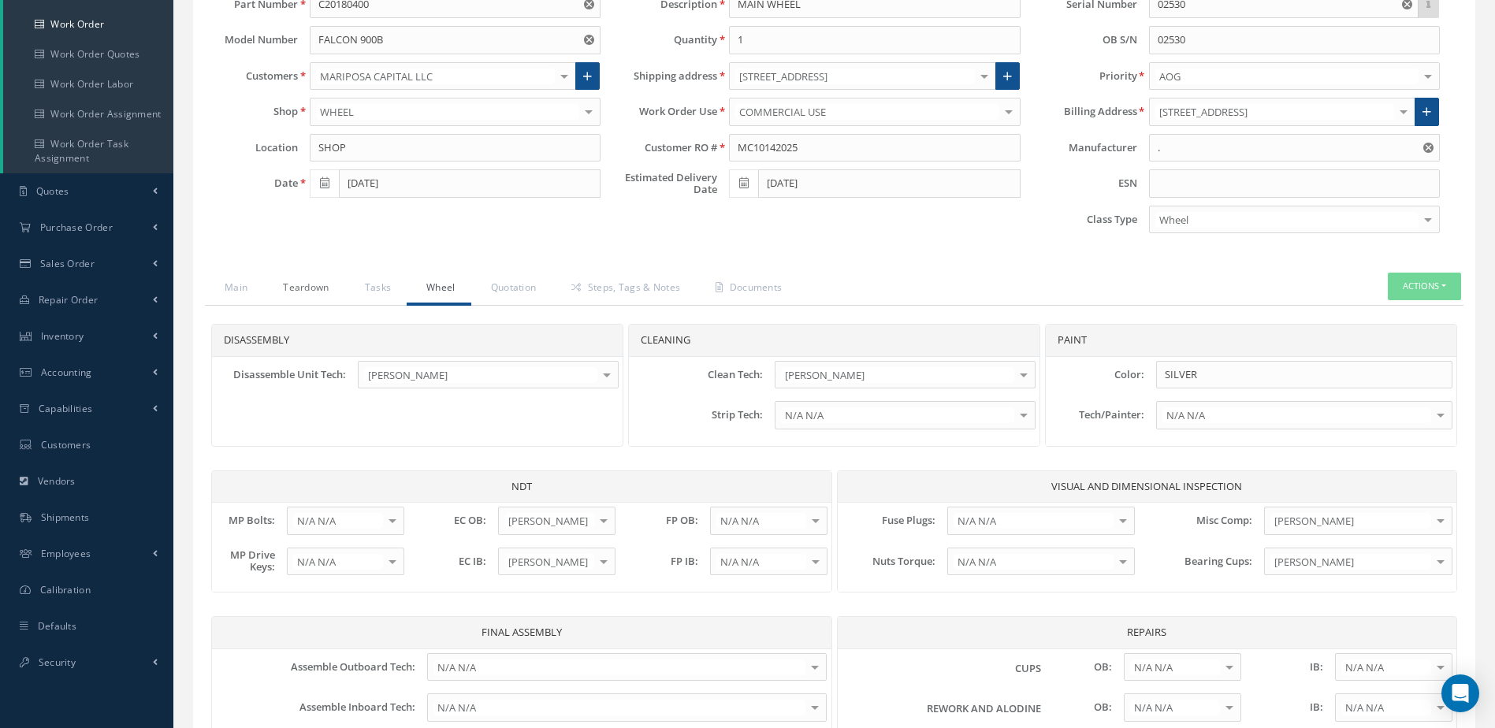
click at [319, 283] on link "Teardown" at bounding box center [303, 289] width 81 height 33
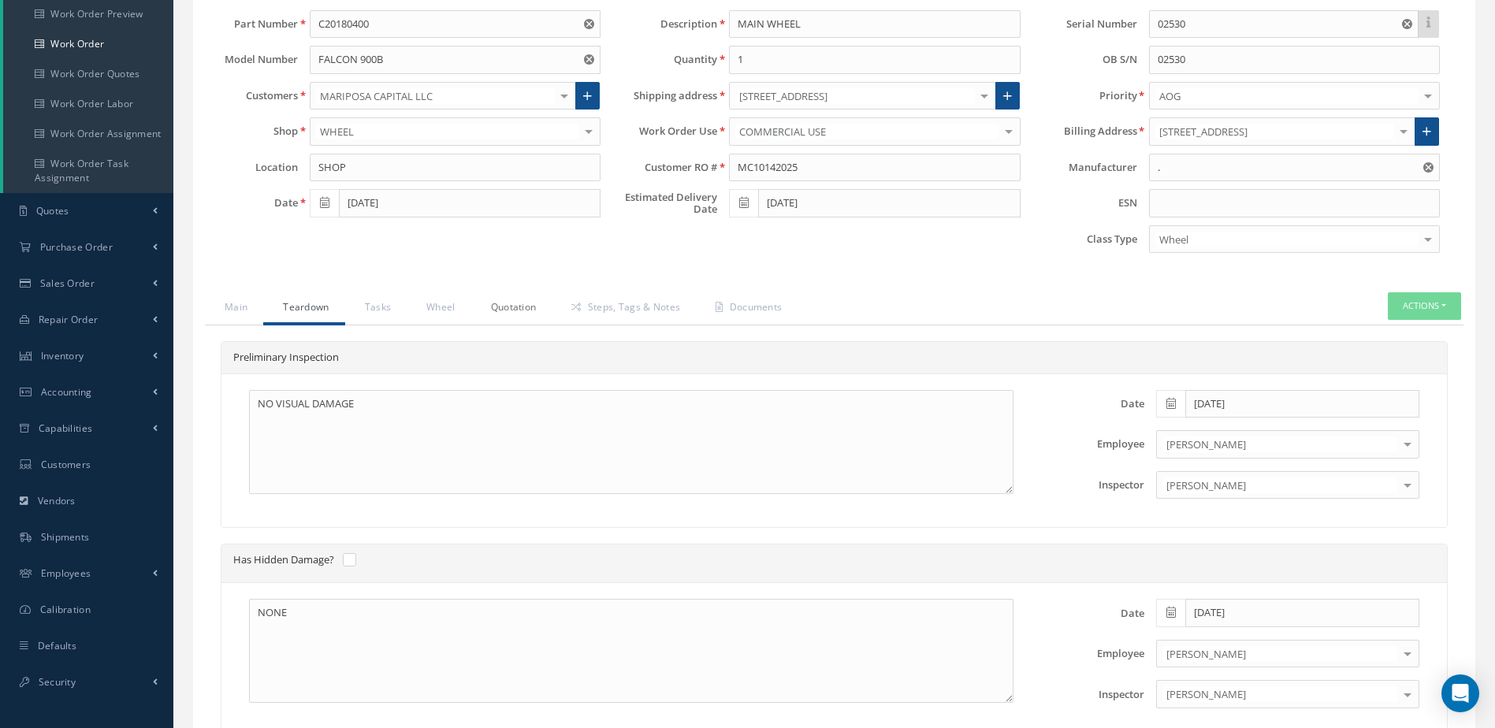
scroll to position [128, 0]
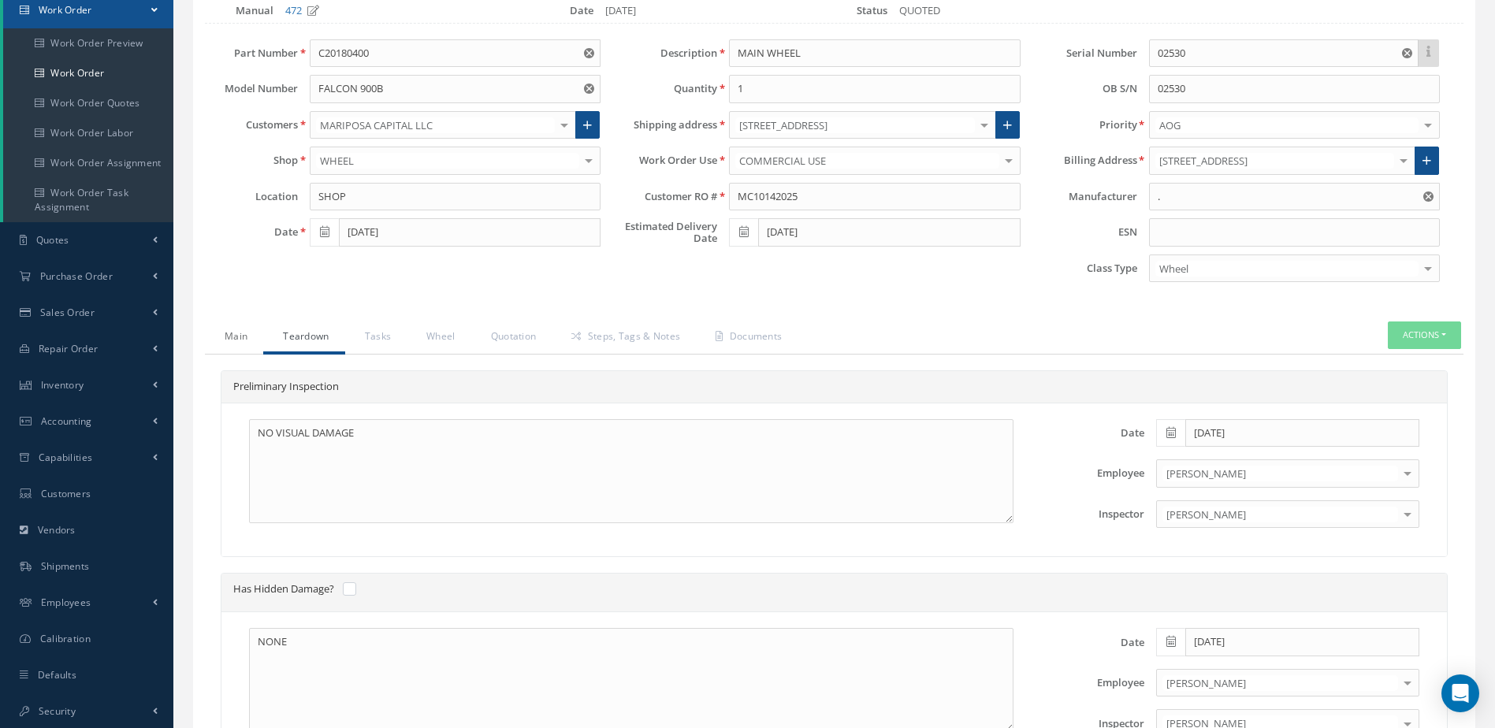
click at [247, 336] on link "Main" at bounding box center [234, 338] width 58 height 33
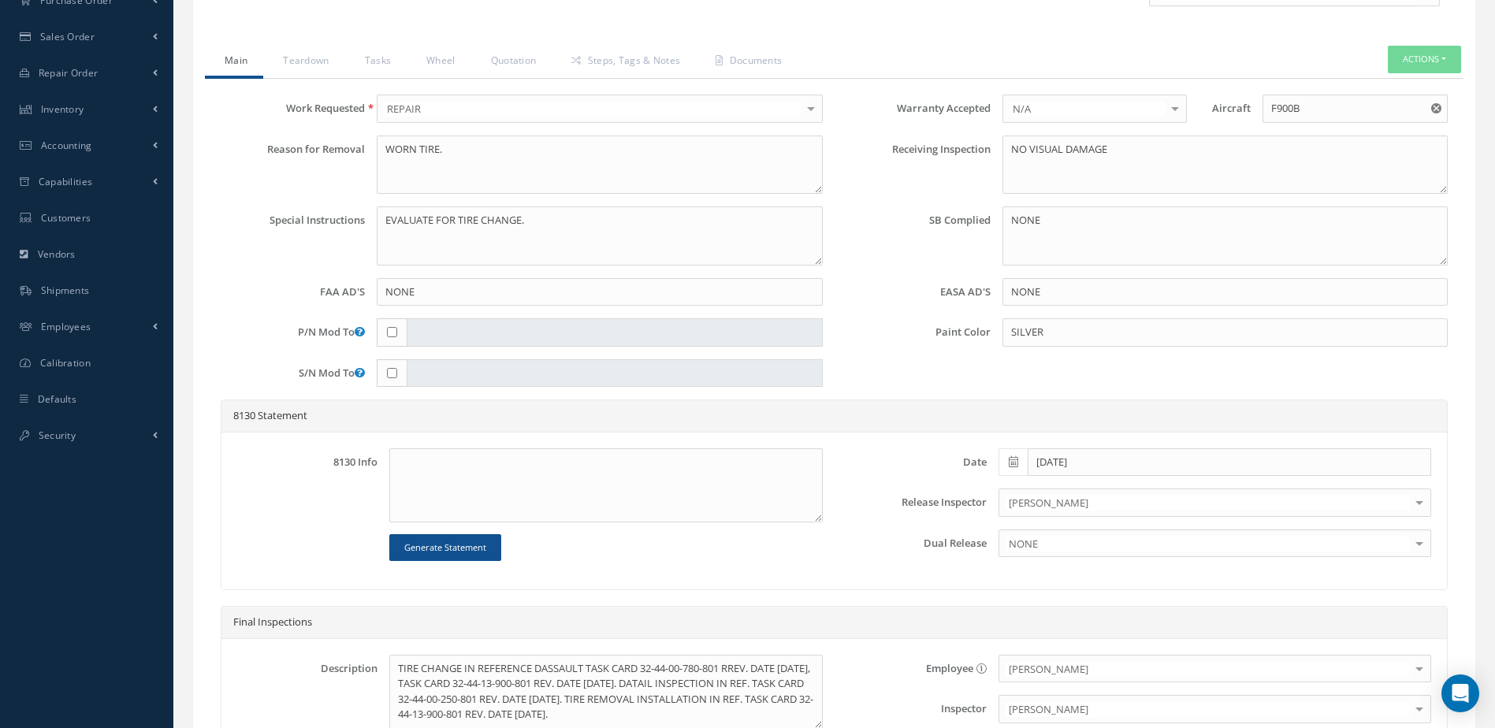
scroll to position [523, 0]
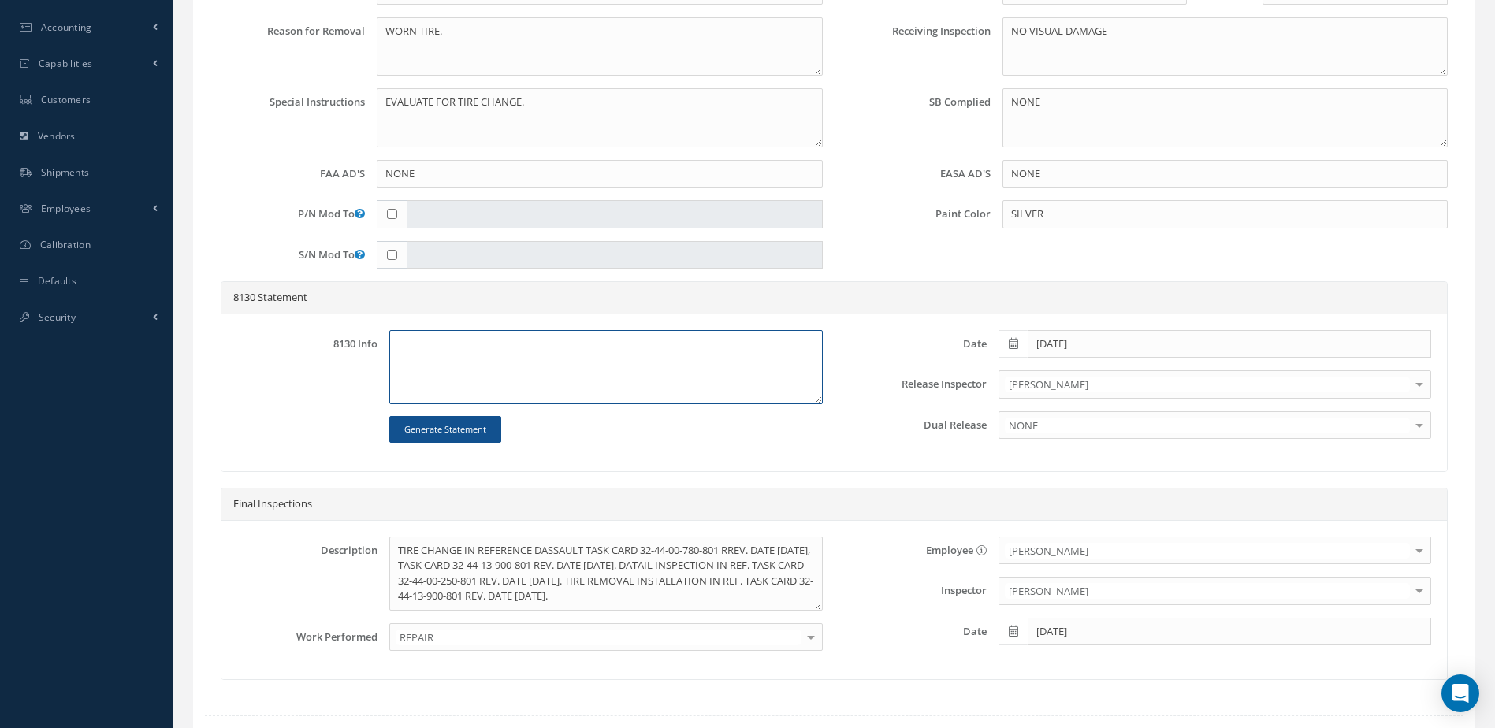
click at [587, 362] on textarea at bounding box center [605, 367] width 433 height 74
click at [481, 424] on button "Generate Statement" at bounding box center [445, 430] width 112 height 28
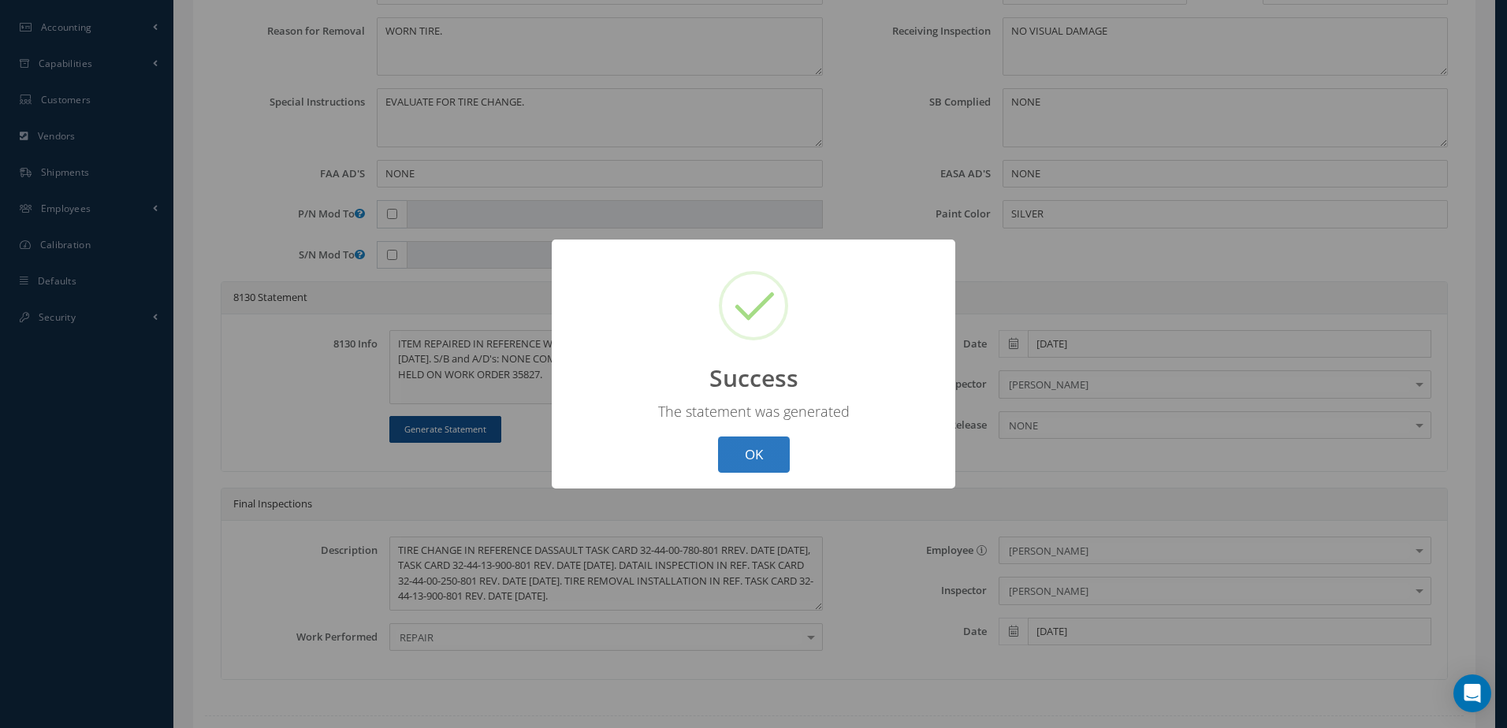
click at [749, 454] on button "OK" at bounding box center [754, 455] width 72 height 37
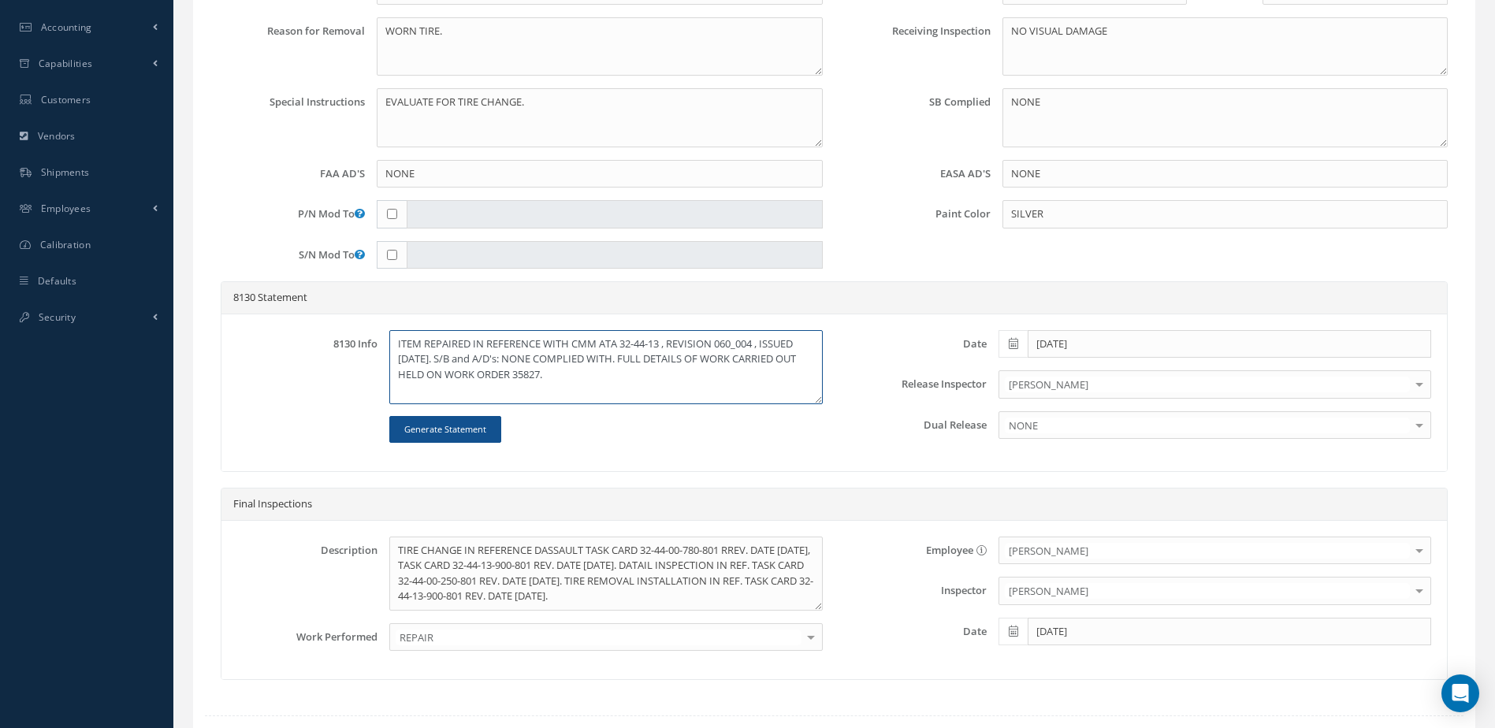
click at [572, 343] on textarea "ITEM REPAIRED IN REFERENCE WITH CMM ATA 32-44-13 , REVISION 060_004 , ISSUED [D…" at bounding box center [605, 367] width 433 height 74
drag, startPoint x: 574, startPoint y: 341, endPoint x: 802, endPoint y: 346, distance: 228.6
click at [802, 346] on textarea "ITEM REPAIRED IN REFERENCE WITH CMM ATA 32-44-13 , REVISION 060_004 , ISSUED [D…" at bounding box center [605, 367] width 433 height 74
drag, startPoint x: 570, startPoint y: 344, endPoint x: 638, endPoint y: 338, distance: 68.0
click at [638, 338] on textarea "ITEM REPAIRED IN REFERENCE WITH [DATE]. S/B and A/D's: NONE COMPLIED WITH. FULL…" at bounding box center [605, 367] width 433 height 74
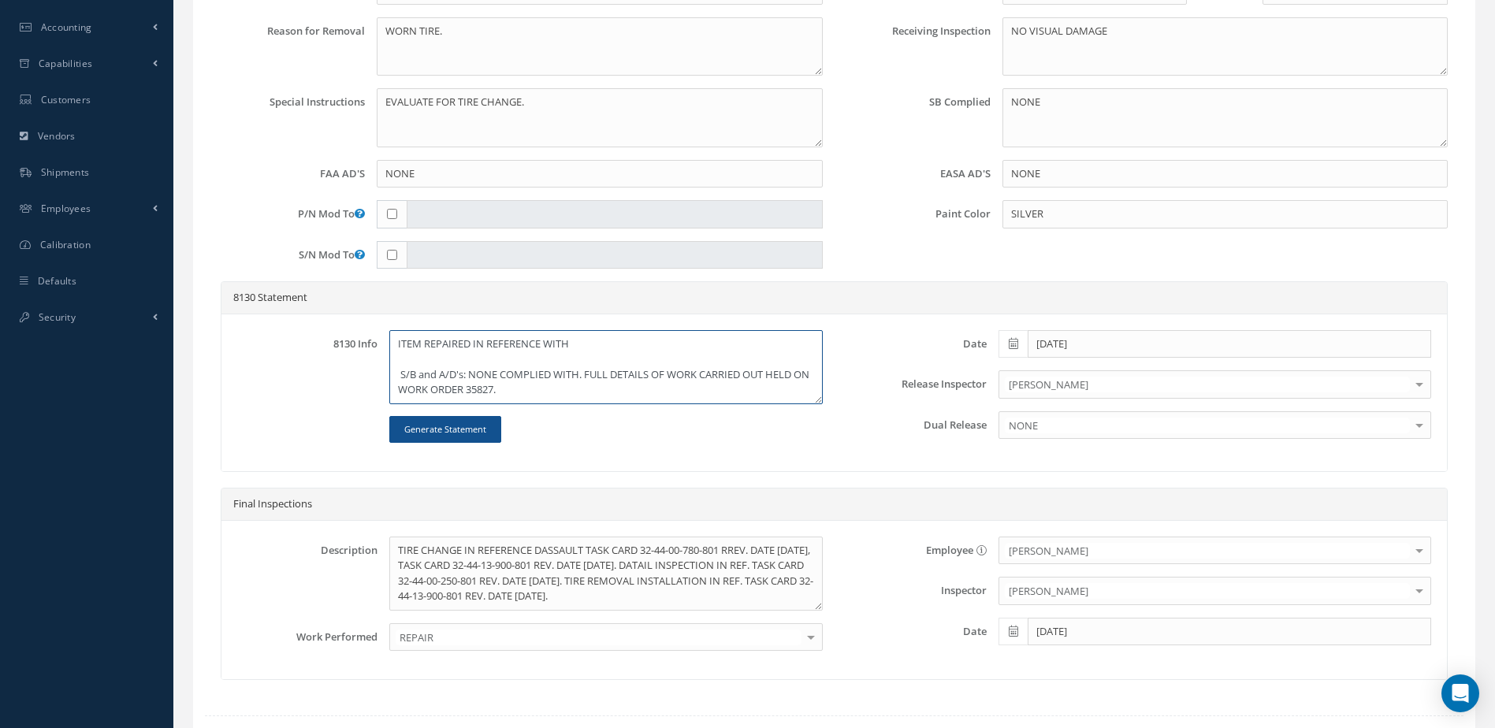
paste textarea "TIRE CHANGE IN REFERENCE DASSAULT TASK CARD 32-44-00-780-801 RREV. DATE [DATE],…"
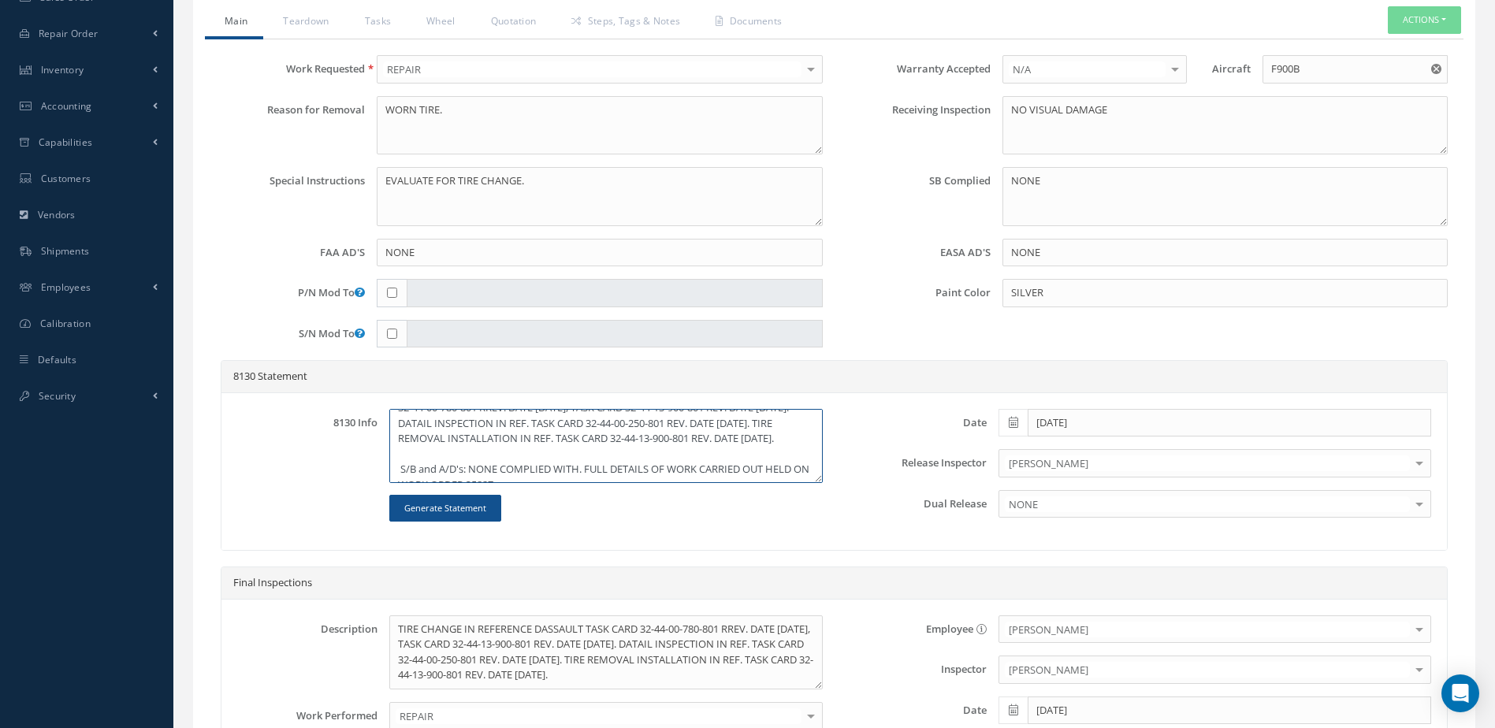
scroll to position [0, 0]
click at [706, 423] on textarea "ITEM REPAIRED IN REFERENCE WITH TIRE CHANGE IN REFERENCE DASSAULT TASK CARD 32-…" at bounding box center [605, 446] width 433 height 74
click at [776, 431] on textarea "ITEM REPAIRED IN REFERENCE WITH DASSAULT TASK CARD 32-44-00-780-801 RREV. DATE …" at bounding box center [605, 446] width 433 height 74
drag, startPoint x: 772, startPoint y: 422, endPoint x: 775, endPoint y: 446, distance: 23.9
click at [772, 427] on textarea "ITEM REPAIRED IN REFERENCE WITH DASSAULT TASK CARD 32-44-00-780-801 RREV. DATE …" at bounding box center [605, 446] width 433 height 74
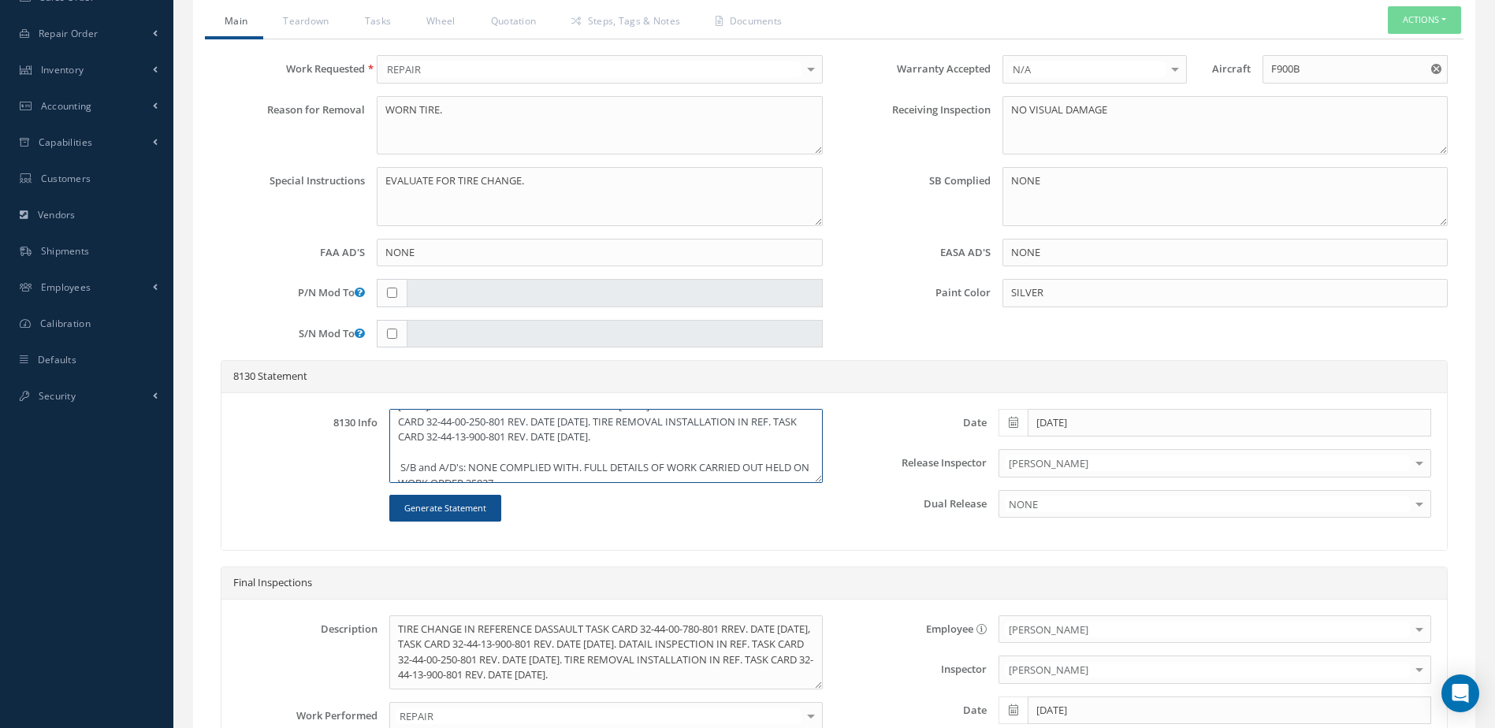
scroll to position [61, 0]
click at [441, 426] on textarea "ITEM REPAIRED IN REFERENCE WITH DASSAULT TASK CARD 32-44-00-780-801 REV. DATE […" at bounding box center [605, 446] width 433 height 74
click at [418, 456] on textarea "ITEM REPAIRED IN REFERENCE WITH DASSAULT TASK CARD 32-44-00-780-801 REV. DATE […" at bounding box center [605, 446] width 433 height 74
click at [419, 452] on textarea "ITEM REPAIRED IN REFERENCE WITH DASSAULT TASK CARD 32-44-00-780-801 REV. DATE […" at bounding box center [605, 446] width 433 height 74
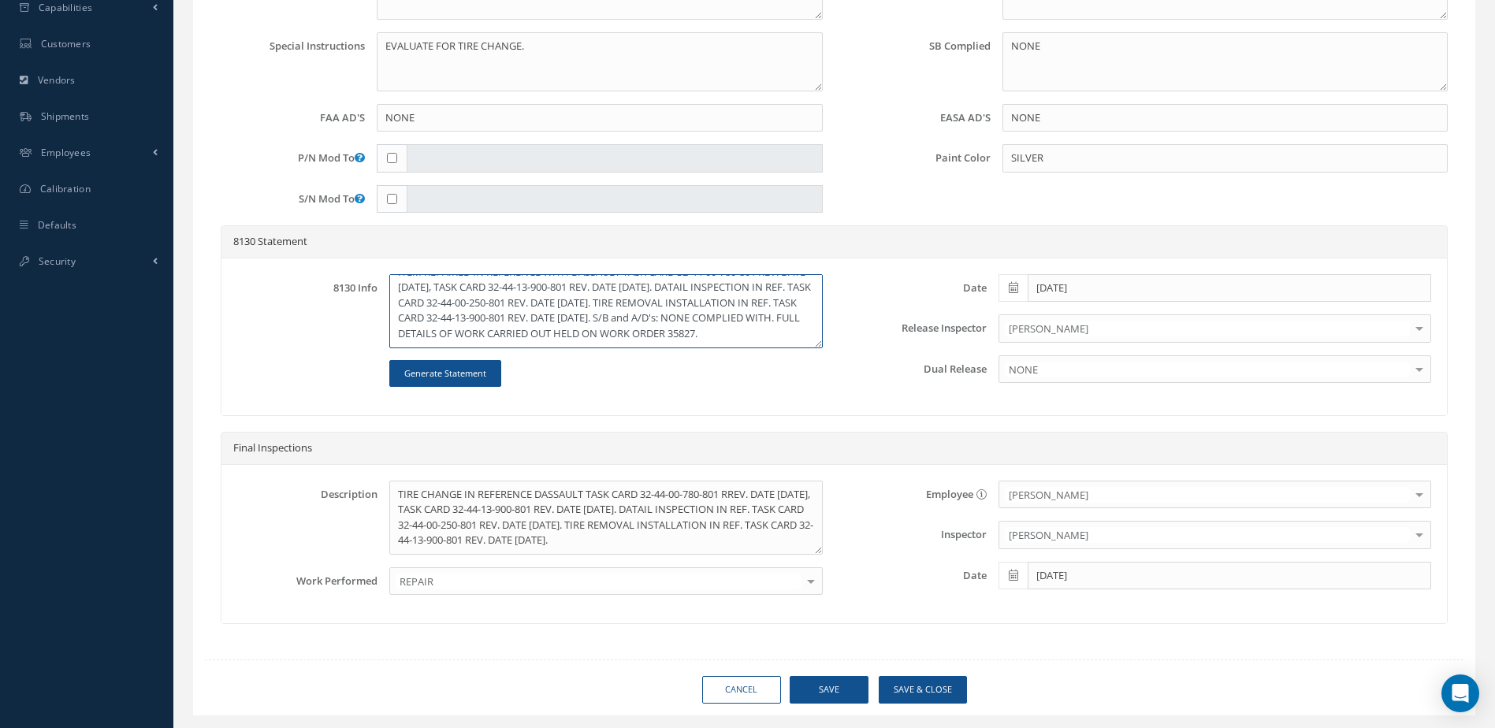
scroll to position [617, 0]
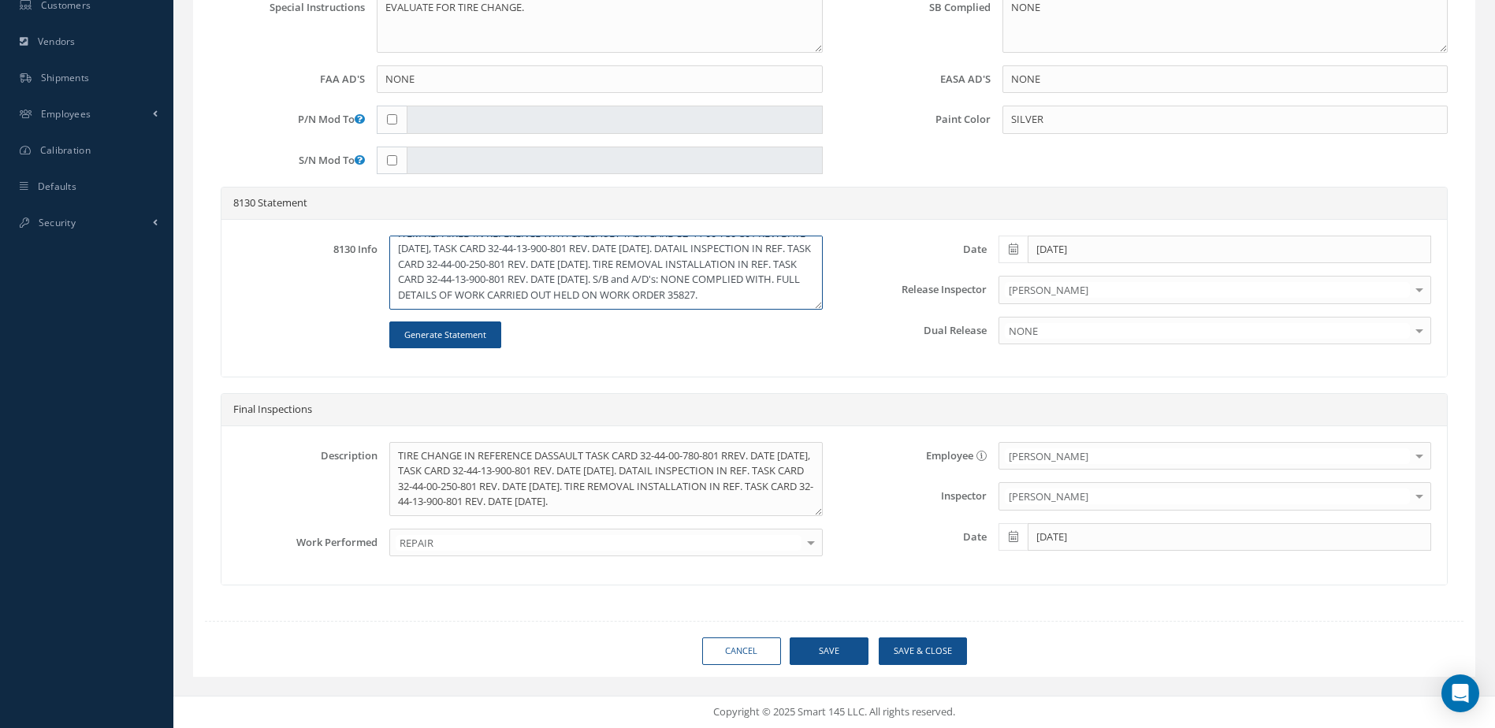
type textarea "ITEM REPAIRED IN REFERENCE WITH DASSAULT TASK CARD 32-44-00-780-801 REV. DATE […"
click at [855, 646] on button "Save" at bounding box center [829, 652] width 79 height 28
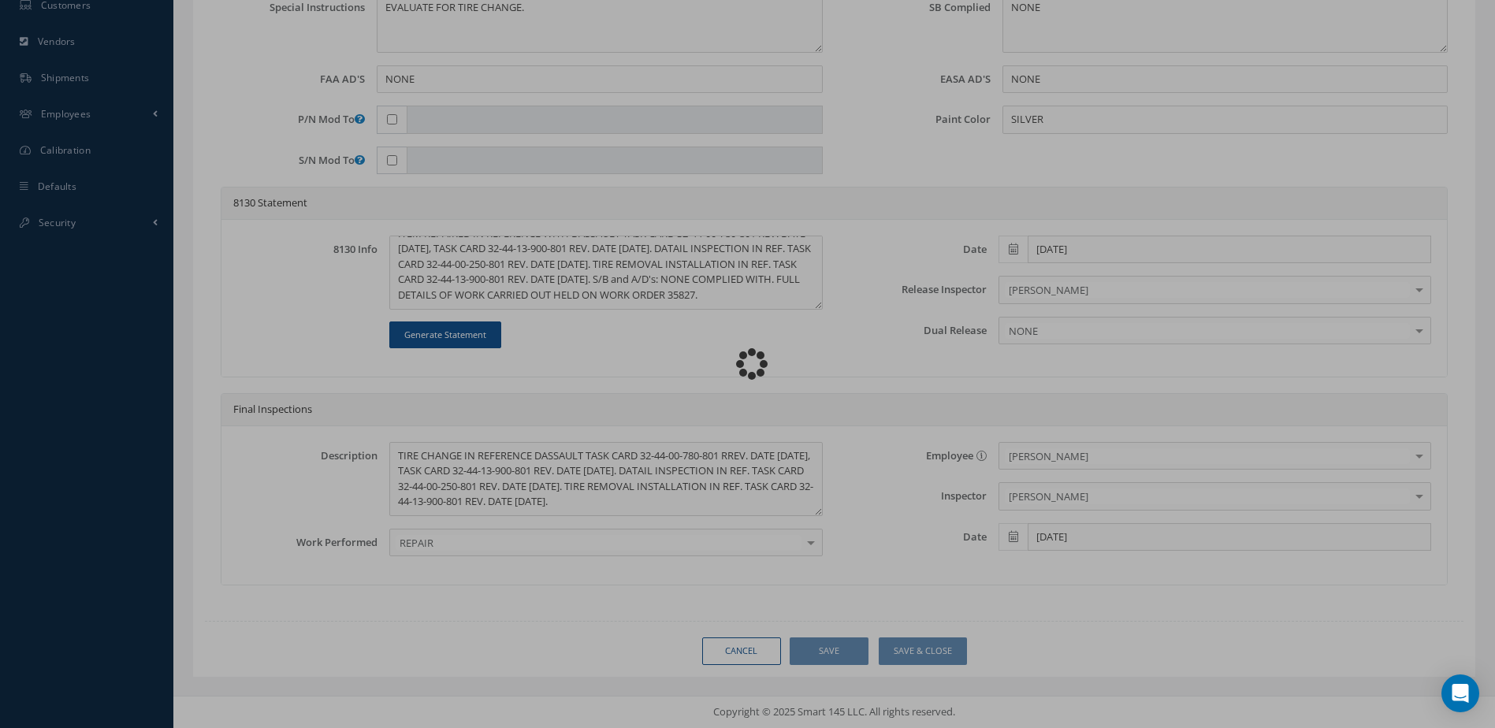
type input "."
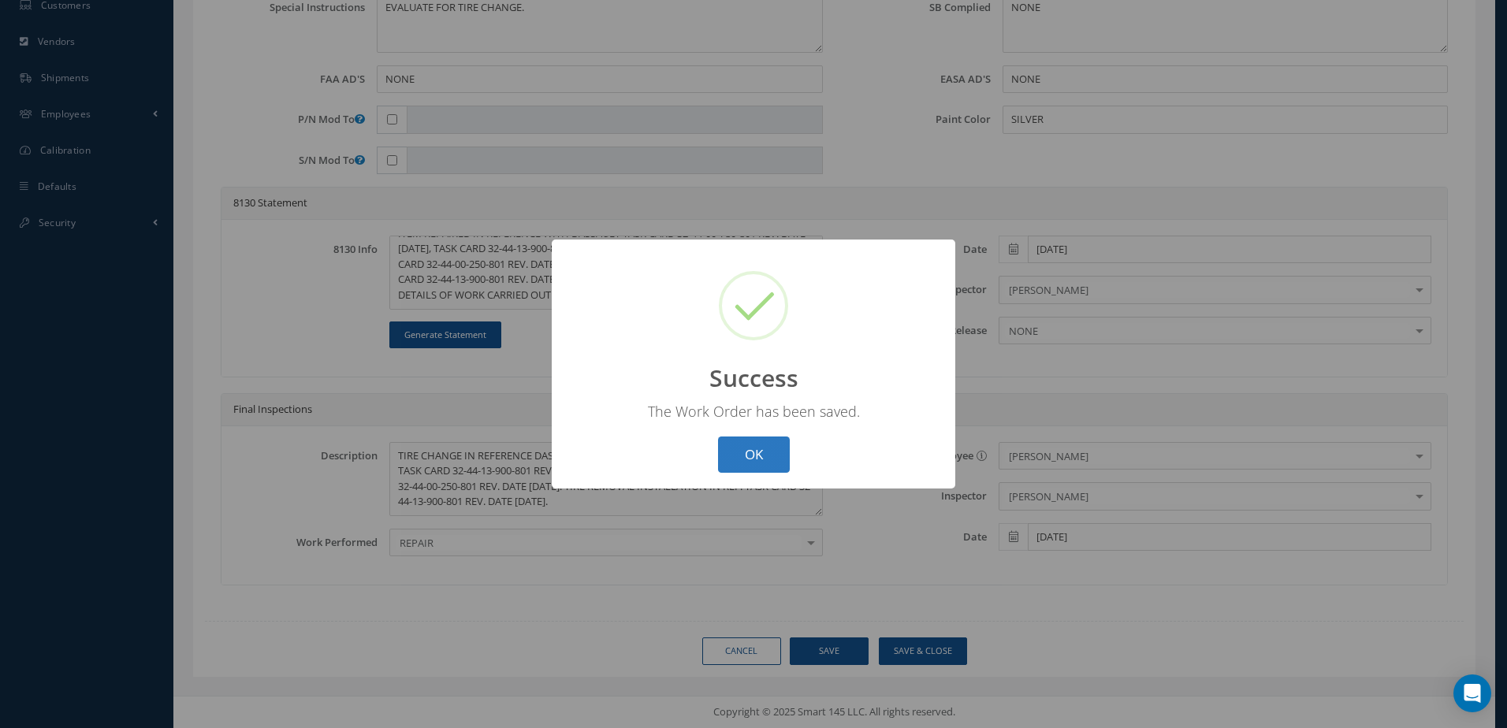
click at [772, 451] on button "OK" at bounding box center [754, 455] width 72 height 37
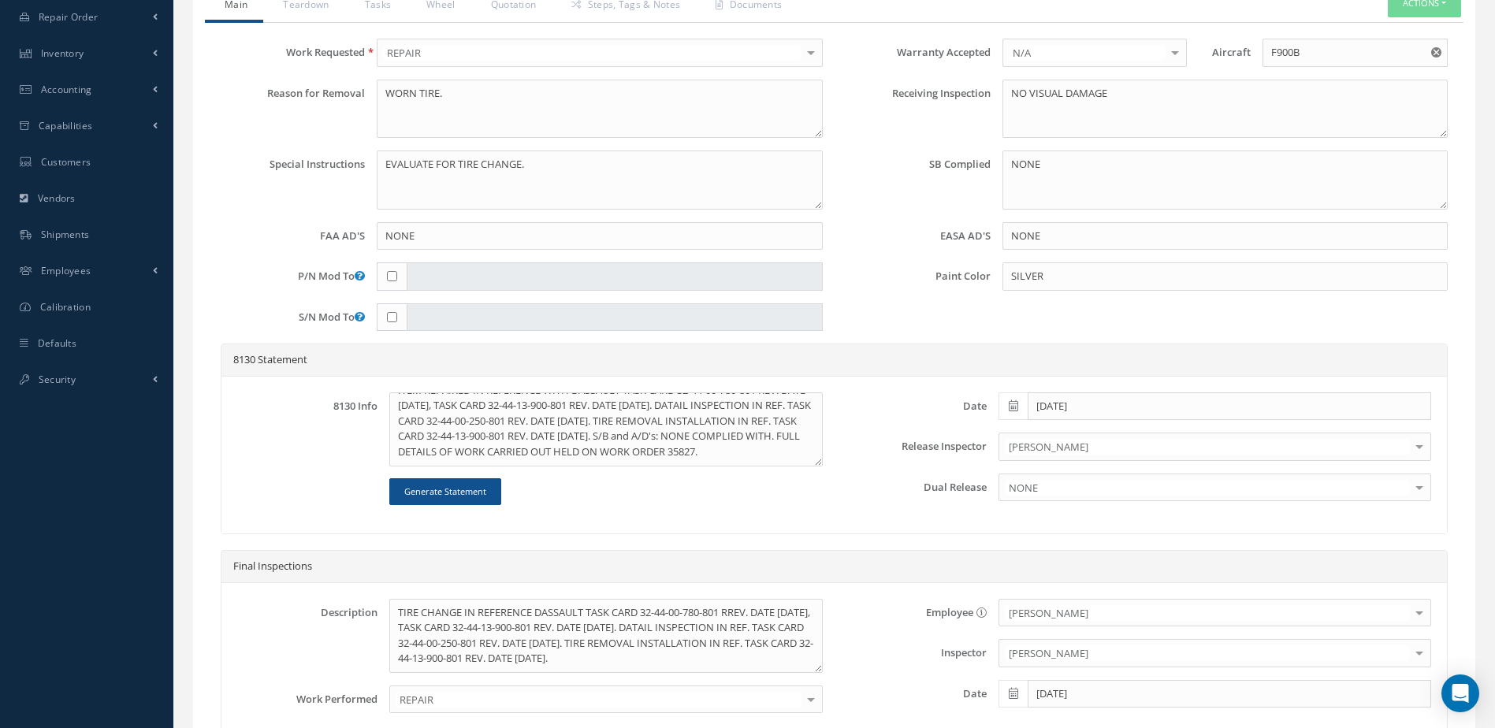
scroll to position [394, 0]
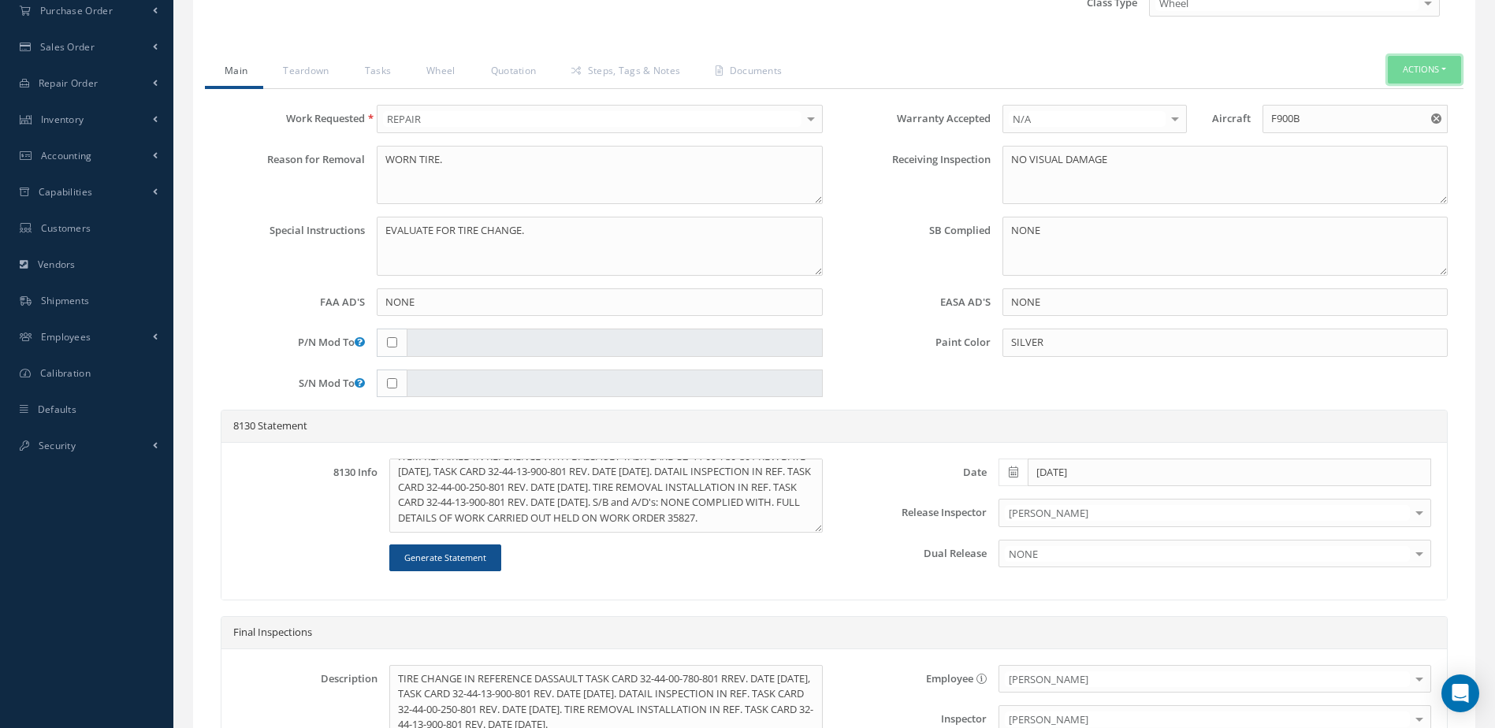
click at [1429, 66] on button "Actions" at bounding box center [1424, 70] width 73 height 28
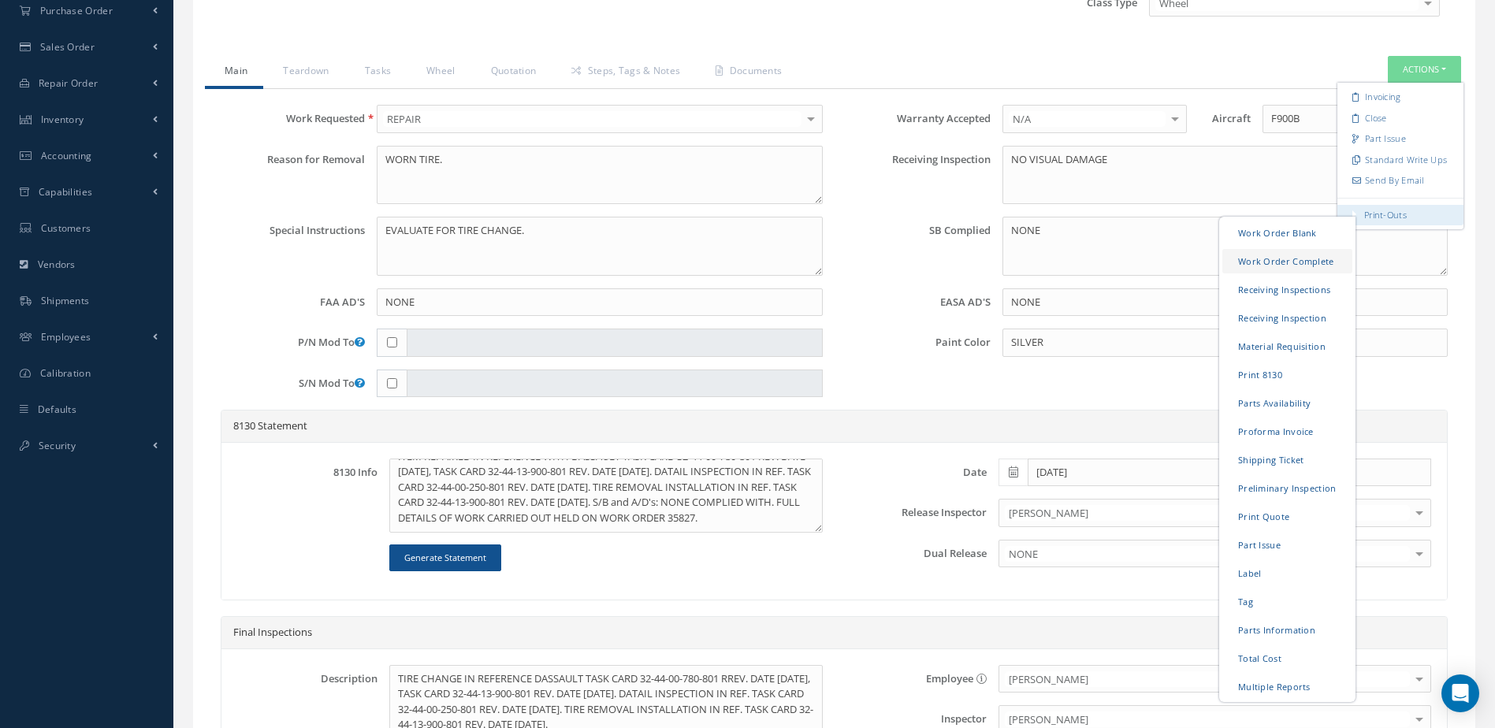
click at [1286, 262] on link "Work Order Complete" at bounding box center [1287, 261] width 130 height 24
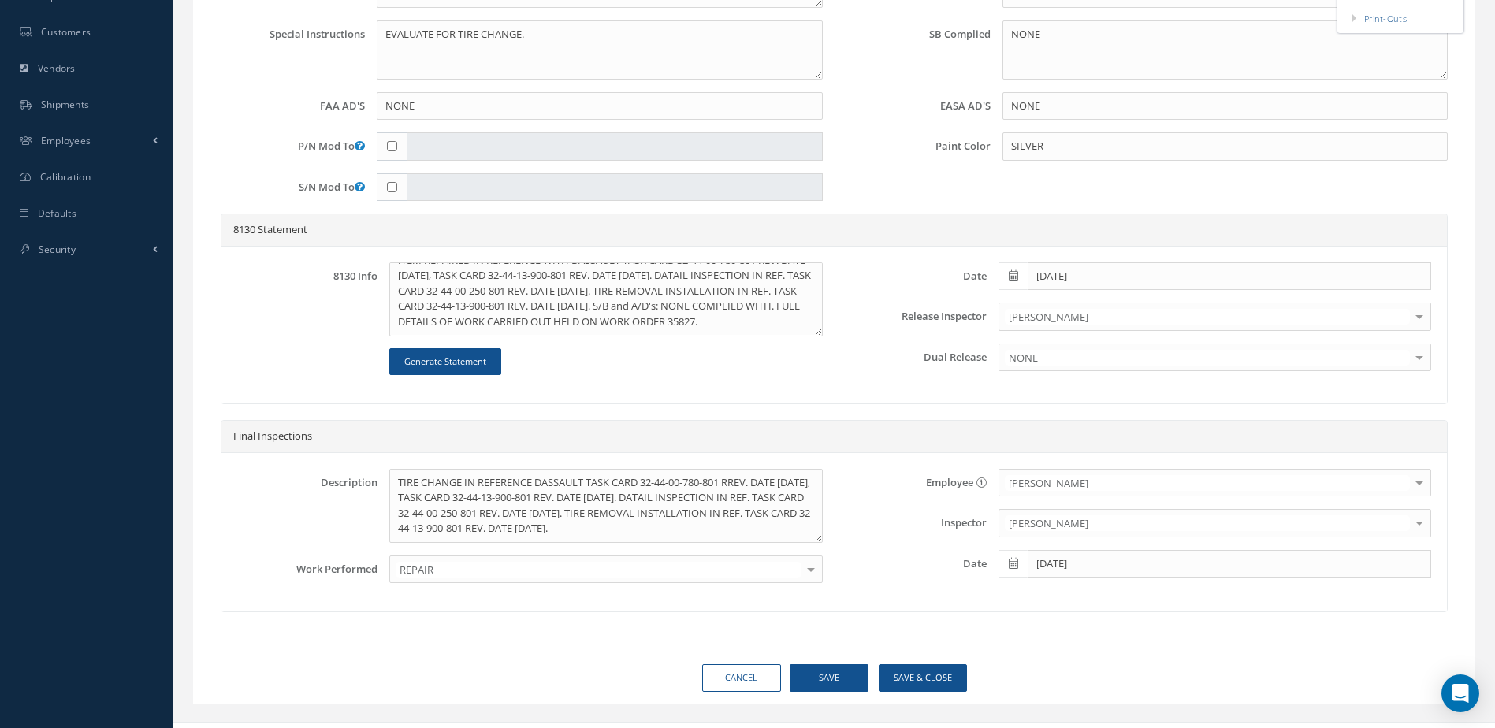
scroll to position [617, 0]
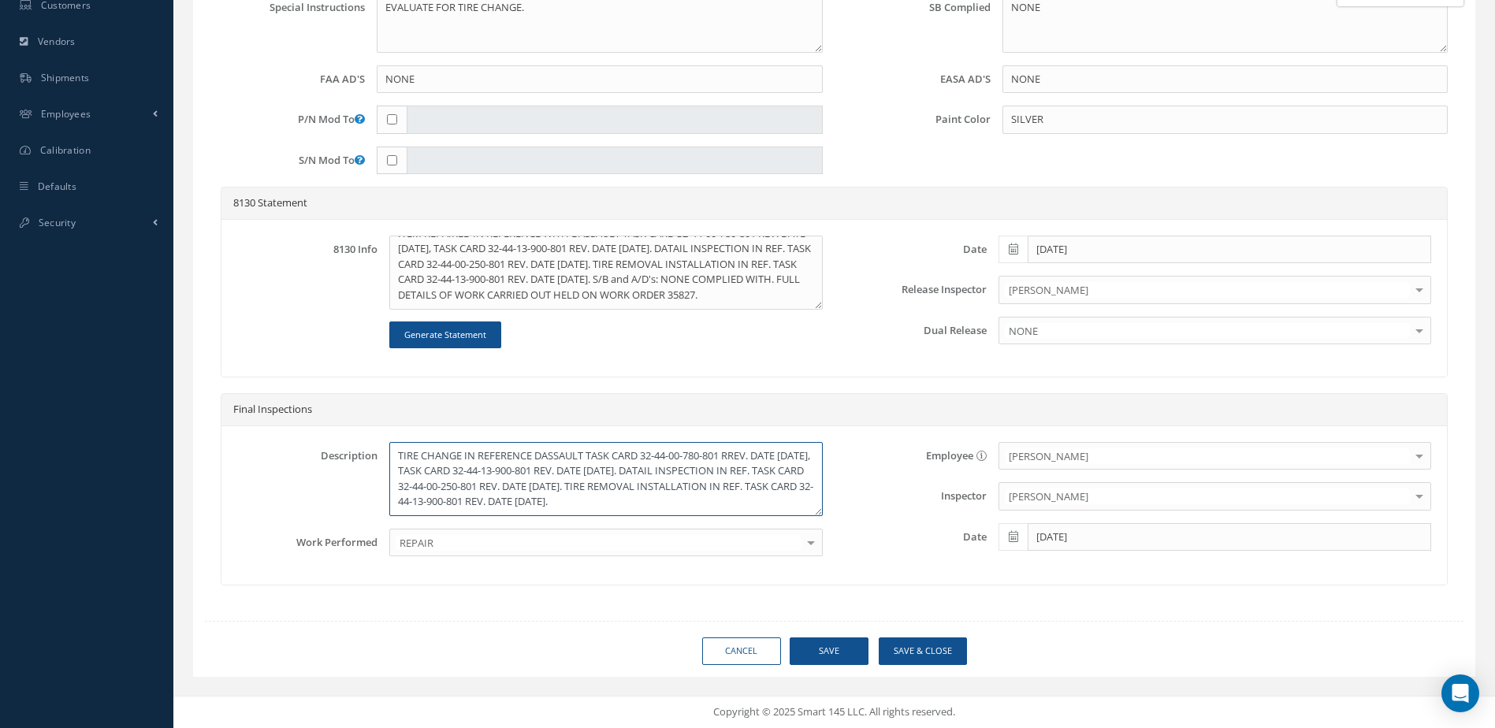
click at [493, 455] on textarea "TIRE CHANGE IN REFERENCE DASSAULT TASK CARD 32-44-00-780-801 RREV. DATE [DATE],…" at bounding box center [605, 479] width 433 height 74
click at [497, 463] on textarea "TIRE CHANGE IN REFERENCE DASSAULT TASK CARD 32-44-00-780-801 RREV. DATE [DATE],…" at bounding box center [605, 479] width 433 height 74
drag, startPoint x: 499, startPoint y: 449, endPoint x: 501, endPoint y: 482, distance: 33.2
click at [499, 452] on textarea "TIRE CHANGE IN REFERENCE DASSAULT TASK CARD 32-44-00-780-801 RREV. DATE [DATE],…" at bounding box center [605, 479] width 433 height 74
click at [511, 530] on div "REPAIR" at bounding box center [605, 543] width 433 height 28
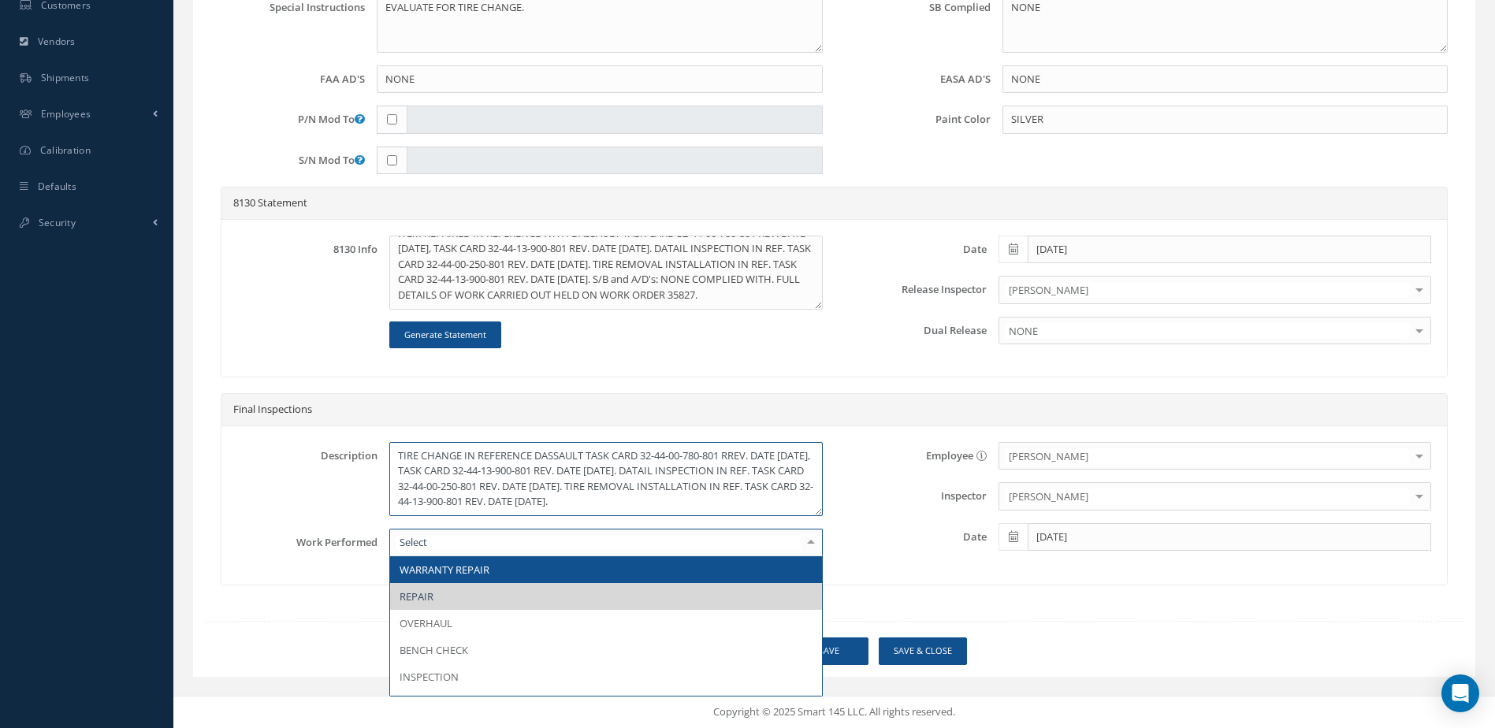
click at [496, 455] on textarea "TIRE CHANGE IN REFERENCE DASSAULT TASK CARD 32-44-00-780-801 RREV. DATE [DATE],…" at bounding box center [605, 479] width 433 height 74
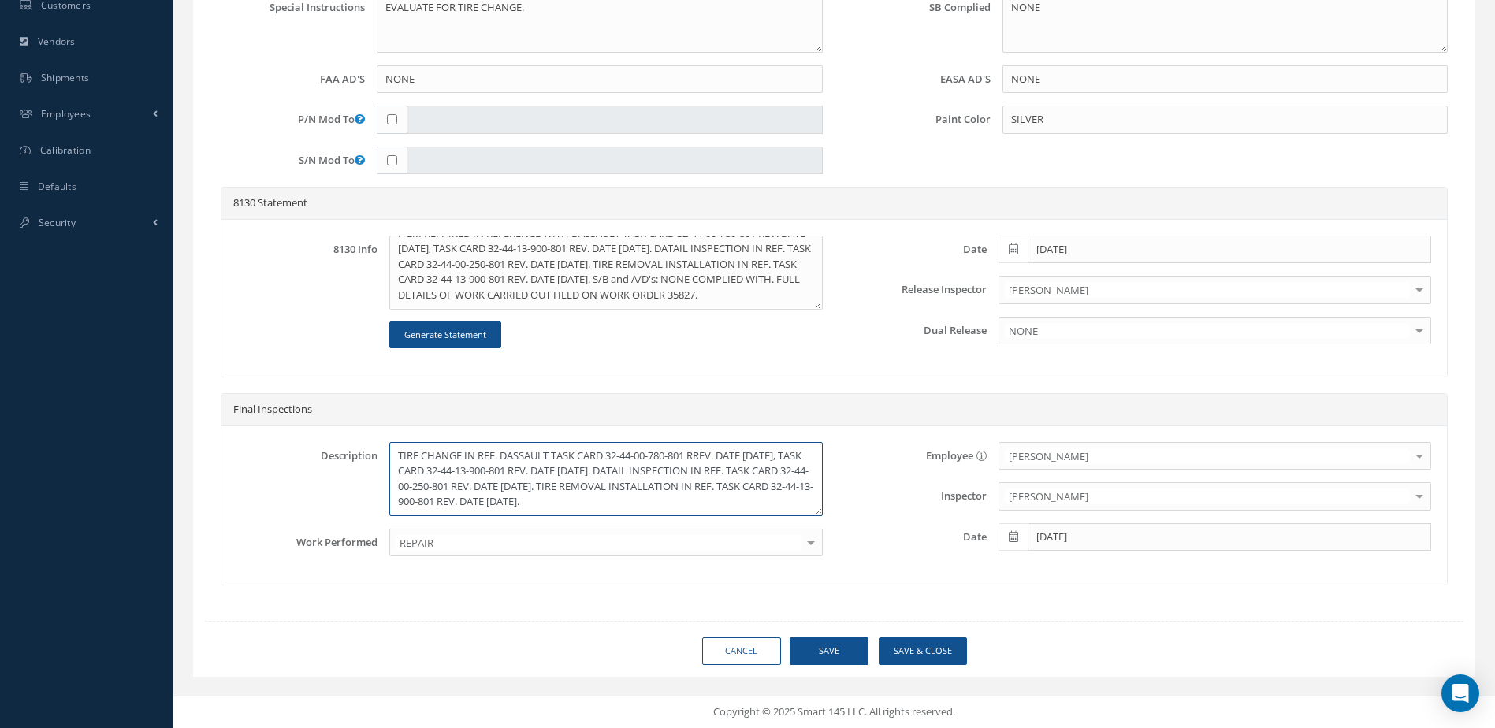
drag, startPoint x: 702, startPoint y: 451, endPoint x: 701, endPoint y: 509, distance: 58.3
click at [701, 455] on textarea "TIRE CHANGE IN REF. DASSAULT TASK CARD 32-44-00-780-801 RREV. DATE [DATE], TASK…" at bounding box center [605, 479] width 433 height 74
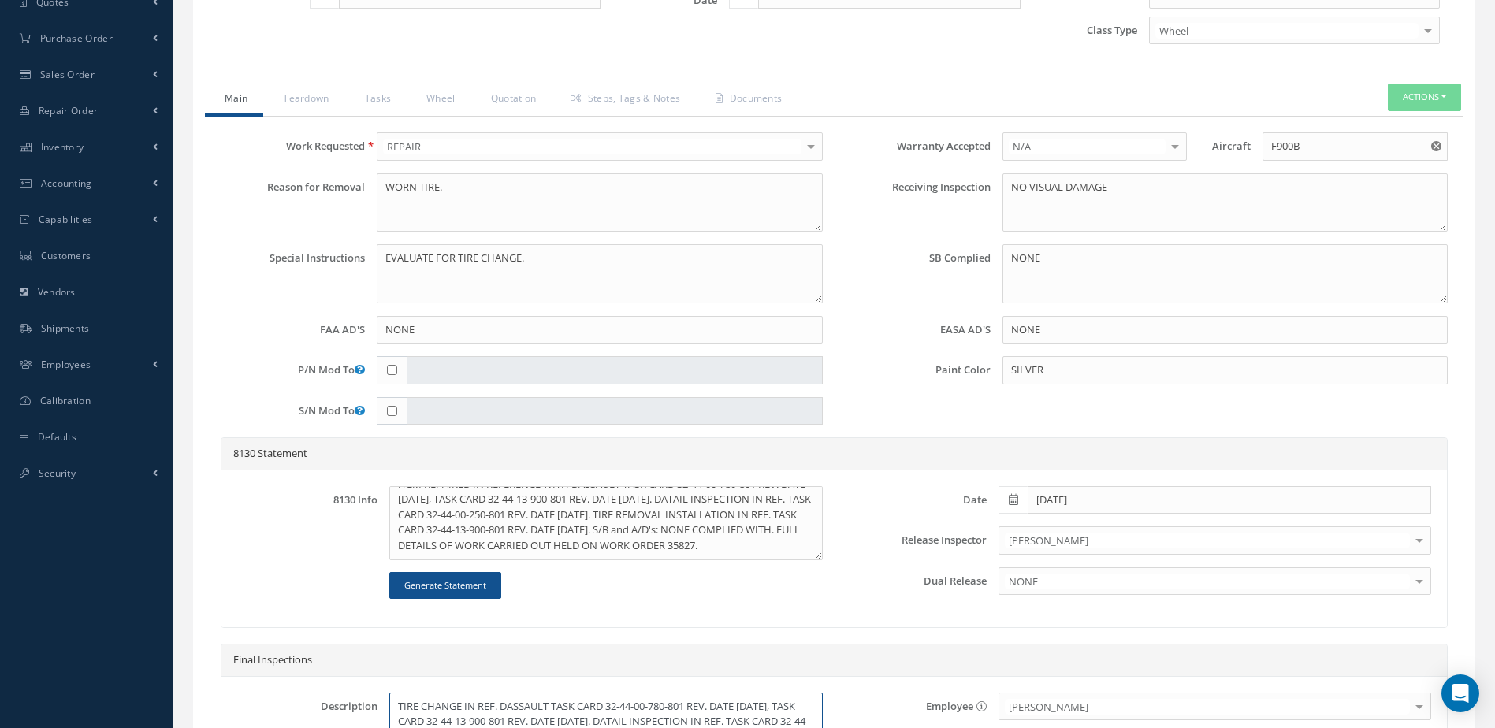
scroll to position [302, 0]
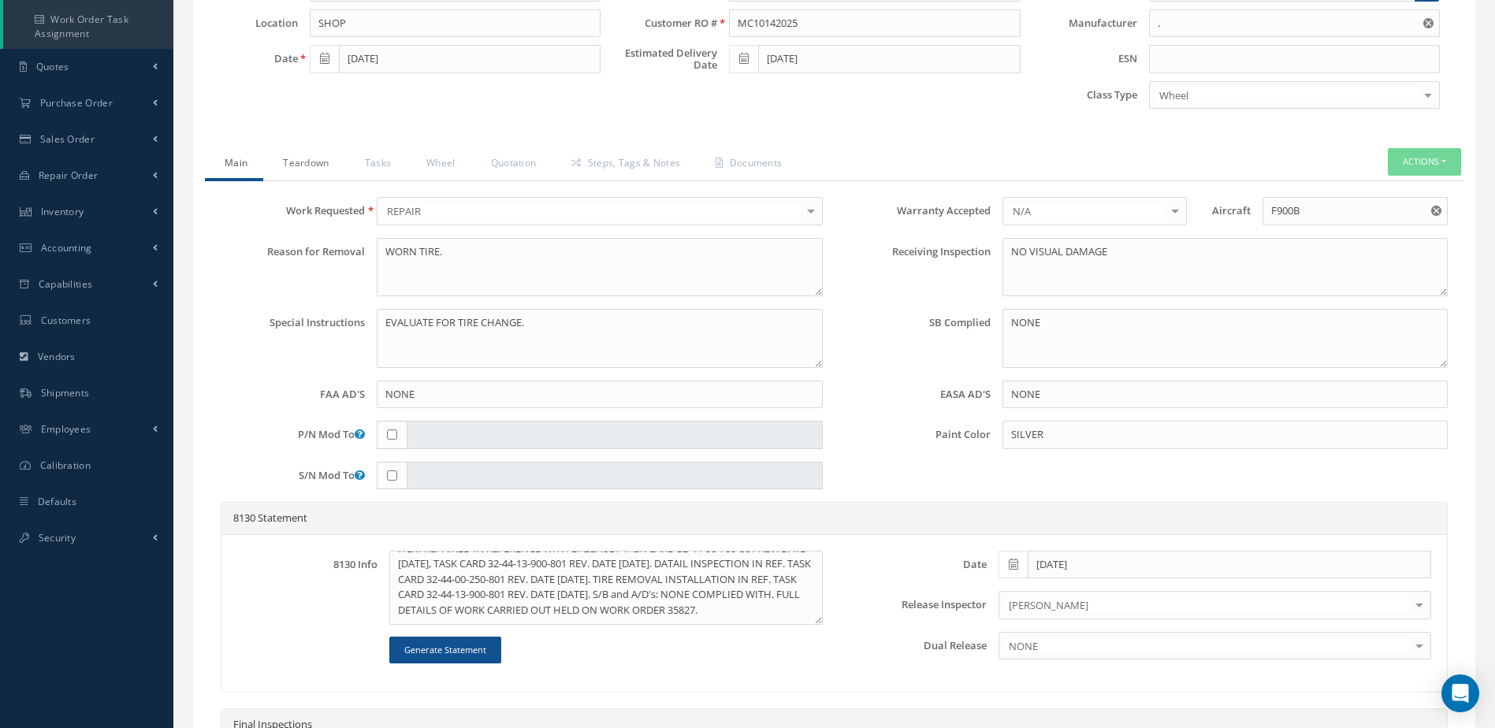
type textarea "TIRE CHANGE IN REF. DASSAULT TASK CARD 32-44-00-780-801 REV. DATE [DATE], TASK …"
click at [307, 163] on link "Teardown" at bounding box center [303, 164] width 81 height 33
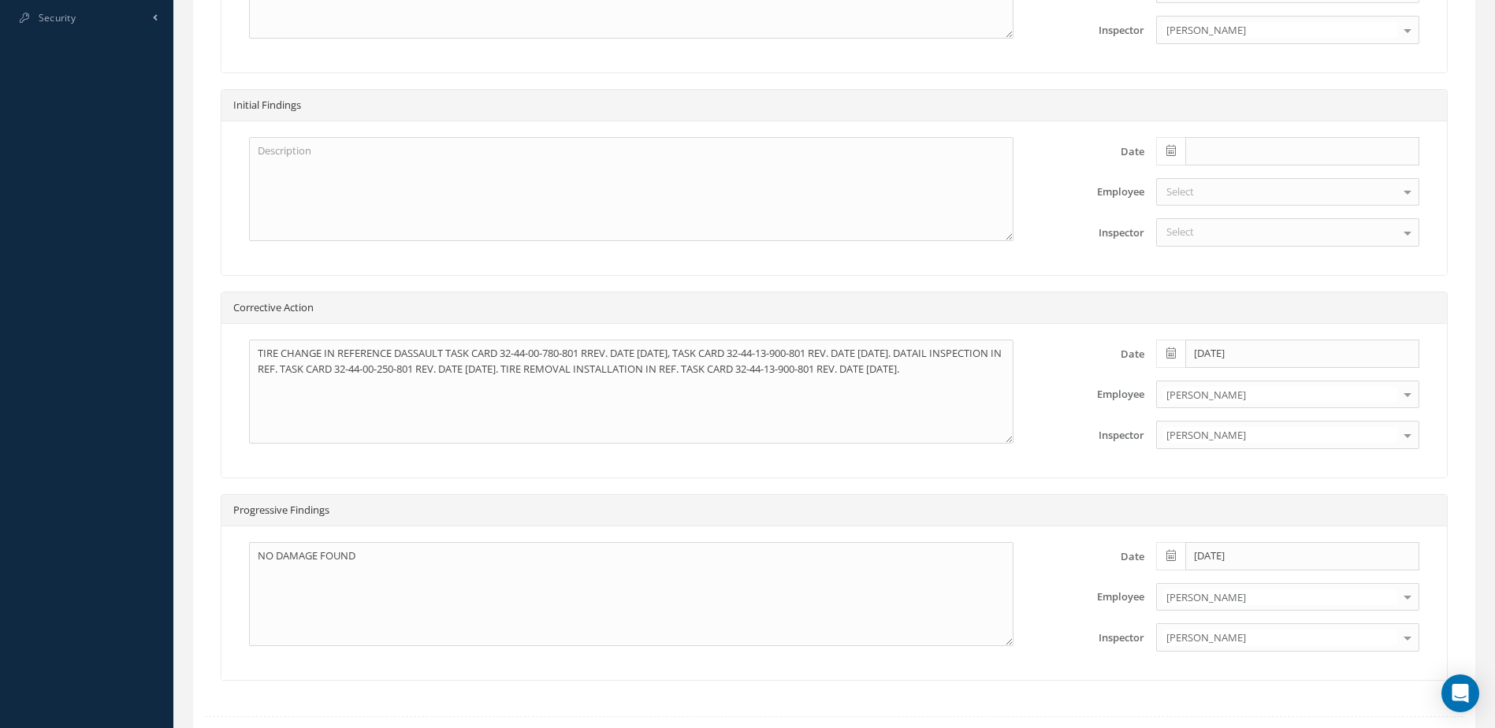
scroll to position [854, 0]
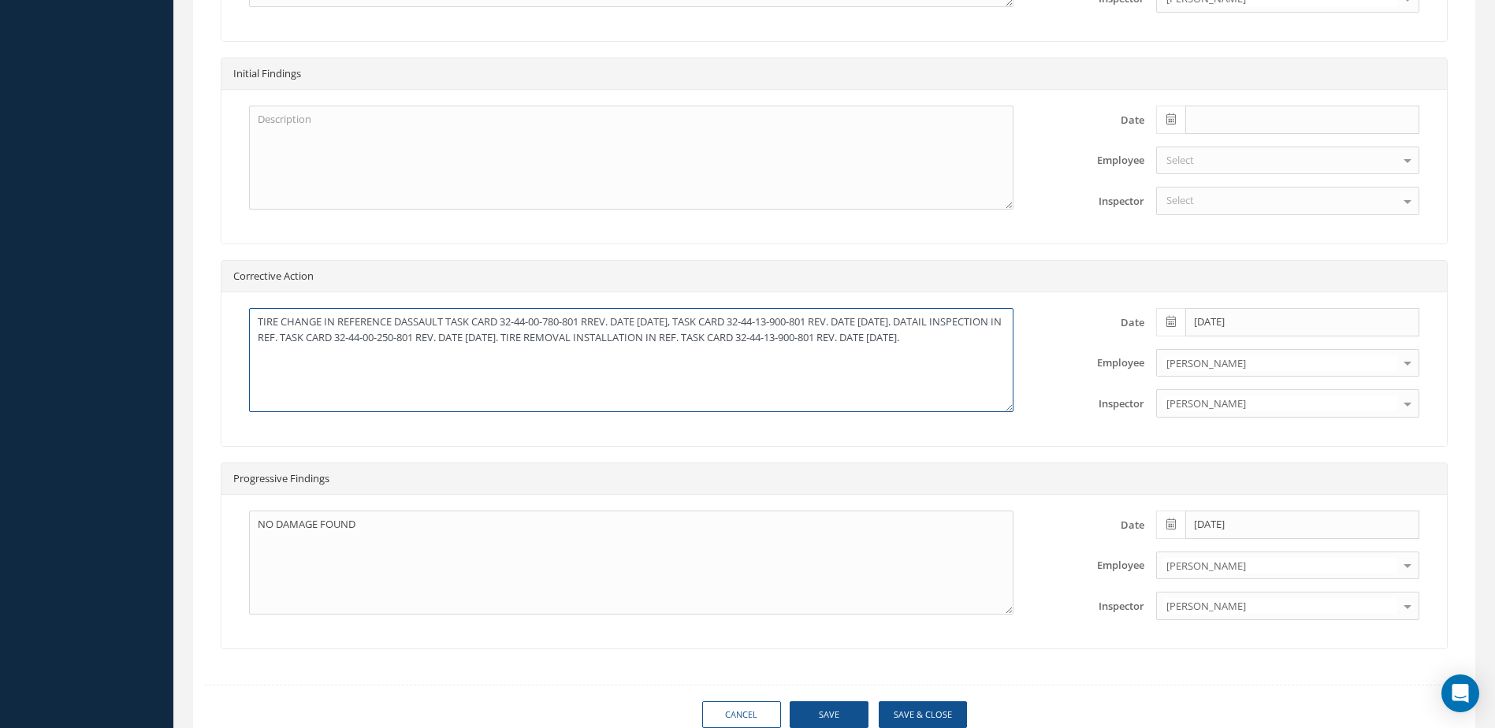
click at [356, 322] on textarea "TIRE CHANGE IN REFERENCE DASSAULT TASK CARD 32-44-00-780-801 RREV. DATE [DATE],…" at bounding box center [631, 360] width 764 height 104
click at [560, 326] on textarea "TIRE CHANGE IN REF. DASSAULT TASK CARD 32-44-00-780-801 RREV. DATE [DATE], TASK…" at bounding box center [631, 360] width 764 height 104
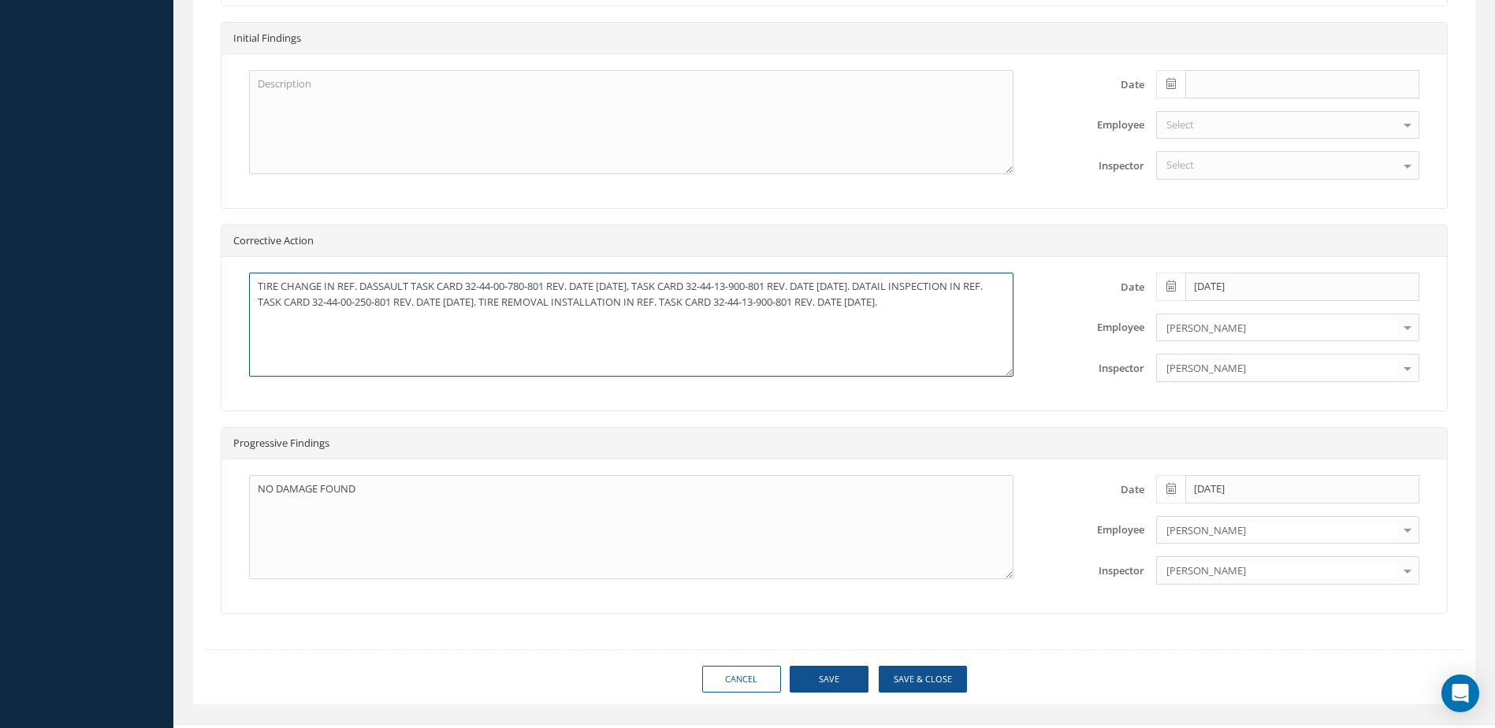
scroll to position [917, 0]
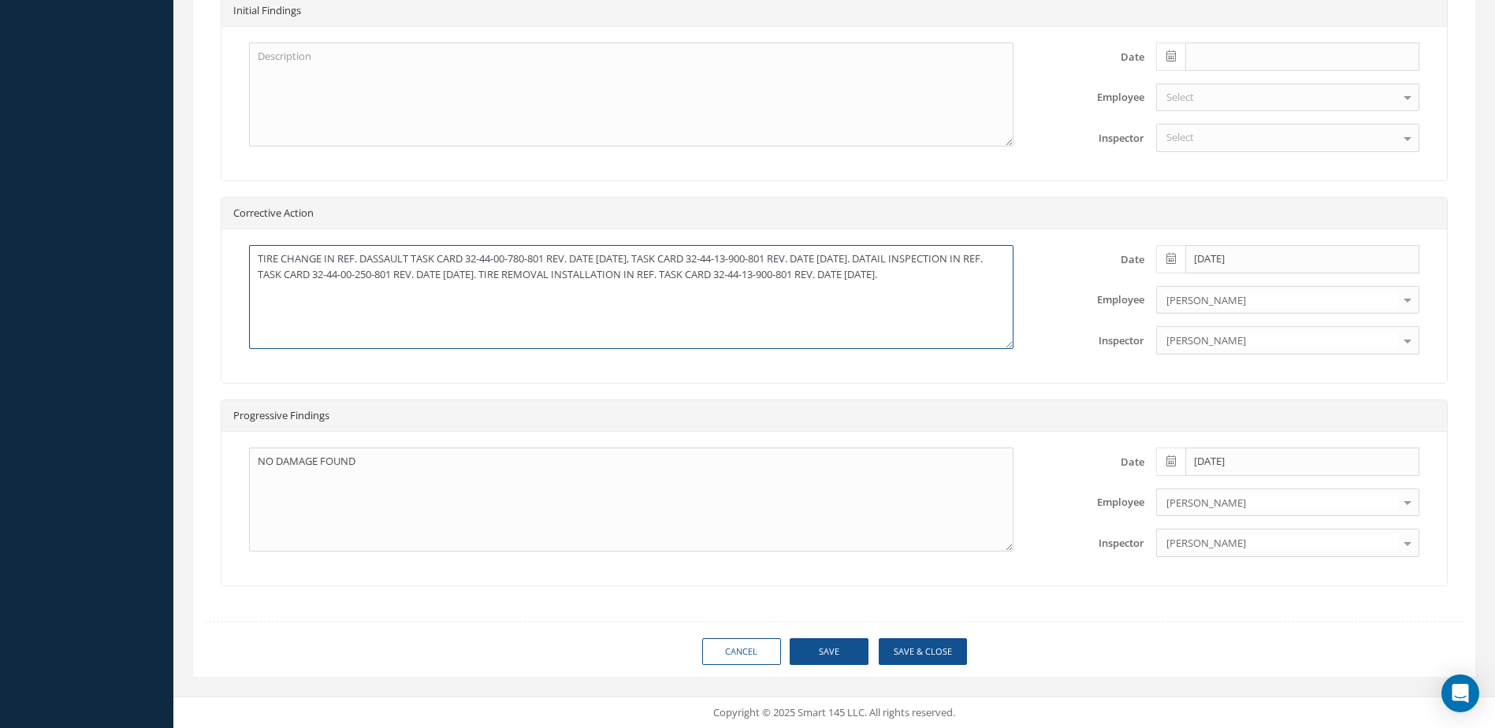
type textarea "TIRE CHANGE IN REF. DASSAULT TASK CARD 32-44-00-780-801 REV. DATE [DATE], TASK …"
click at [833, 656] on button "Save" at bounding box center [829, 652] width 79 height 28
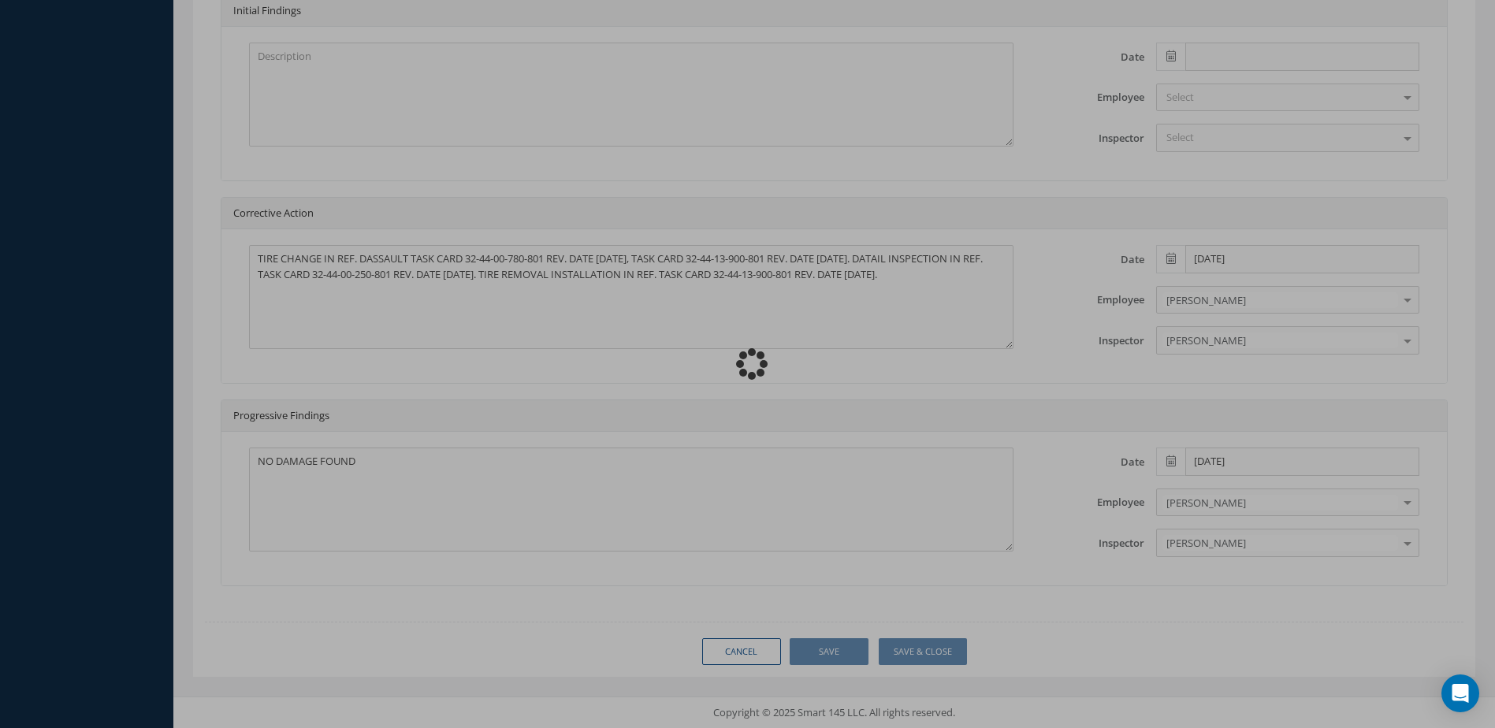
type input "."
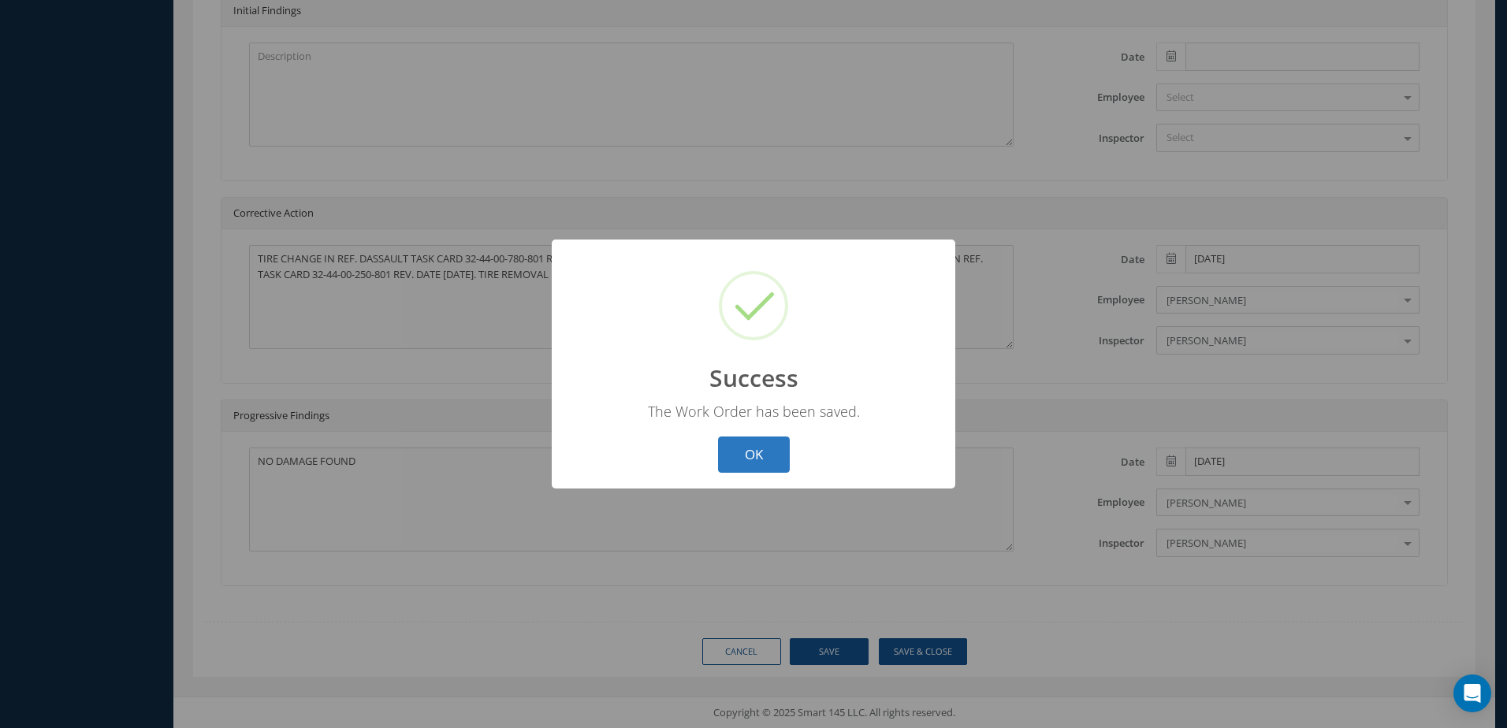
click at [750, 452] on button "OK" at bounding box center [754, 455] width 72 height 37
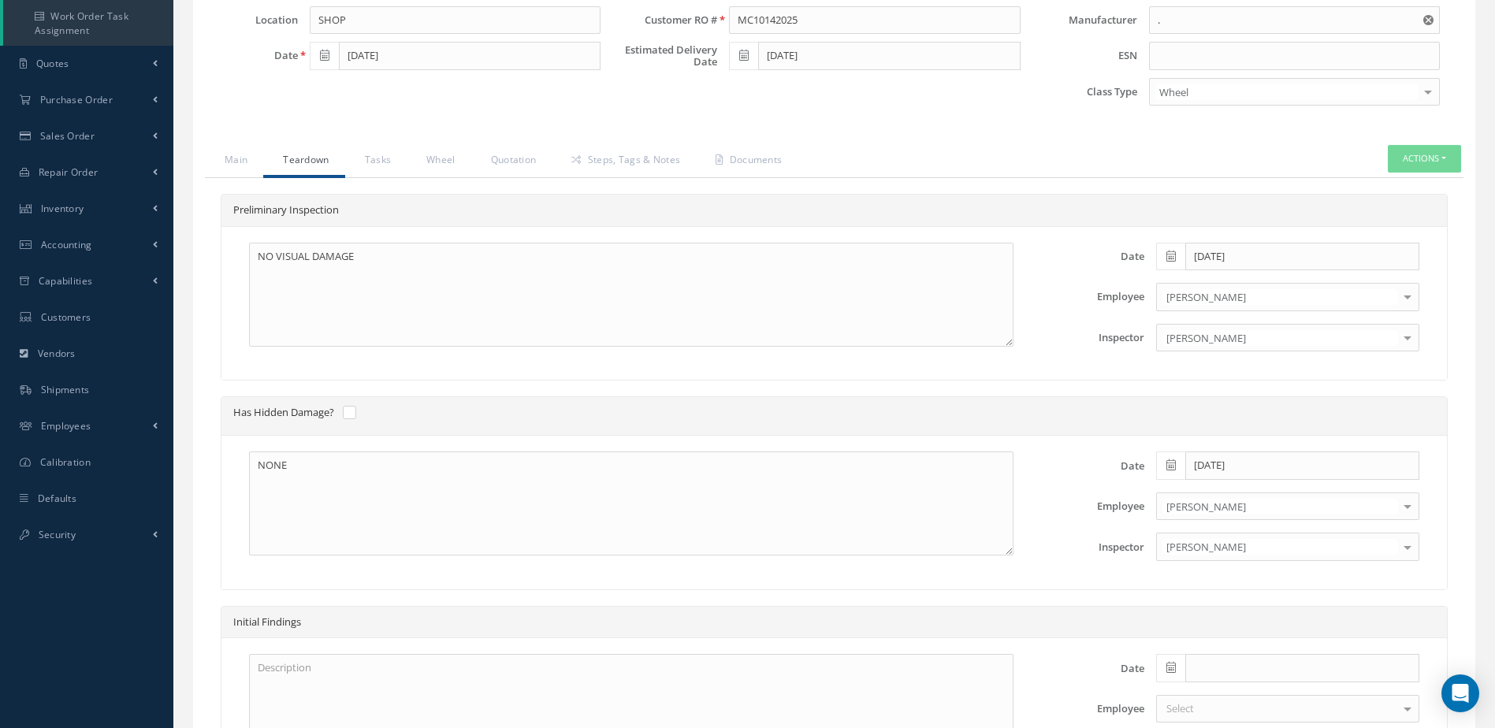
scroll to position [207, 0]
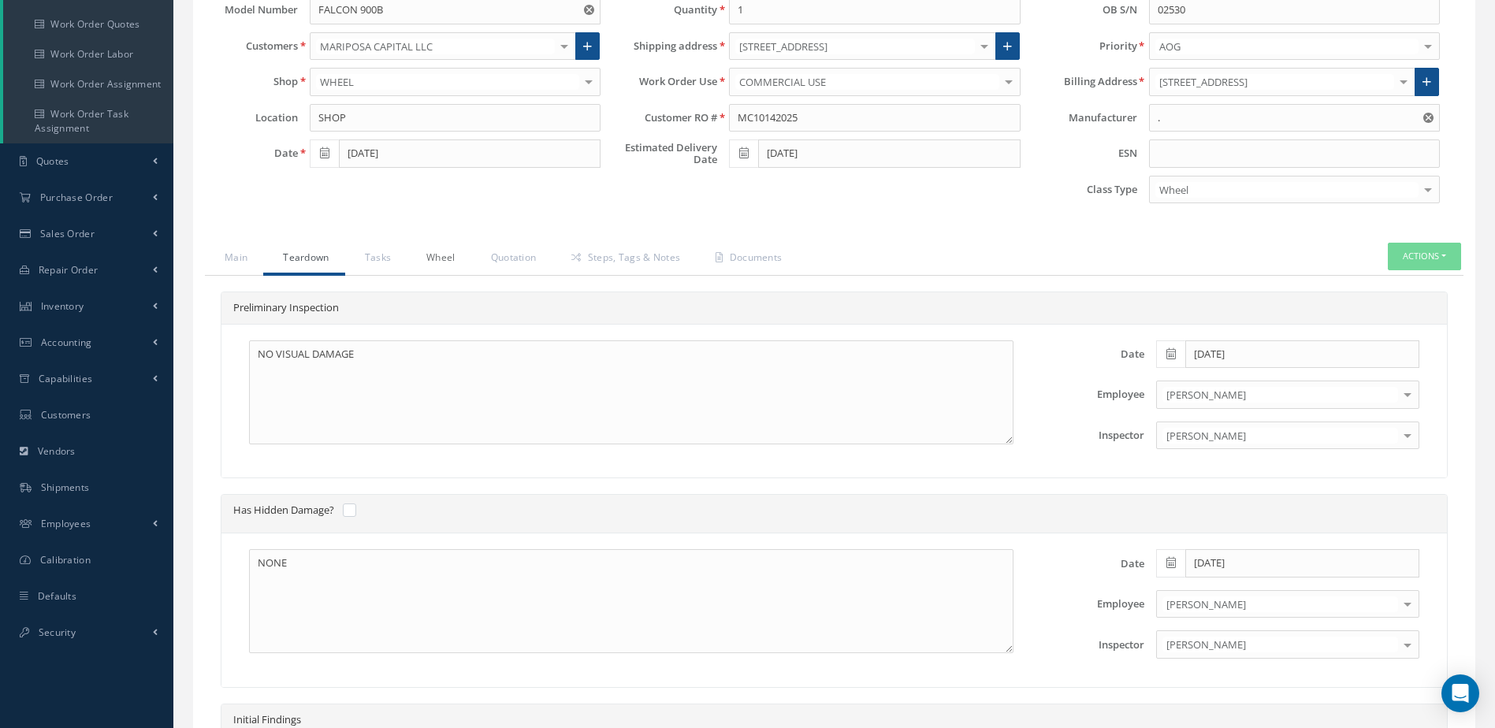
click at [443, 258] on link "Wheel" at bounding box center [439, 259] width 65 height 33
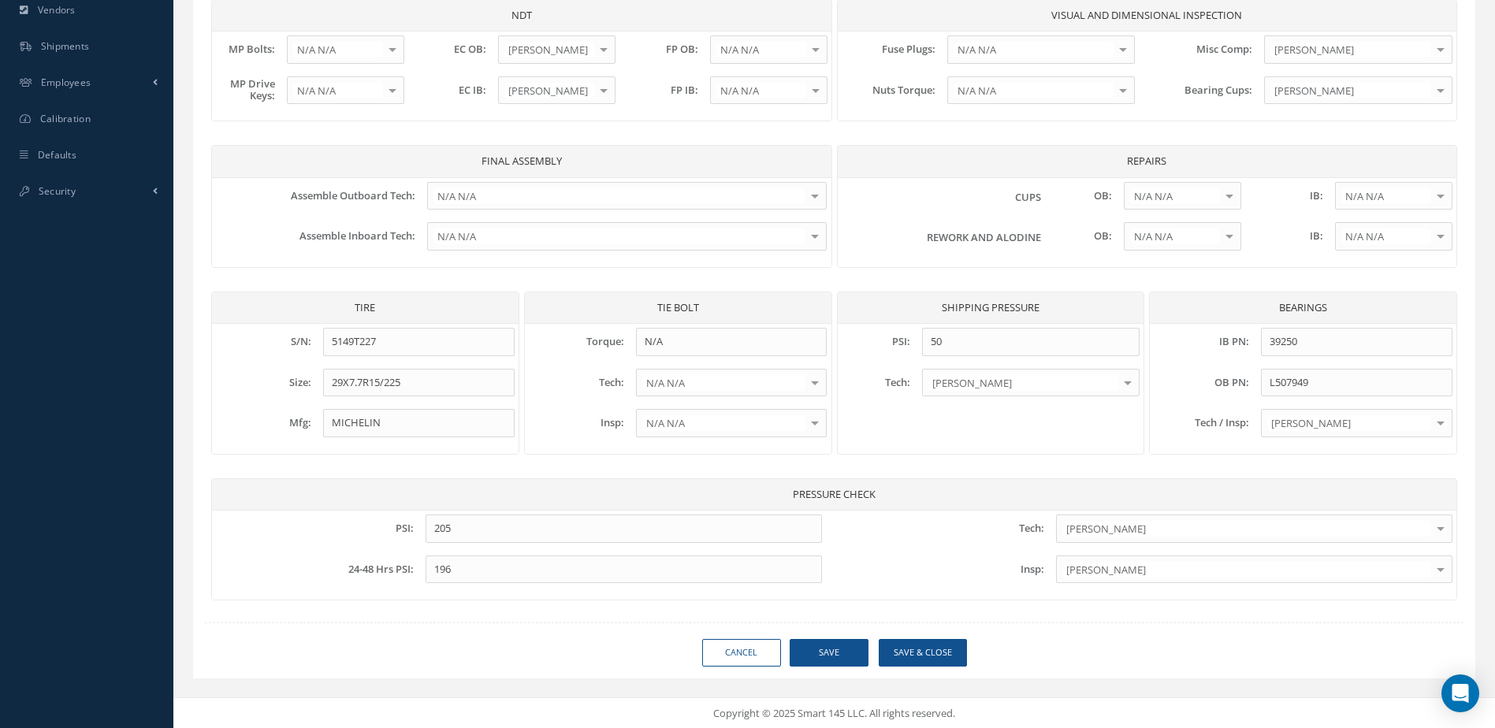
scroll to position [650, 0]
click at [828, 650] on button "Save" at bounding box center [829, 652] width 79 height 28
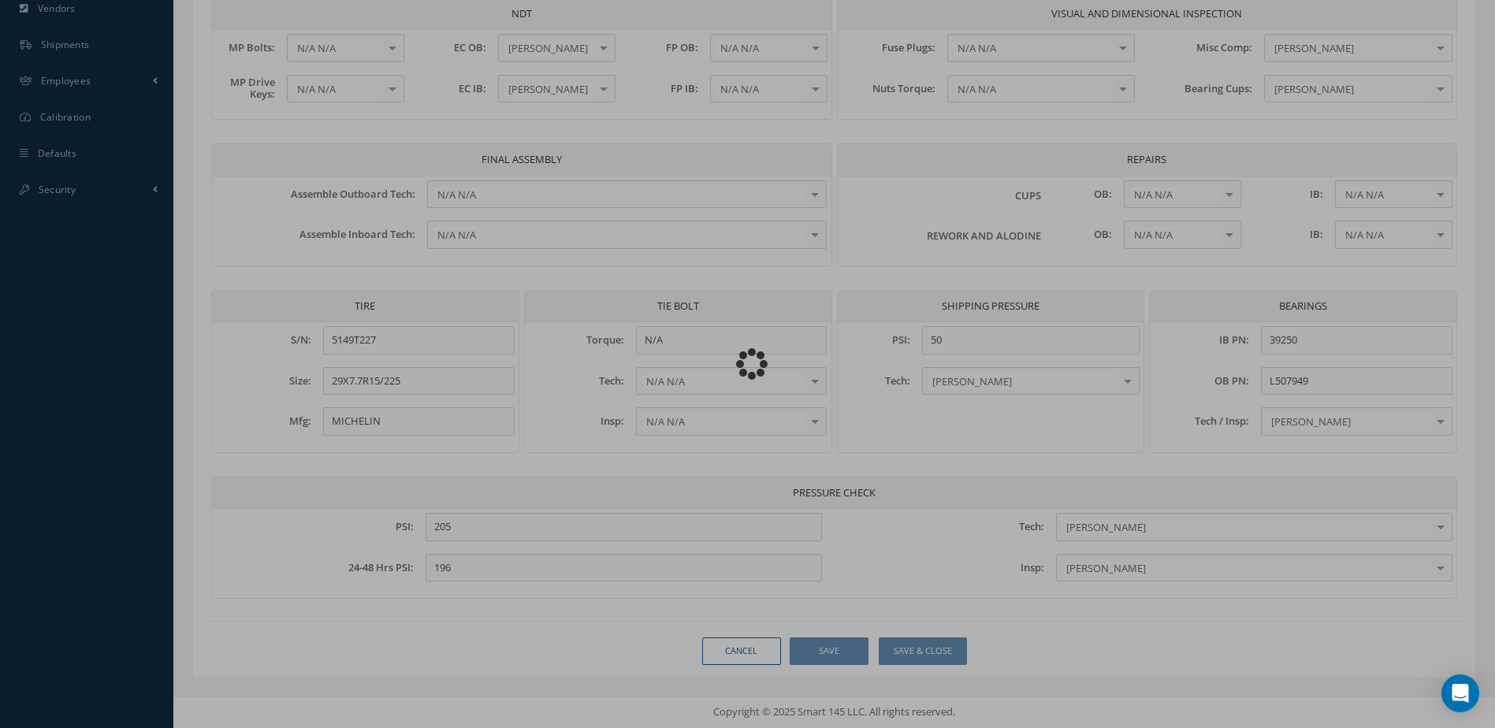
type input "."
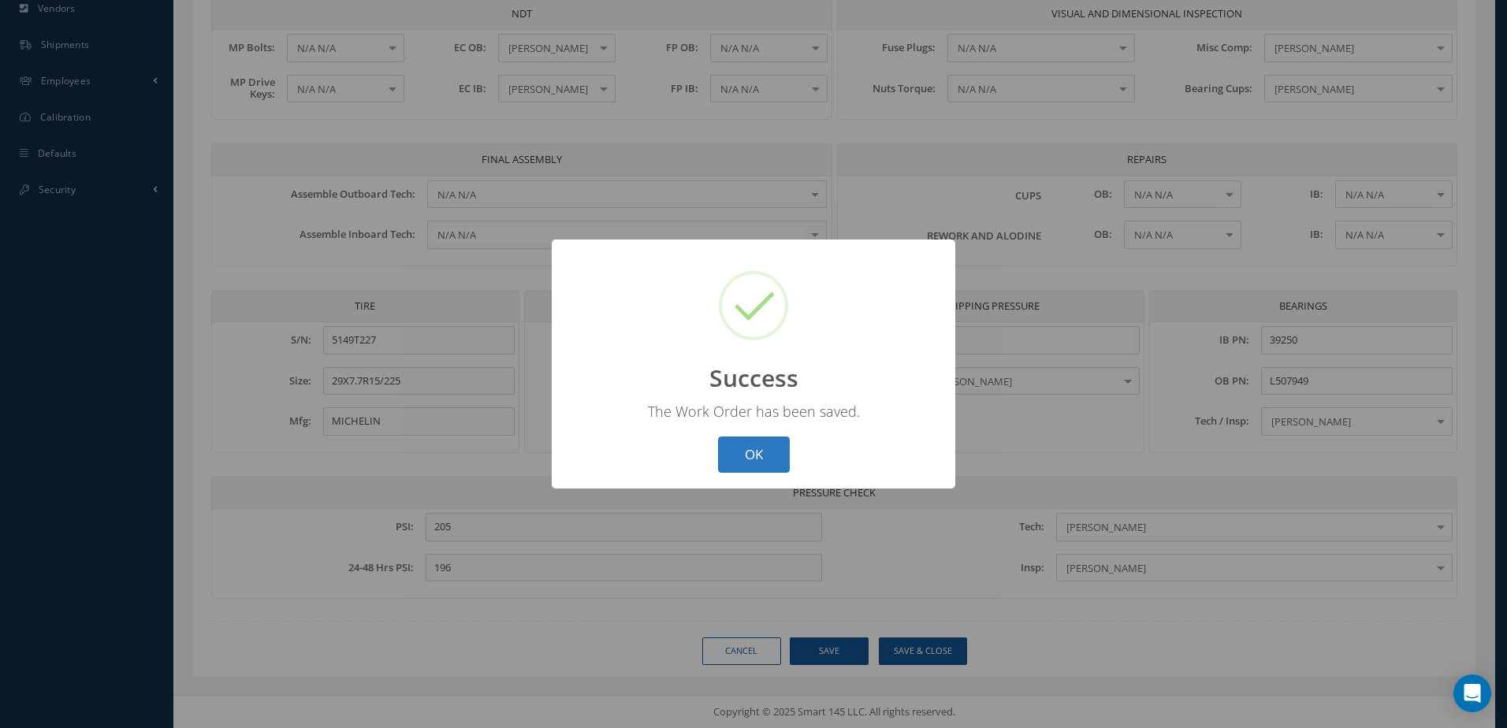
click at [772, 465] on button "OK" at bounding box center [754, 455] width 72 height 37
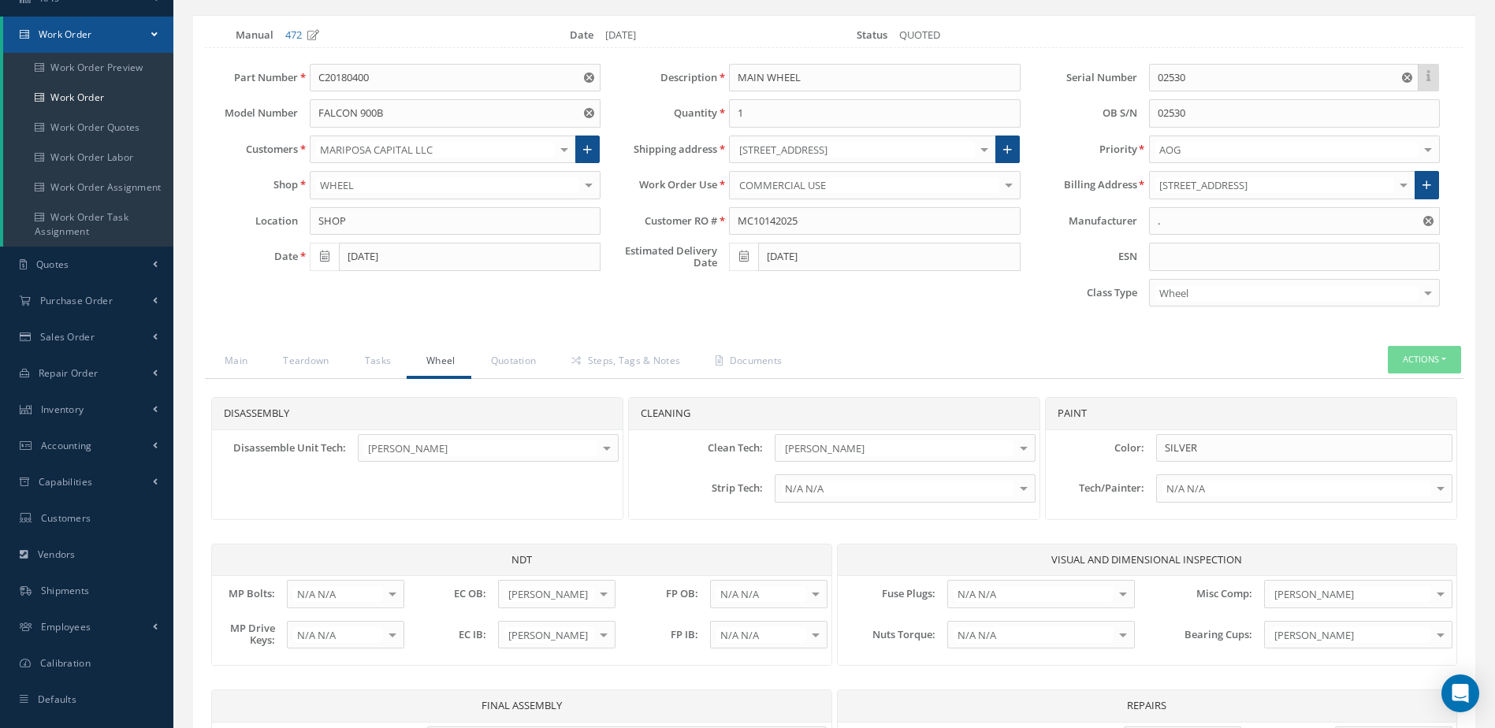
scroll to position [99, 0]
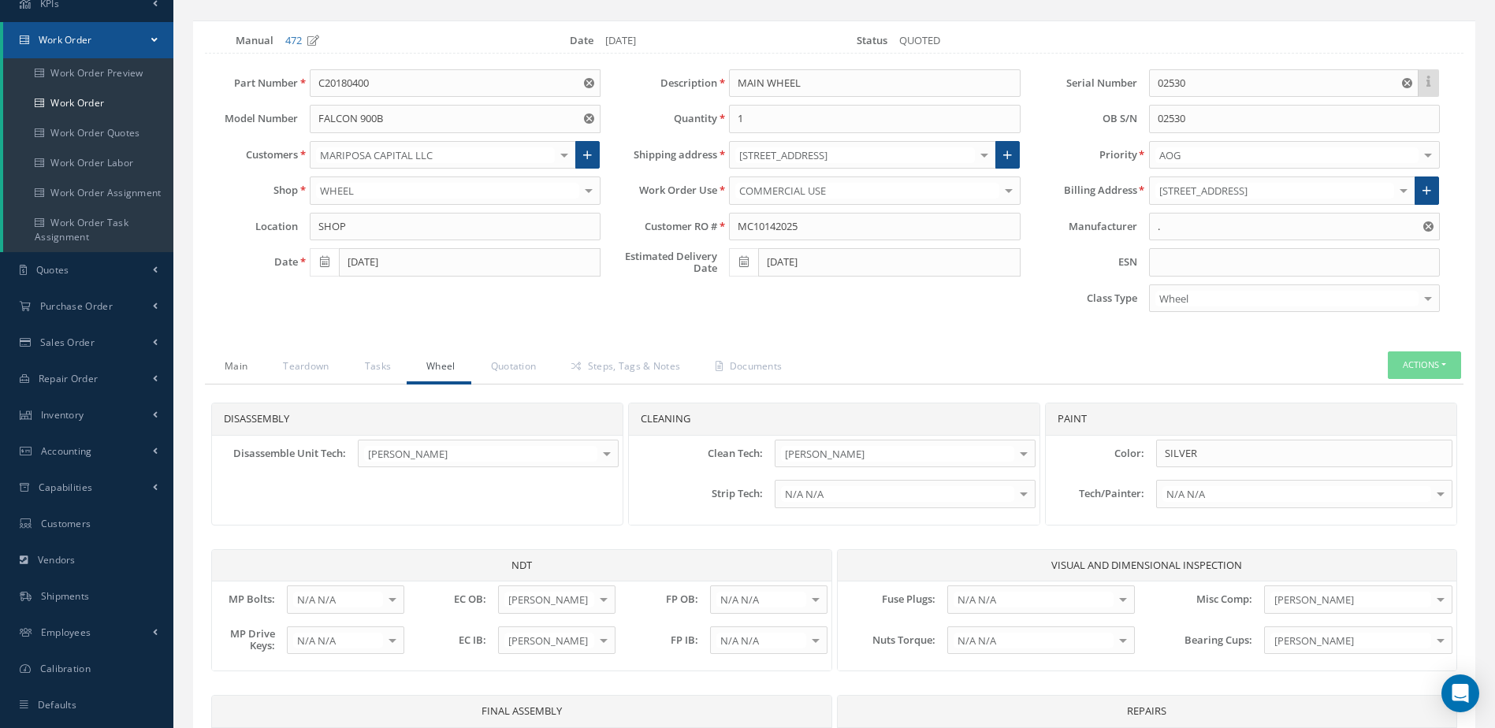
click at [244, 367] on link "Main" at bounding box center [234, 367] width 58 height 33
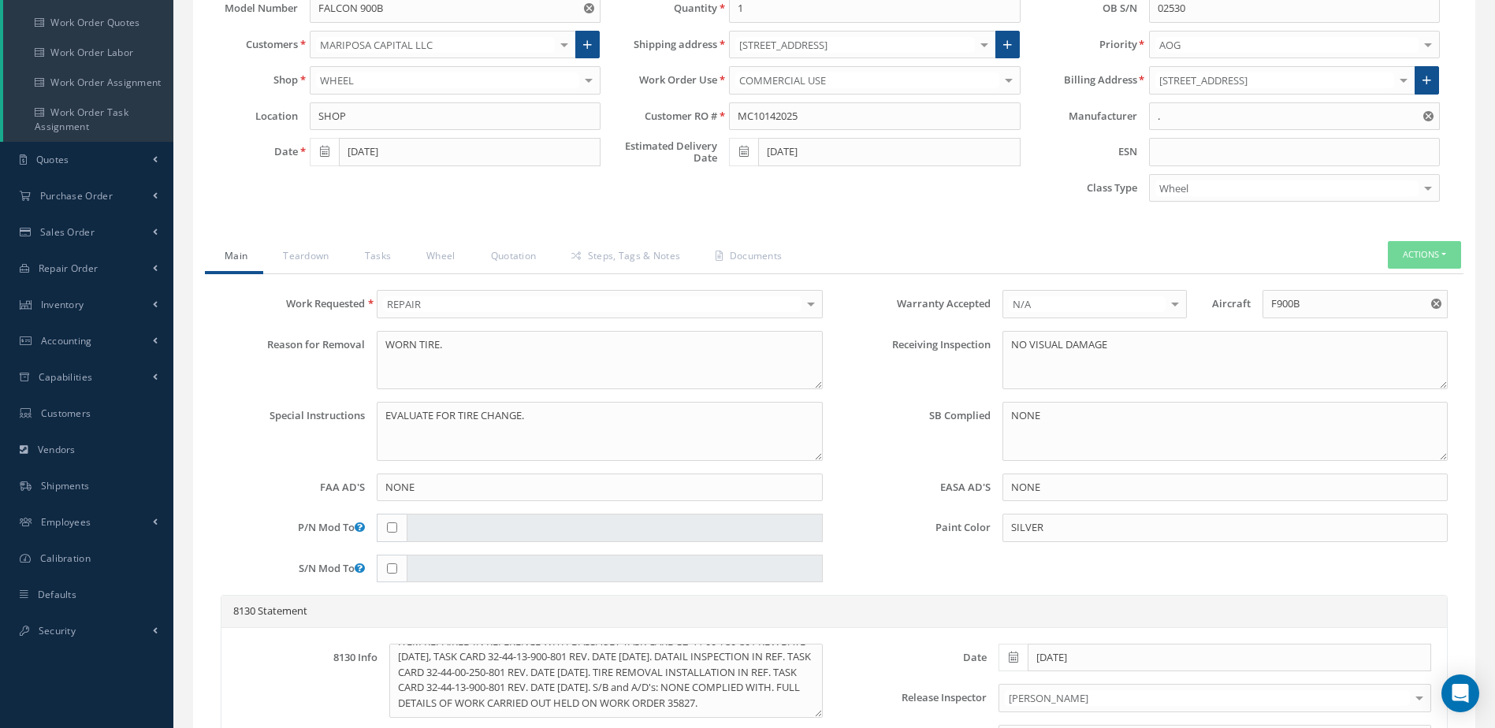
scroll to position [335, 0]
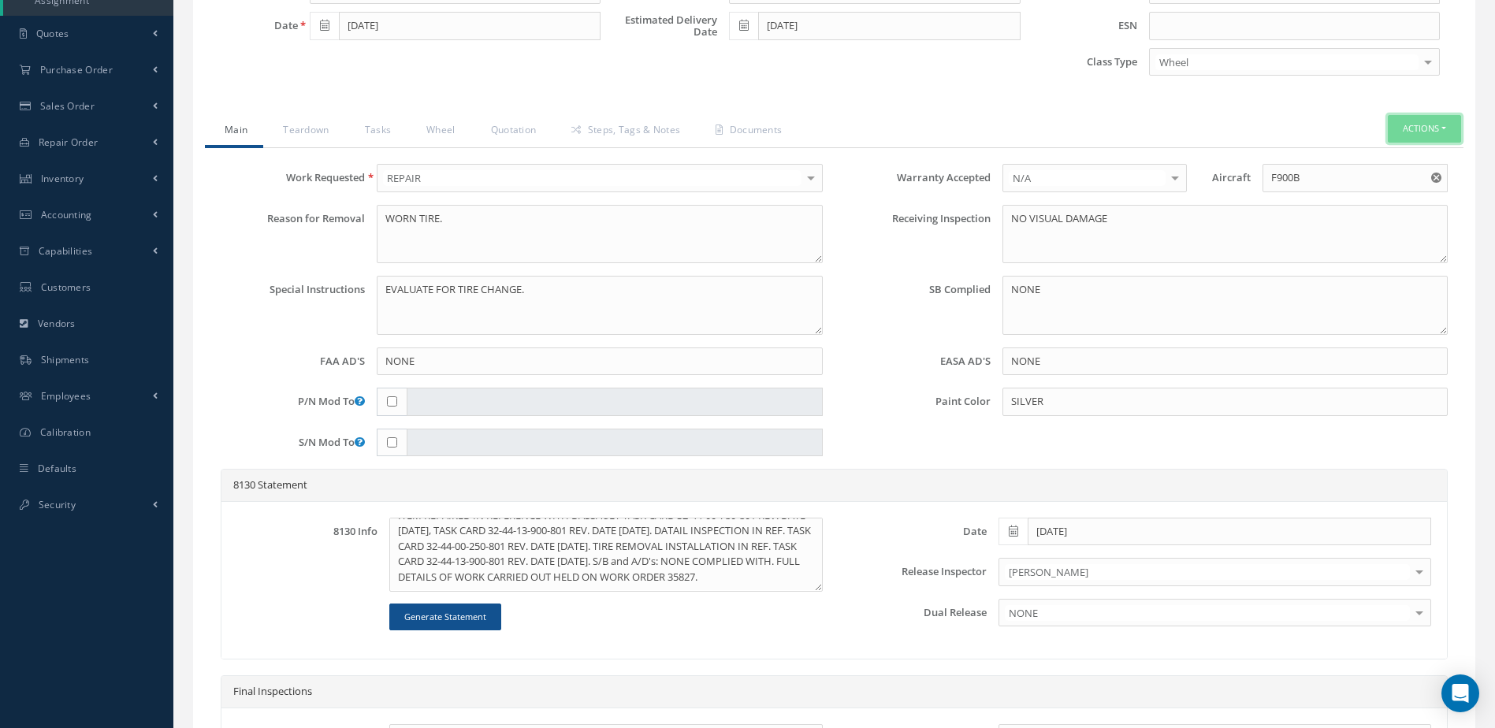
click at [1419, 126] on button "Actions" at bounding box center [1424, 129] width 73 height 28
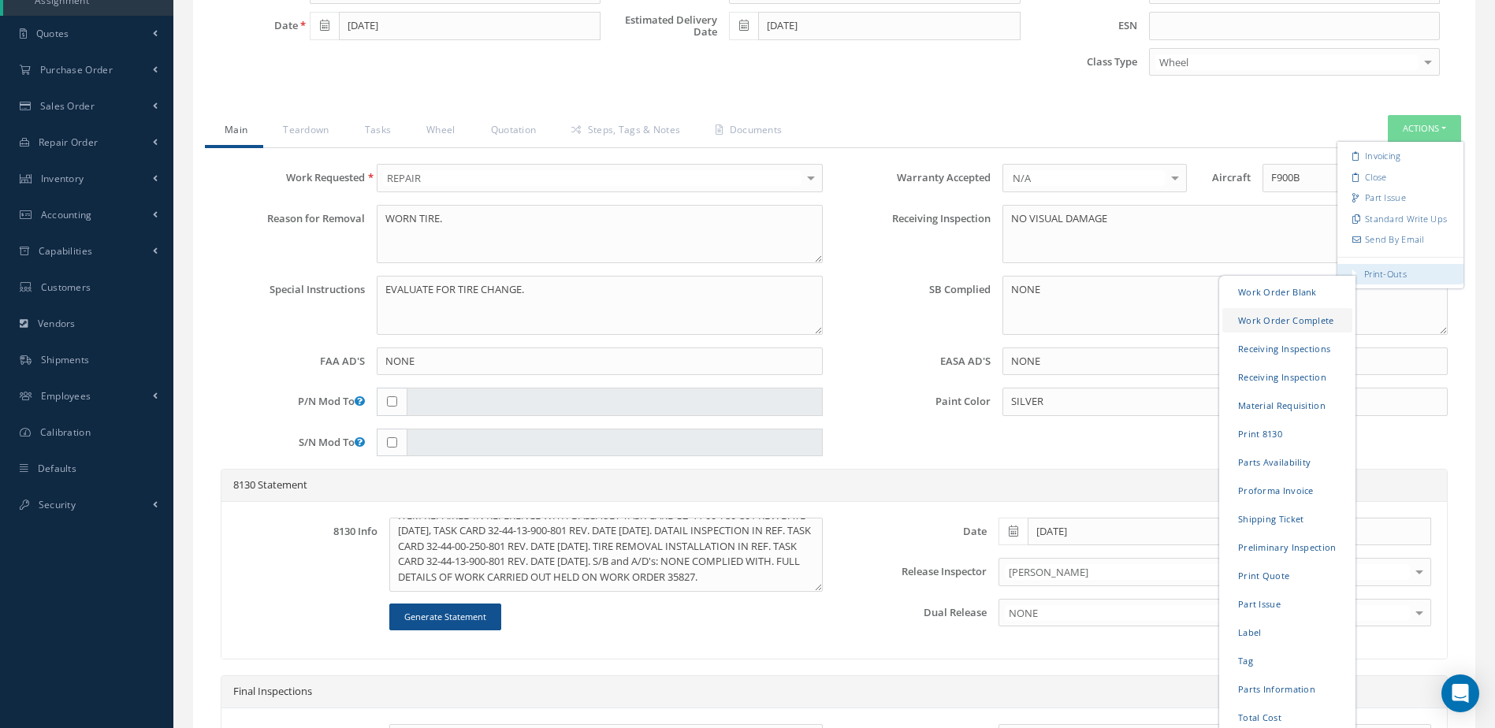
click at [1287, 318] on link "Work Order Complete" at bounding box center [1287, 320] width 130 height 24
click at [1266, 433] on link "Print 8130" at bounding box center [1287, 434] width 130 height 24
